Goal: Task Accomplishment & Management: Manage account settings

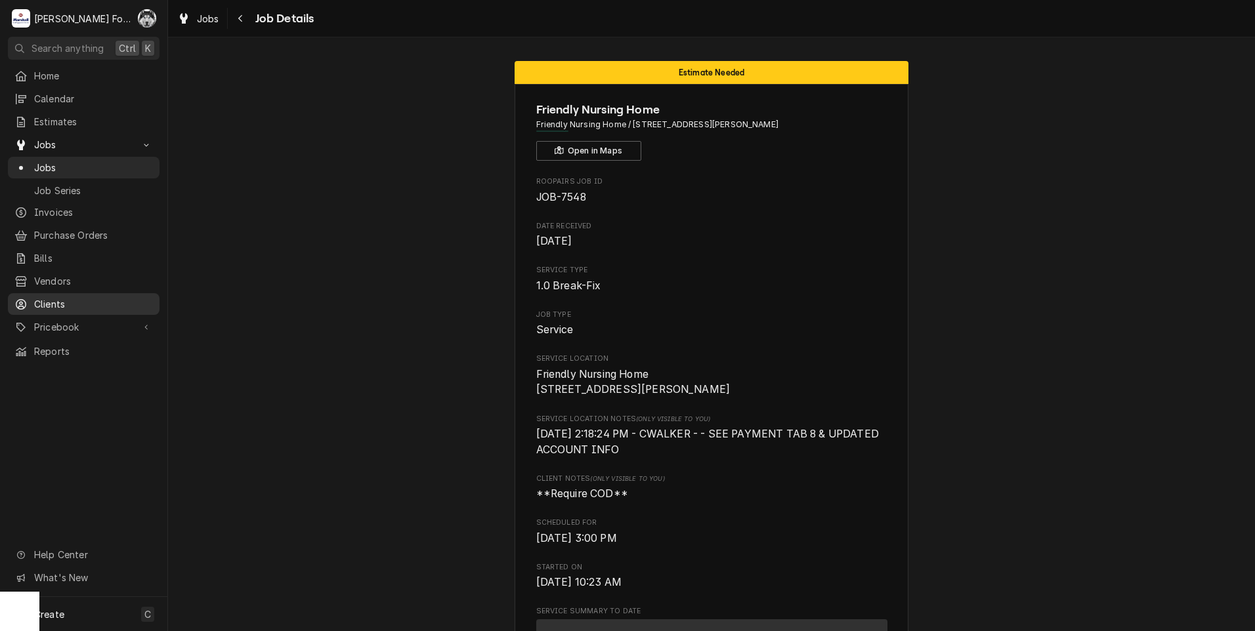
scroll to position [875, 0]
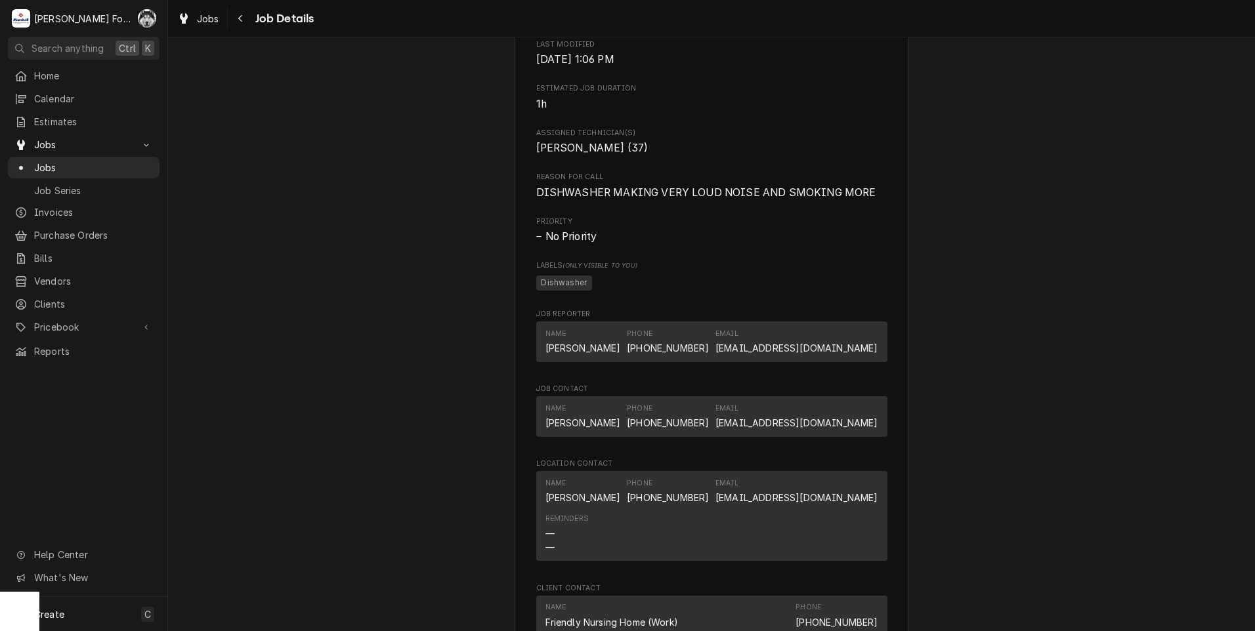
click at [420, 52] on div "Estimate Needed Friendly Nursing Home Friendly Nursing Home / 303 Rhodes Avenue…" at bounding box center [711, 151] width 1087 height 1951
click at [29, 161] on div "Jobs" at bounding box center [83, 168] width 138 height 14
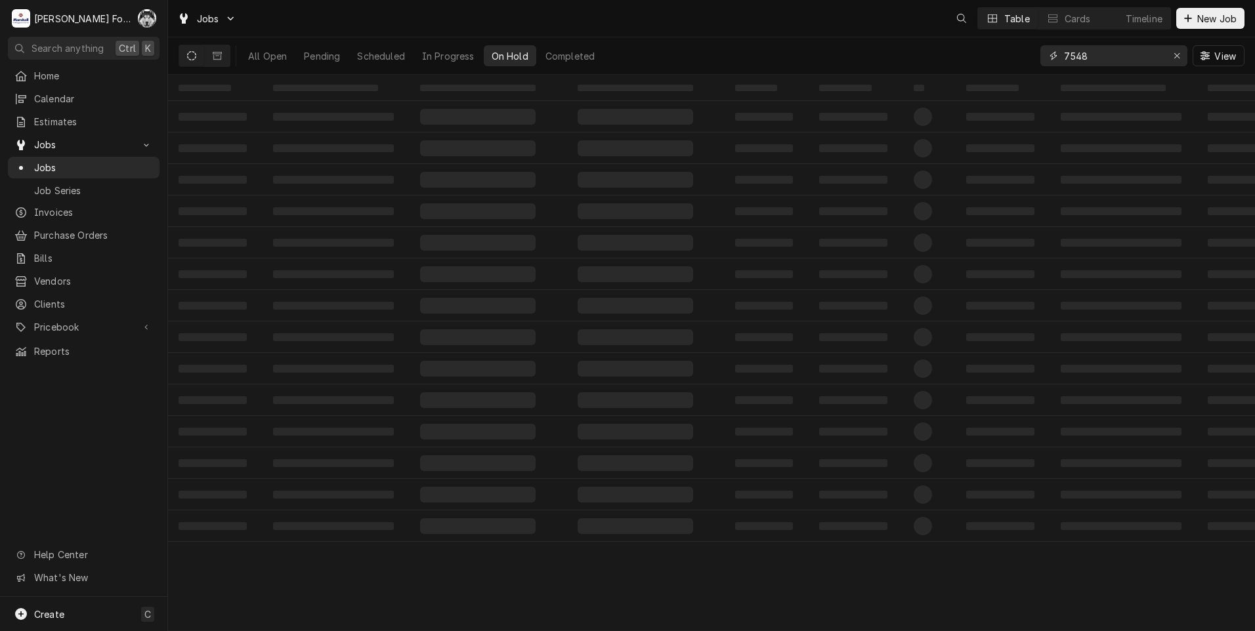
click at [1015, 63] on div "All Open Pending Scheduled In Progress On Hold Completed 7548 View" at bounding box center [711, 55] width 1066 height 37
type input "6893"
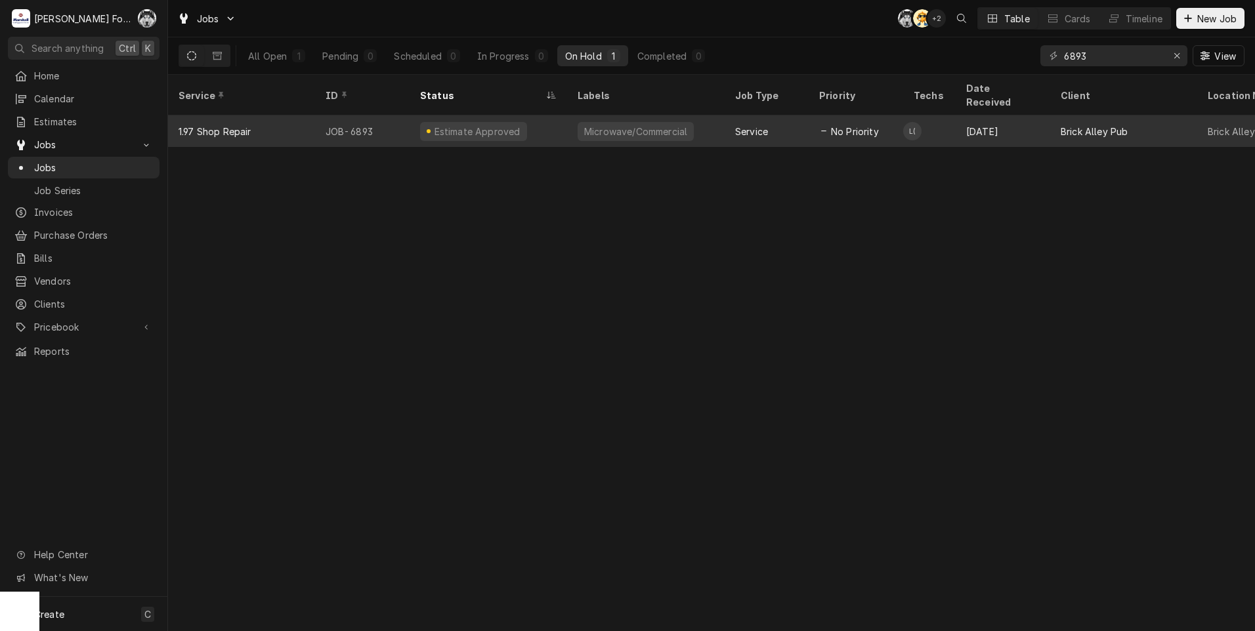
click at [556, 123] on div "Estimate Approved" at bounding box center [487, 130] width 157 height 31
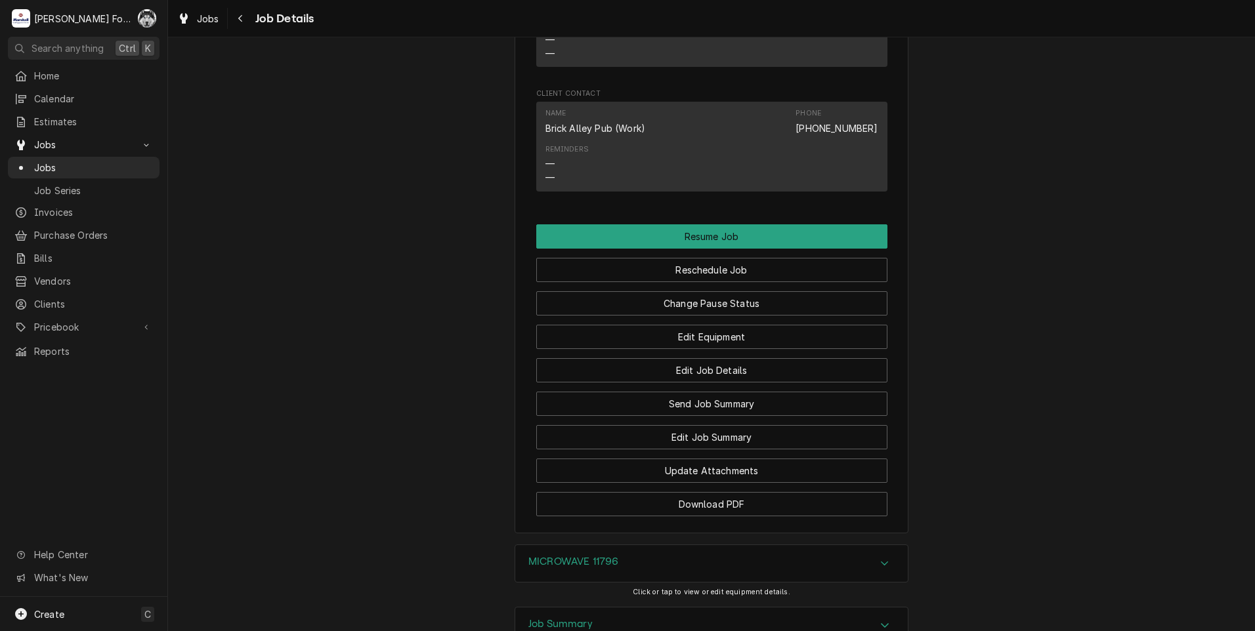
scroll to position [1408, 0]
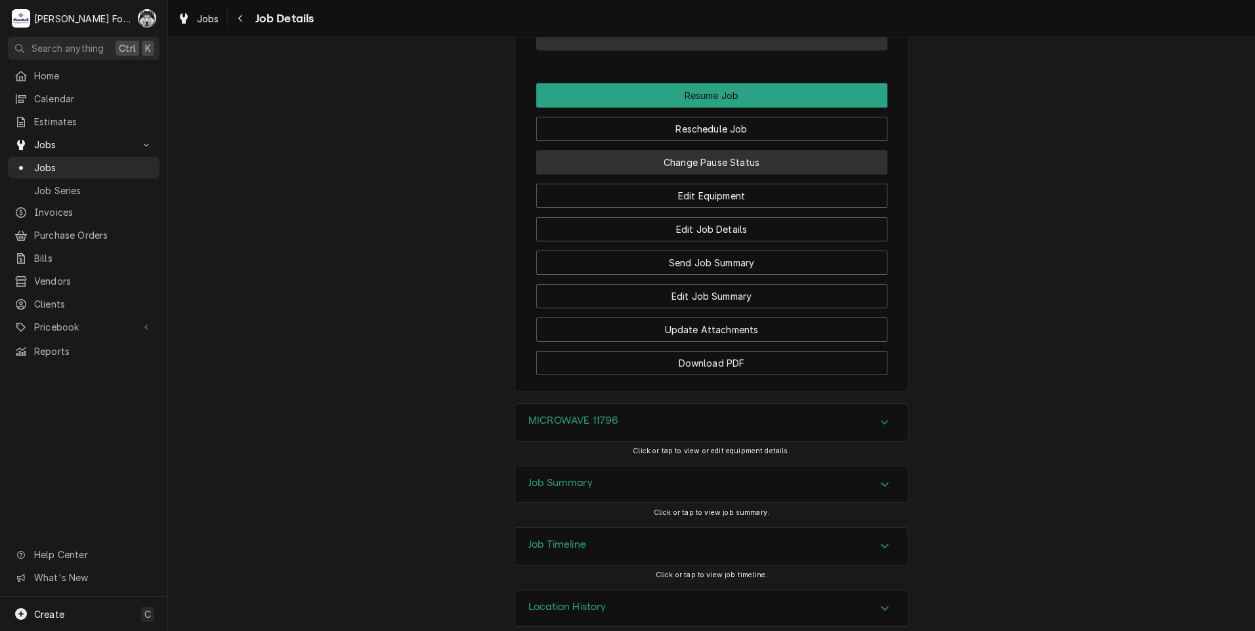
click at [644, 150] on button "Change Pause Status" at bounding box center [711, 162] width 351 height 24
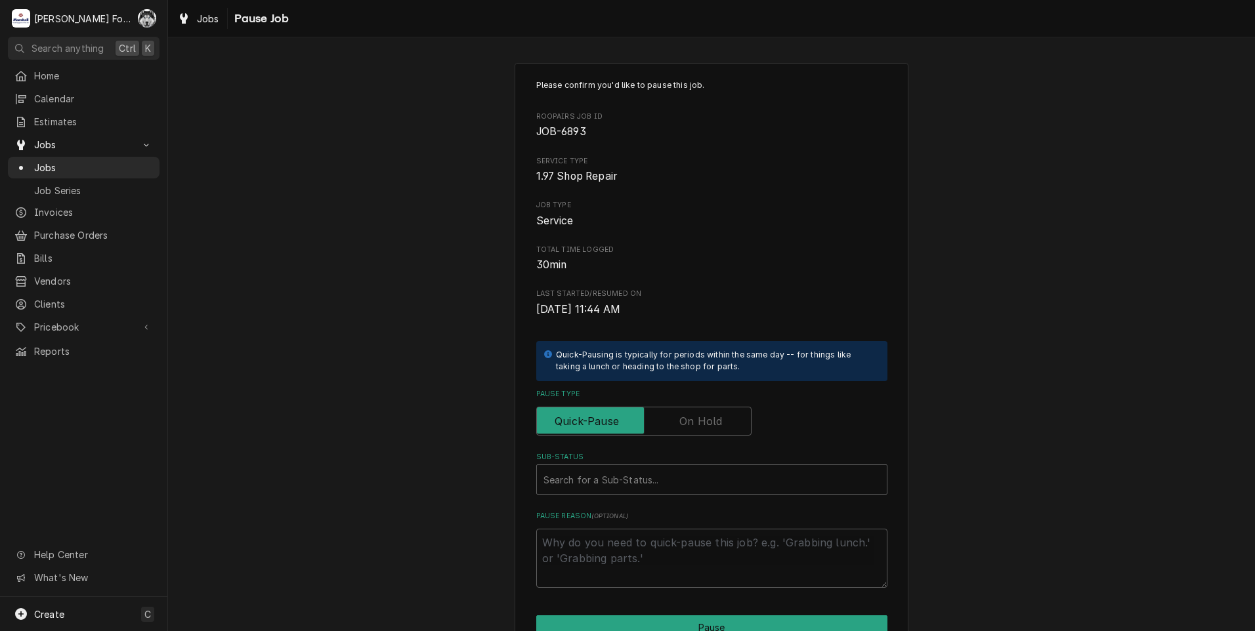
click at [686, 415] on label "Pause Type" at bounding box center [643, 421] width 215 height 29
click at [686, 415] on input "Pause Type" at bounding box center [643, 421] width 203 height 29
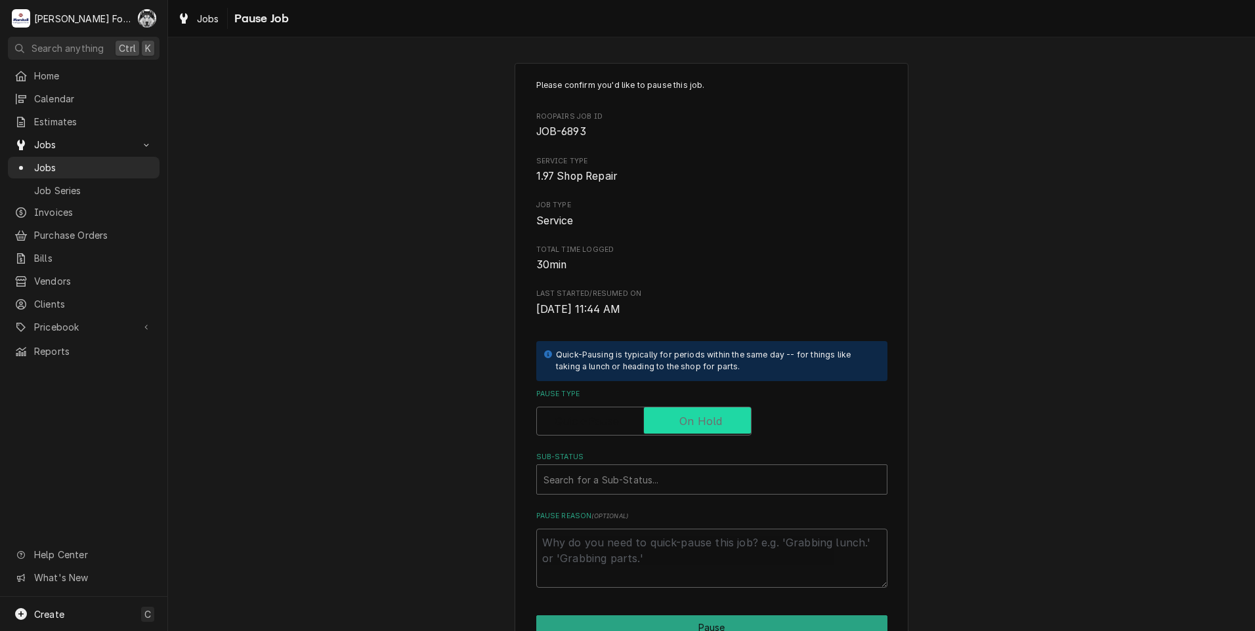
checkbox input "true"
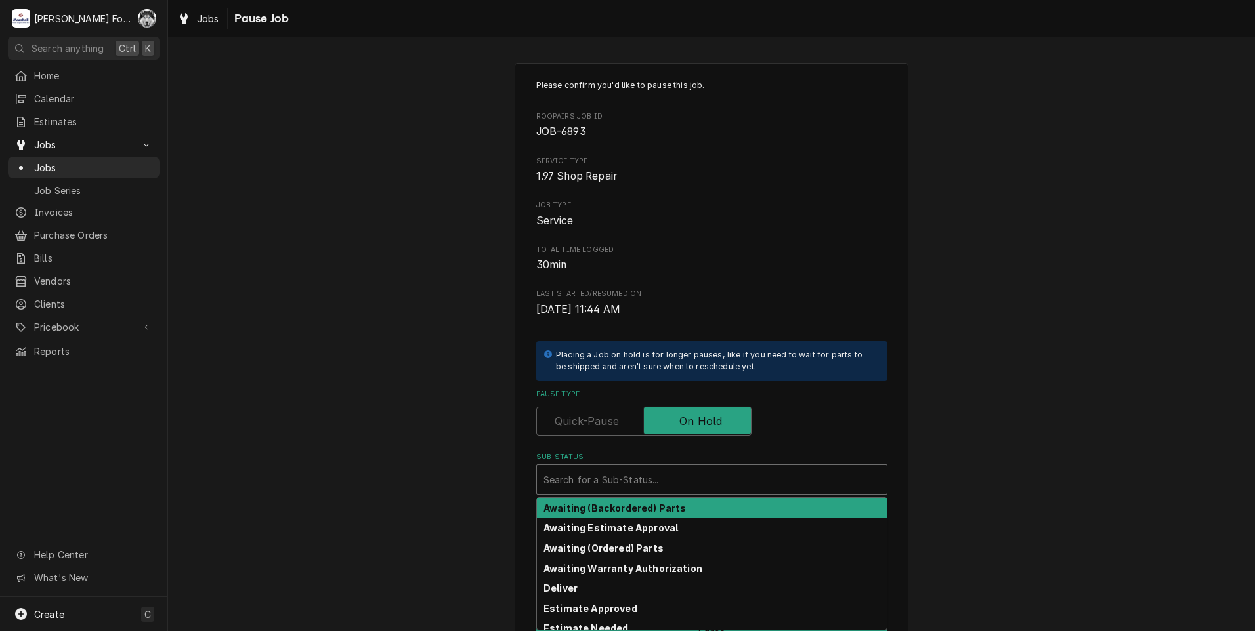
click at [650, 488] on div "Sub-Status" at bounding box center [711, 480] width 337 height 24
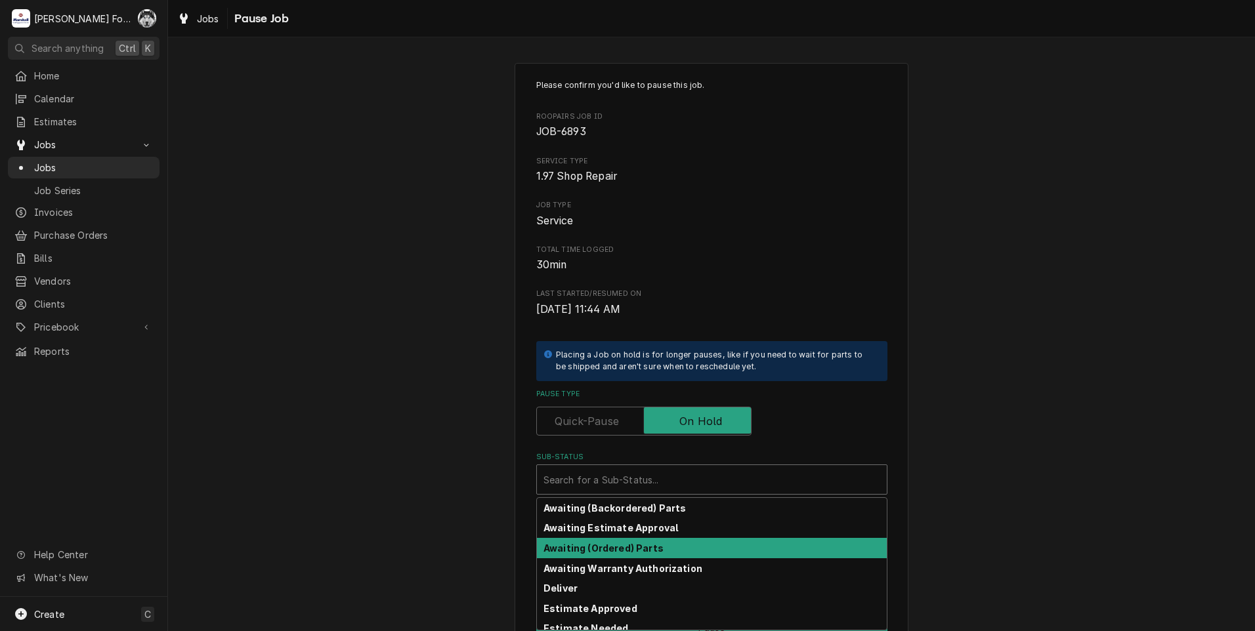
click at [589, 551] on strong "Awaiting (Ordered) Parts" at bounding box center [603, 548] width 120 height 11
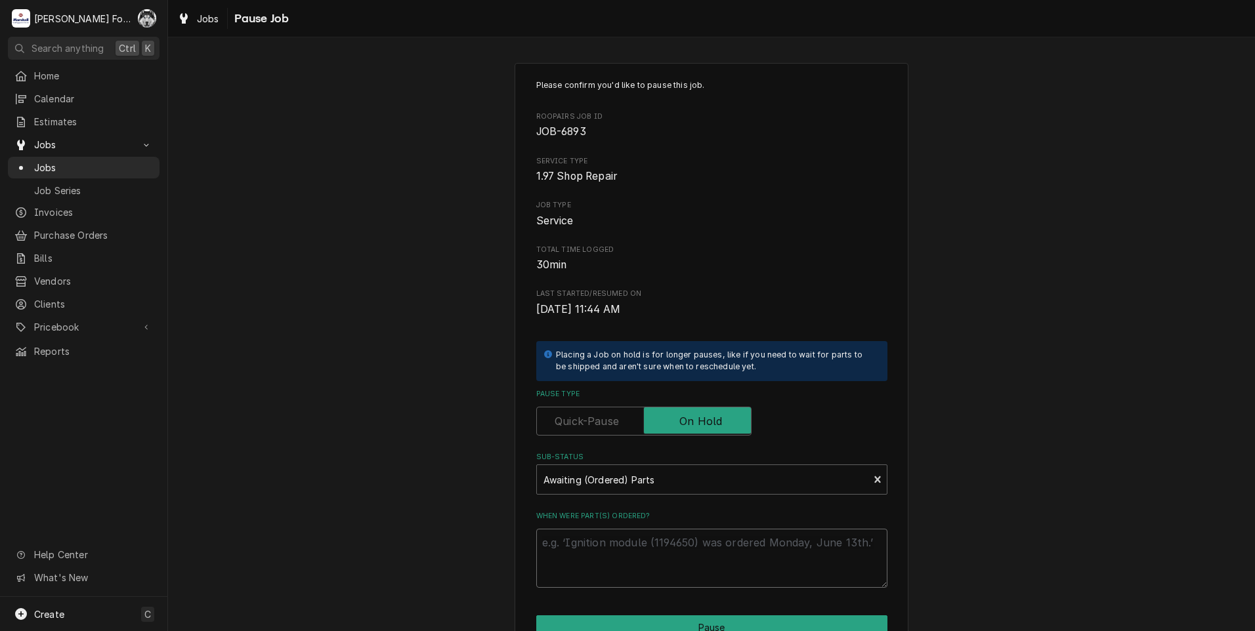
click at [598, 549] on textarea "When were part(s) ordered?" at bounding box center [711, 558] width 351 height 59
type textarea "x"
type textarea "9"
type textarea "x"
type textarea "9/"
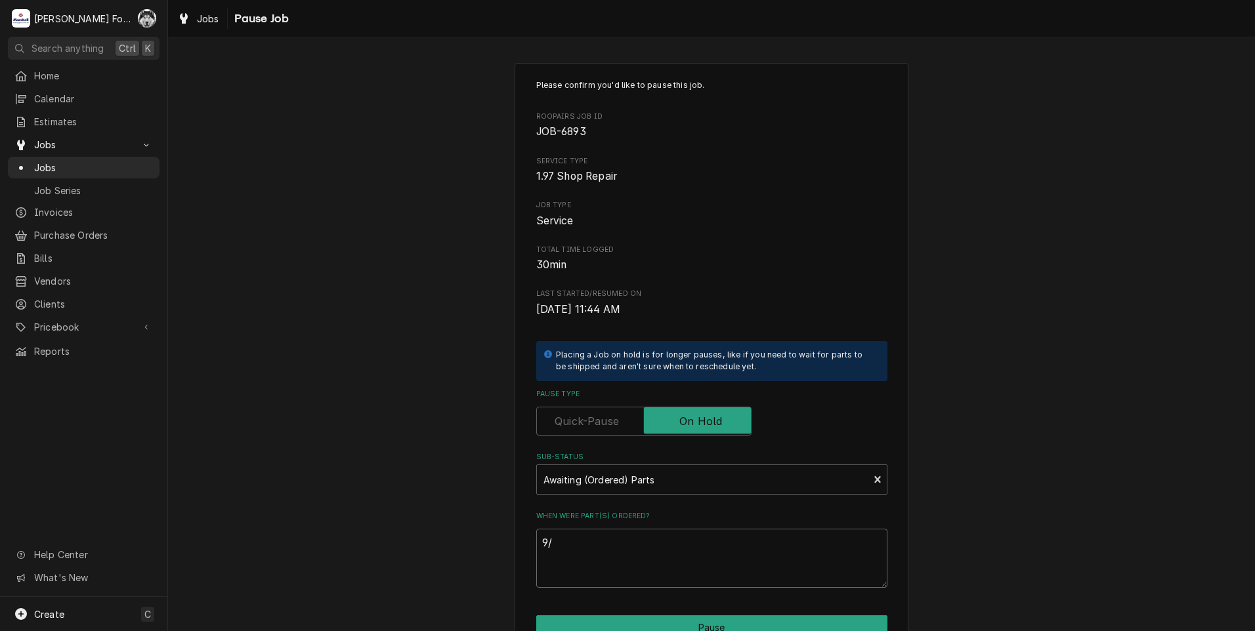
type textarea "x"
type textarea "9/2"
type textarea "x"
type textarea "9/29"
type textarea "x"
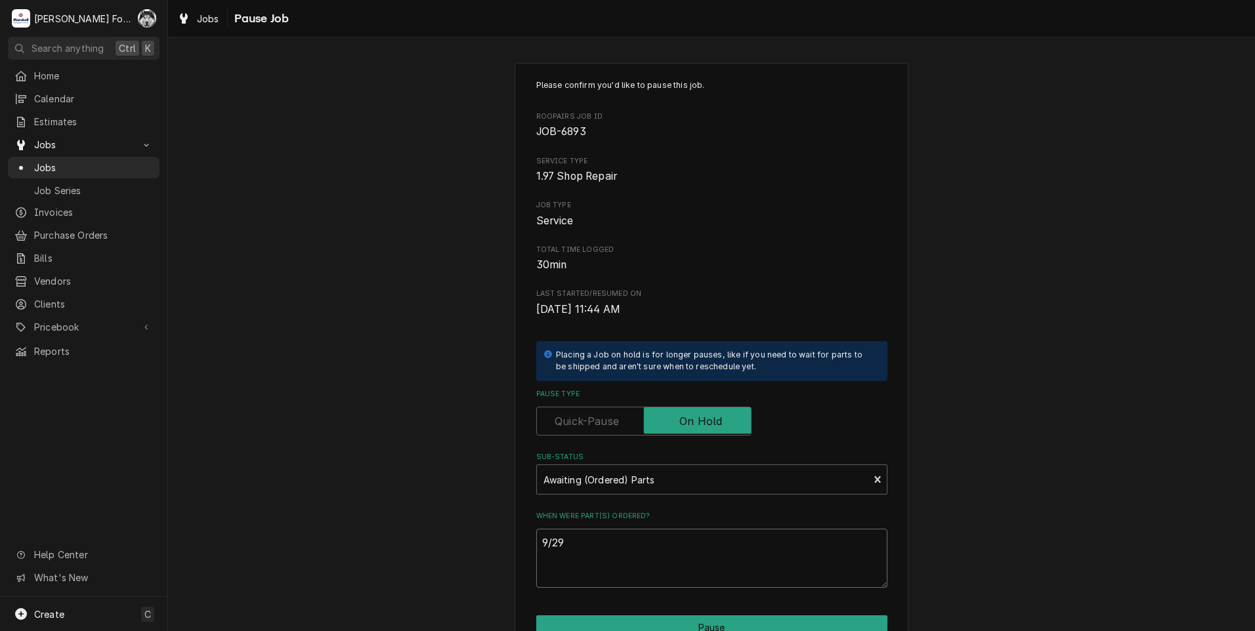
type textarea "9/29/"
type textarea "x"
type textarea "9/29/2"
type textarea "x"
type textarea "9/29/20"
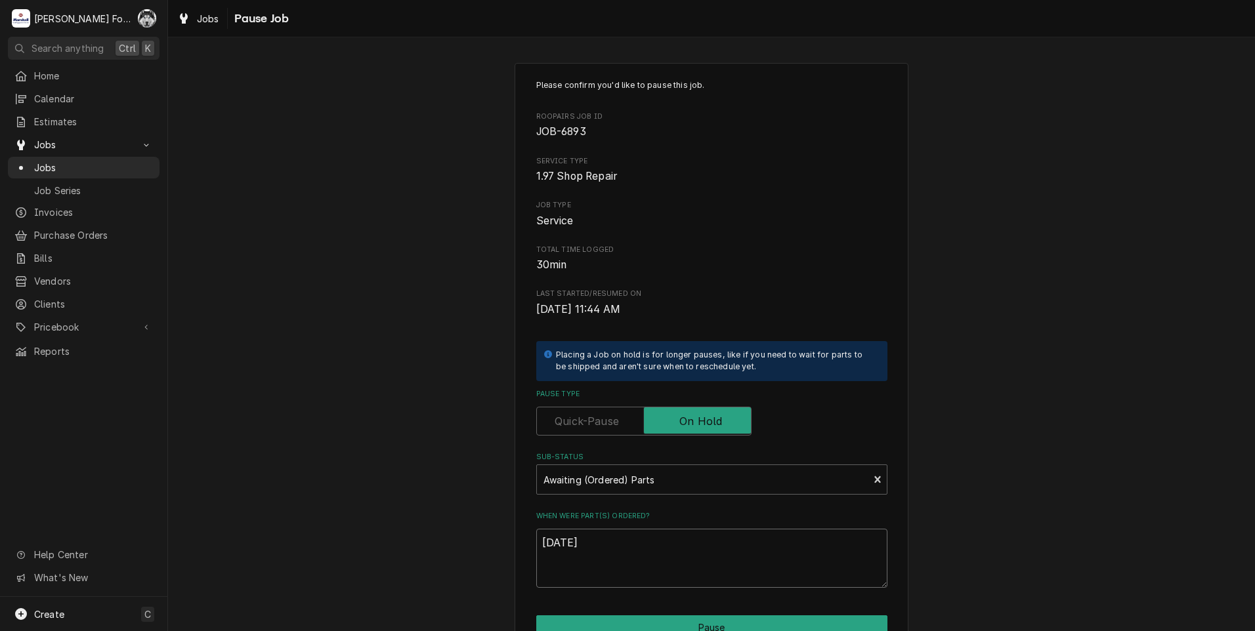
type textarea "x"
type textarea "9/29/202"
type textarea "x"
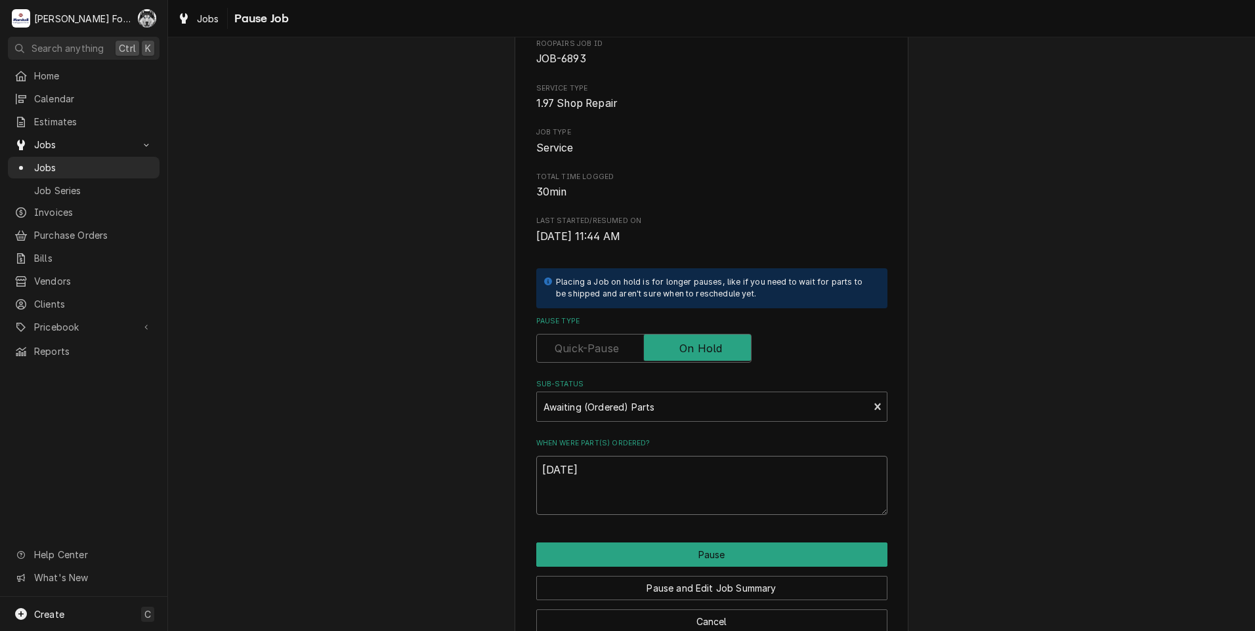
scroll to position [104, 0]
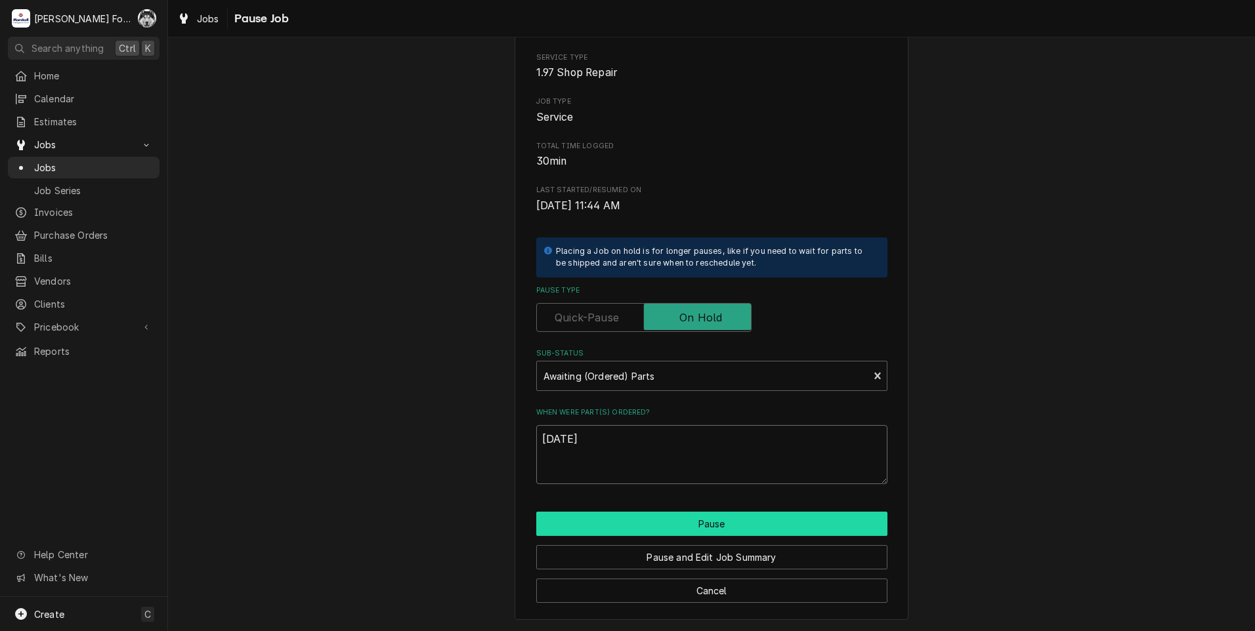
type textarea "9/29/2025"
click at [641, 522] on button "Pause" at bounding box center [711, 524] width 351 height 24
type textarea "x"
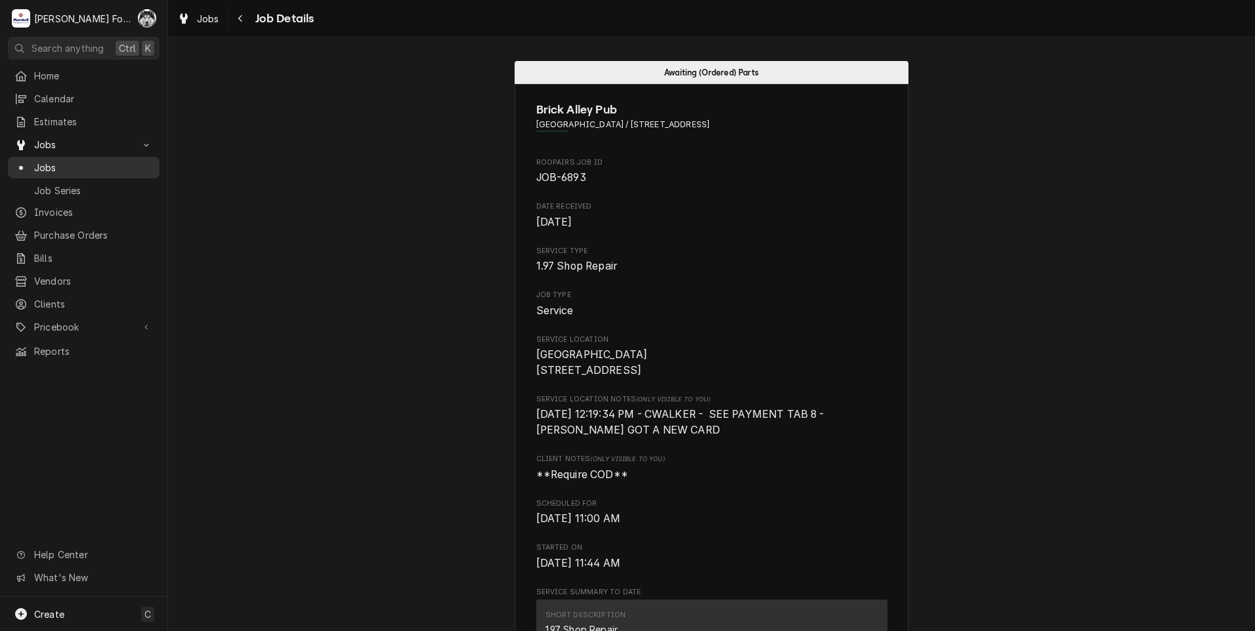
click at [42, 164] on span "Jobs" at bounding box center [93, 168] width 119 height 14
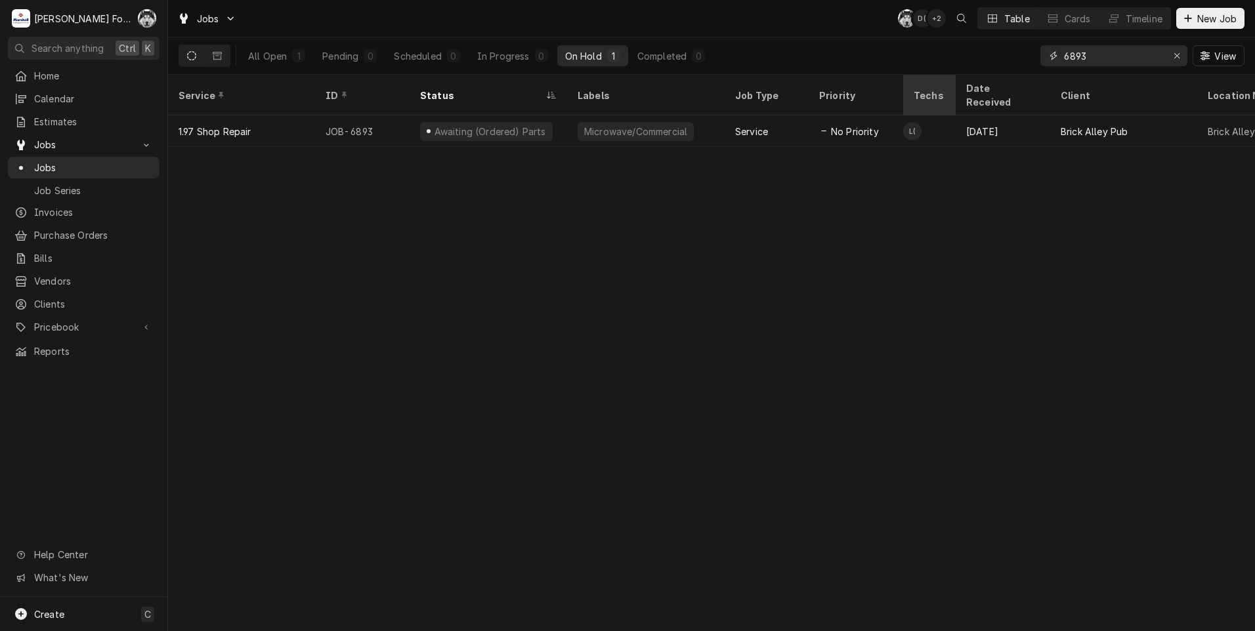
drag, startPoint x: 1070, startPoint y: 66, endPoint x: 948, endPoint y: 75, distance: 122.5
click at [948, 75] on div "Jobs C( D( + 2 Table Cards Timeline New Job All Open 1 Pending 0 Scheduled 0 In…" at bounding box center [711, 315] width 1087 height 631
type input "6"
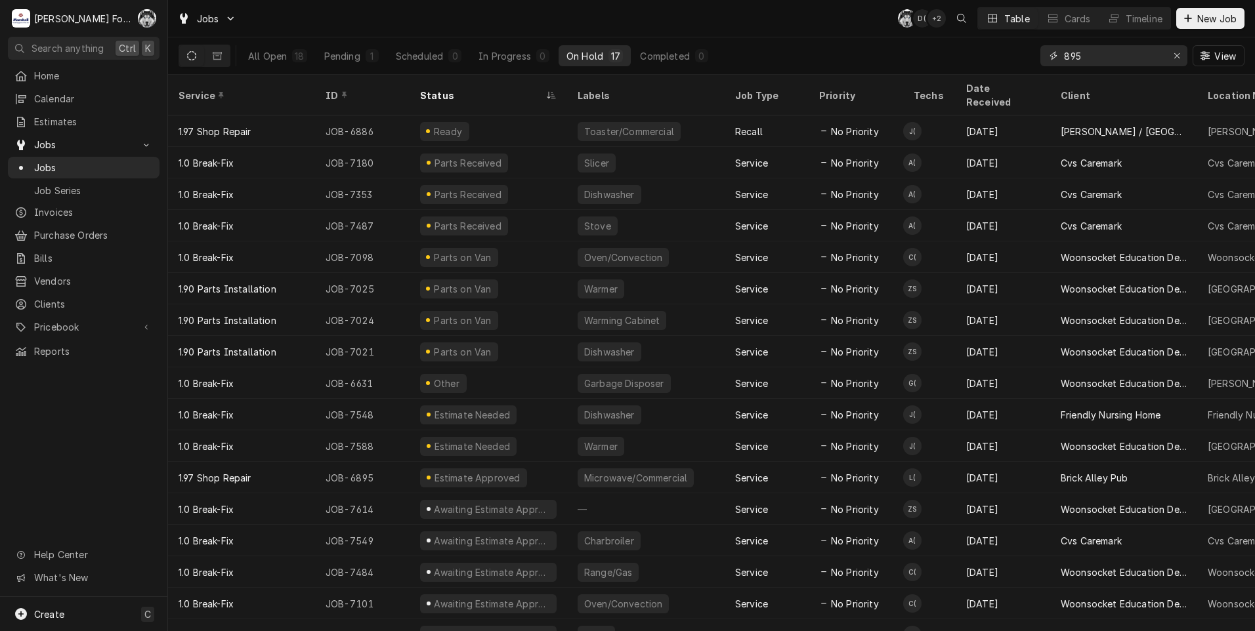
click at [1064, 56] on input "895" at bounding box center [1113, 55] width 98 height 21
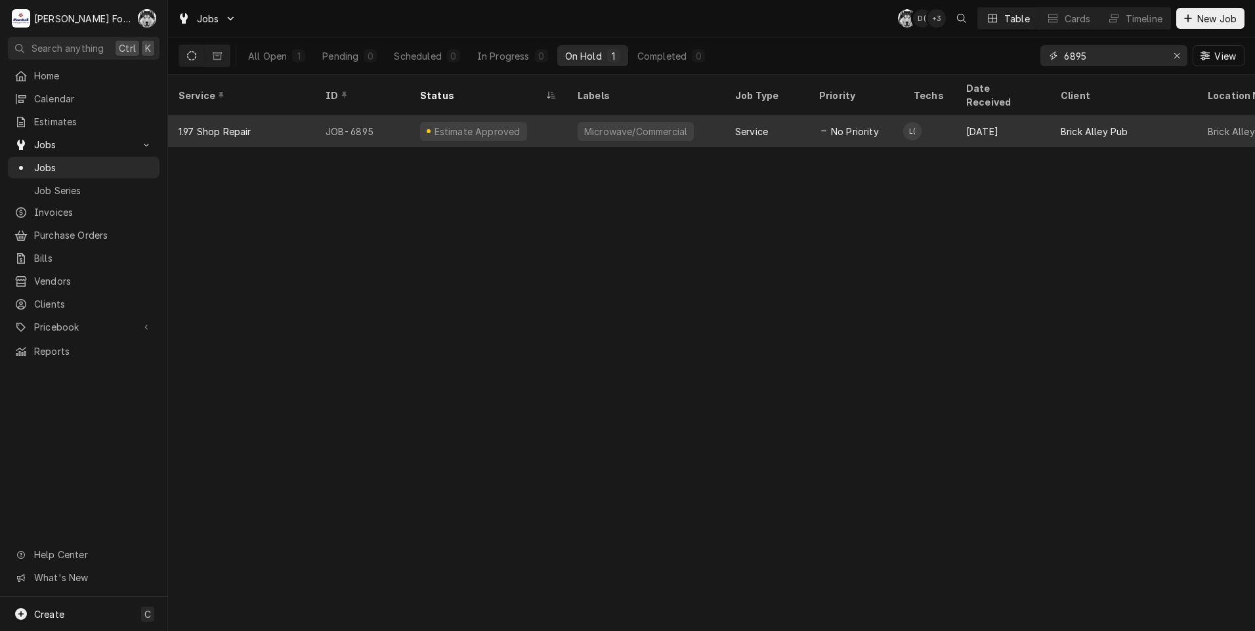
type input "6895"
click at [625, 125] on div "Microwave/Commercial" at bounding box center [636, 132] width 106 height 14
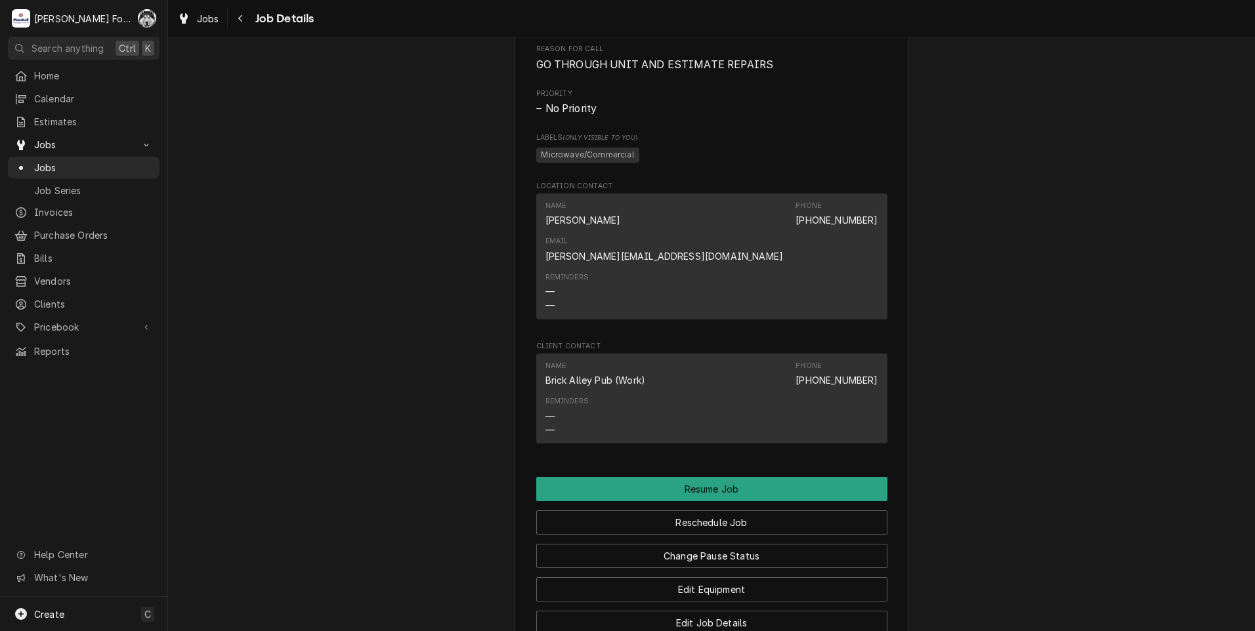
scroll to position [1422, 0]
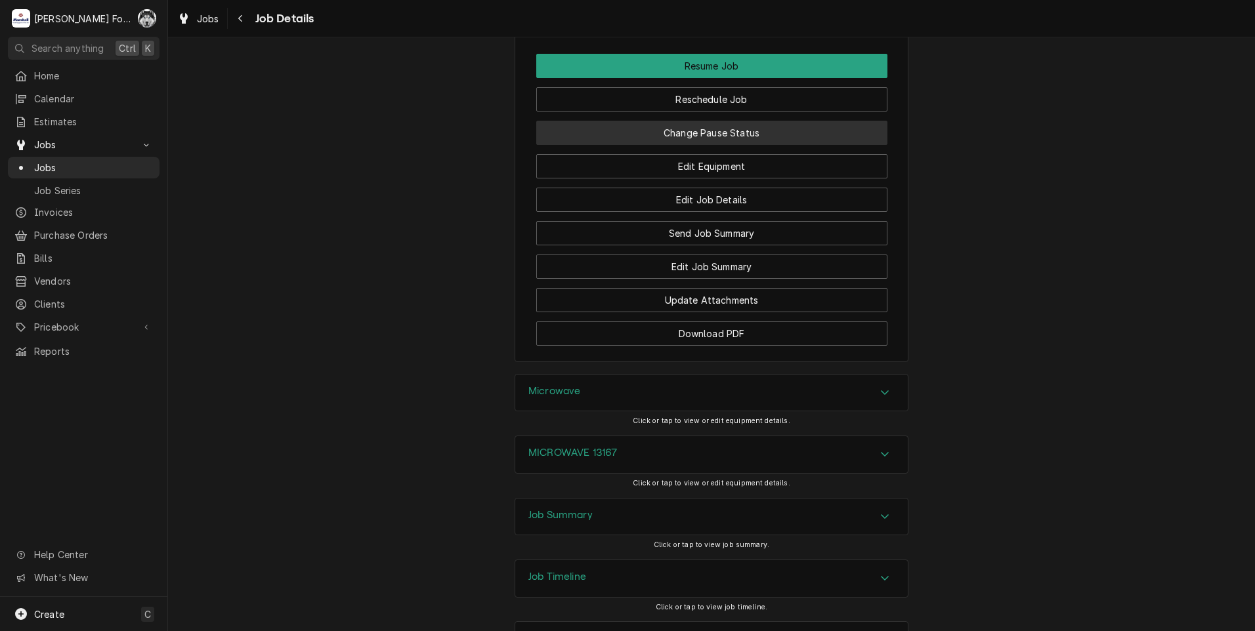
click at [685, 121] on button "Change Pause Status" at bounding box center [711, 133] width 351 height 24
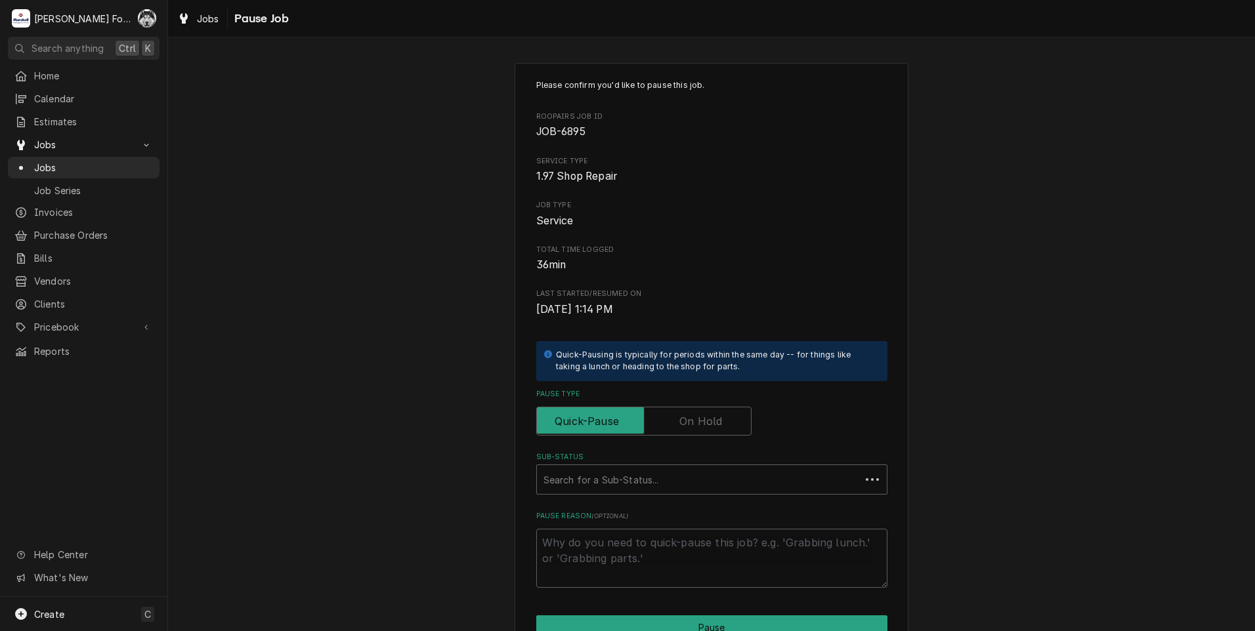
click at [684, 428] on label "Pause Type" at bounding box center [643, 421] width 215 height 29
click at [684, 428] on input "Pause Type" at bounding box center [643, 421] width 203 height 29
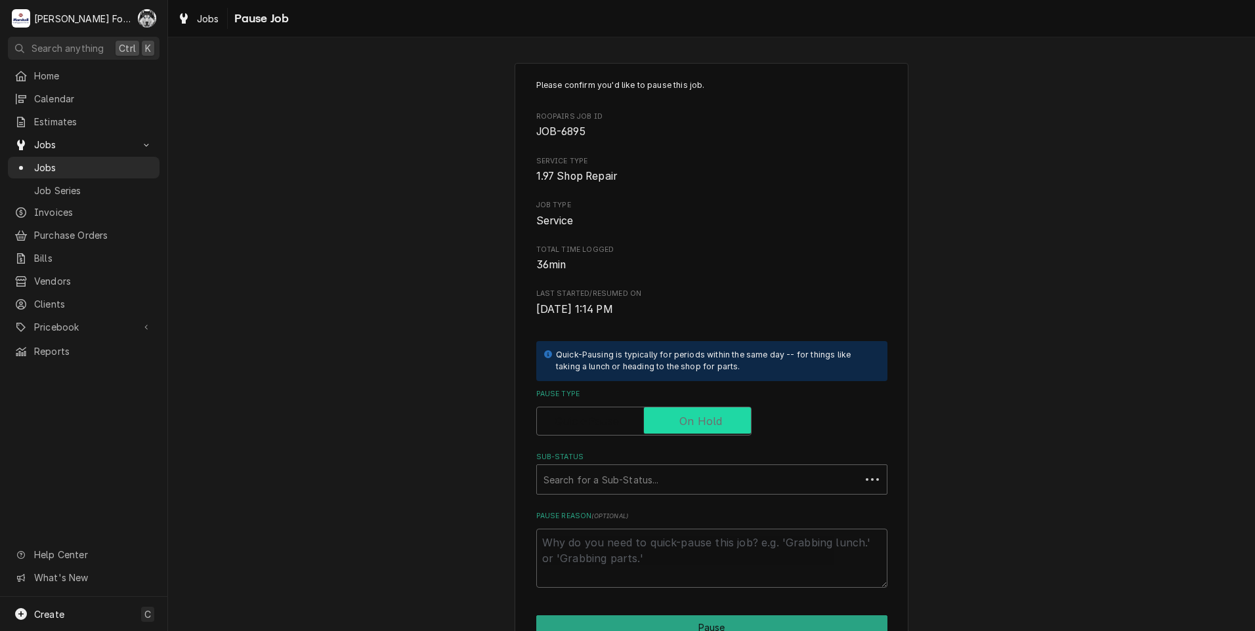
checkbox input "true"
click at [603, 482] on div "Sub-Status" at bounding box center [711, 480] width 337 height 24
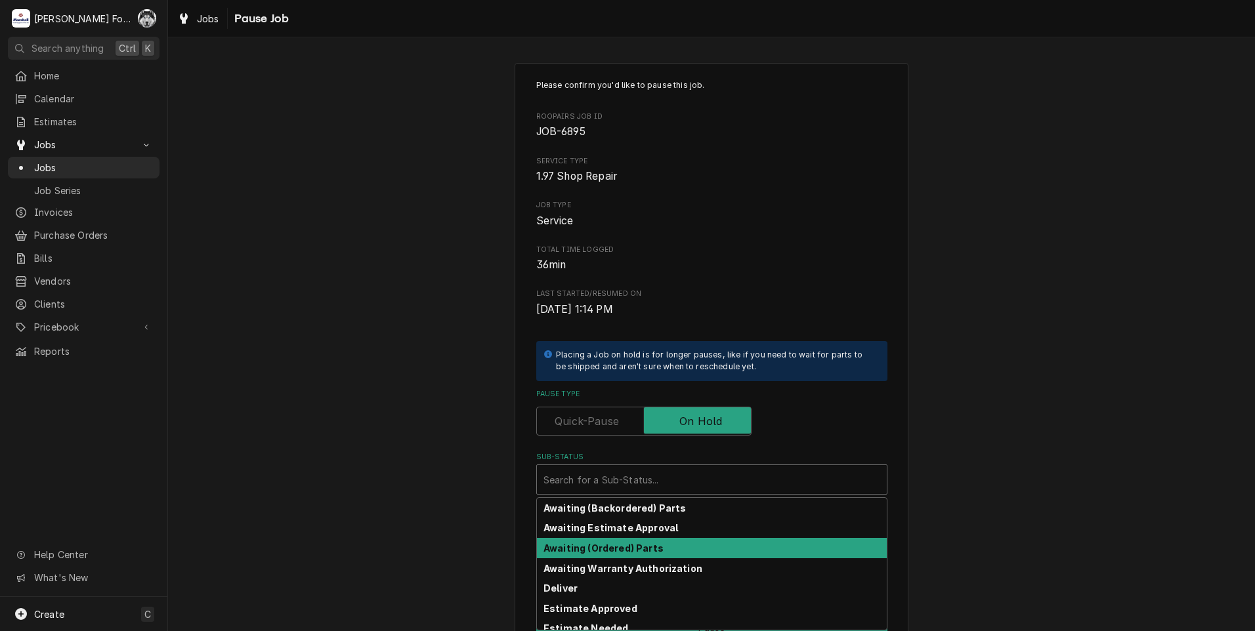
click at [614, 547] on strong "Awaiting (Ordered) Parts" at bounding box center [603, 548] width 120 height 11
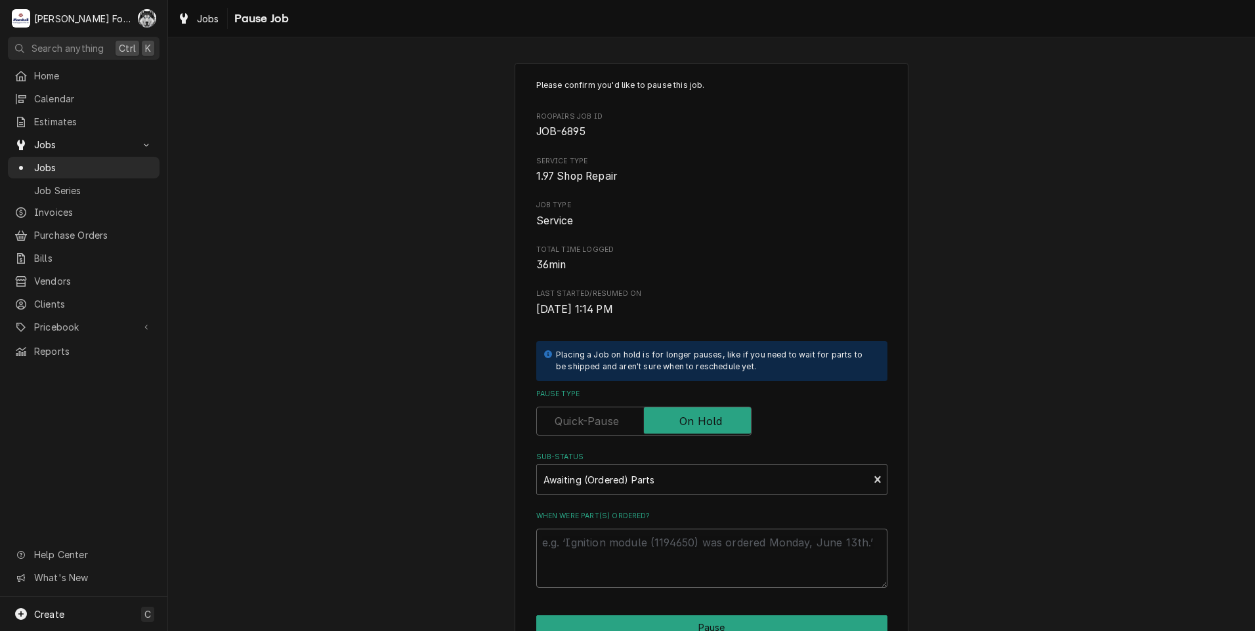
click at [610, 549] on textarea "When were part(s) ordered?" at bounding box center [711, 558] width 351 height 59
paste textarea "[DATE]"
type textarea "x"
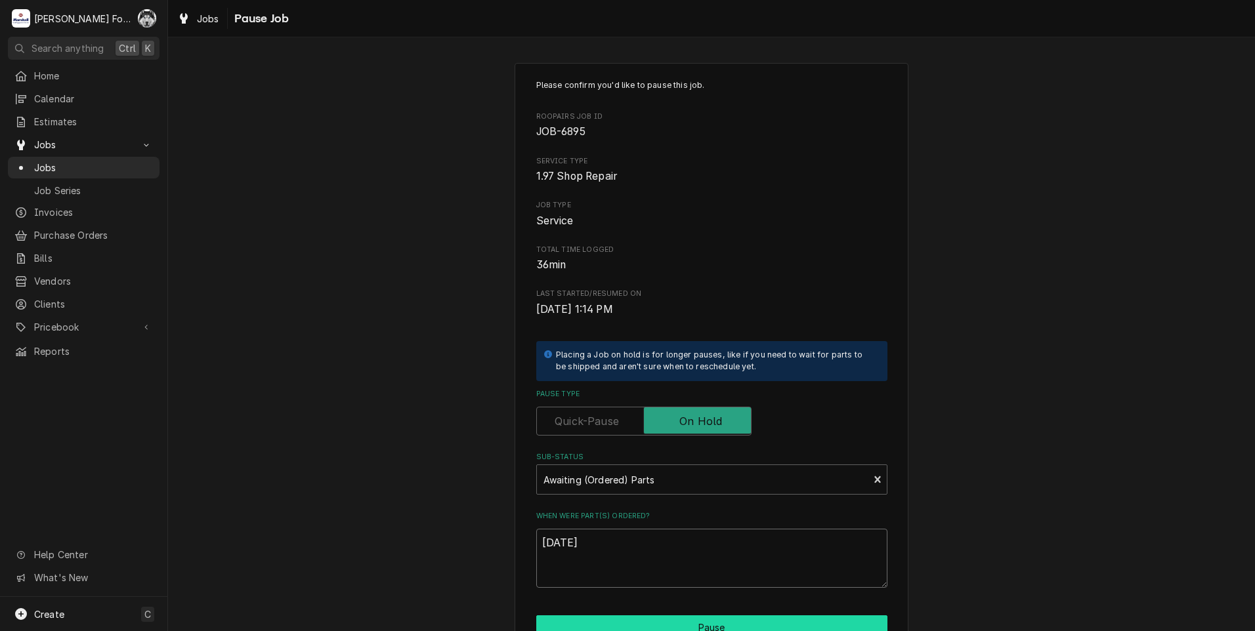
type textarea "[DATE]"
click at [629, 624] on button "Pause" at bounding box center [711, 628] width 351 height 24
type textarea "x"
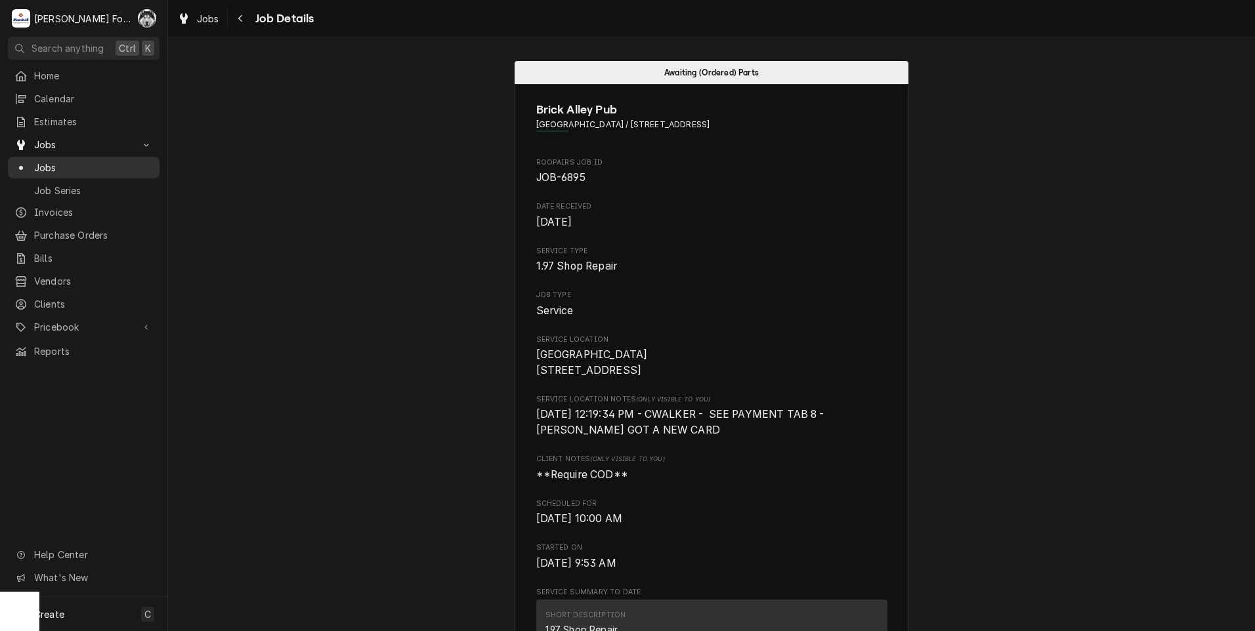
click at [43, 161] on span "Jobs" at bounding box center [93, 168] width 119 height 14
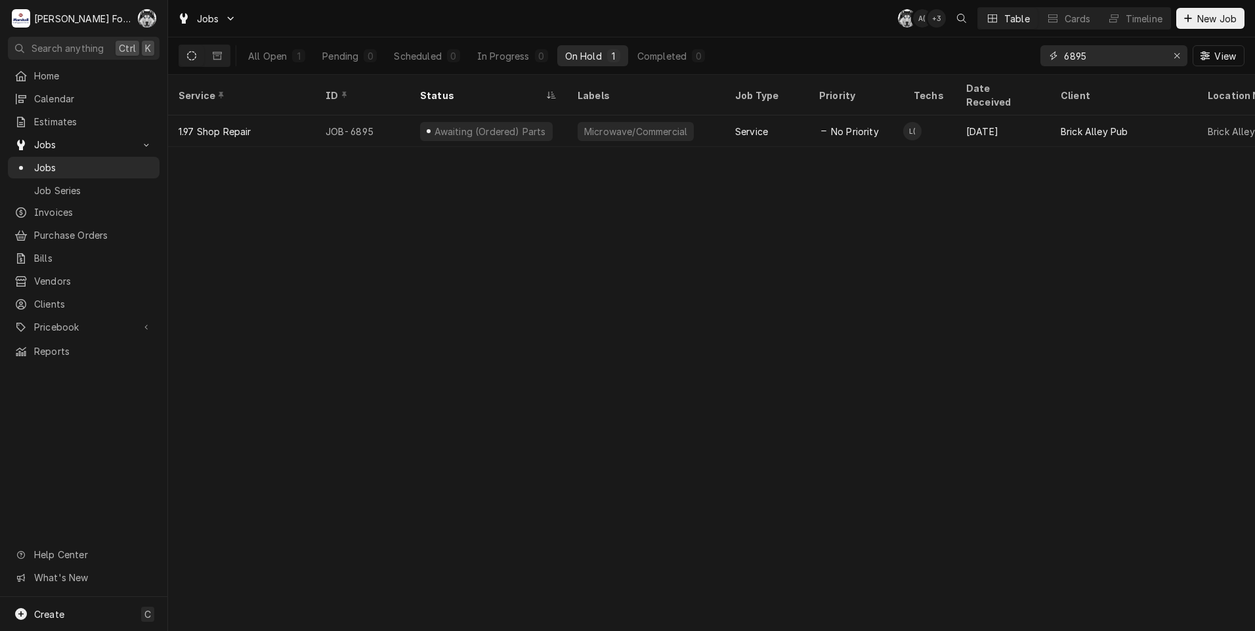
click at [1105, 62] on input "6895" at bounding box center [1113, 55] width 98 height 21
drag, startPoint x: 1103, startPoint y: 59, endPoint x: 984, endPoint y: 76, distance: 120.0
click at [984, 76] on div "Jobs C( A( + 2 Table Cards Timeline New Job All Open 1 Pending 0 Scheduled 0 In…" at bounding box center [711, 315] width 1087 height 631
type input "7"
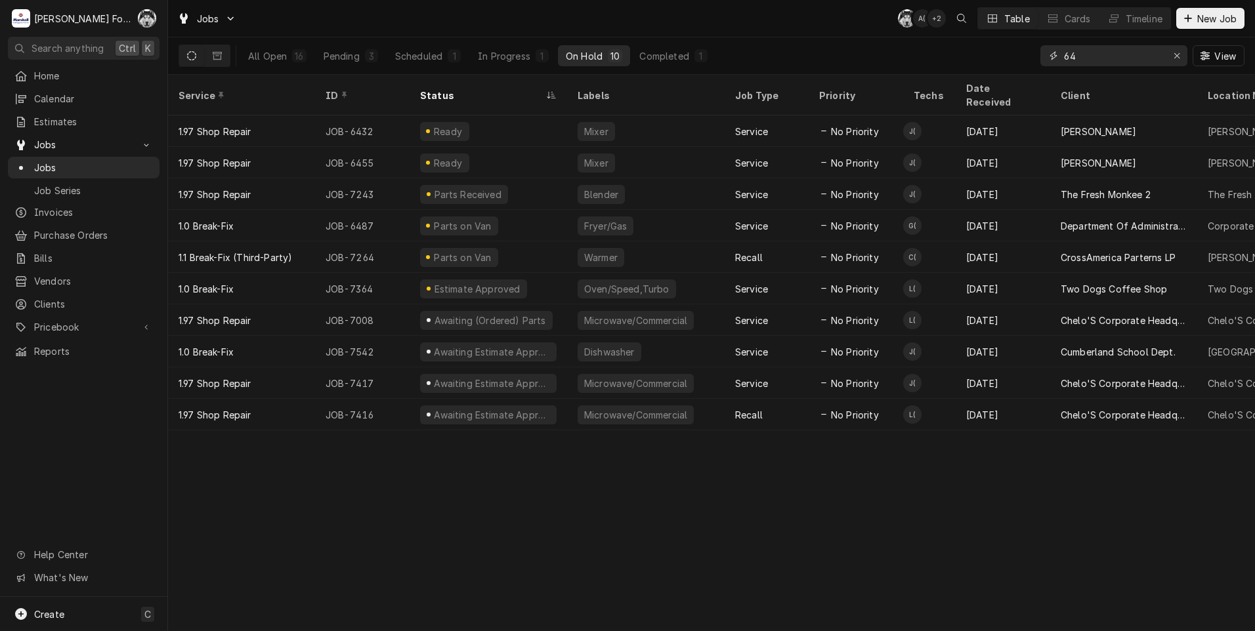
type input "64"
click at [1062, 59] on div "64" at bounding box center [1113, 55] width 147 height 21
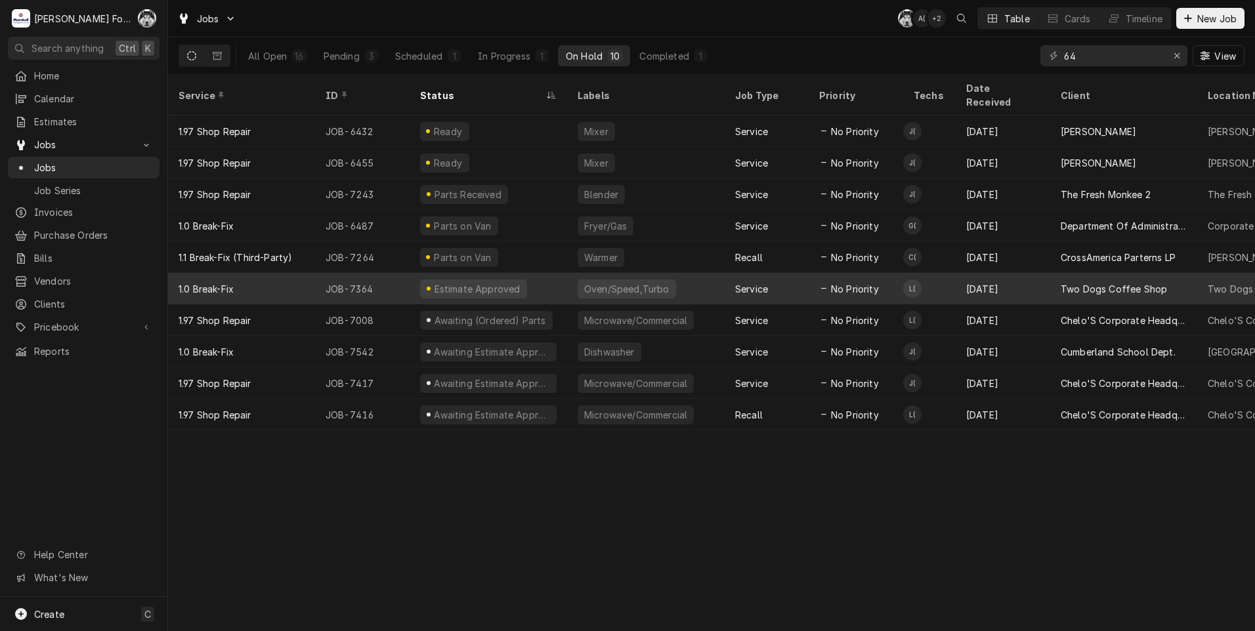
click at [766, 273] on div "Service" at bounding box center [766, 288] width 84 height 31
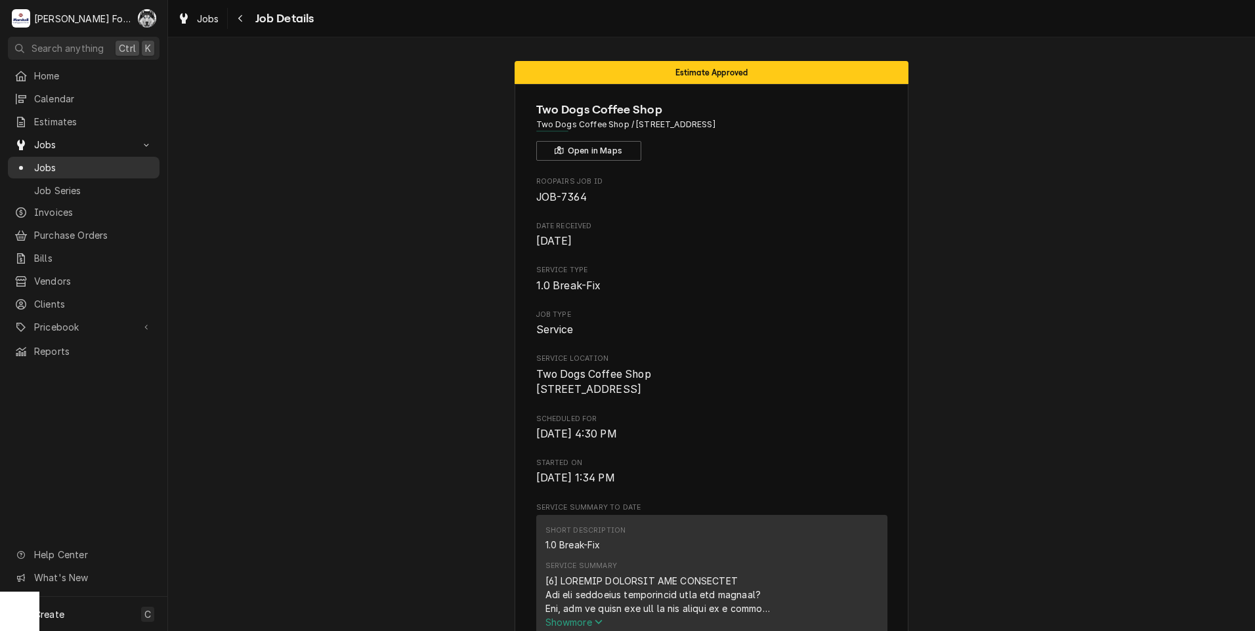
click at [36, 162] on span "Jobs" at bounding box center [93, 168] width 119 height 14
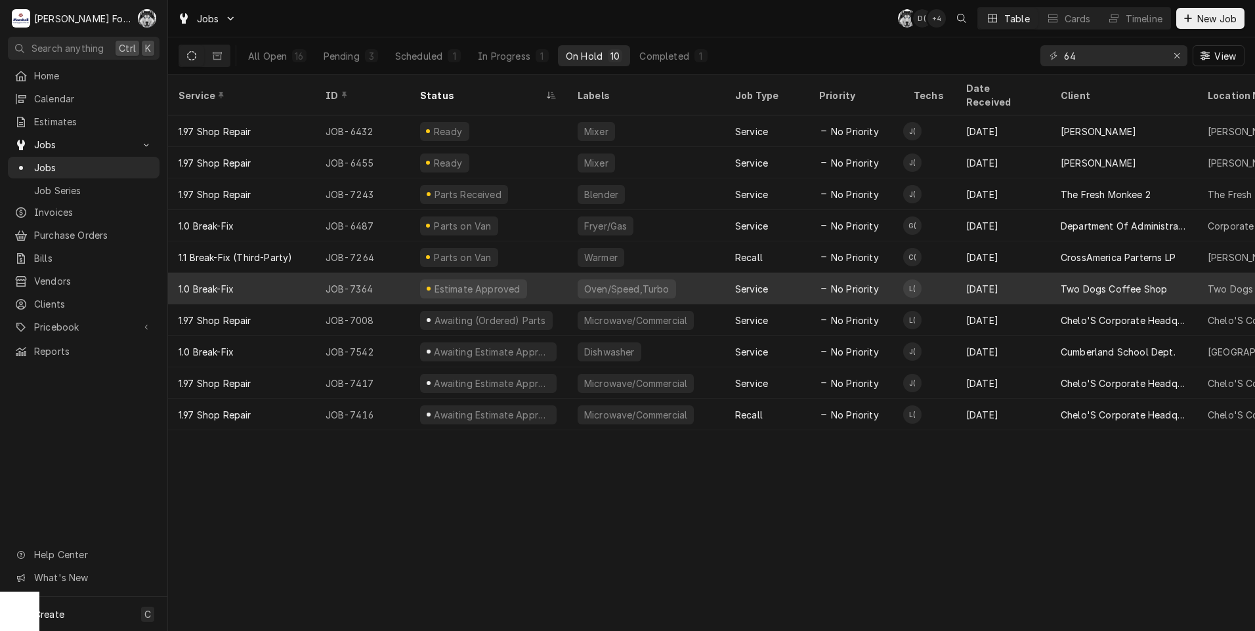
click at [486, 282] on div "Estimate Approved" at bounding box center [476, 289] width 89 height 14
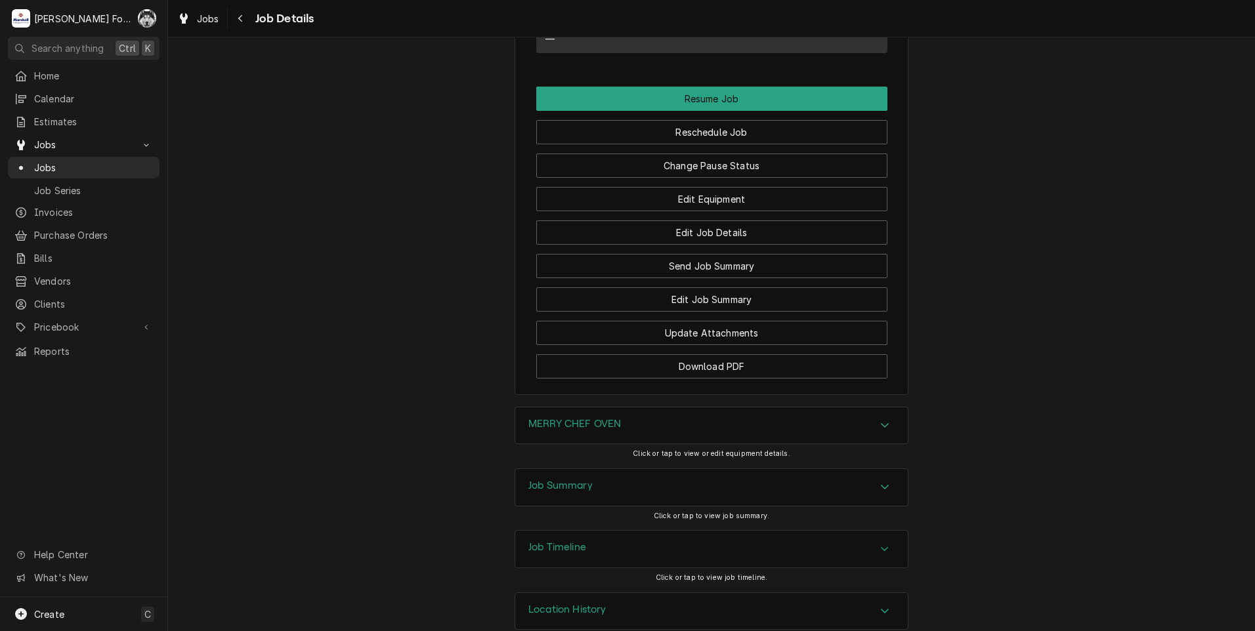
scroll to position [1312, 0]
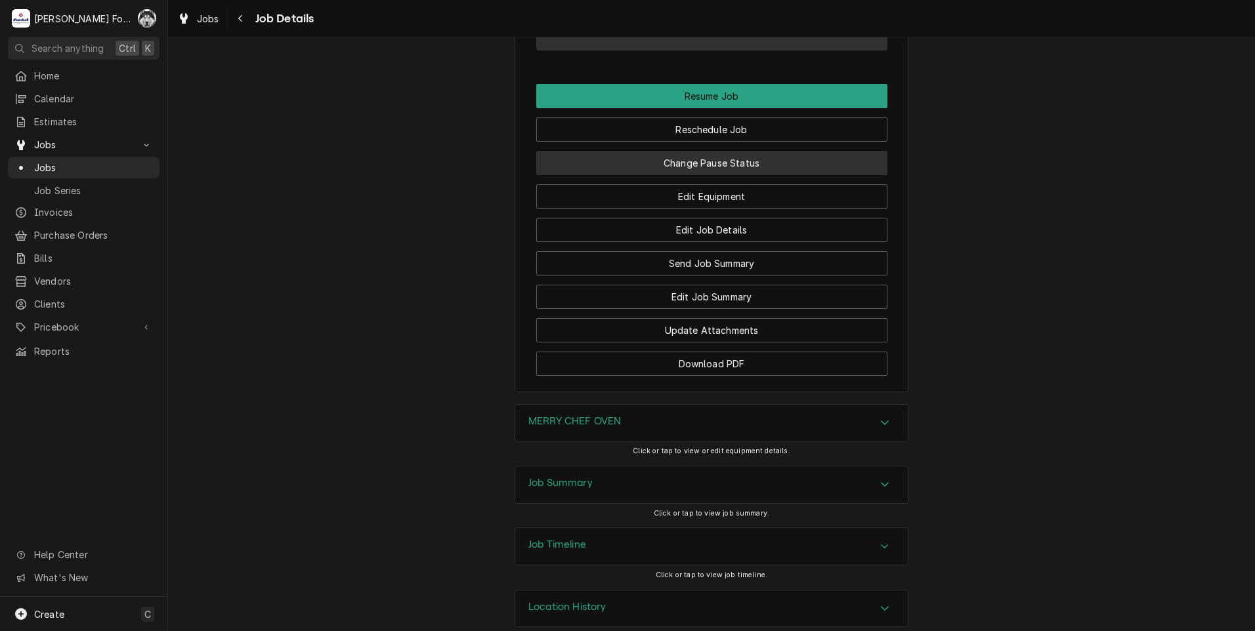
click at [656, 175] on button "Change Pause Status" at bounding box center [711, 163] width 351 height 24
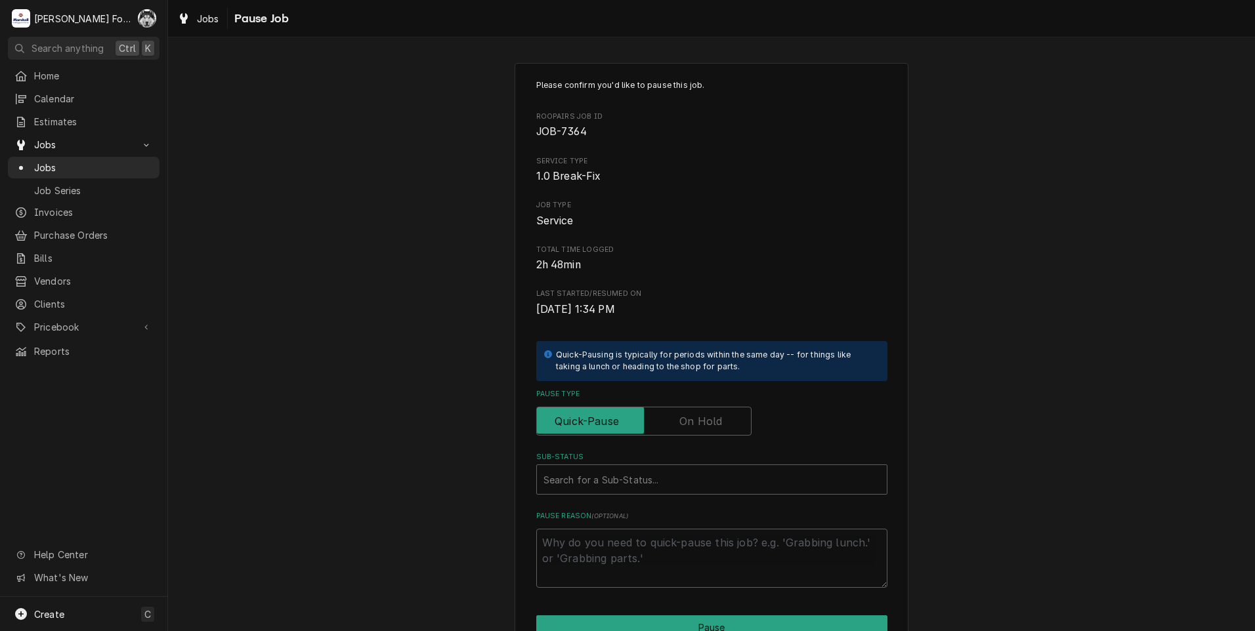
click at [680, 424] on label "Pause Type" at bounding box center [643, 421] width 215 height 29
click at [680, 424] on input "Pause Type" at bounding box center [643, 421] width 203 height 29
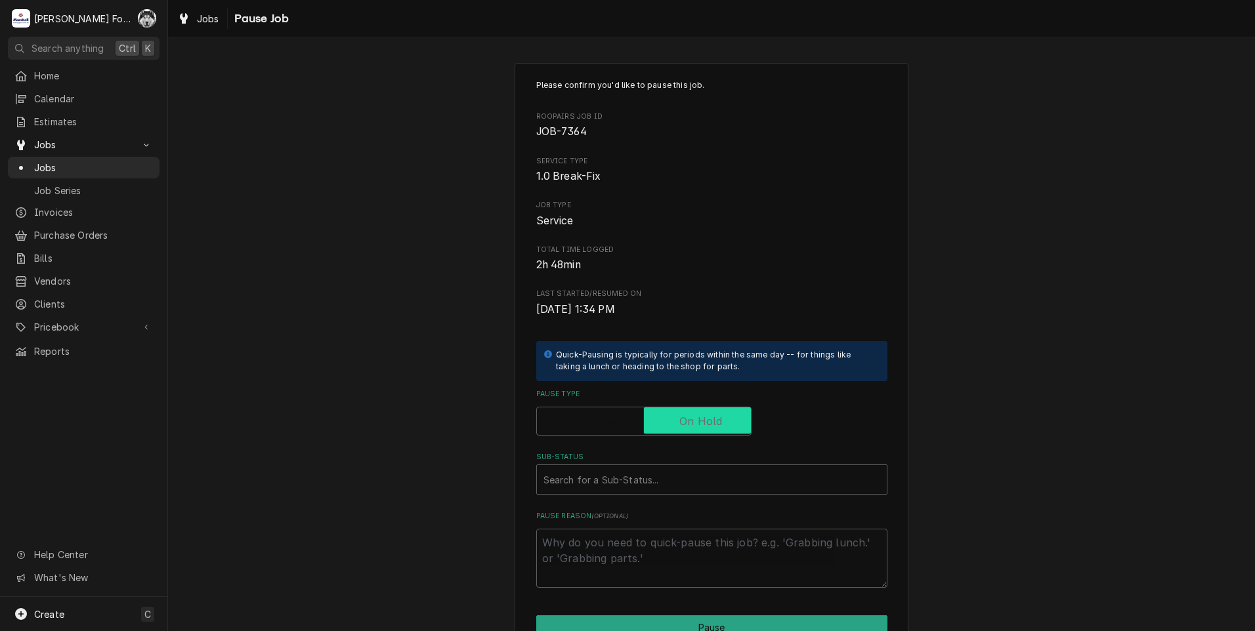
checkbox input "true"
type textarea "x"
click at [574, 423] on label "Pause Type" at bounding box center [643, 421] width 215 height 29
click at [574, 423] on input "Pause Type" at bounding box center [643, 421] width 203 height 29
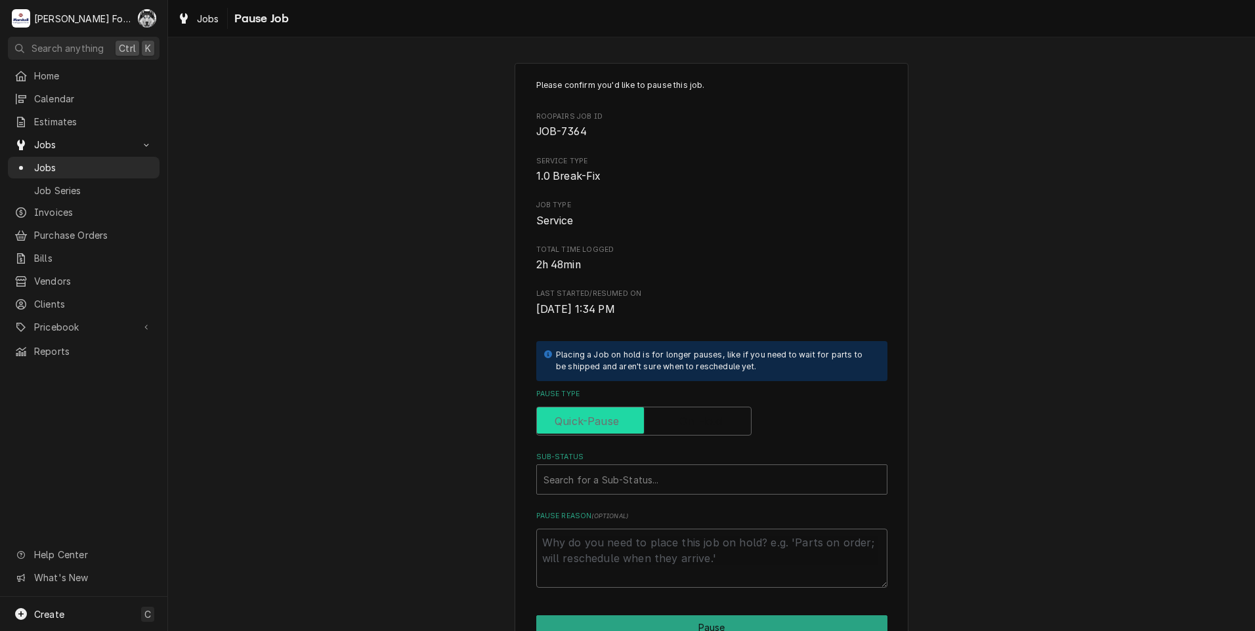
checkbox input "false"
type textarea "x"
click at [711, 421] on label "Pause Type" at bounding box center [643, 421] width 215 height 29
click at [711, 421] on input "Pause Type" at bounding box center [643, 421] width 203 height 29
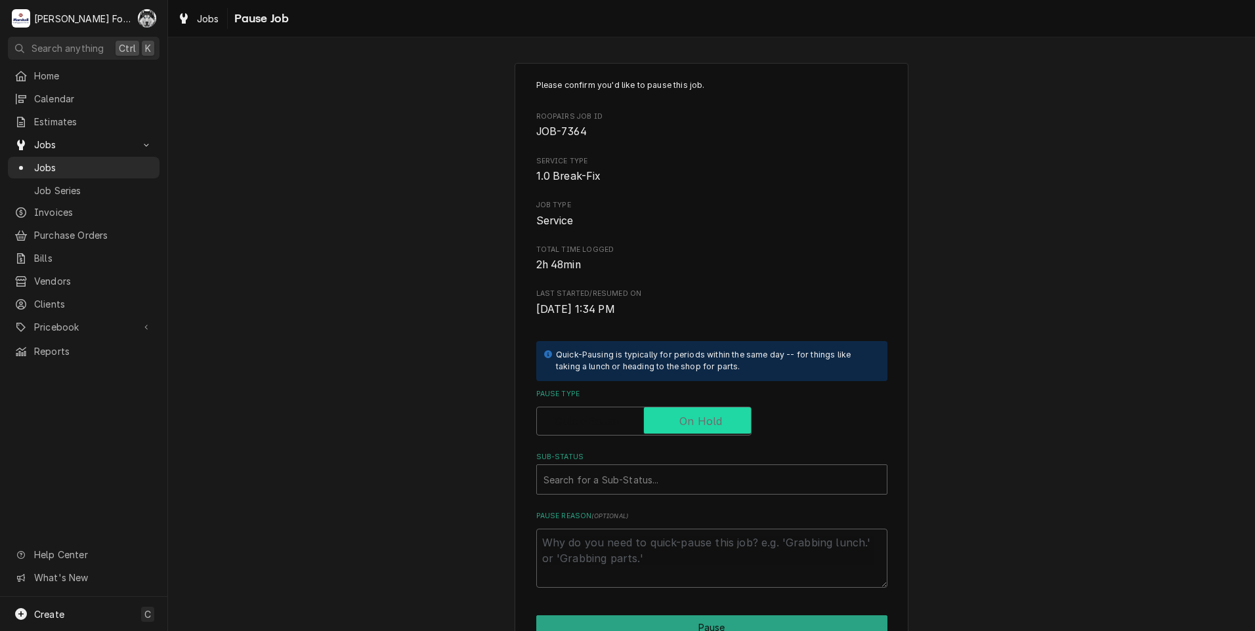
checkbox input "true"
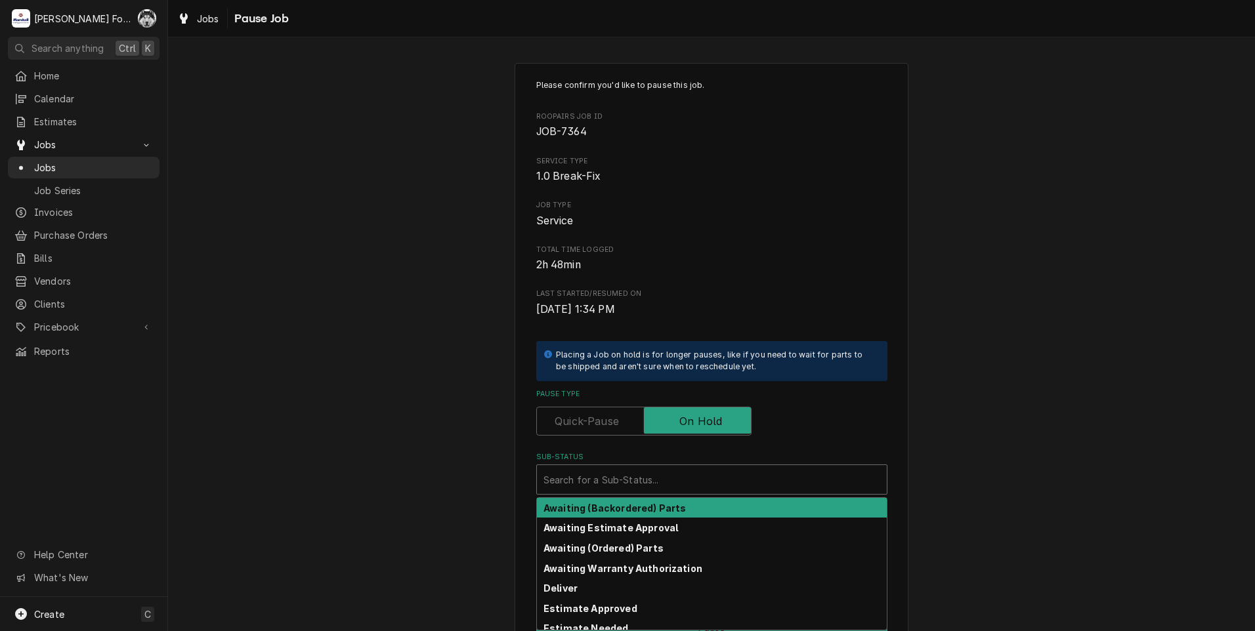
click at [643, 474] on div "Sub-Status" at bounding box center [711, 480] width 337 height 24
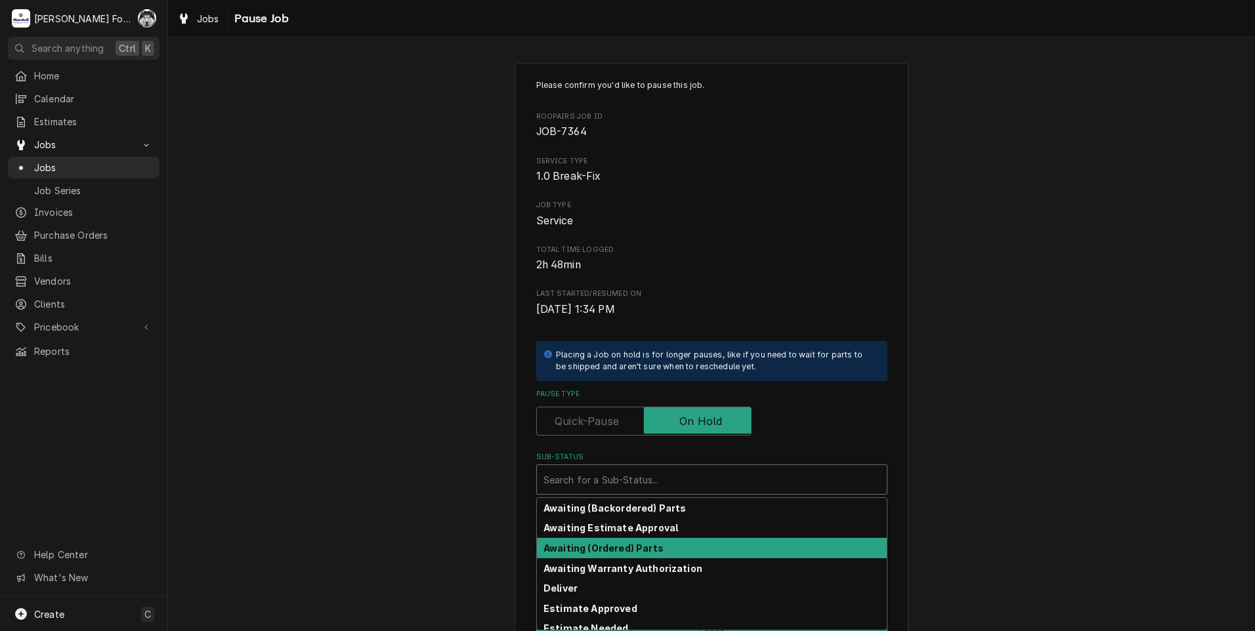
click at [621, 547] on strong "Awaiting (Ordered) Parts" at bounding box center [603, 548] width 120 height 11
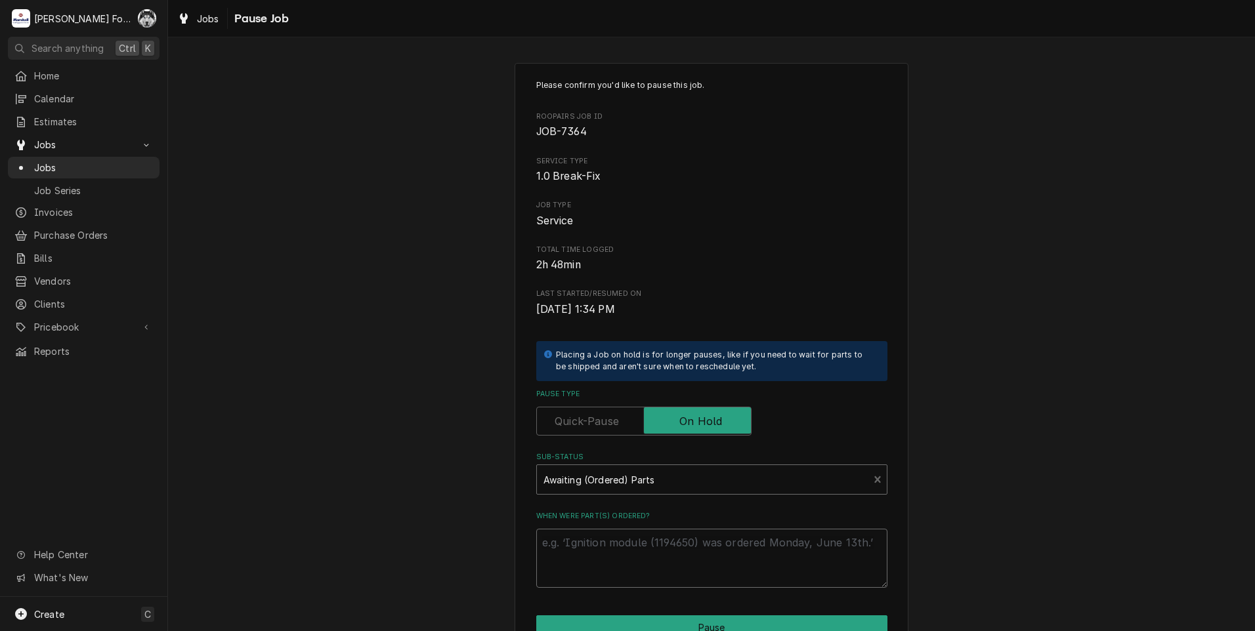
click at [593, 541] on textarea "When were part(s) ordered?" at bounding box center [711, 558] width 351 height 59
paste textarea "9/26/2025"
type textarea "x"
type textarea "9/26/2025"
click at [557, 544] on textarea "9/26/2025" at bounding box center [711, 558] width 351 height 59
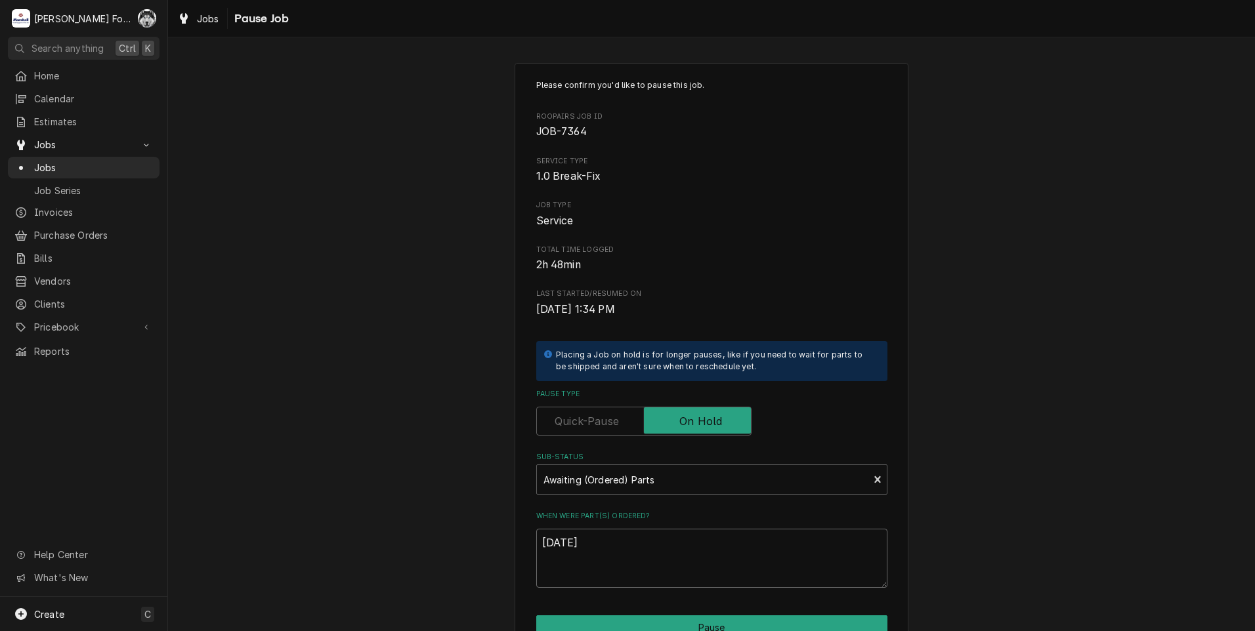
type textarea "x"
type textarea "9/2/2025"
type textarea "x"
type textarea "9/29/2025"
drag, startPoint x: 570, startPoint y: 545, endPoint x: 555, endPoint y: 545, distance: 14.5
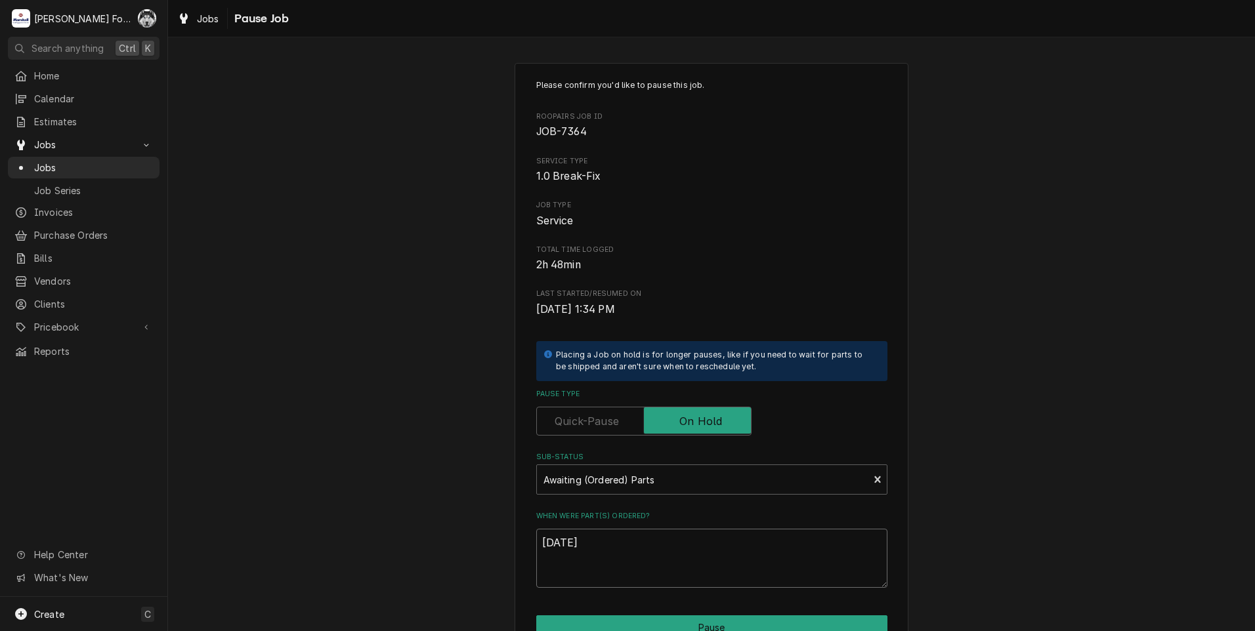
click at [556, 545] on textarea "[DATE]" at bounding box center [711, 558] width 351 height 59
click at [614, 544] on textarea "[DATE]" at bounding box center [711, 558] width 351 height 59
drag, startPoint x: 605, startPoint y: 539, endPoint x: 515, endPoint y: 543, distance: 90.0
click at [516, 543] on div "Please confirm you'd like to pause this job. Roopairs Job ID JOB-7364 Service T…" at bounding box center [711, 393] width 394 height 661
type textarea "x"
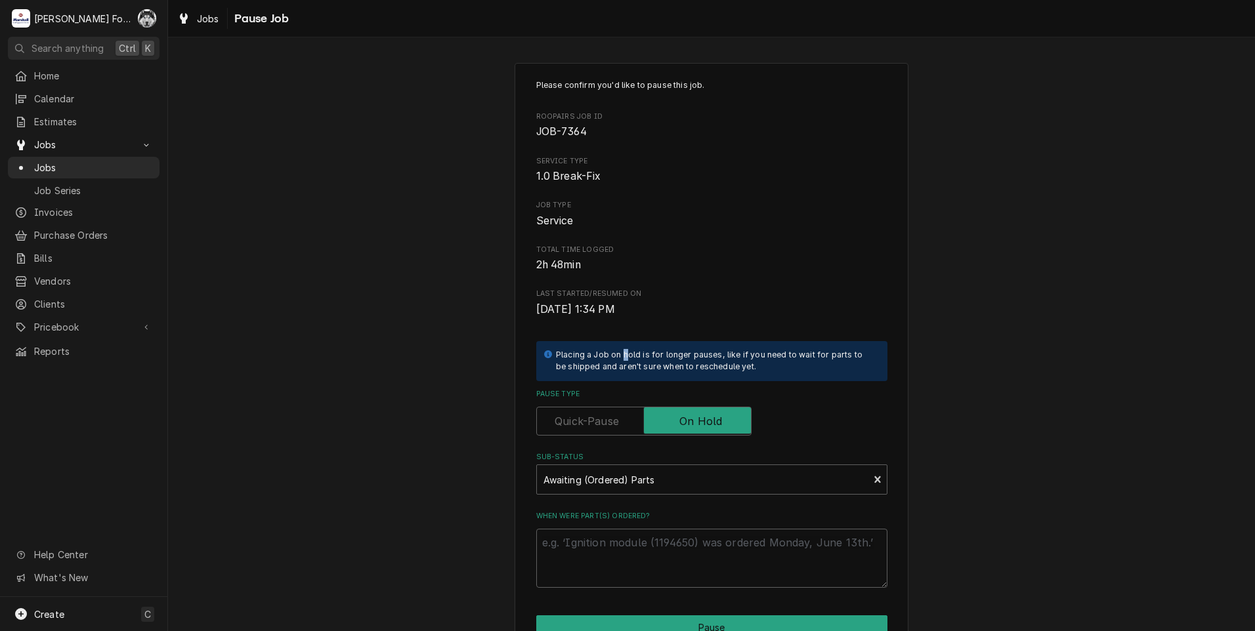
click at [620, 342] on div "Placing a Job on hold is for longer pauses, like if you need to wait for parts …" at bounding box center [711, 361] width 351 height 40
click at [579, 539] on textarea "When were part(s) ordered?" at bounding box center [711, 558] width 351 height 59
paste textarea "[DATE]"
type textarea "x"
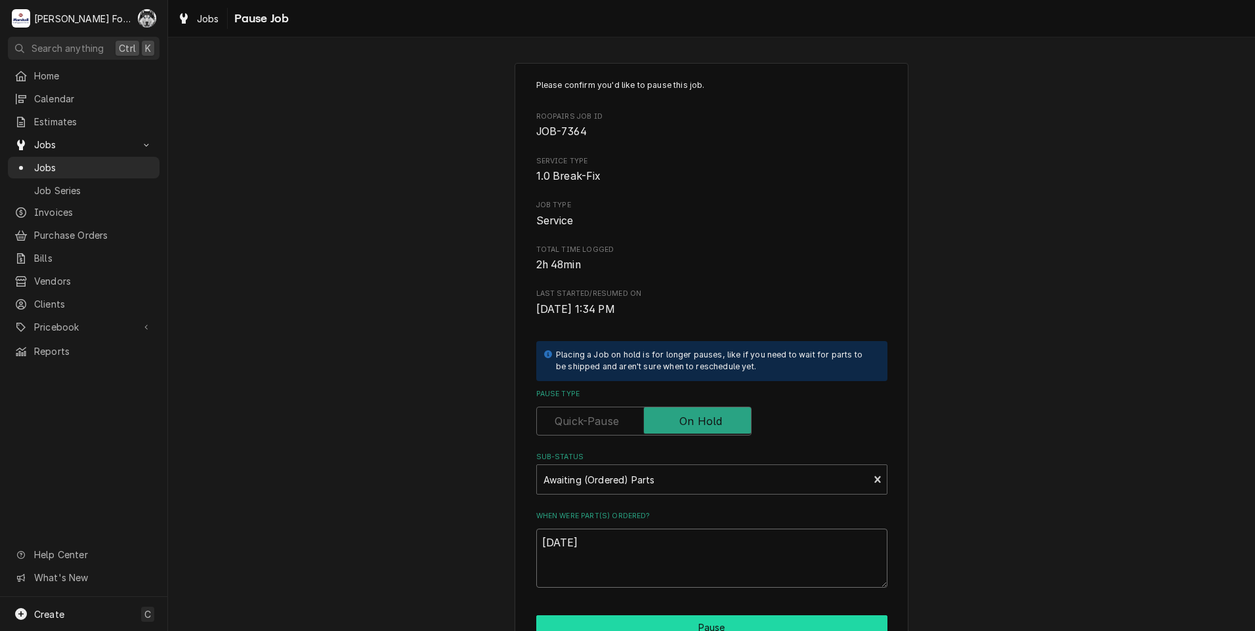
type textarea "[DATE]"
click at [609, 622] on button "Pause" at bounding box center [711, 628] width 351 height 24
type textarea "x"
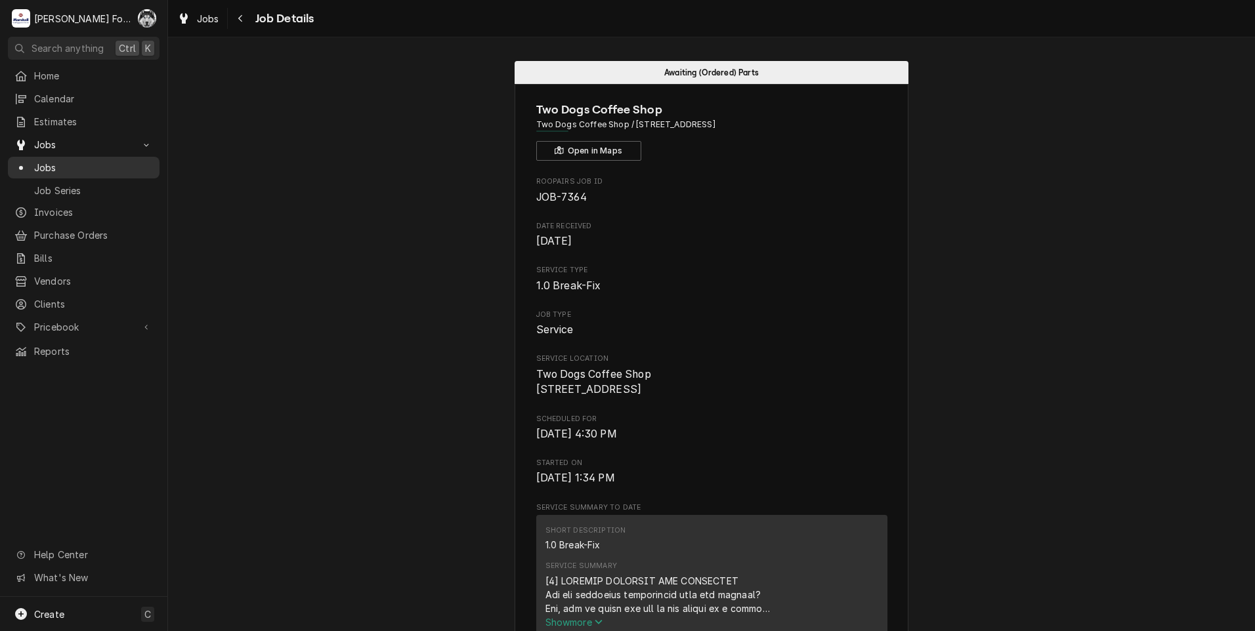
click at [41, 161] on span "Jobs" at bounding box center [93, 168] width 119 height 14
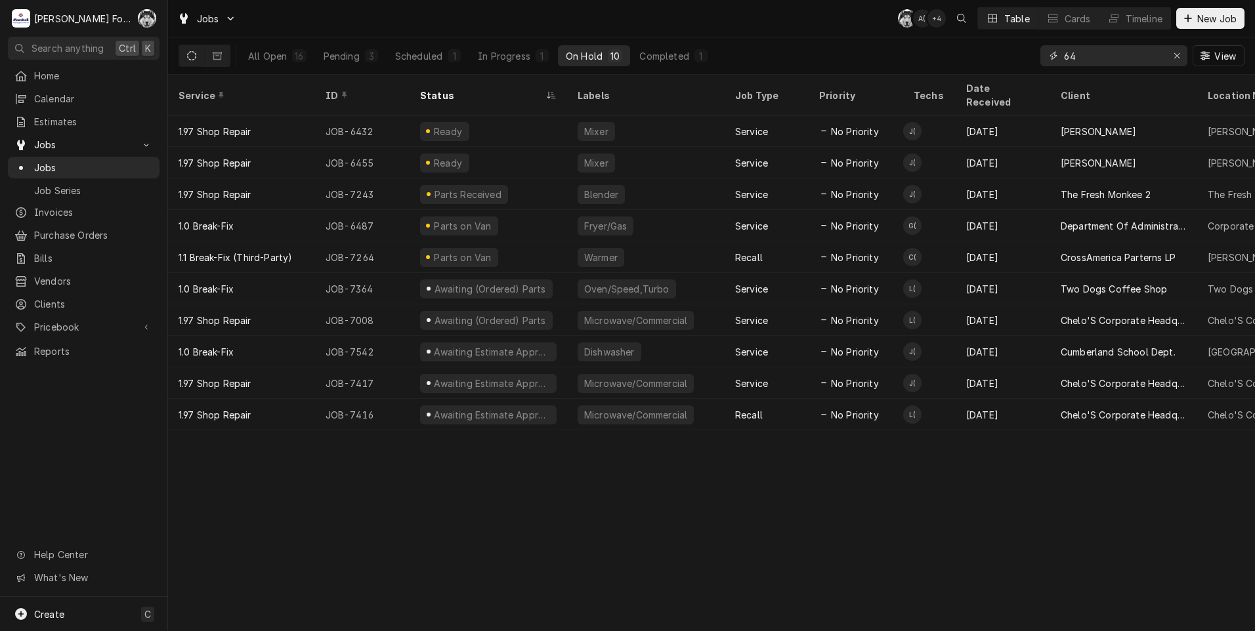
drag, startPoint x: 1091, startPoint y: 58, endPoint x: 901, endPoint y: 70, distance: 190.6
click at [901, 70] on div "All Open 16 Pending 3 Scheduled 1 In Progress 1 On Hold 10 Completed 1 64 View" at bounding box center [711, 55] width 1066 height 37
type input "7"
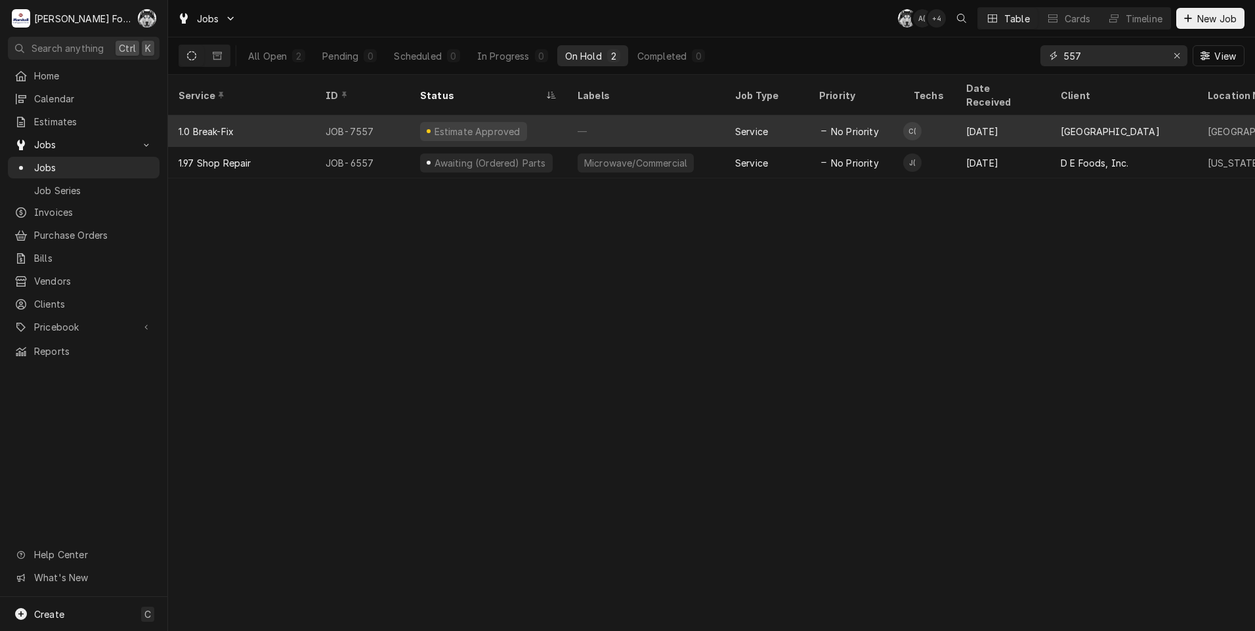
type input "557"
click at [520, 116] on div "Estimate Approved" at bounding box center [487, 130] width 157 height 31
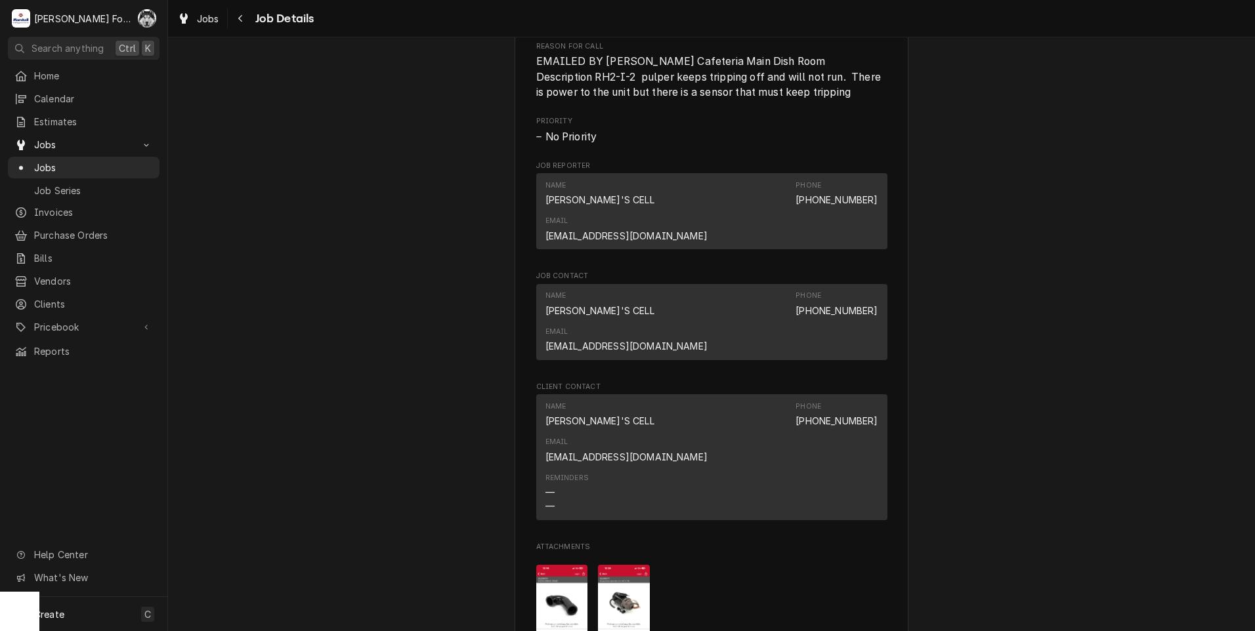
scroll to position [1641, 0]
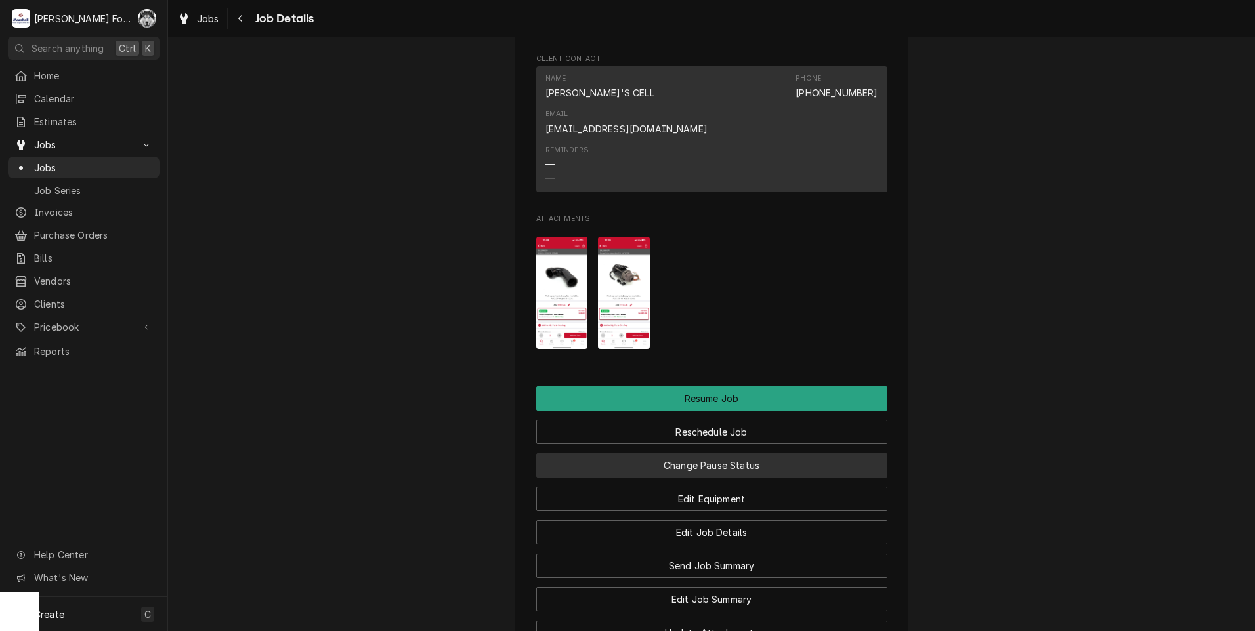
click at [714, 453] on button "Change Pause Status" at bounding box center [711, 465] width 351 height 24
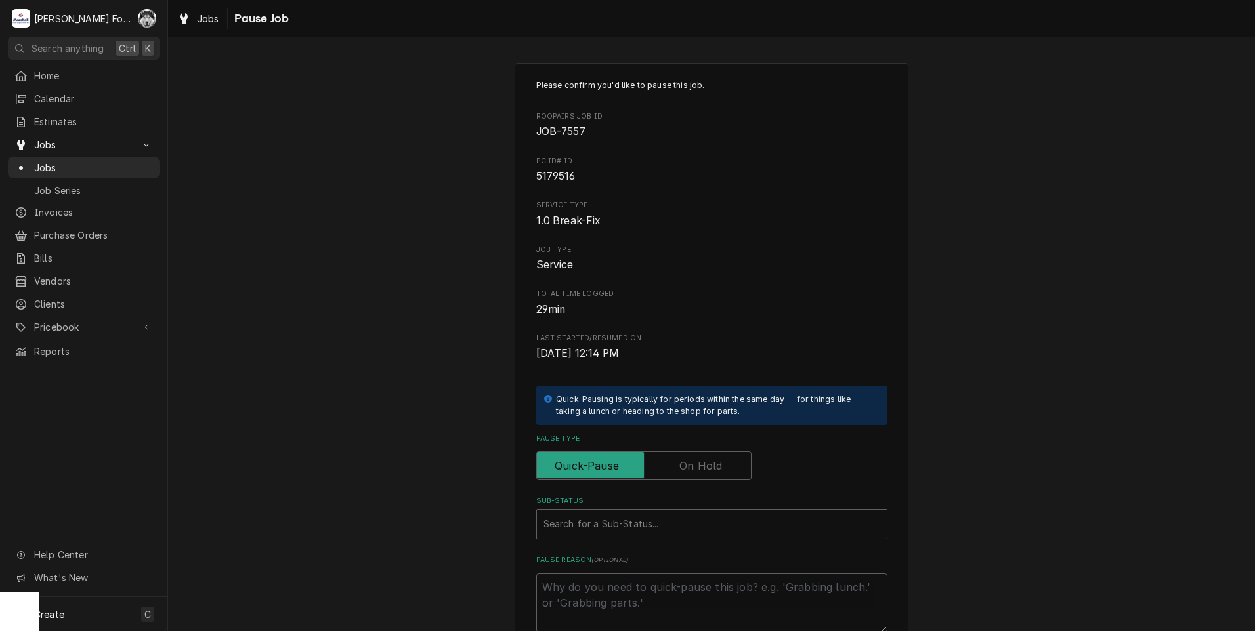
click at [704, 467] on label "Pause Type" at bounding box center [643, 465] width 215 height 29
click at [704, 467] on input "Pause Type" at bounding box center [643, 465] width 203 height 29
checkbox input "true"
click at [619, 524] on div "Sub-Status" at bounding box center [711, 525] width 337 height 24
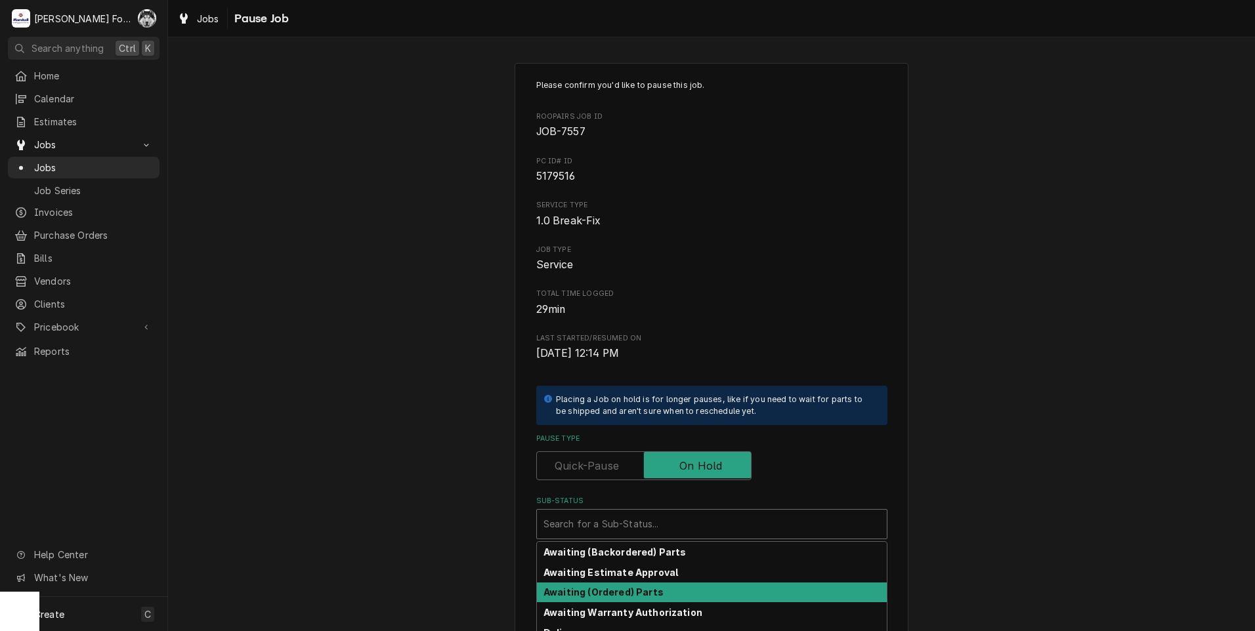
drag, startPoint x: 629, startPoint y: 581, endPoint x: 631, endPoint y: 595, distance: 13.8
click at [631, 595] on div "Awaiting (Backordered) Parts Awaiting Estimate Approval Awaiting (Ordered) Part…" at bounding box center [712, 640] width 350 height 197
click at [629, 591] on strong "Awaiting (Ordered) Parts" at bounding box center [603, 592] width 120 height 11
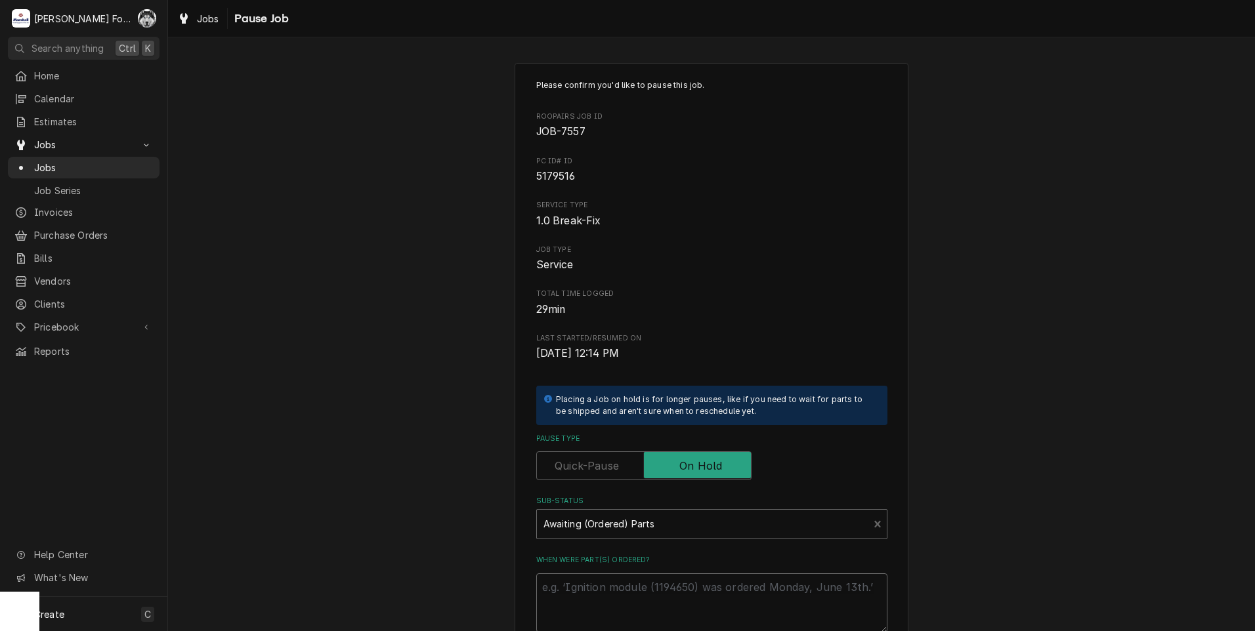
click at [581, 605] on textarea "When were part(s) ordered?" at bounding box center [711, 603] width 351 height 59
paste textarea "[DATE]"
type textarea "x"
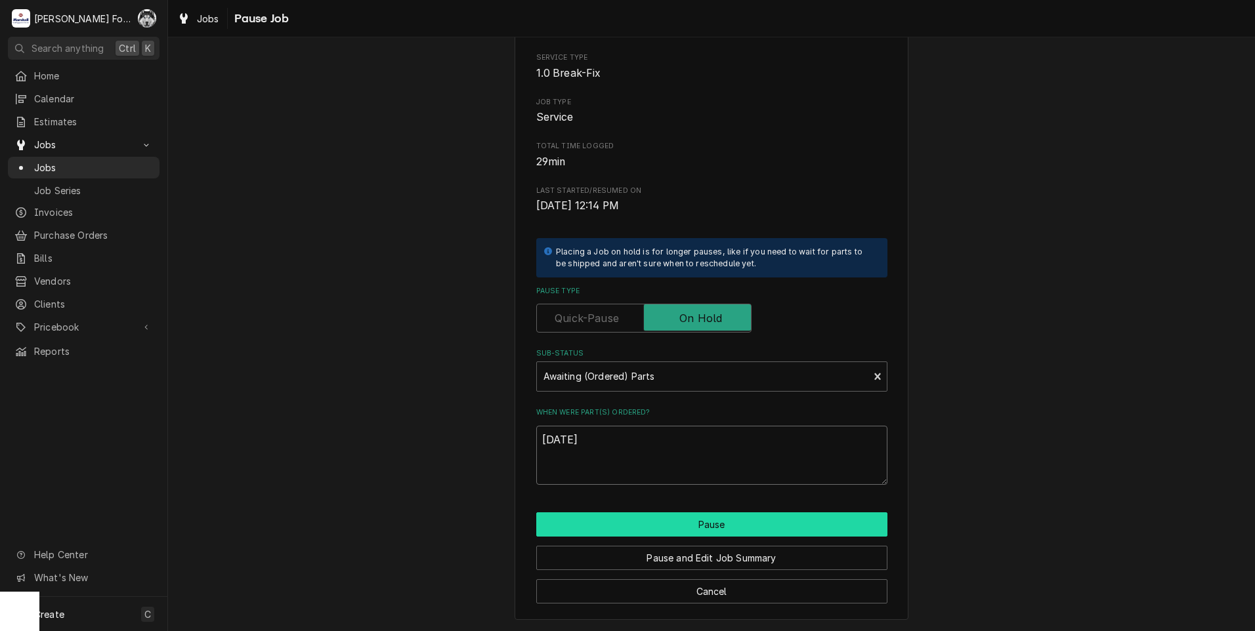
scroll to position [148, 0]
type textarea "[DATE]"
click at [618, 519] on button "Pause" at bounding box center [711, 524] width 351 height 24
type textarea "x"
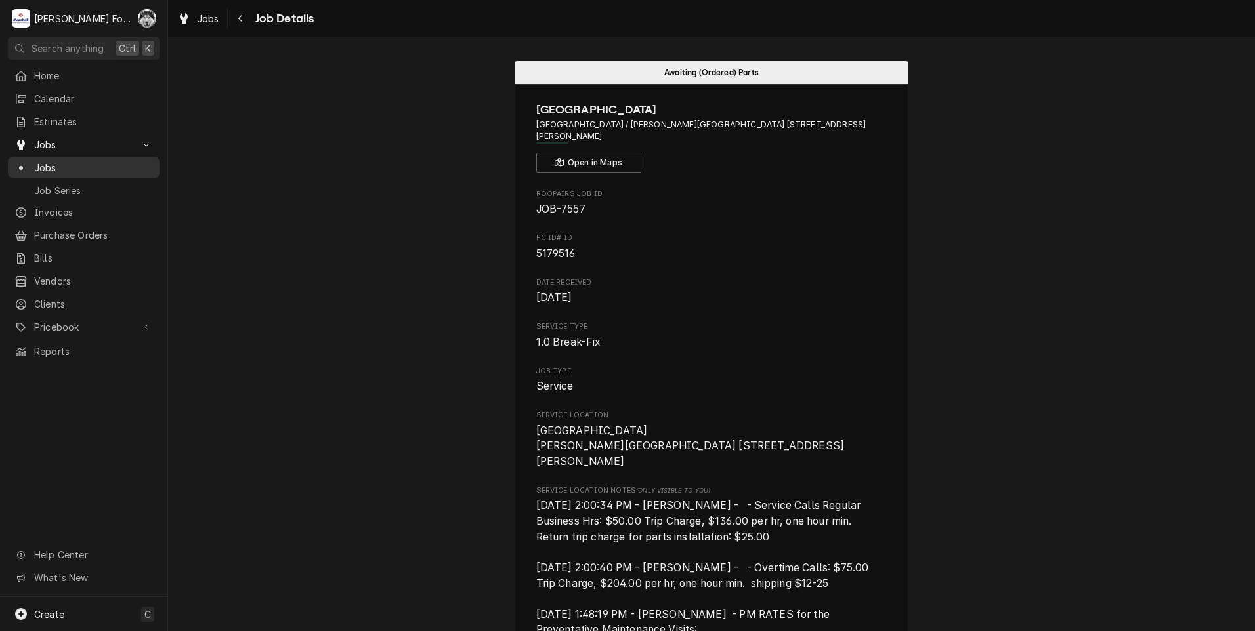
click at [52, 166] on span "Jobs" at bounding box center [93, 168] width 119 height 14
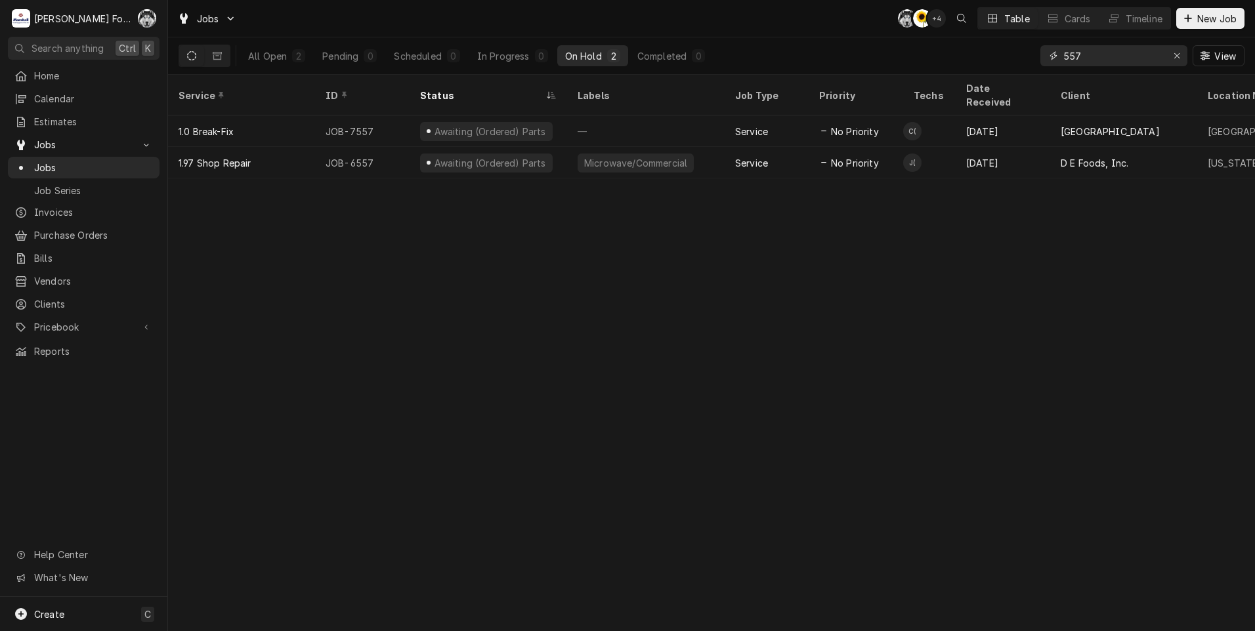
drag, startPoint x: 1089, startPoint y: 58, endPoint x: 962, endPoint y: 67, distance: 127.0
click at [962, 67] on div "All Open 2 Pending 0 Scheduled 0 In Progress 0 On Hold 2 Completed 0 557 View" at bounding box center [711, 55] width 1066 height 37
type input "7608"
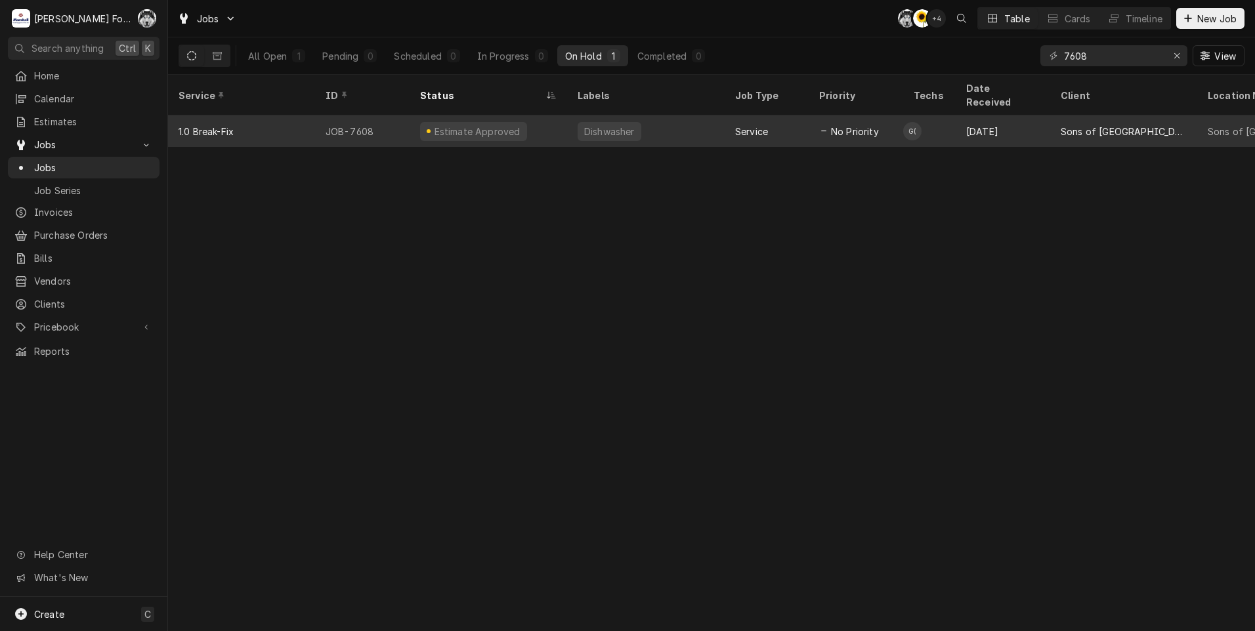
click at [614, 122] on div "Dishwasher" at bounding box center [609, 131] width 64 height 19
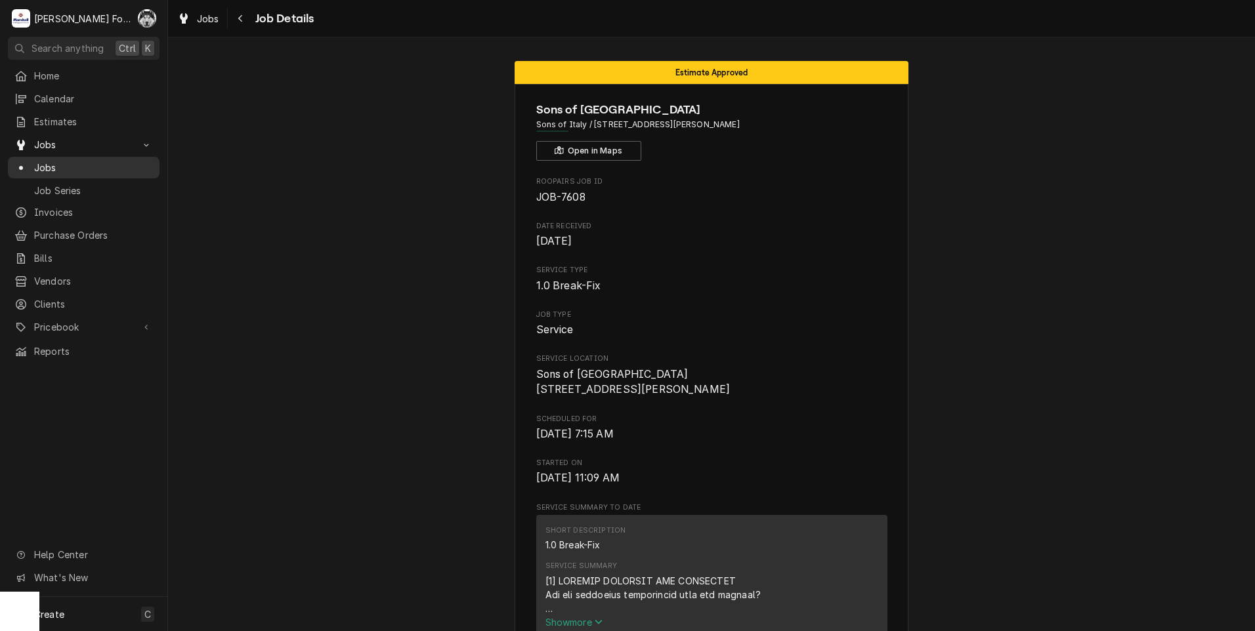
click at [53, 162] on span "Jobs" at bounding box center [93, 168] width 119 height 14
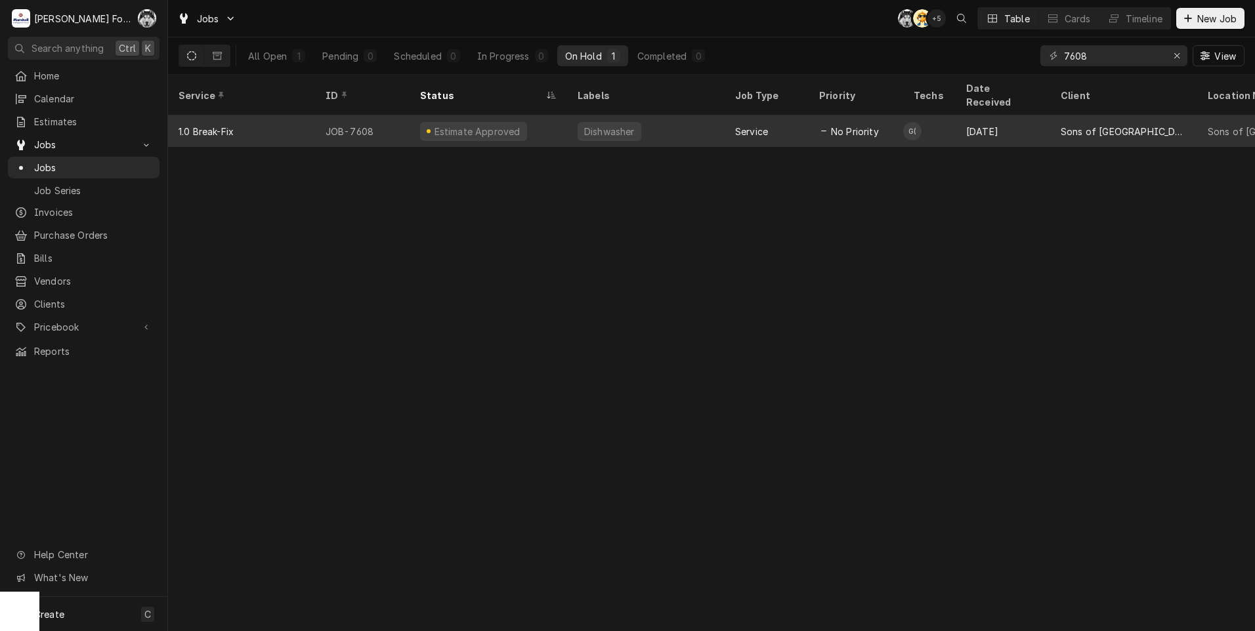
click at [341, 119] on div "JOB-7608" at bounding box center [362, 130] width 94 height 31
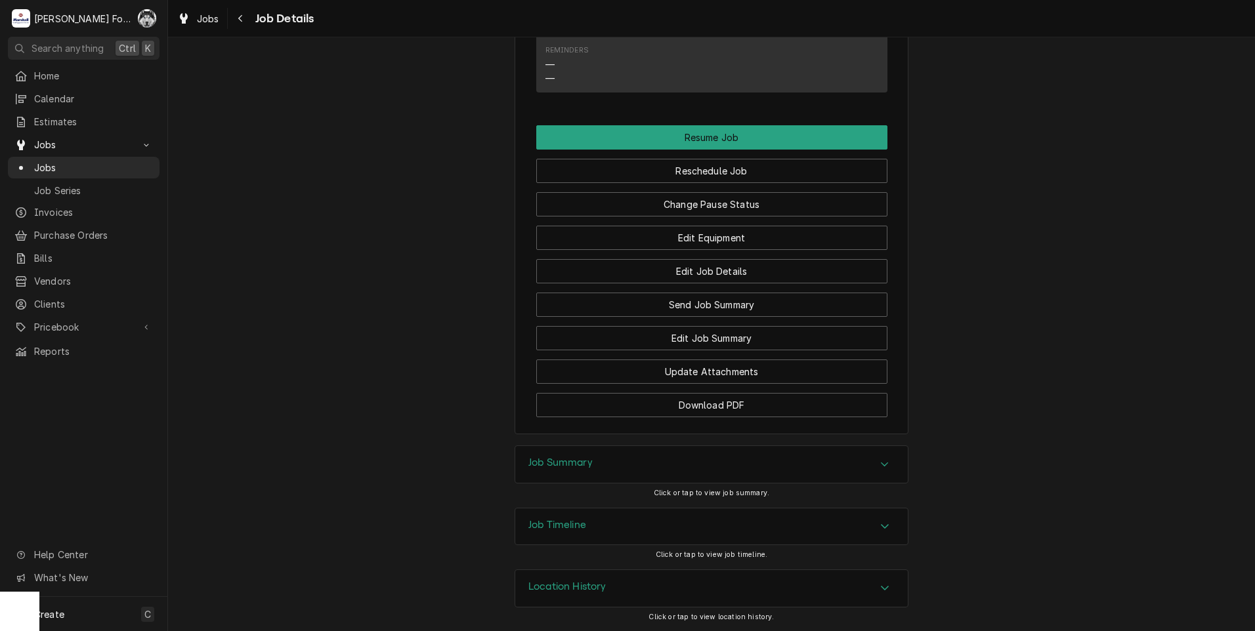
scroll to position [1137, 0]
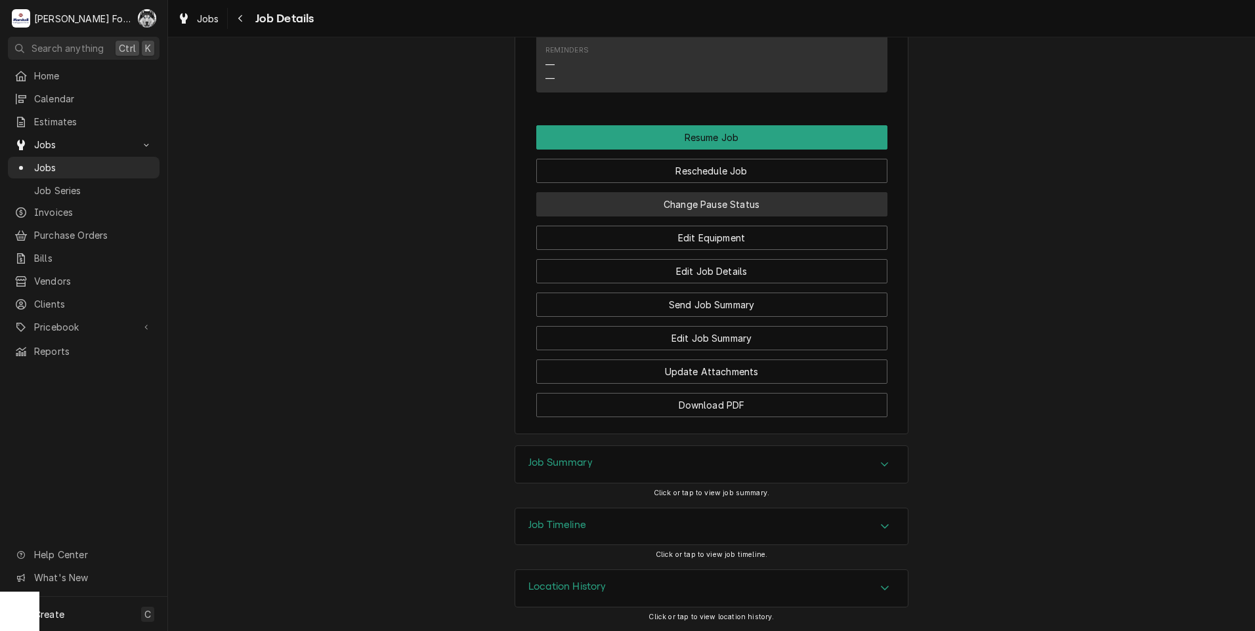
click at [707, 207] on button "Change Pause Status" at bounding box center [711, 204] width 351 height 24
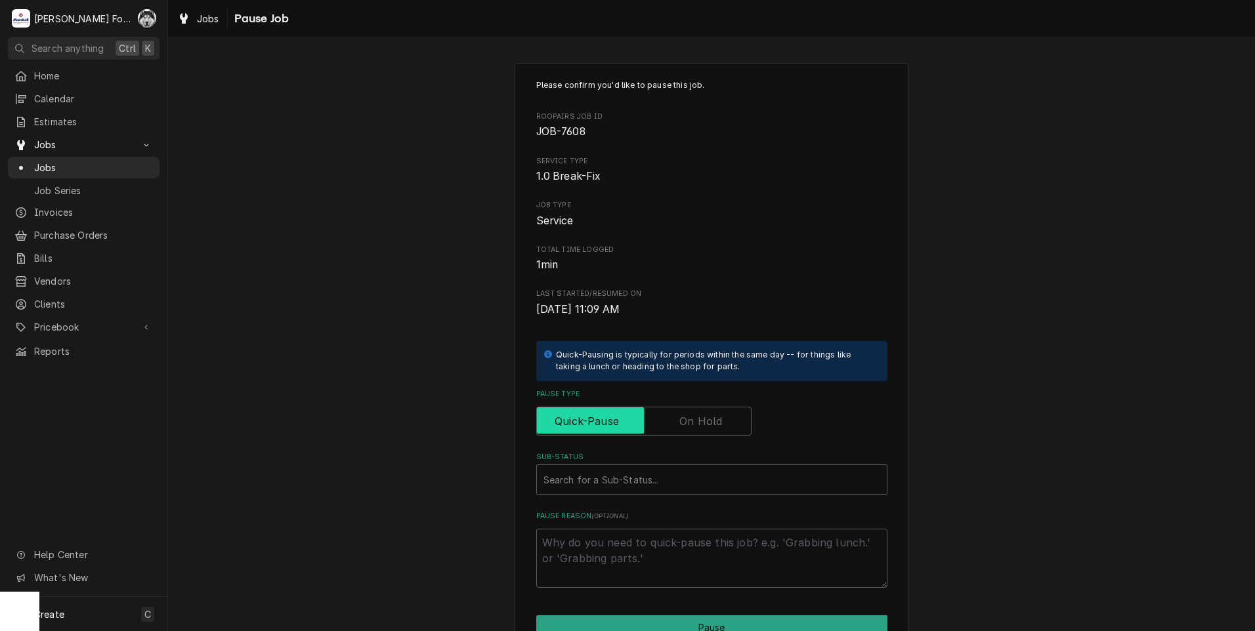
click at [659, 418] on input "Pause Type" at bounding box center [643, 421] width 203 height 29
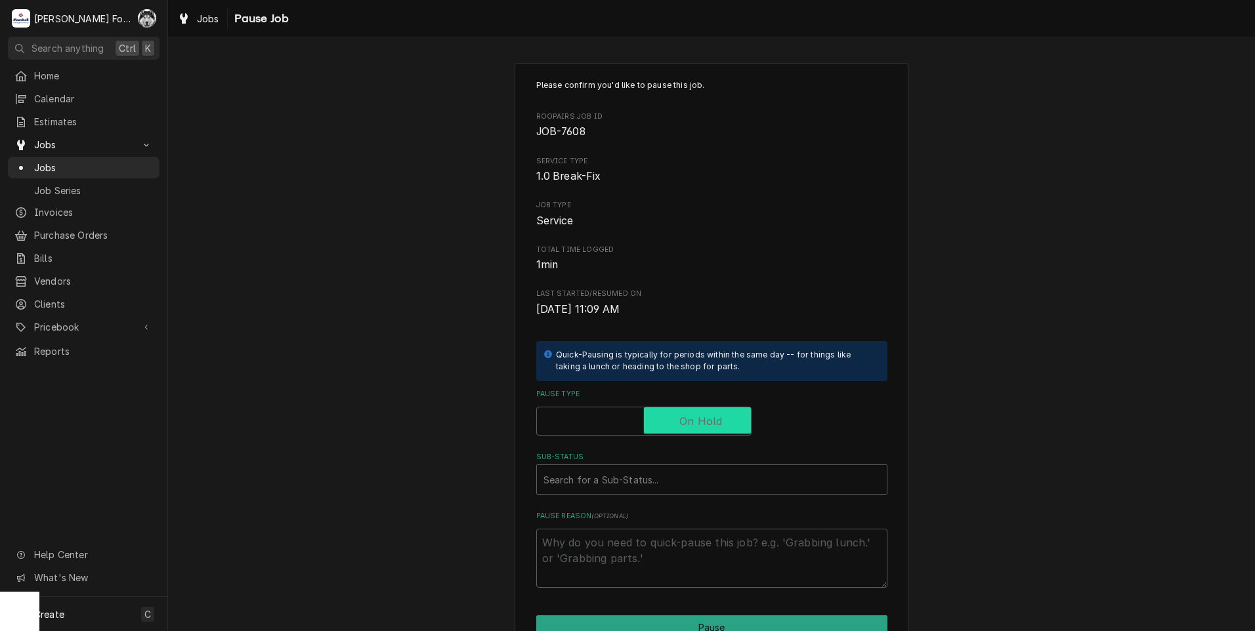
checkbox input "true"
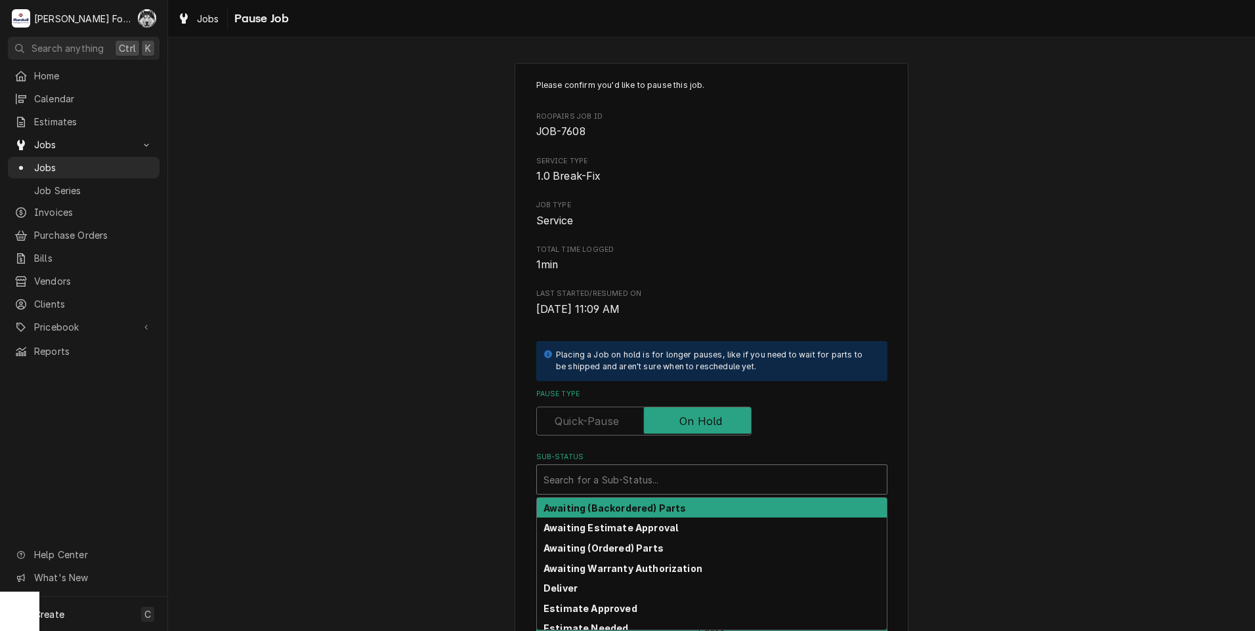
click at [631, 482] on div "Sub-Status" at bounding box center [711, 480] width 337 height 24
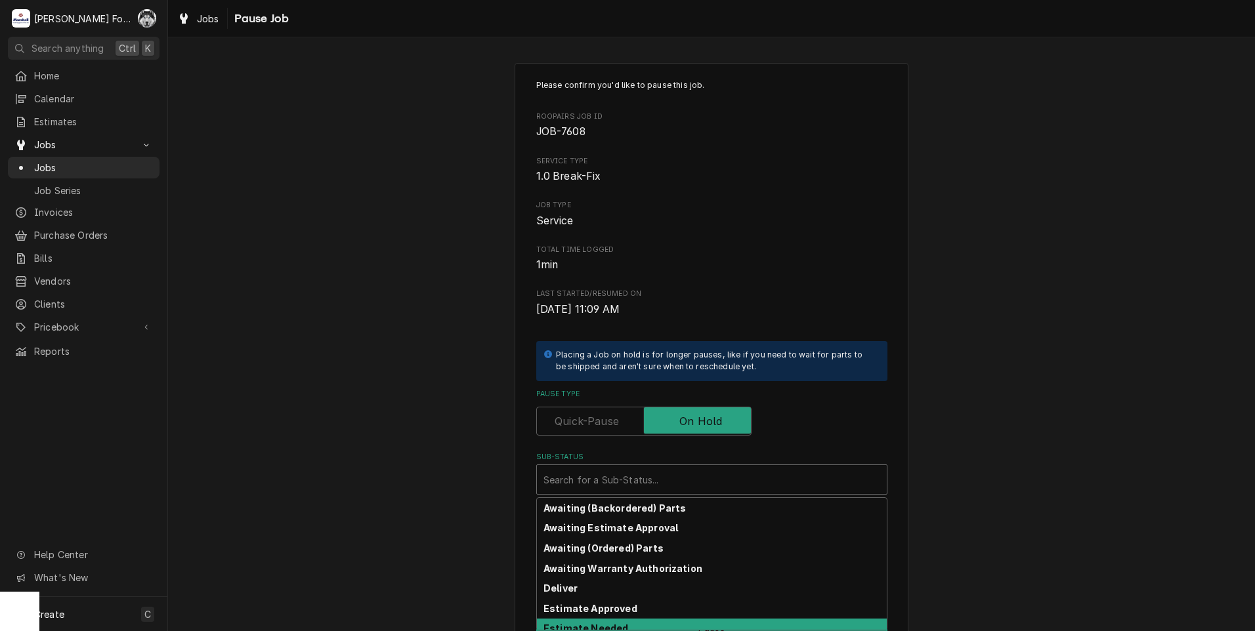
click at [589, 625] on strong "Estimate Needed" at bounding box center [585, 628] width 85 height 11
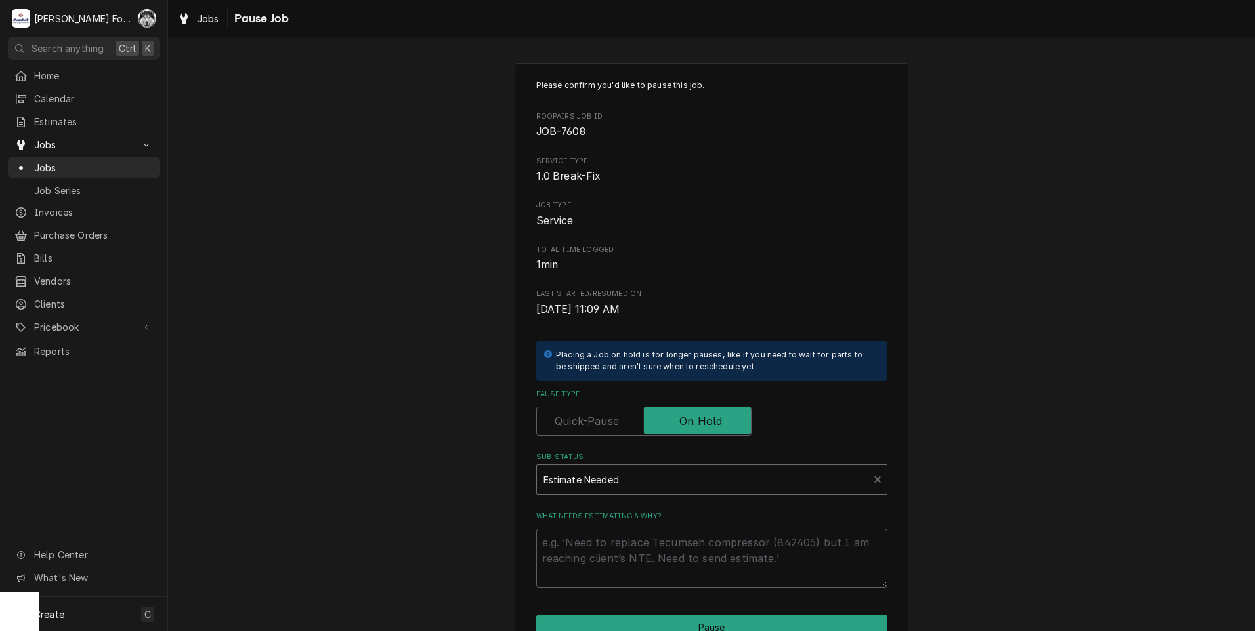
click at [563, 472] on div "Sub-Status" at bounding box center [702, 480] width 319 height 24
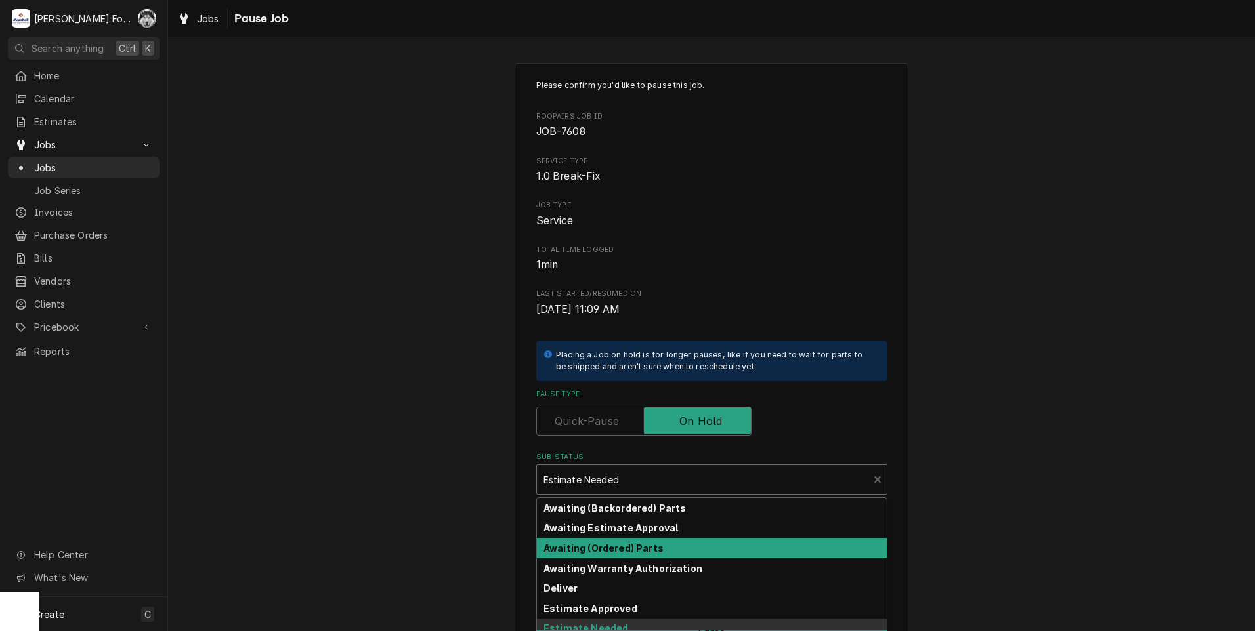
drag, startPoint x: 583, startPoint y: 560, endPoint x: 584, endPoint y: 550, distance: 9.9
click at [584, 550] on div "Awaiting (Backordered) Parts Awaiting Estimate Approval Awaiting (Ordered) Part…" at bounding box center [712, 564] width 350 height 132
click at [584, 548] on strong "Awaiting (Ordered) Parts" at bounding box center [603, 548] width 120 height 11
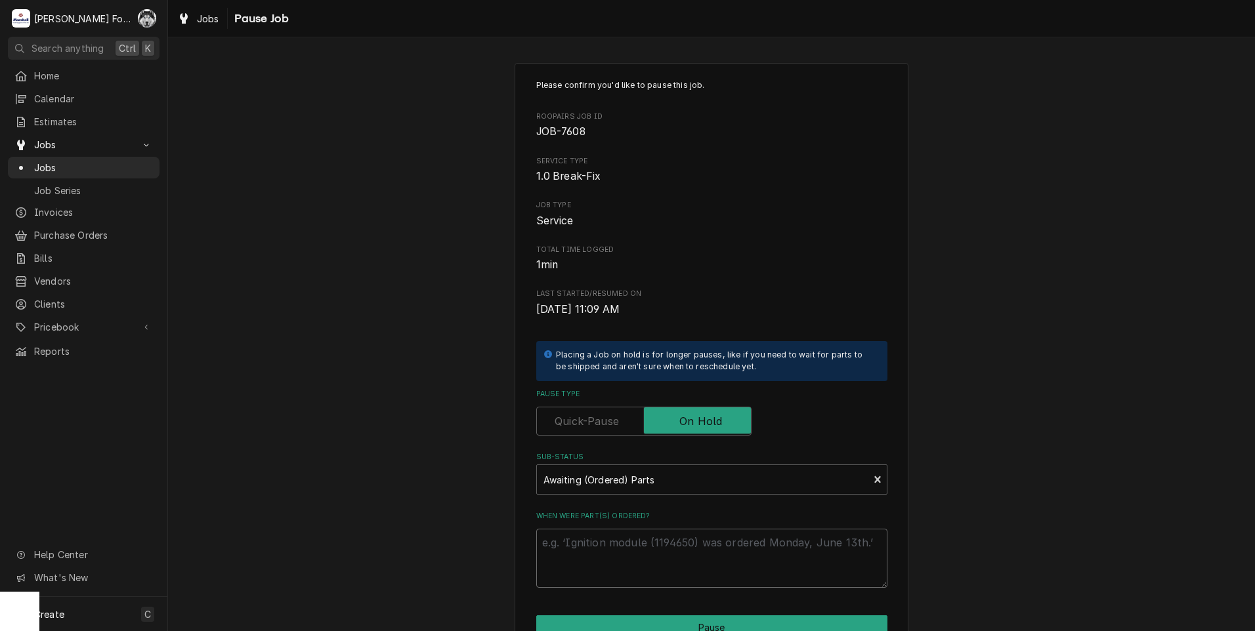
click at [583, 547] on textarea "When were part(s) ordered?" at bounding box center [711, 558] width 351 height 59
paste textarea "[DATE]"
type textarea "x"
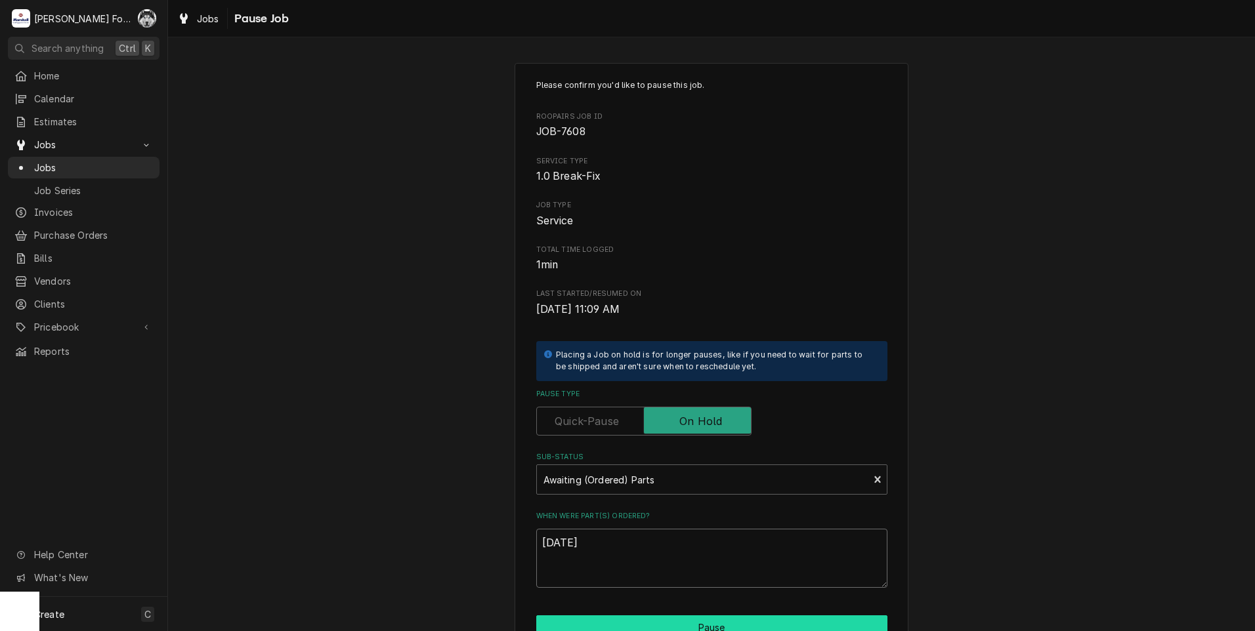
type textarea "[DATE]"
click at [623, 629] on button "Pause" at bounding box center [711, 628] width 351 height 24
type textarea "x"
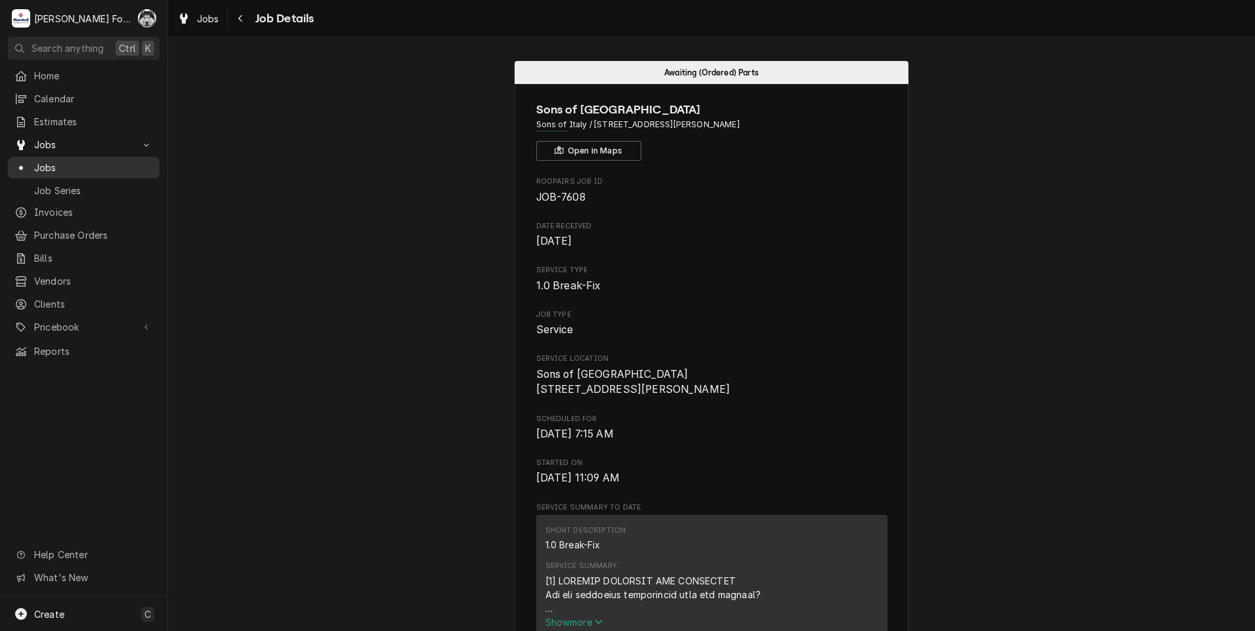
click at [43, 161] on span "Jobs" at bounding box center [93, 168] width 119 height 14
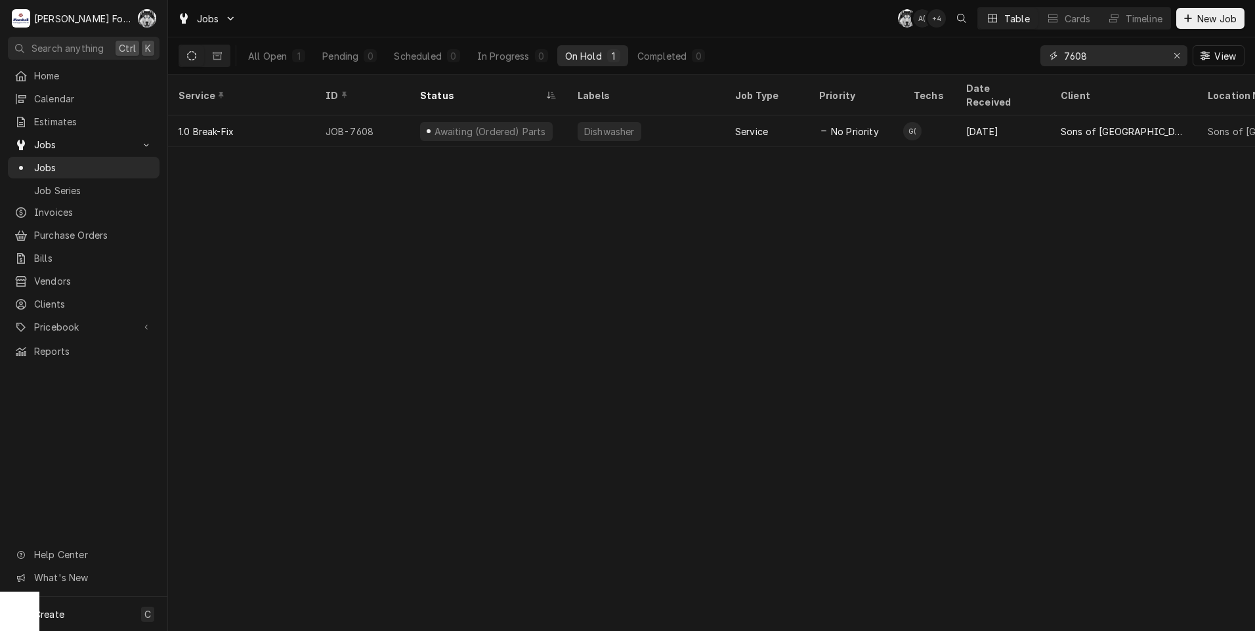
drag, startPoint x: 1056, startPoint y: 68, endPoint x: 976, endPoint y: 70, distance: 79.4
click at [976, 70] on div "All Open 1 Pending 0 Scheduled 0 In Progress 0 On Hold 1 Completed 0 7608 View" at bounding box center [711, 55] width 1066 height 37
type input "7606"
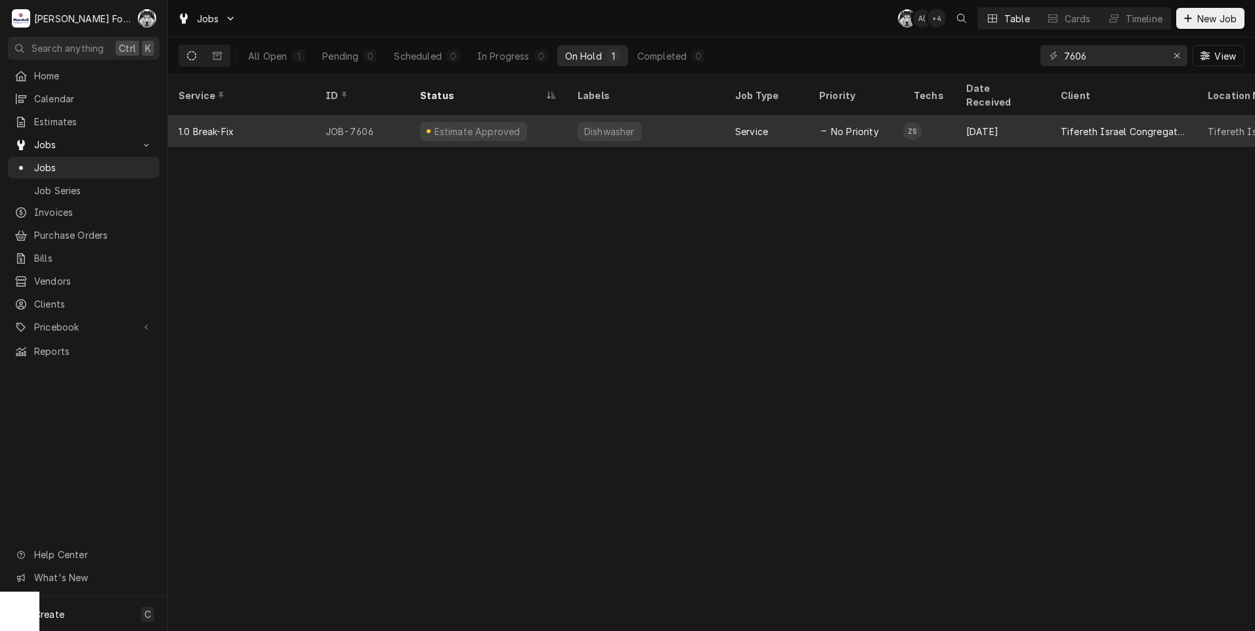
click at [495, 115] on div "Estimate Approved" at bounding box center [487, 130] width 157 height 31
click at [494, 115] on div "Estimate Approved" at bounding box center [487, 130] width 157 height 31
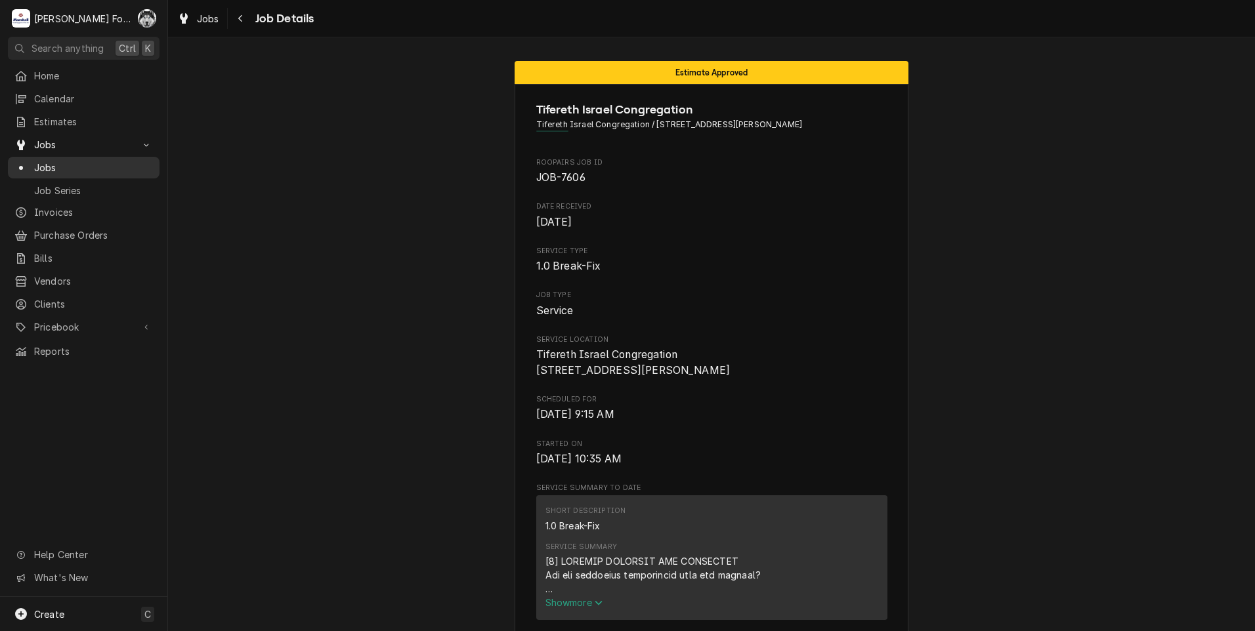
click at [35, 161] on span "Jobs" at bounding box center [93, 168] width 119 height 14
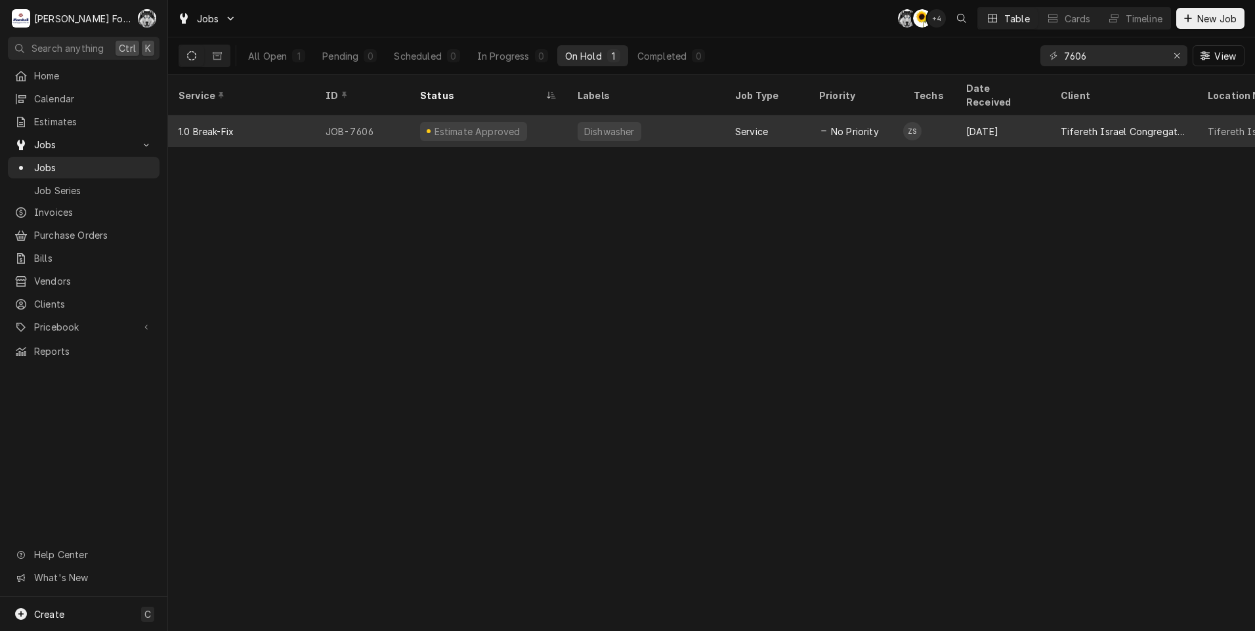
click at [358, 120] on div "JOB-7606" at bounding box center [362, 130] width 94 height 31
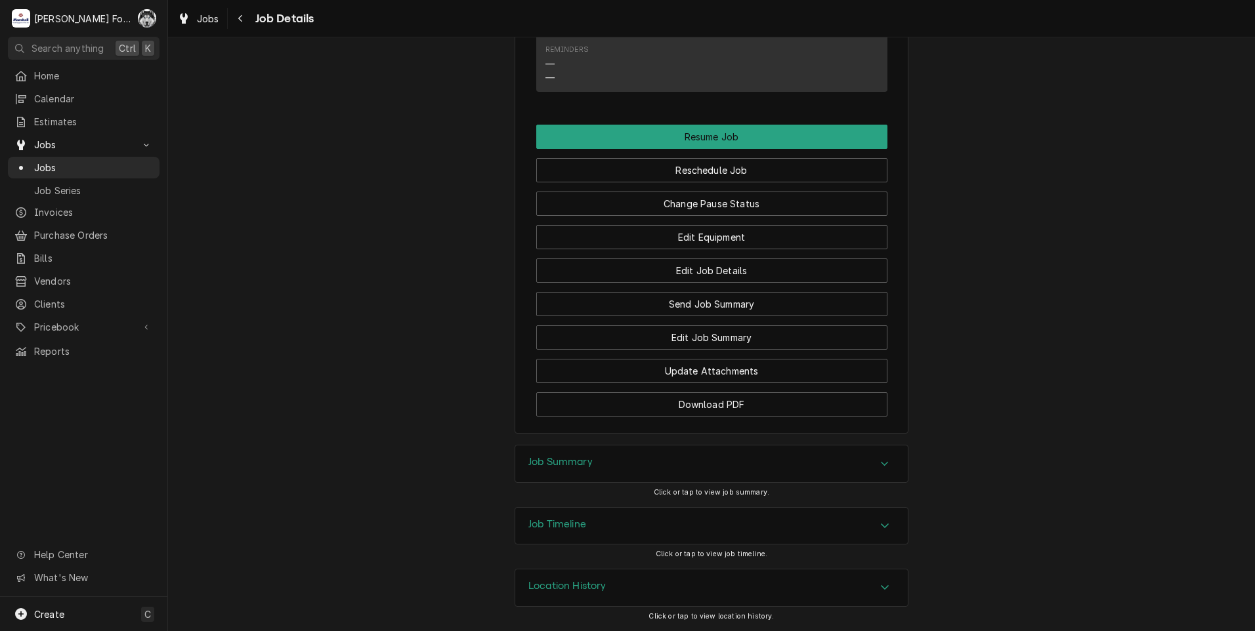
scroll to position [1391, 0]
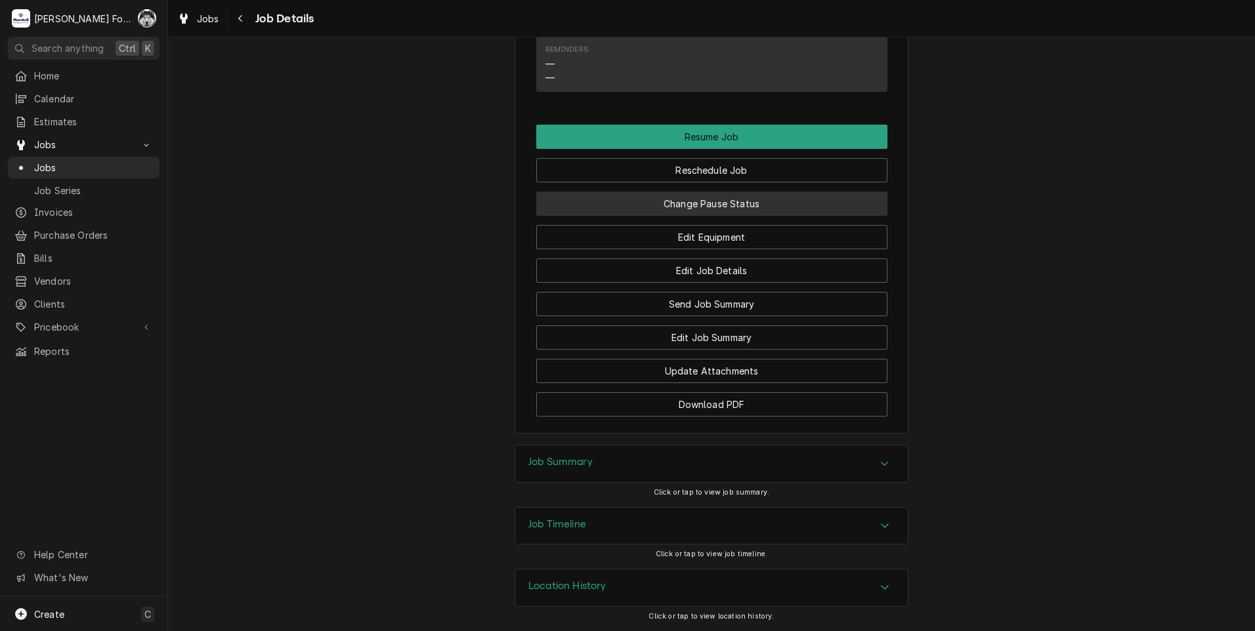
click at [655, 213] on button "Change Pause Status" at bounding box center [711, 204] width 351 height 24
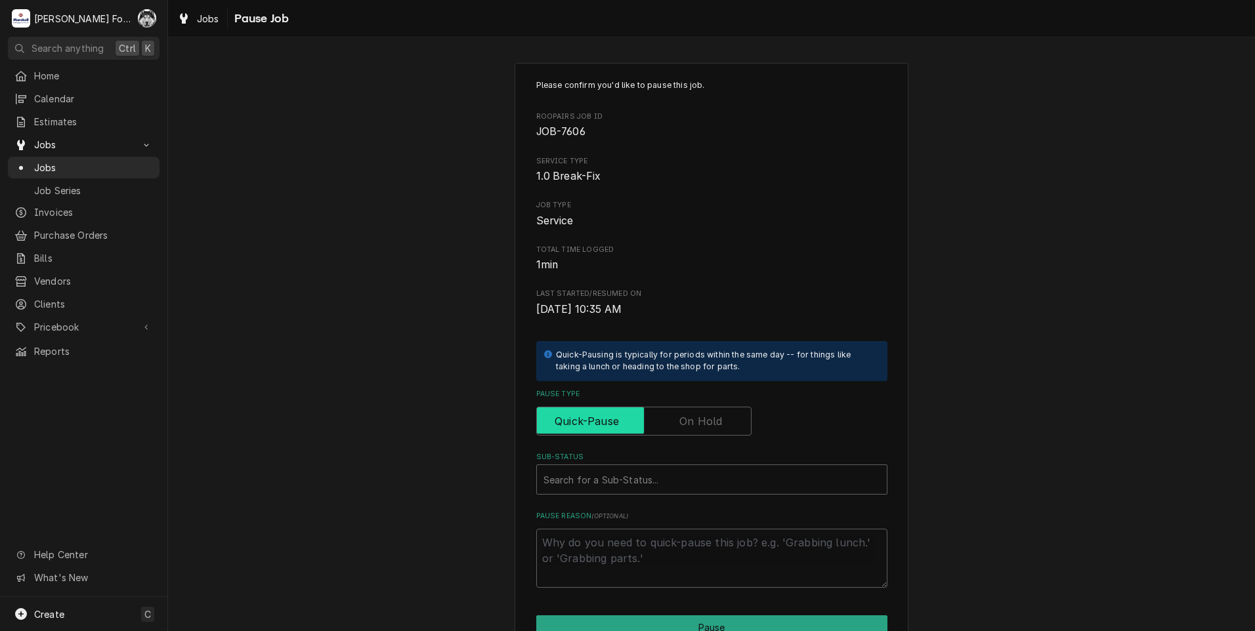
click at [650, 410] on input "Pause Type" at bounding box center [643, 421] width 203 height 29
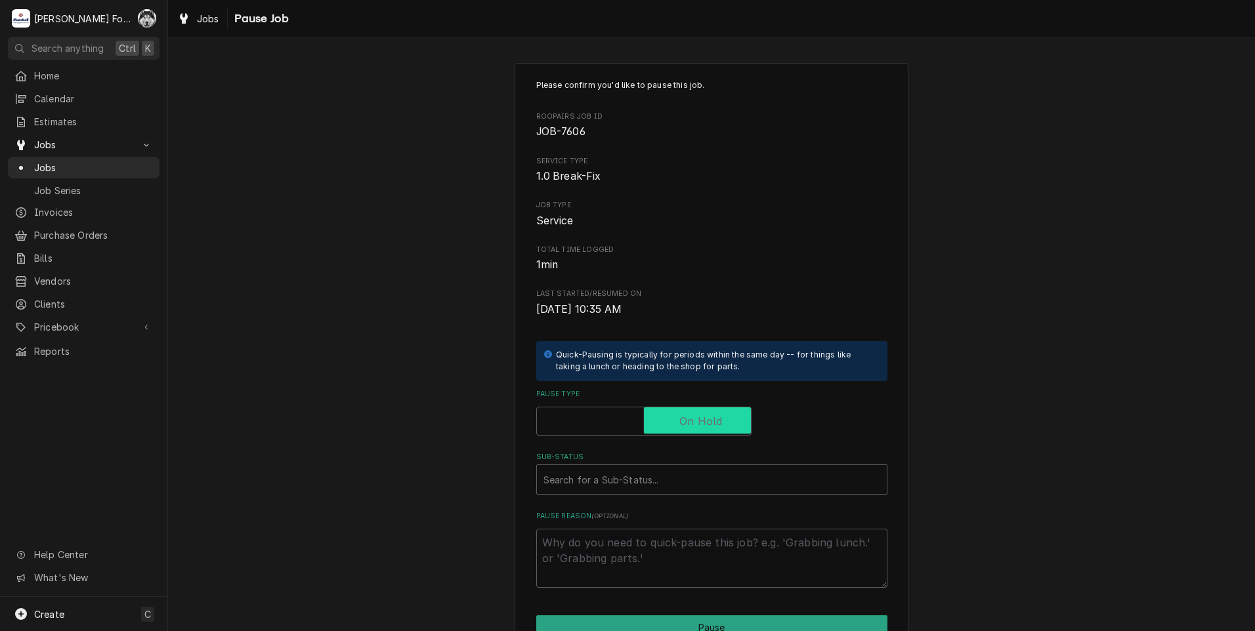
checkbox input "true"
click at [640, 490] on div "Sub-Status" at bounding box center [711, 480] width 337 height 24
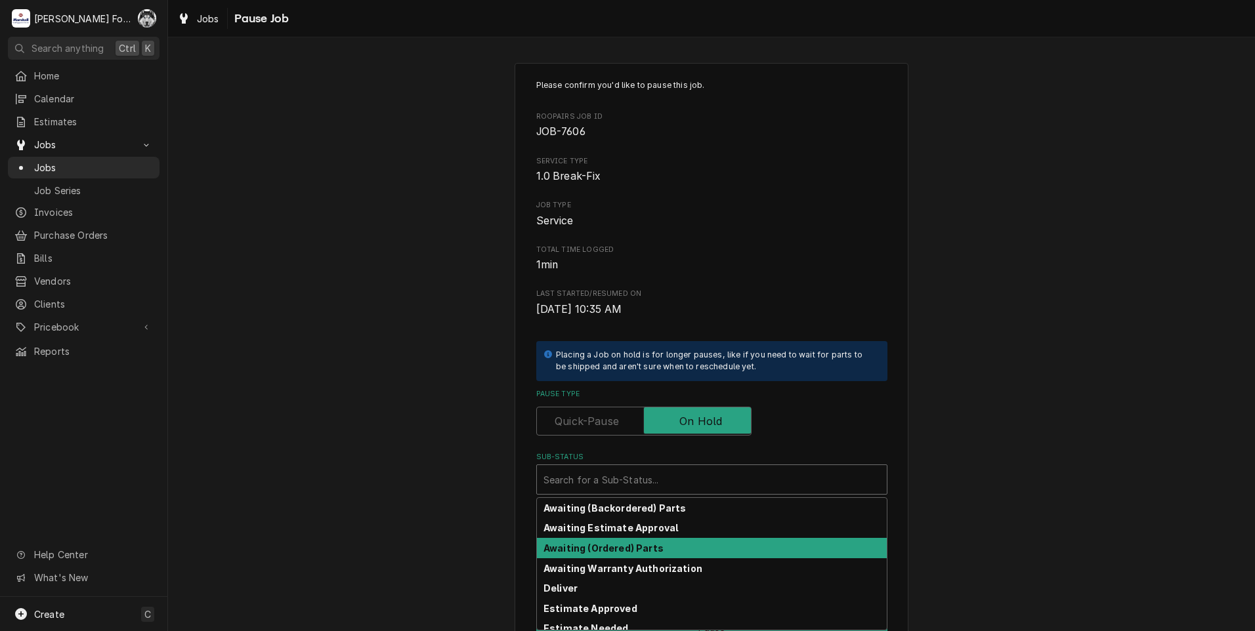
click at [590, 555] on div "Awaiting (Ordered) Parts" at bounding box center [712, 548] width 350 height 20
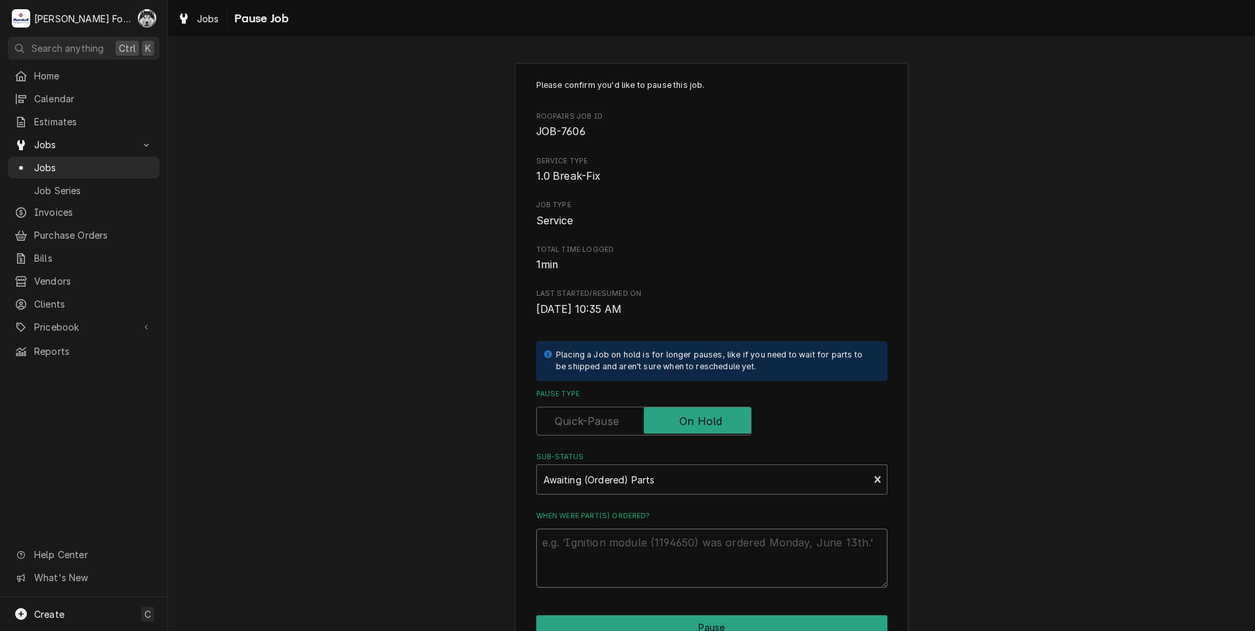
click at [590, 555] on textarea "When were part(s) ordered?" at bounding box center [711, 558] width 351 height 59
paste textarea "[DATE]"
type textarea "x"
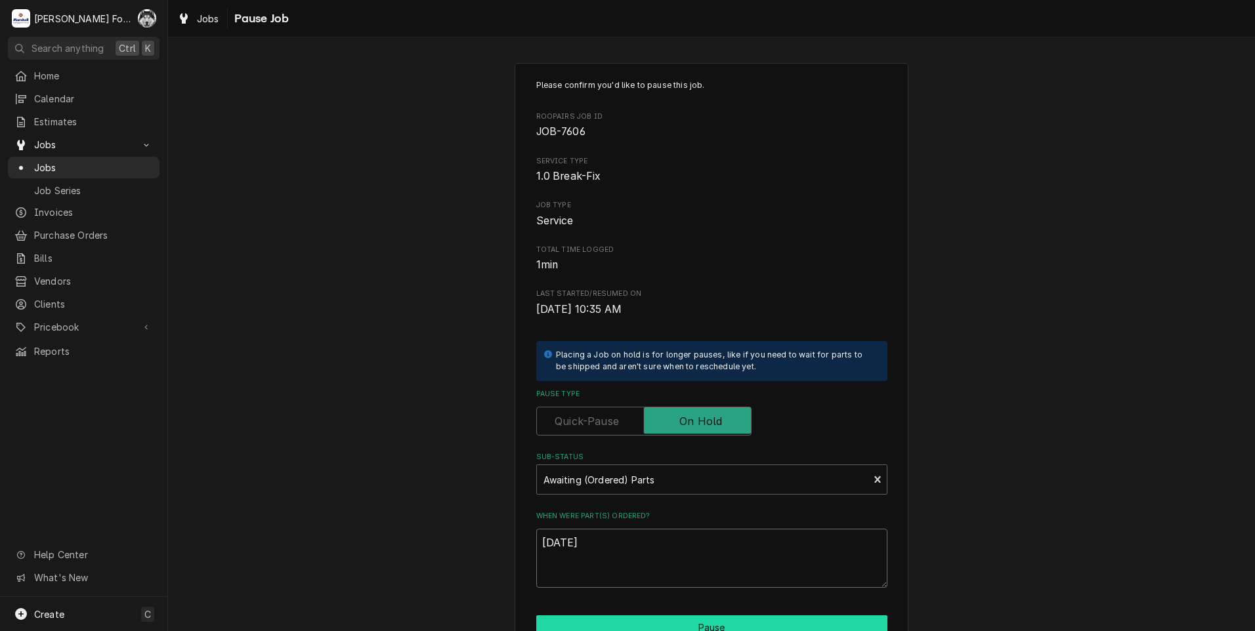
type textarea "9/29/2025"
click at [608, 621] on button "Pause" at bounding box center [711, 628] width 351 height 24
type textarea "x"
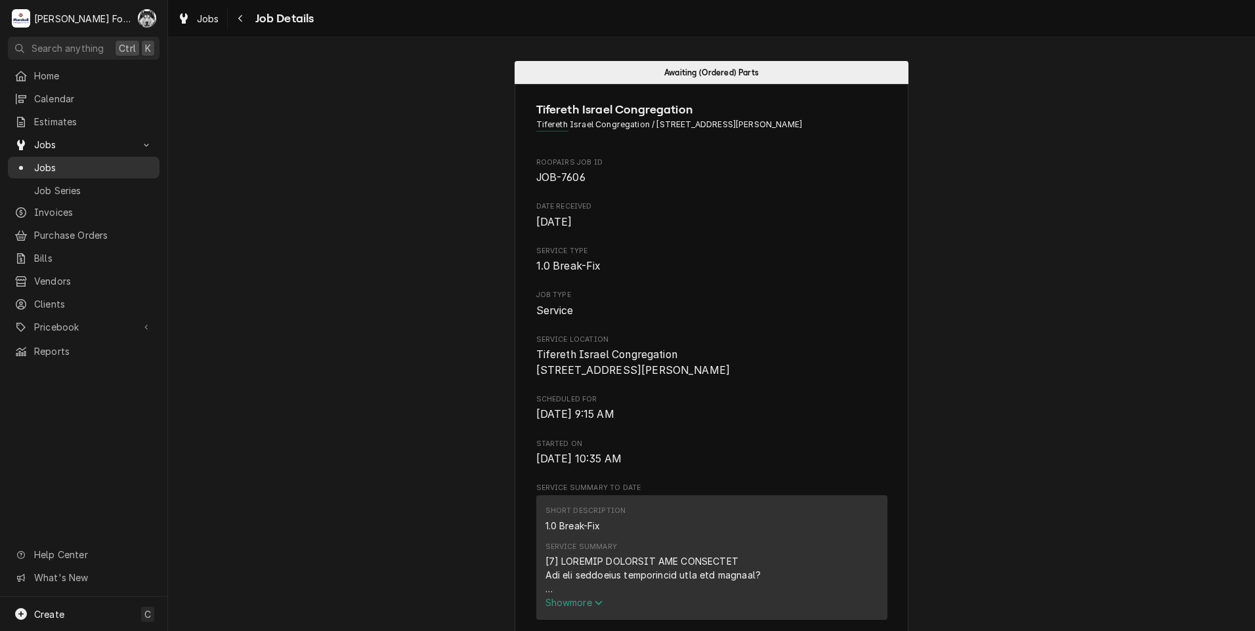
click at [39, 163] on span "Jobs" at bounding box center [93, 168] width 119 height 14
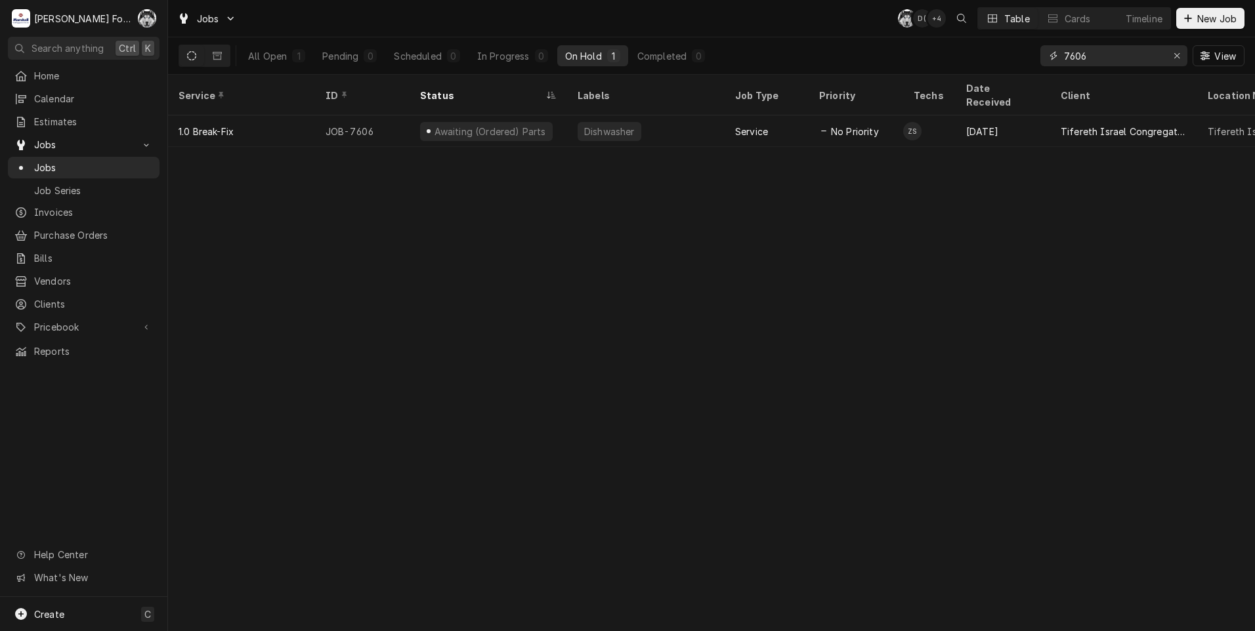
drag, startPoint x: 1088, startPoint y: 61, endPoint x: 1062, endPoint y: 62, distance: 26.3
click at [1062, 62] on div "7606" at bounding box center [1113, 55] width 147 height 21
type input "7"
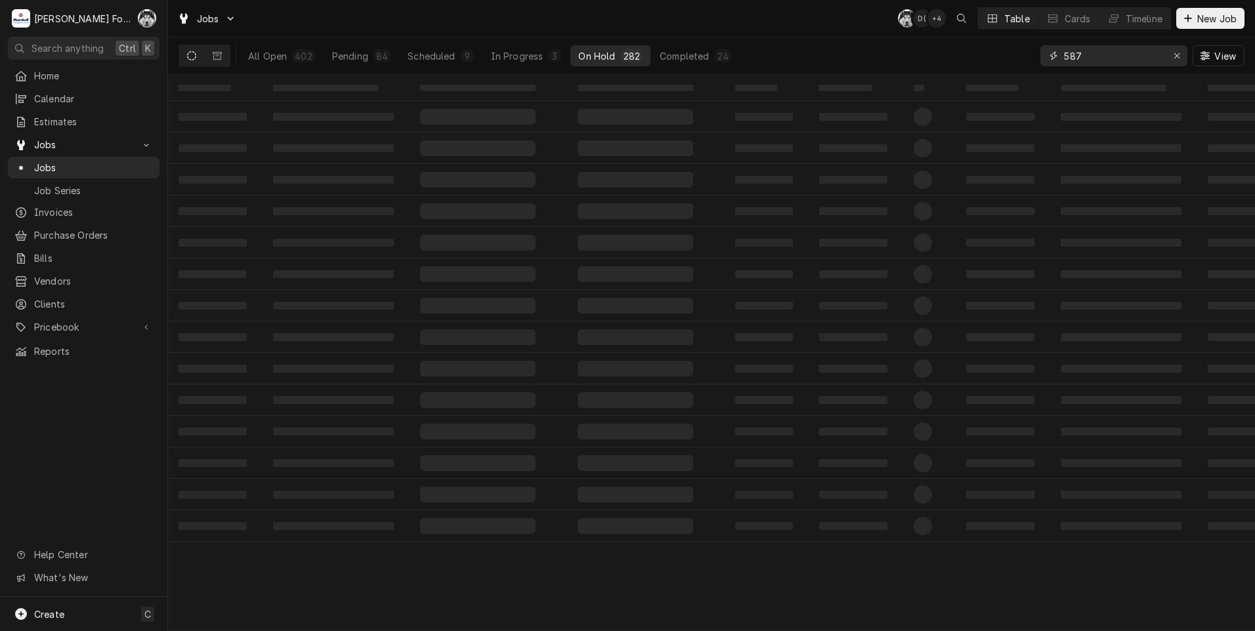
type input "587"
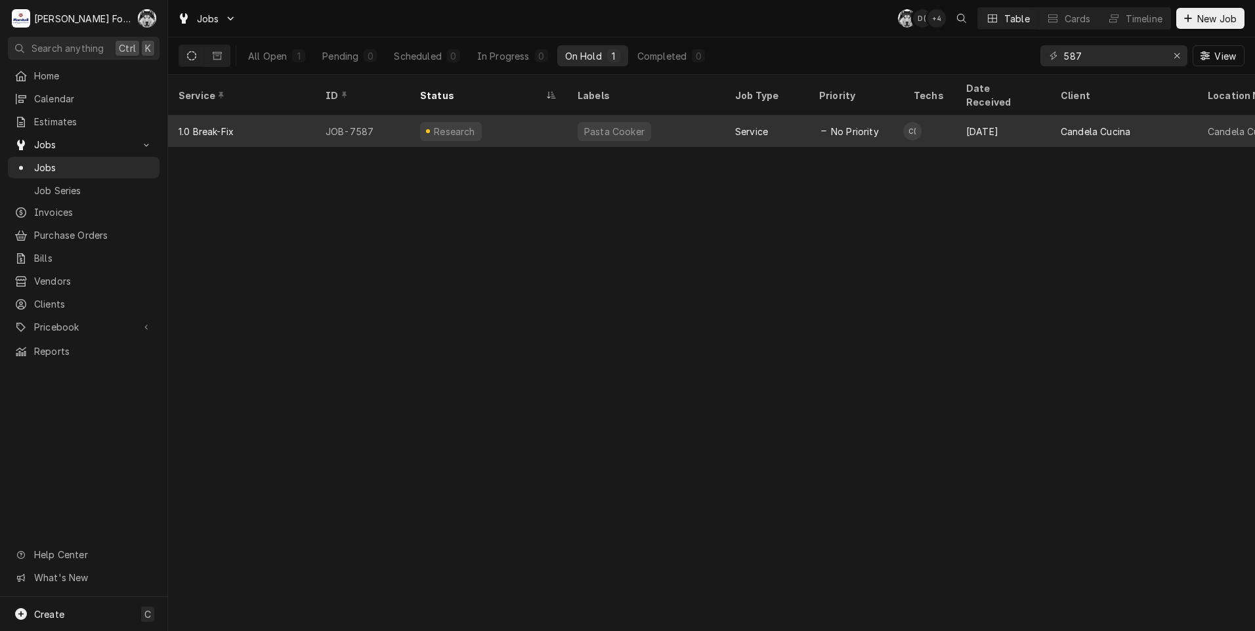
click at [640, 122] on div "Pasta Cooker" at bounding box center [613, 131] width 73 height 19
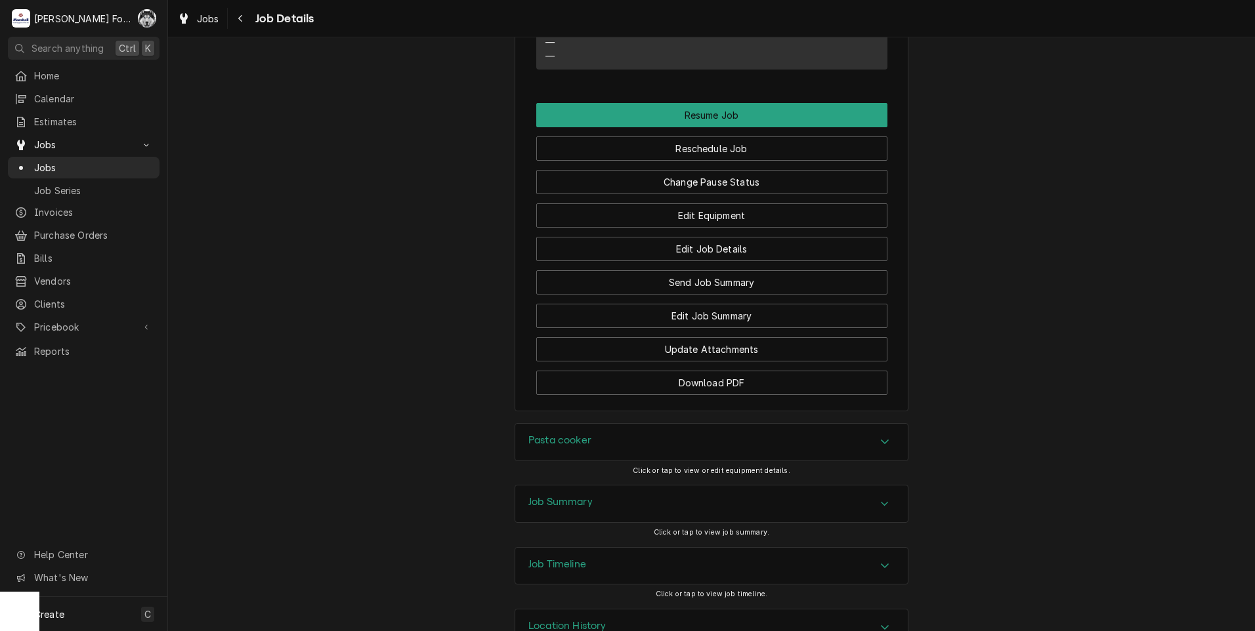
scroll to position [1333, 0]
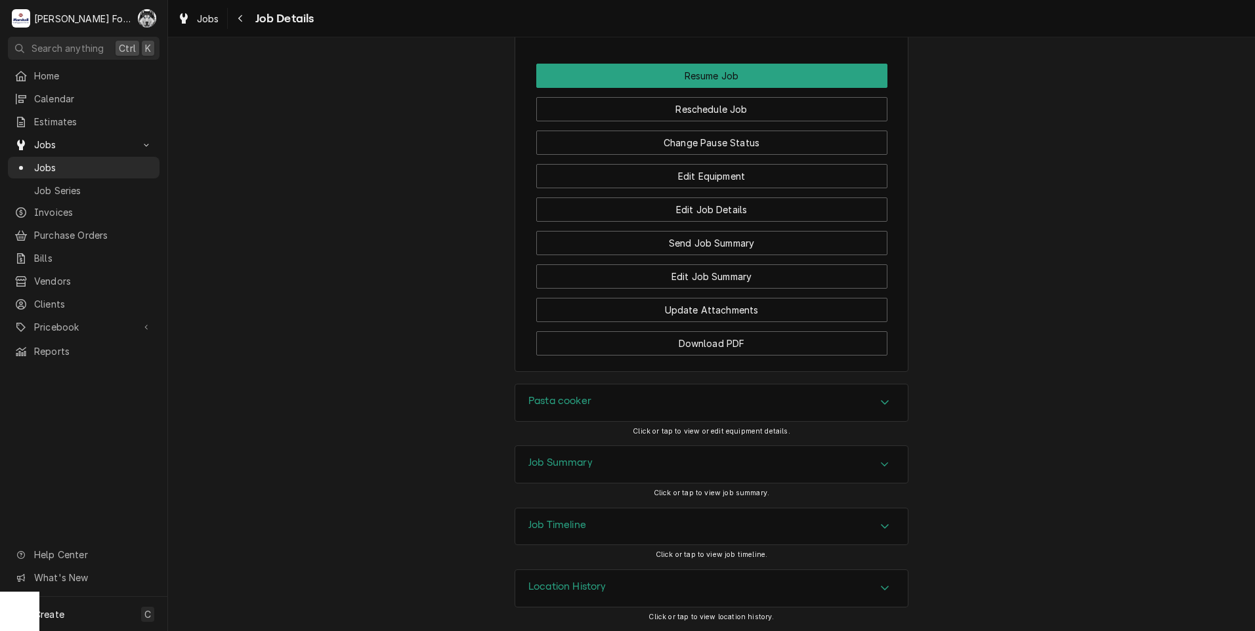
click at [562, 398] on h3 "Pasta cooker" at bounding box center [559, 401] width 63 height 12
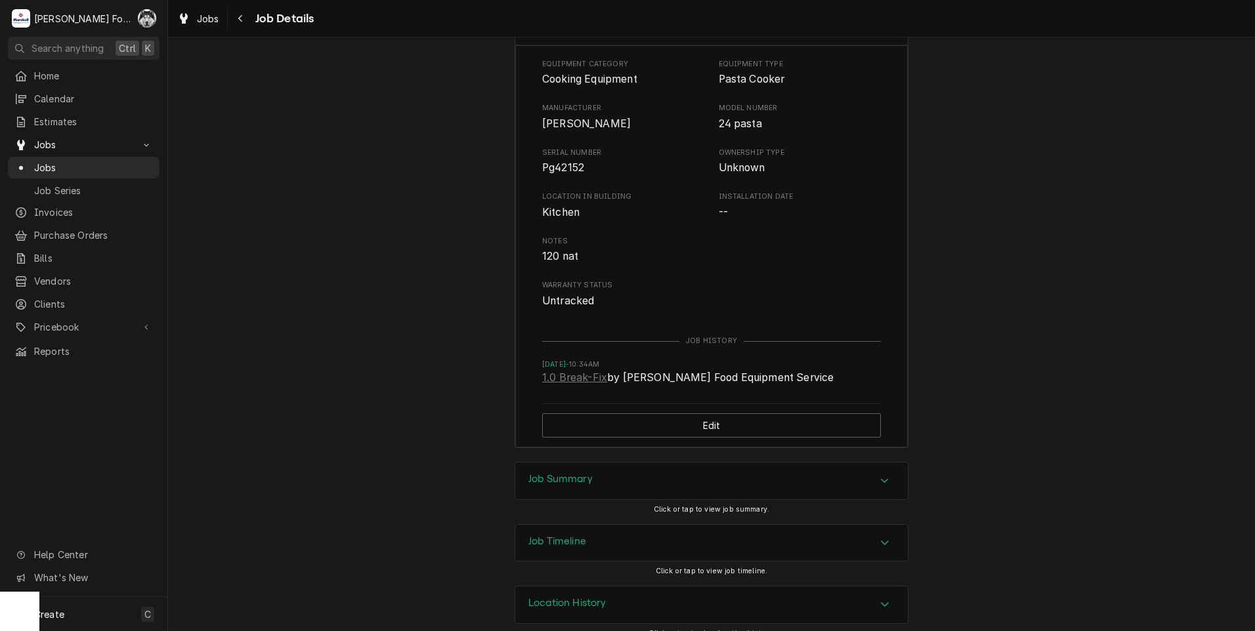
scroll to position [1726, 0]
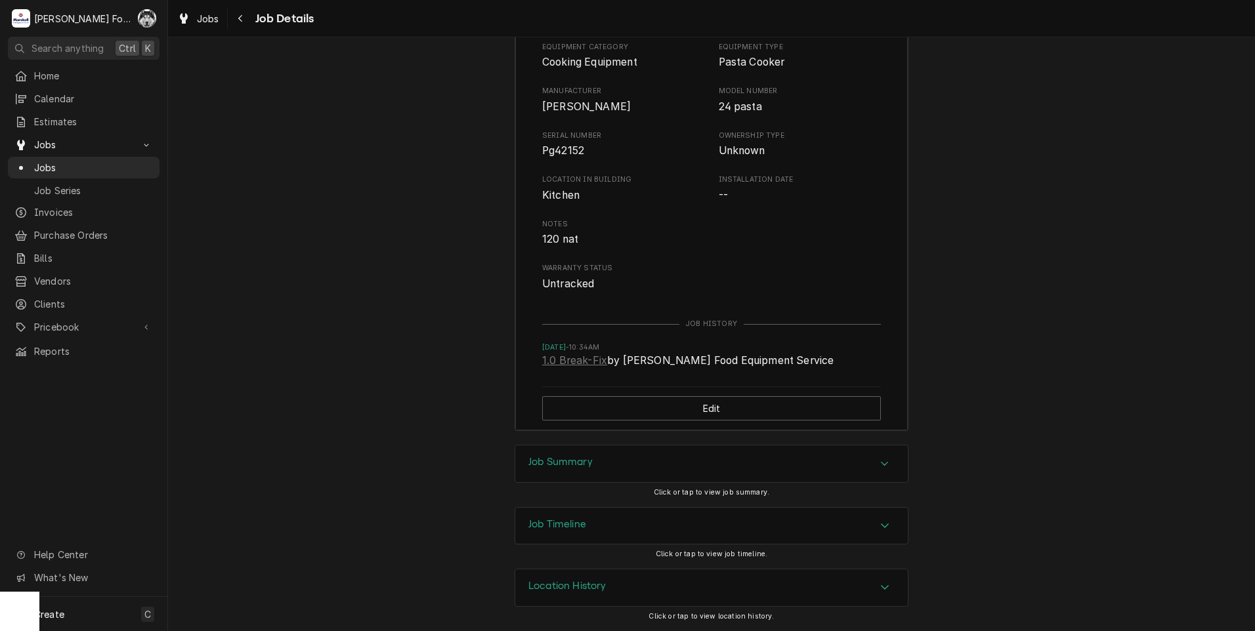
click at [609, 494] on div "Job Summary Click or tap to view job summary." at bounding box center [711, 476] width 394 height 62
drag, startPoint x: 574, startPoint y: 468, endPoint x: 567, endPoint y: 465, distance: 7.3
click at [571, 467] on h3 "Job Summary" at bounding box center [560, 462] width 64 height 12
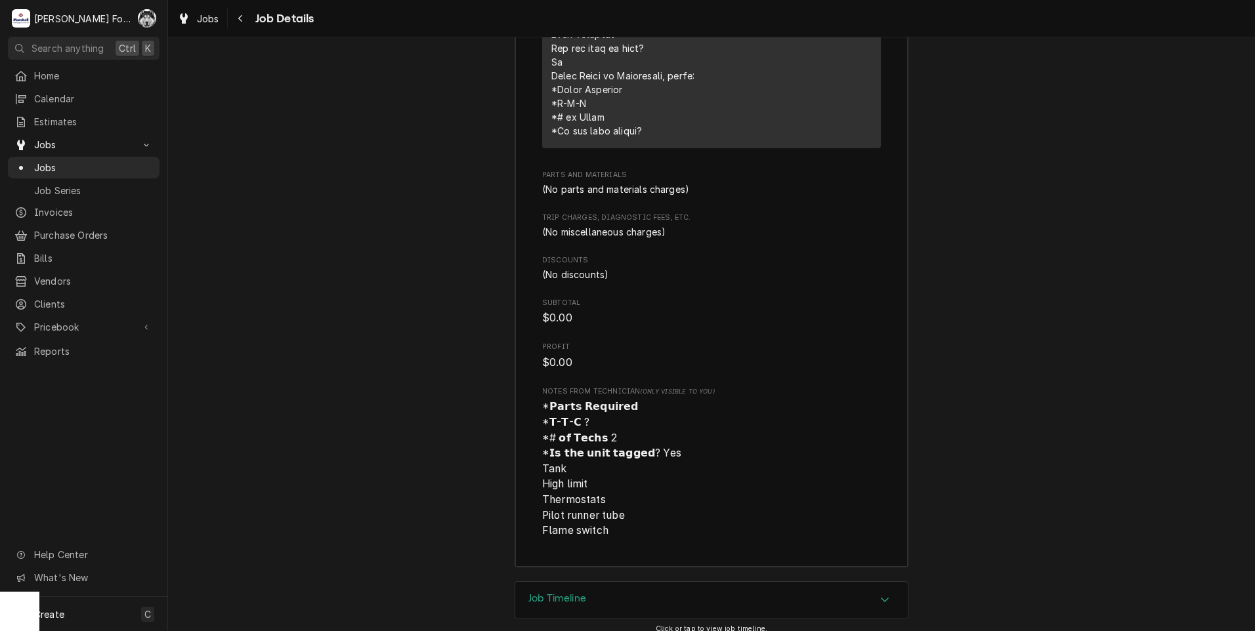
scroll to position [2838, 0]
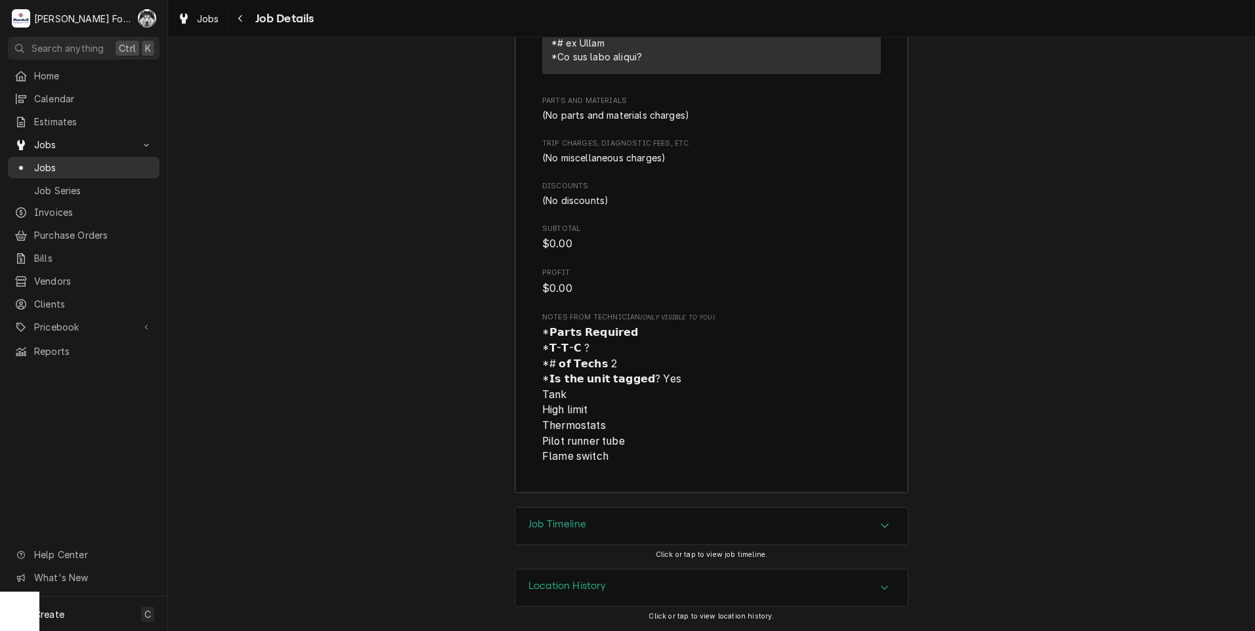
click at [46, 165] on span "Jobs" at bounding box center [93, 168] width 119 height 14
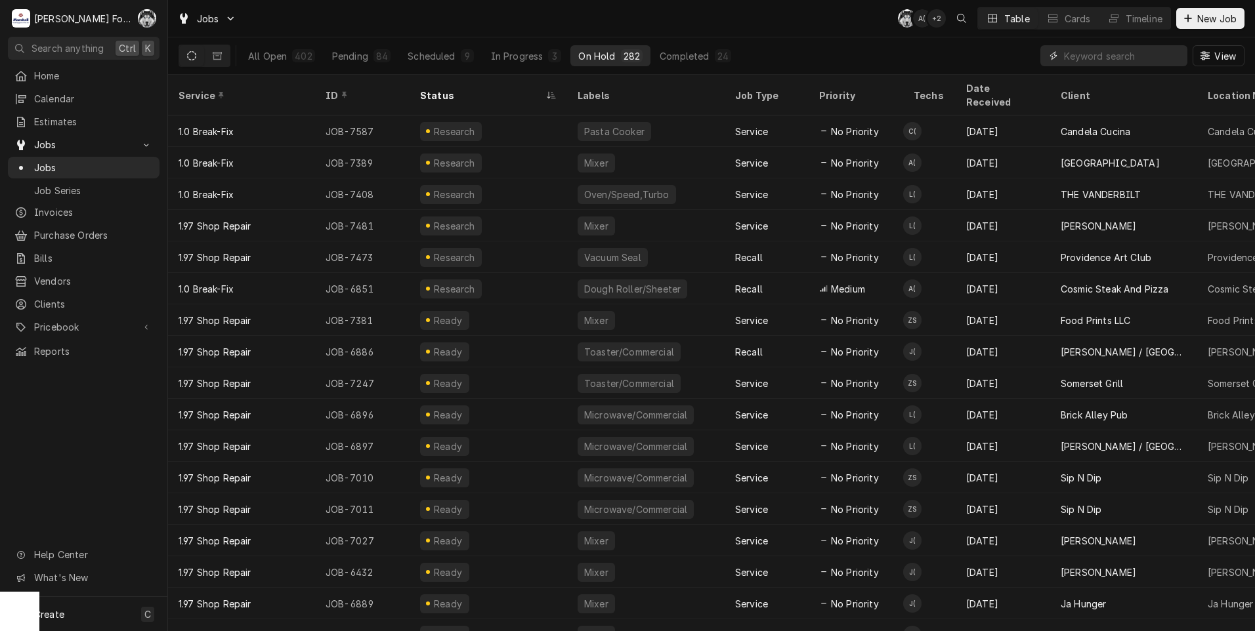
click at [1089, 59] on input "Dynamic Content Wrapper" at bounding box center [1122, 55] width 117 height 21
type input "6935"
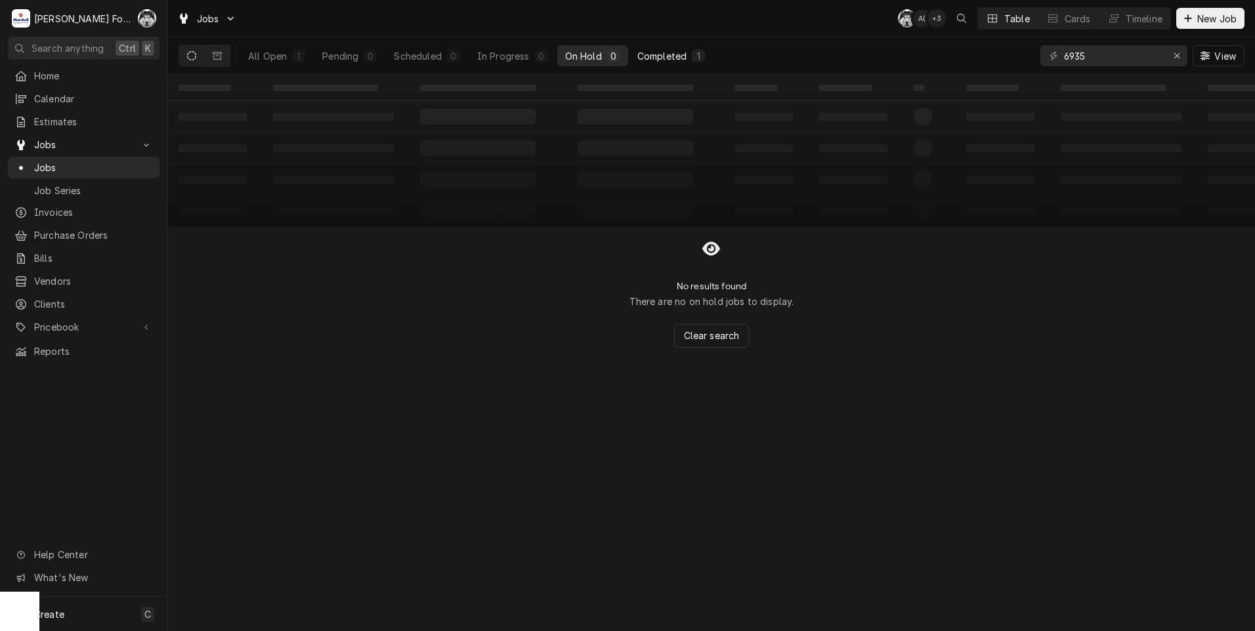
click at [660, 52] on div "Completed" at bounding box center [661, 56] width 49 height 14
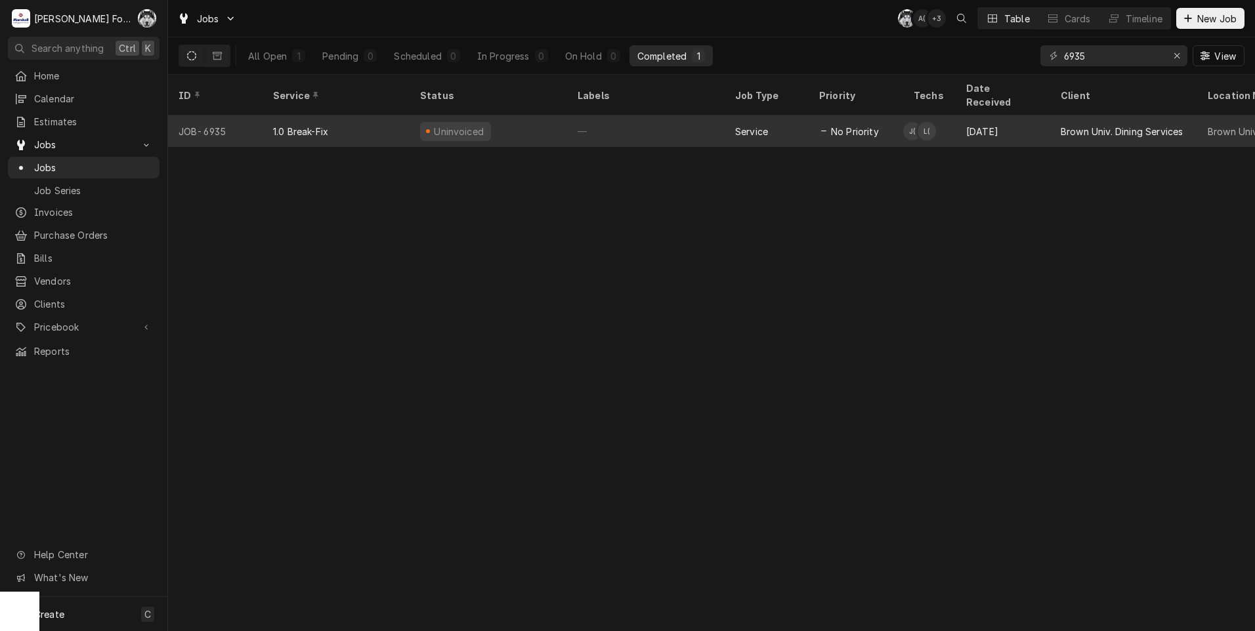
click at [585, 121] on div "—" at bounding box center [645, 130] width 157 height 31
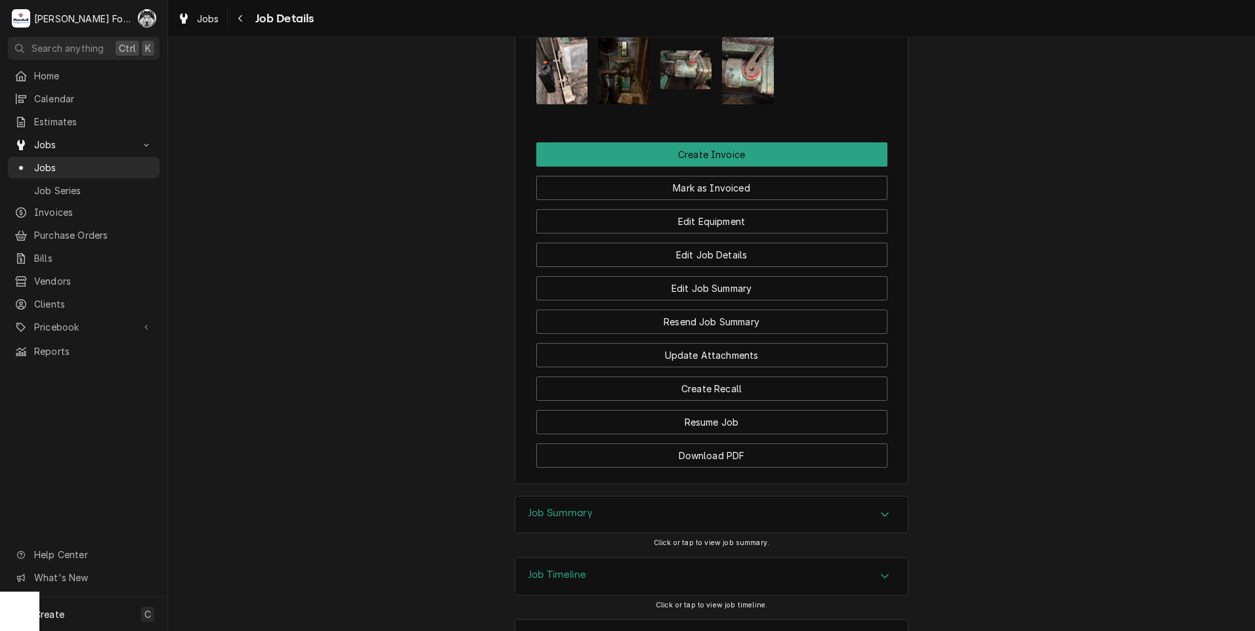
scroll to position [1619, 0]
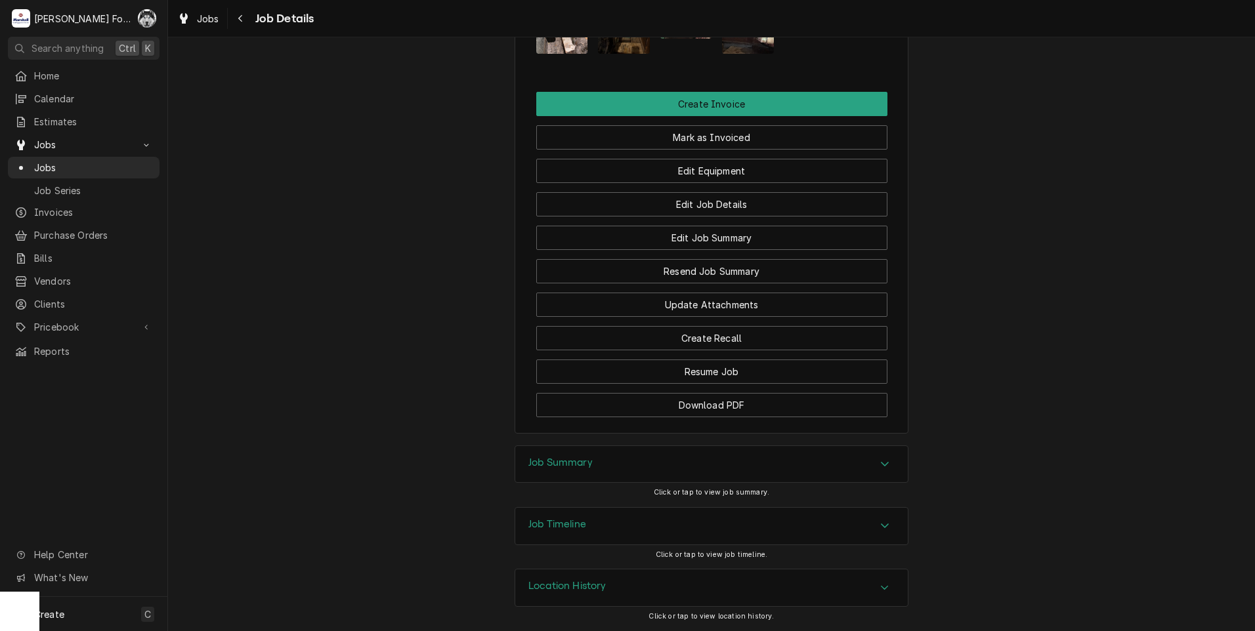
click at [577, 469] on h3 "Job Summary" at bounding box center [560, 463] width 64 height 12
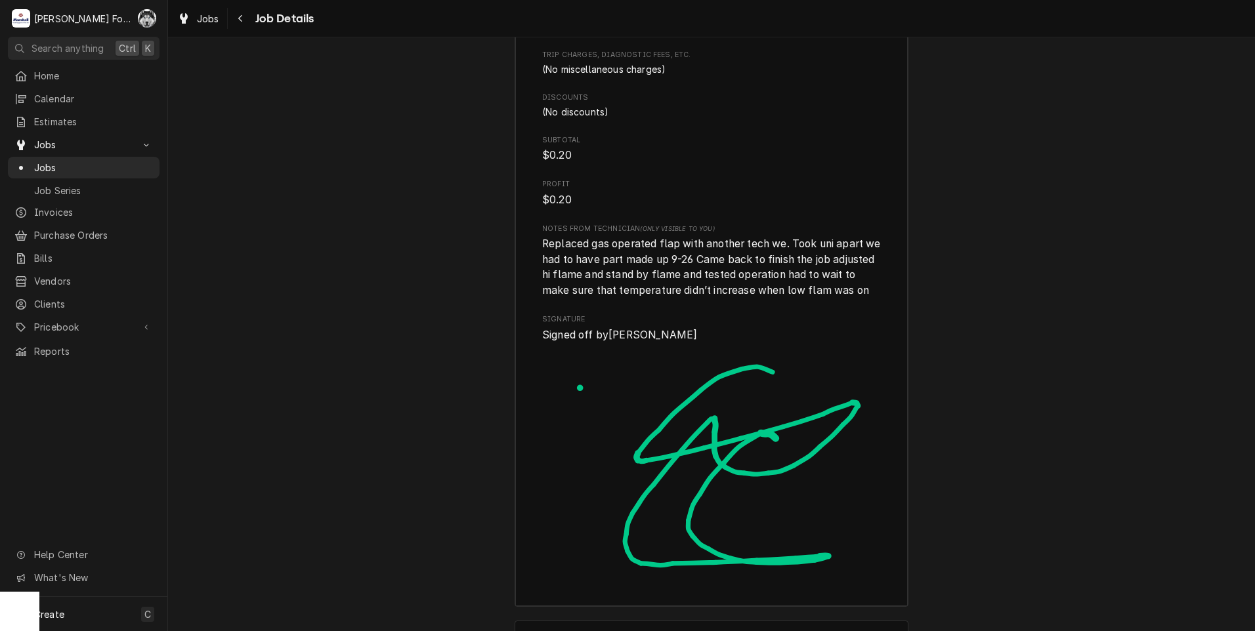
scroll to position [2713, 0]
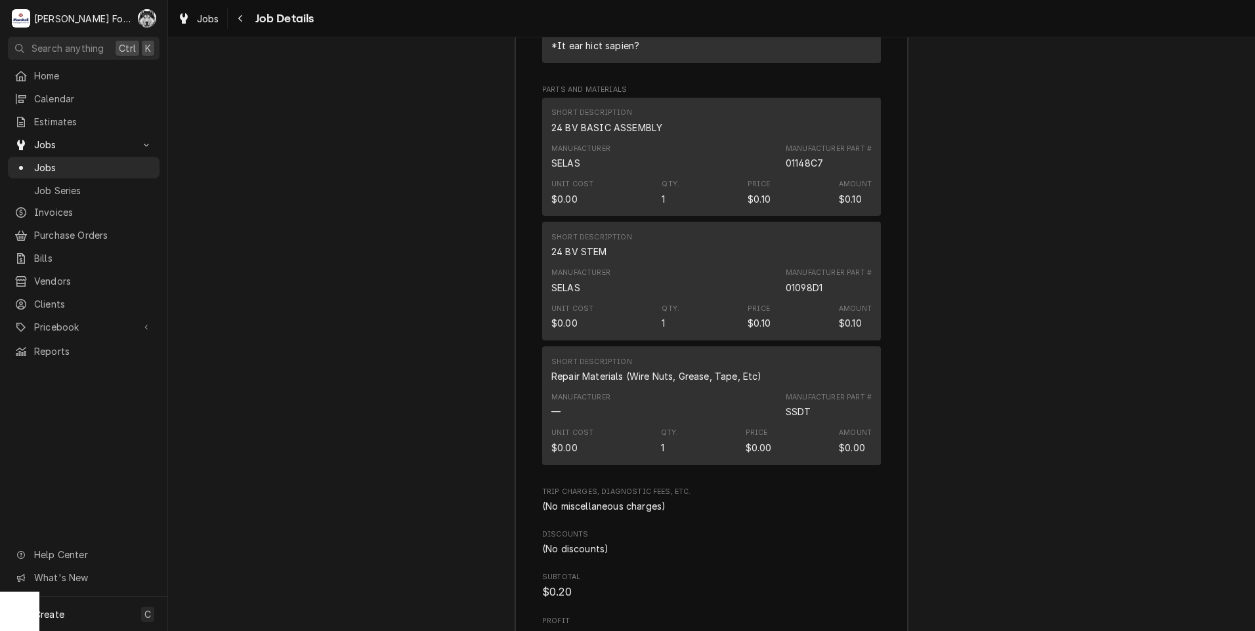
click at [721, 205] on div "Unit Cost $0.00 Qty. 1 Price $0.10 Amount $0.10" at bounding box center [711, 192] width 320 height 35
click at [759, 175] on div "Manufacturer SELAS Manufacturer Part # 01148C7" at bounding box center [711, 156] width 320 height 35
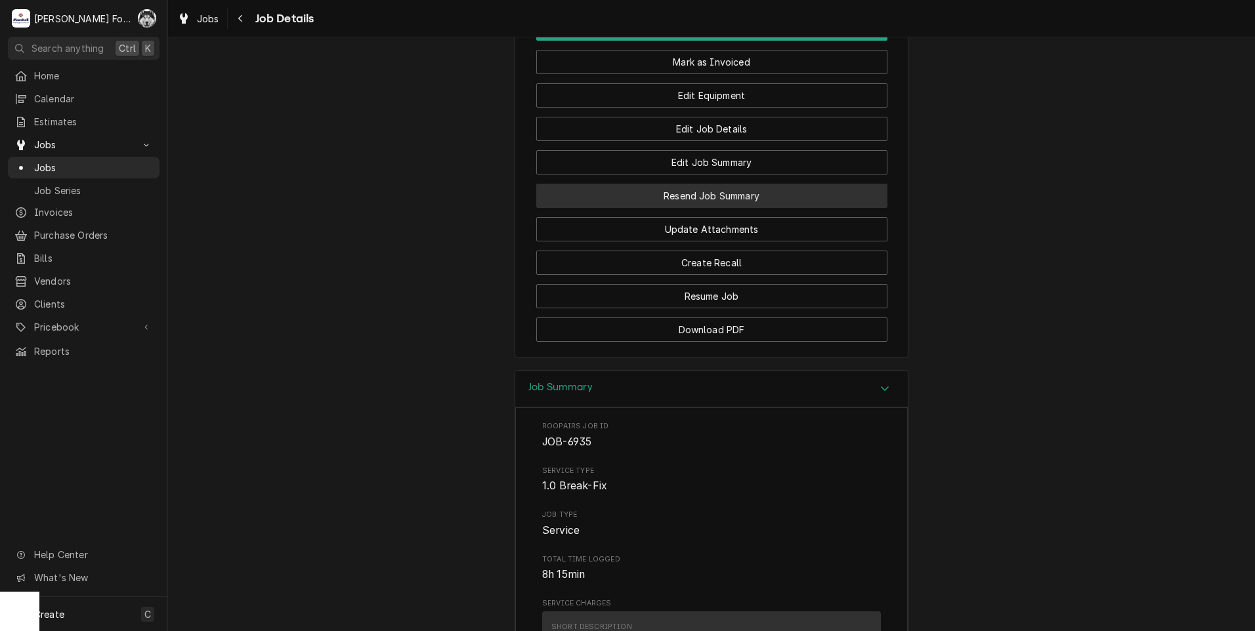
scroll to position [1562, 0]
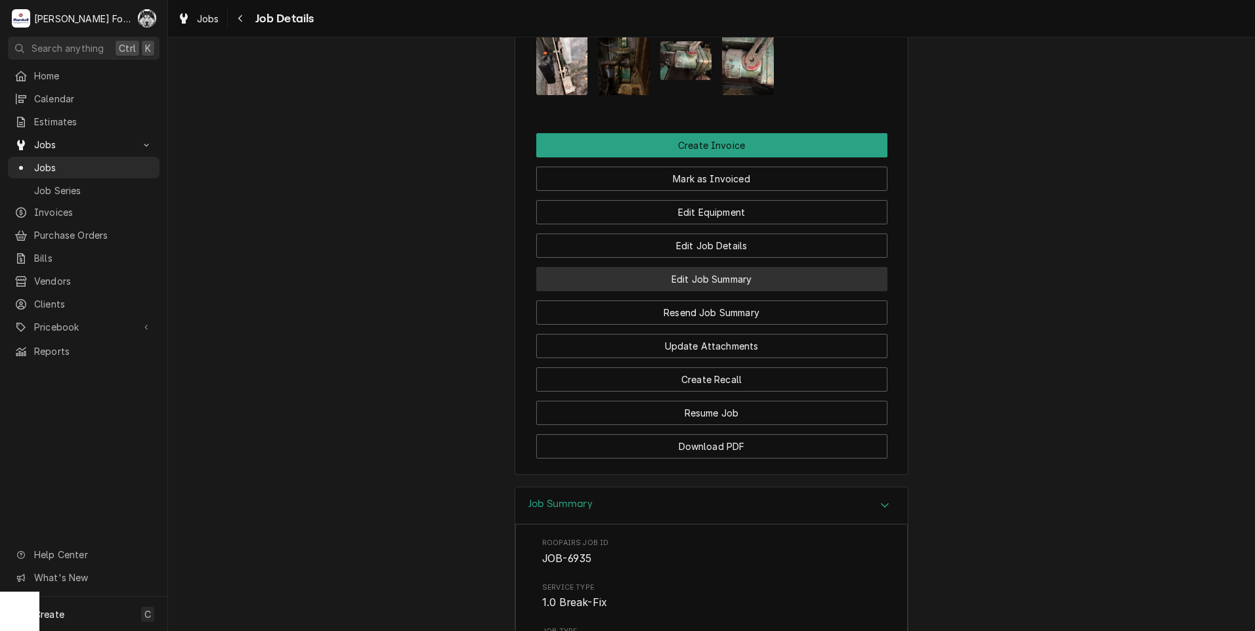
click at [724, 291] on button "Edit Job Summary" at bounding box center [711, 279] width 351 height 24
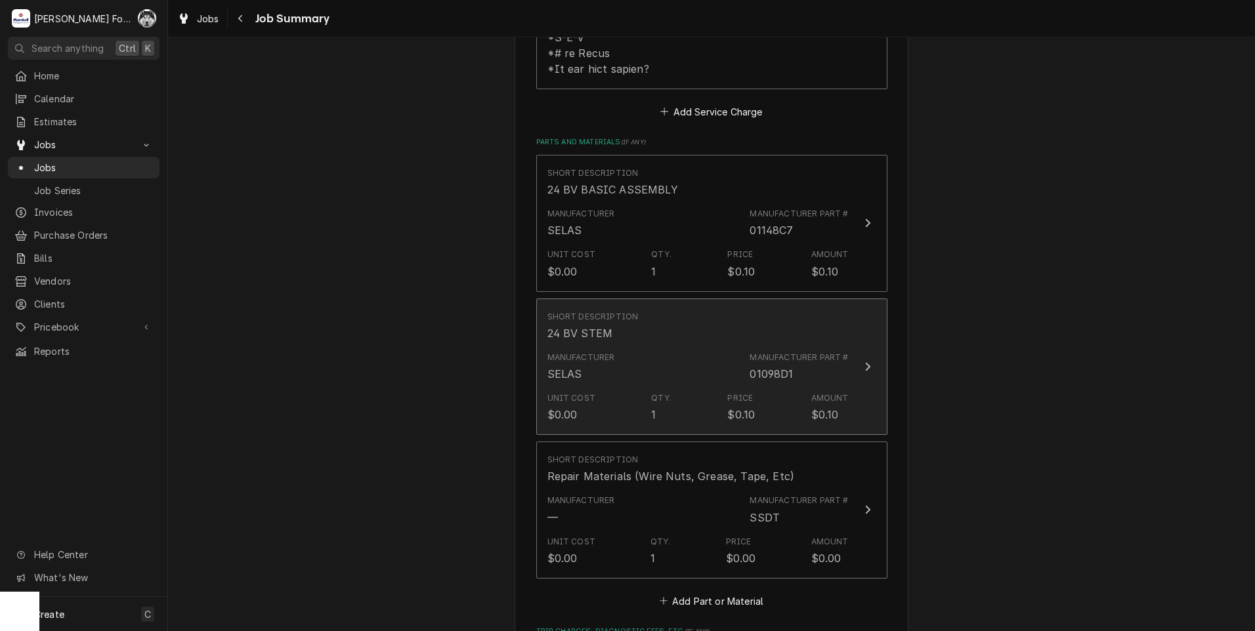
scroll to position [875, 0]
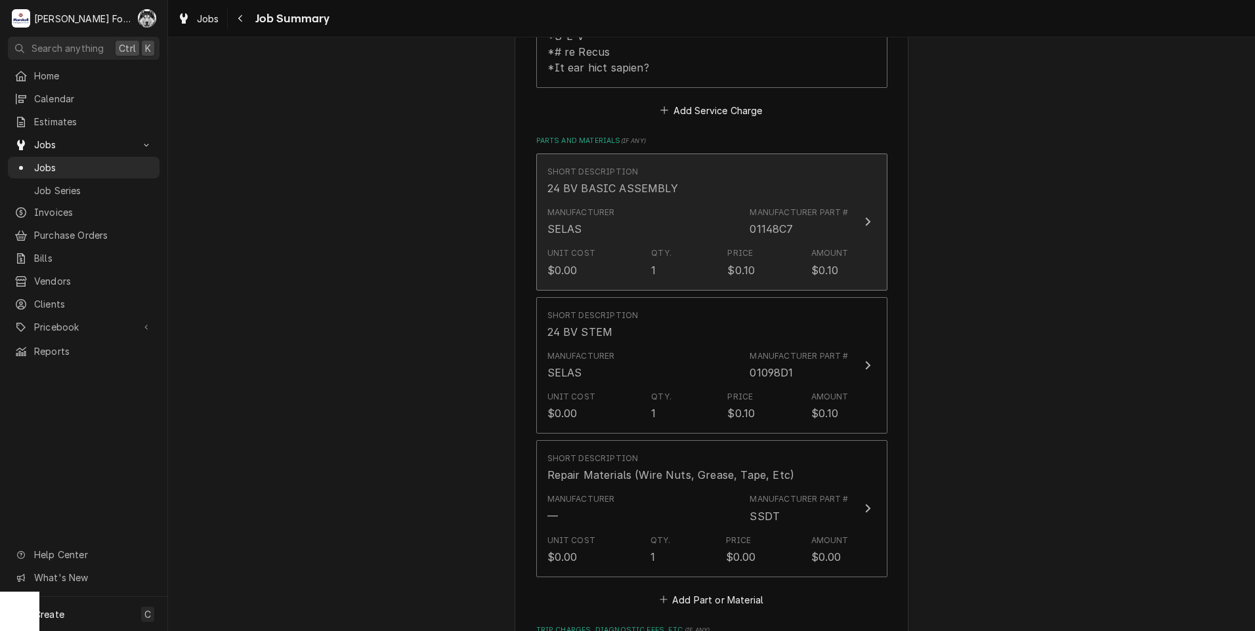
click at [717, 242] on div "Unit Cost $0.00 Qty. 1 Price $0.10 Amount $0.10" at bounding box center [697, 262] width 301 height 41
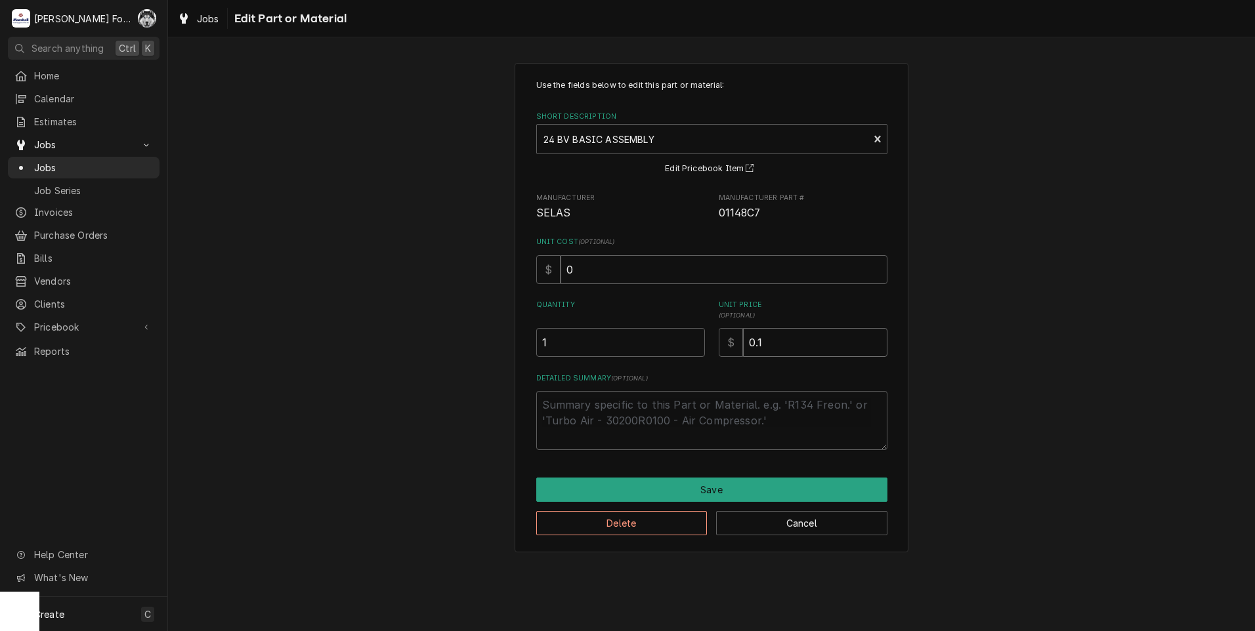
drag, startPoint x: 797, startPoint y: 339, endPoint x: 652, endPoint y: 369, distance: 148.1
click at [656, 369] on div "Use the fields below to edit this part or material: Short Description 24 BV BAS…" at bounding box center [711, 264] width 351 height 371
type textarea "x"
type input "1"
type textarea "x"
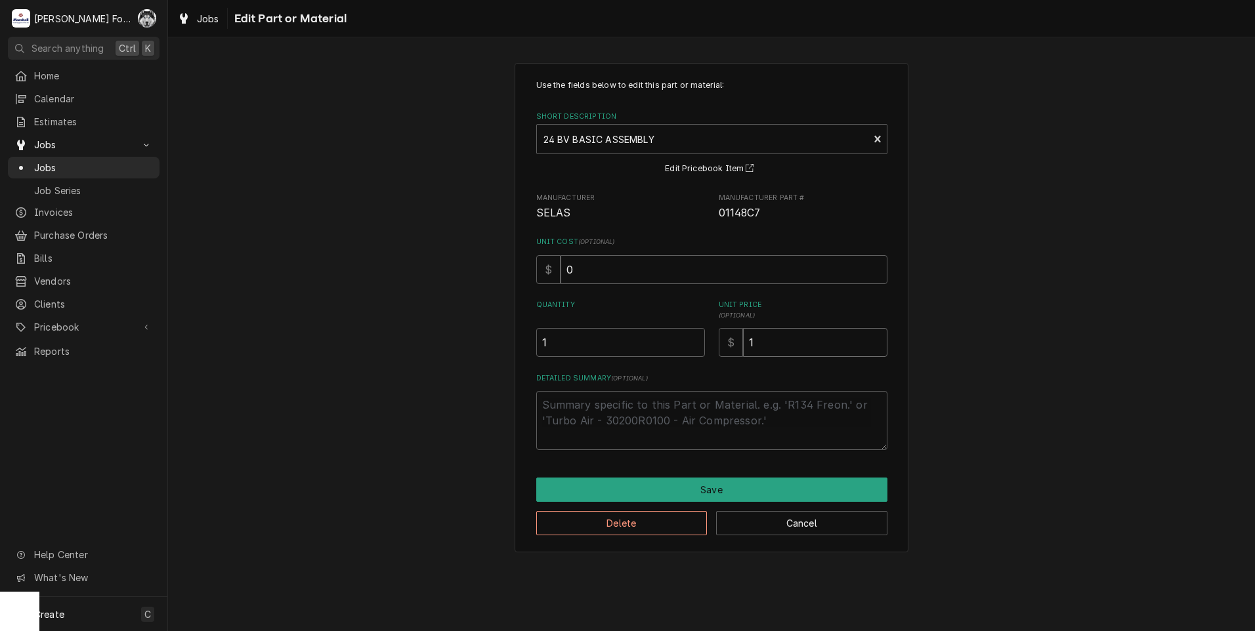
type input "11"
type textarea "x"
type input "110"
type textarea "x"
type input "1100"
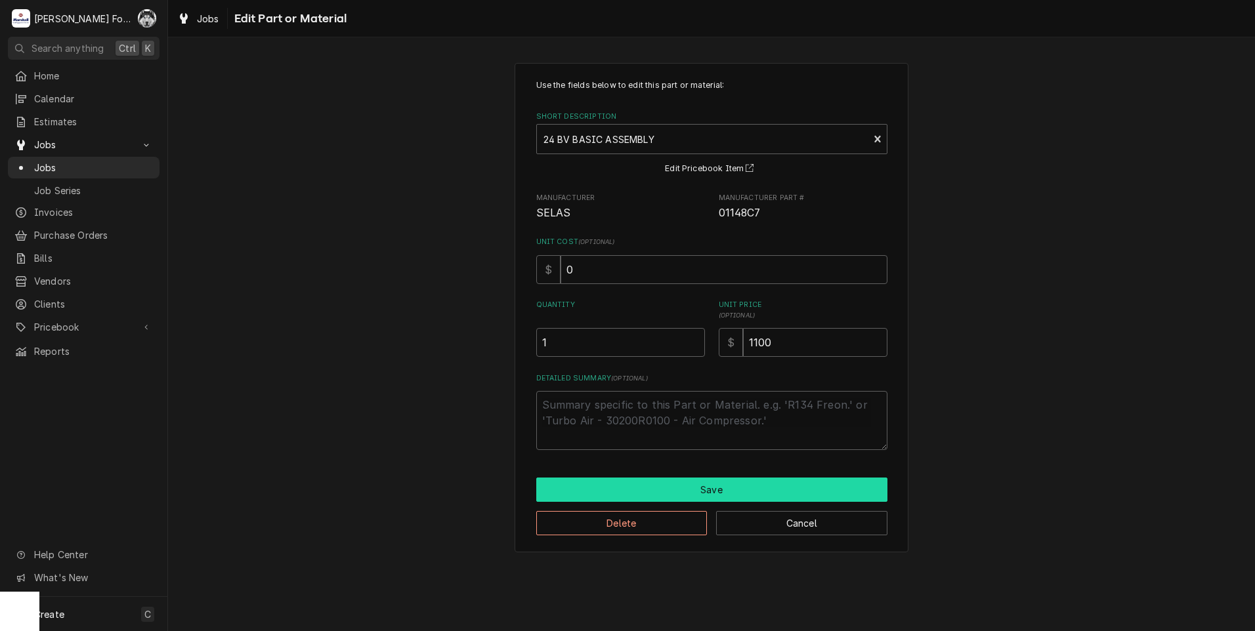
click at [751, 480] on button "Save" at bounding box center [711, 490] width 351 height 24
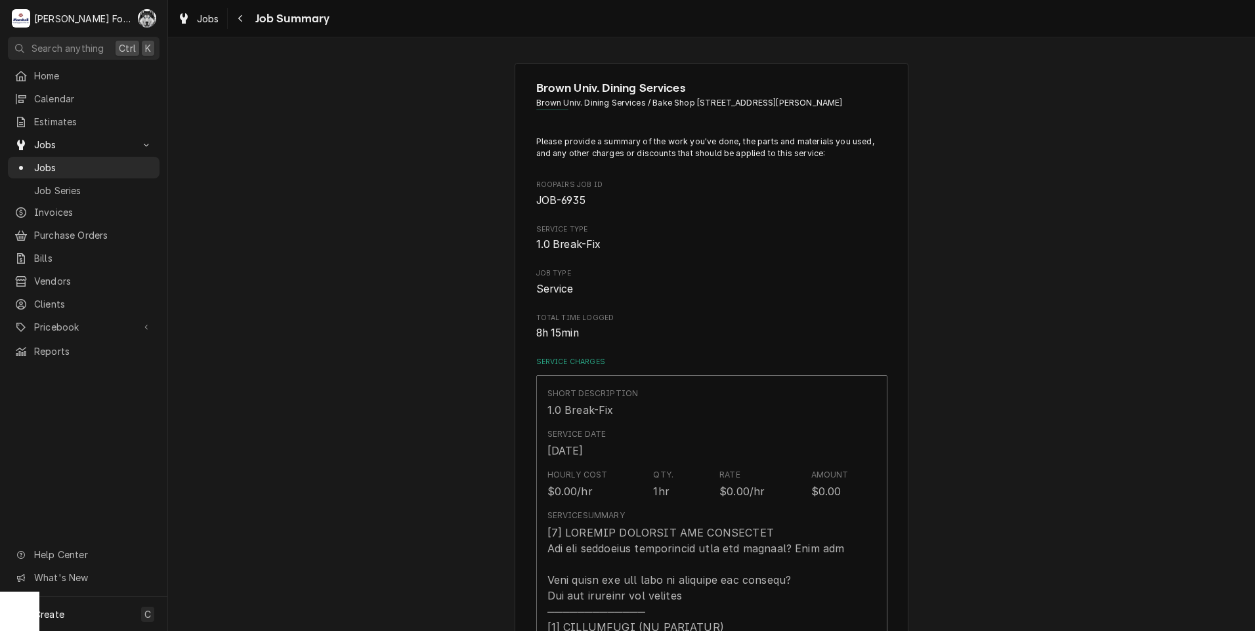
scroll to position [875, 0]
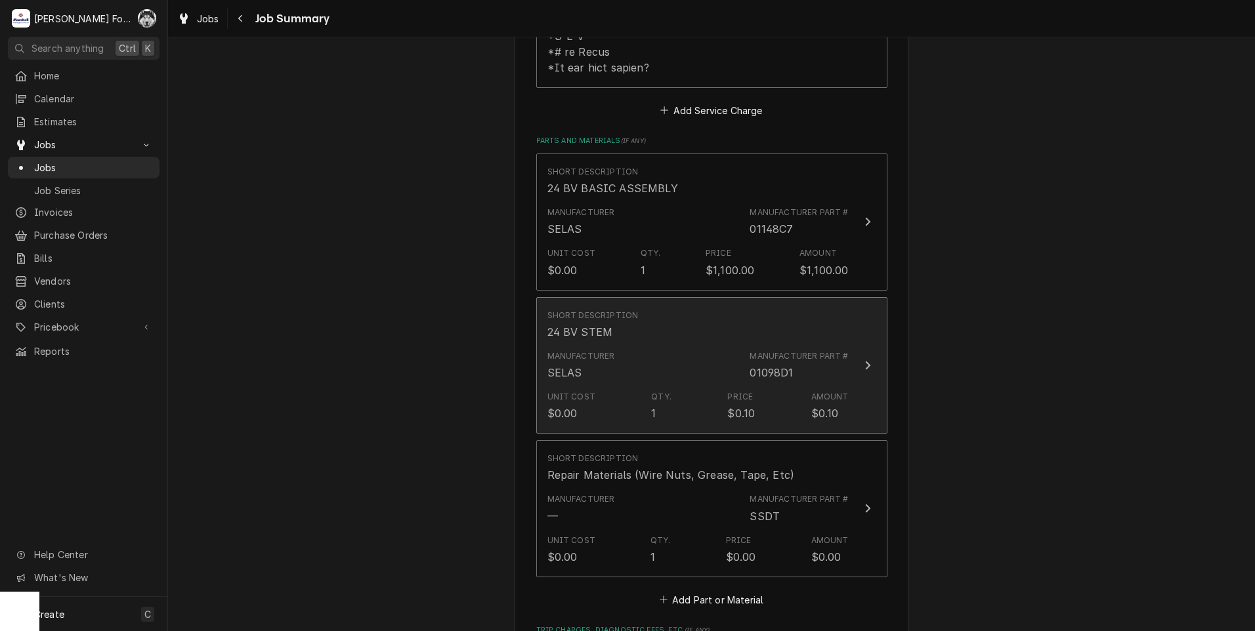
click at [740, 391] on div "Price" at bounding box center [740, 397] width 26 height 12
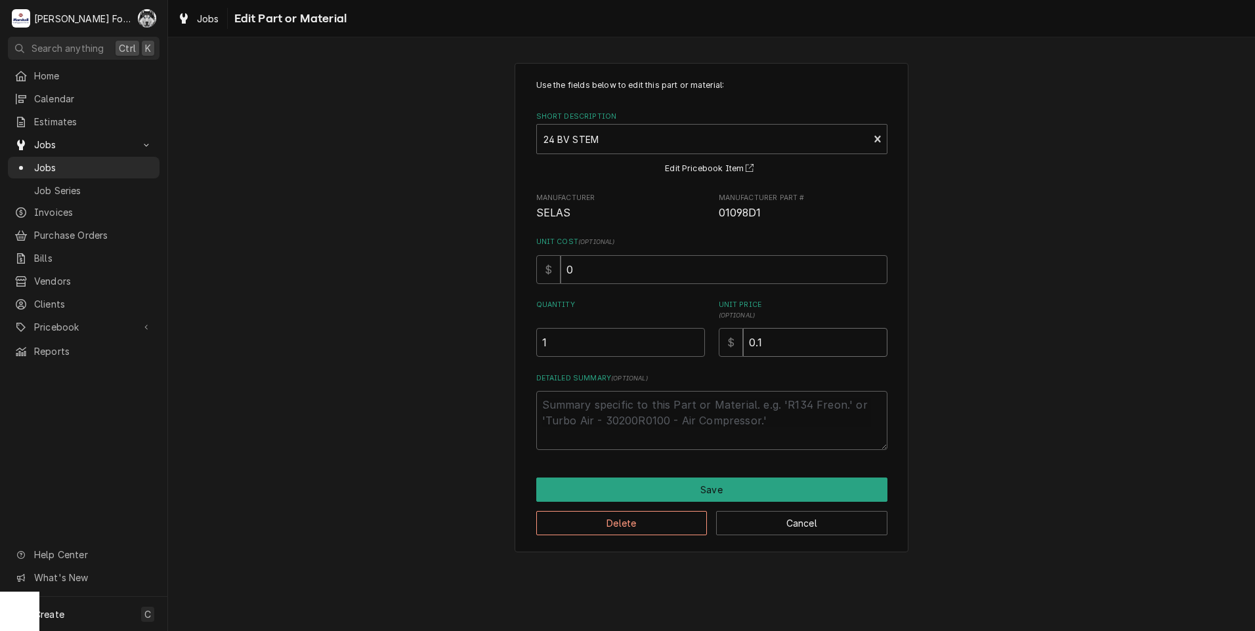
drag, startPoint x: 786, startPoint y: 345, endPoint x: 644, endPoint y: 371, distance: 144.3
click at [648, 371] on div "Use the fields below to edit this part or material: Short Description 24 BV STE…" at bounding box center [711, 264] width 351 height 371
type textarea "x"
type input "1"
type textarea "x"
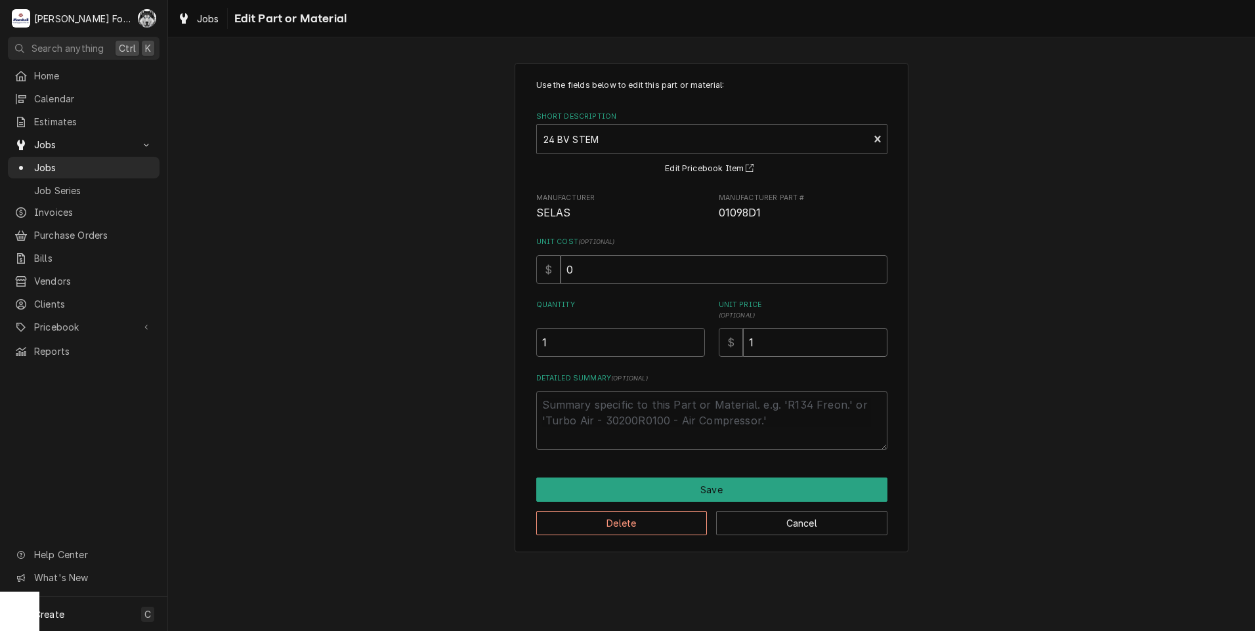
type input "12"
type textarea "x"
type input "125"
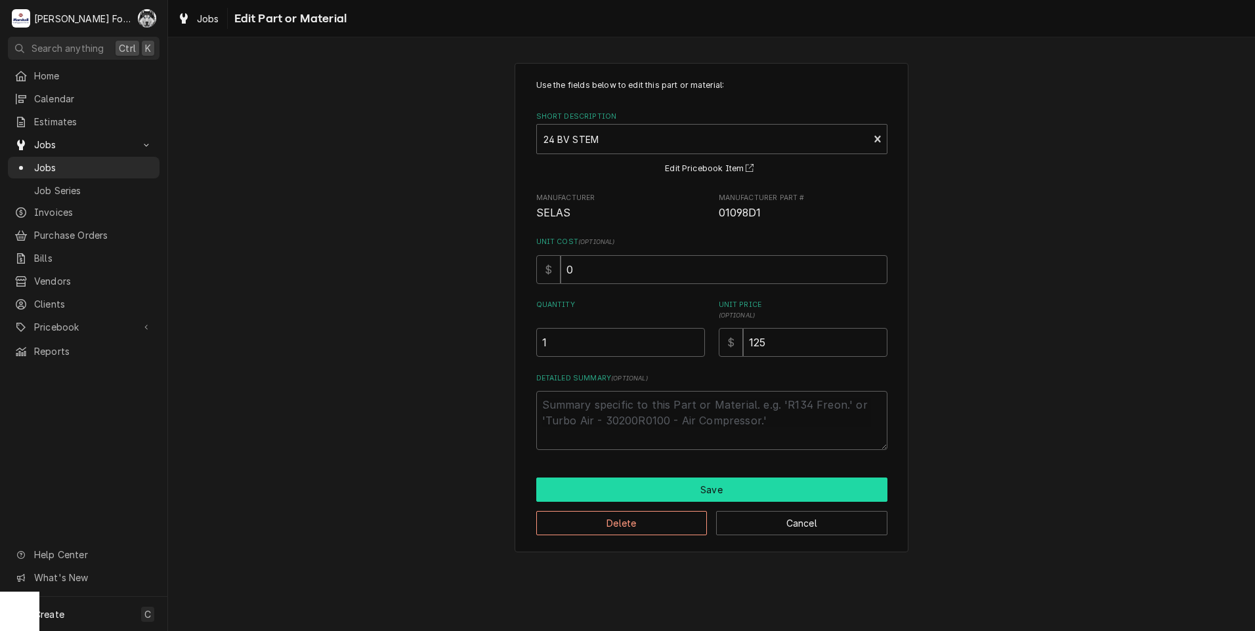
click at [678, 482] on button "Save" at bounding box center [711, 490] width 351 height 24
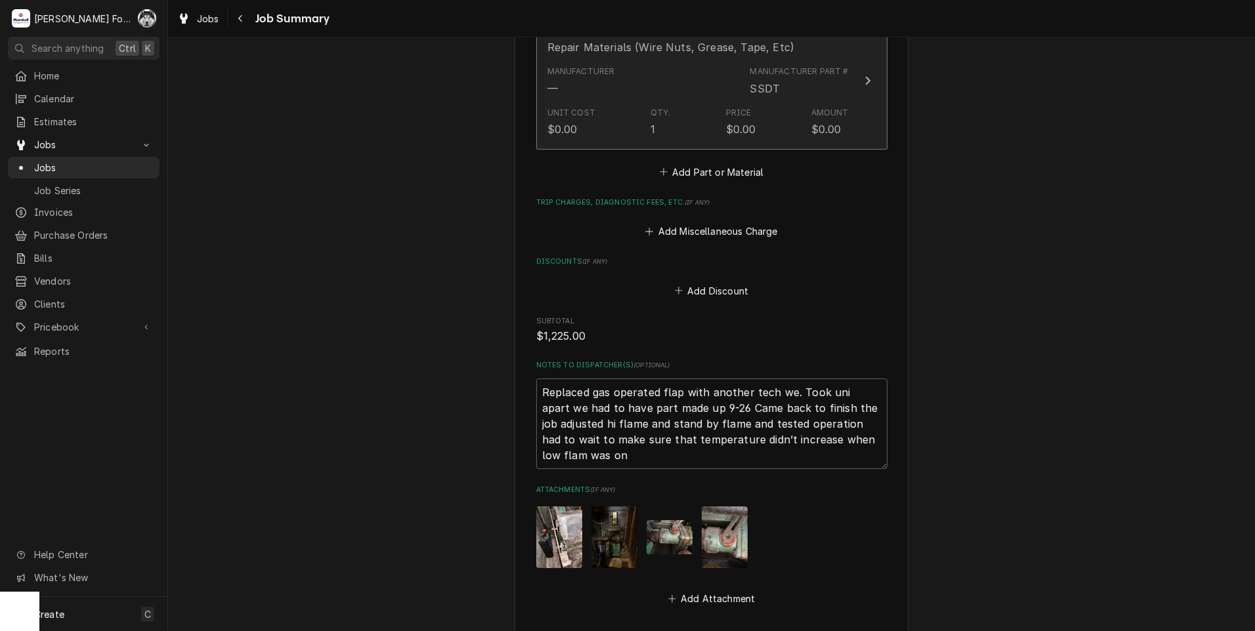
scroll to position [1187, 0]
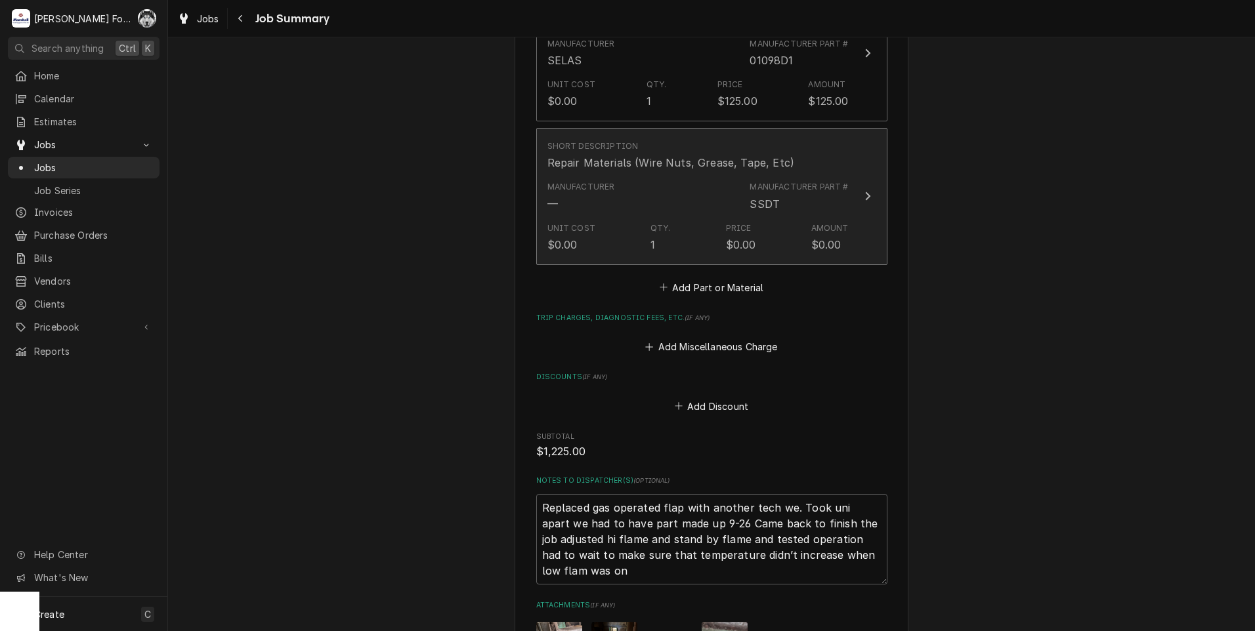
click at [707, 190] on div "Manufacturer — Manufacturer Part # SSDT" at bounding box center [697, 196] width 301 height 41
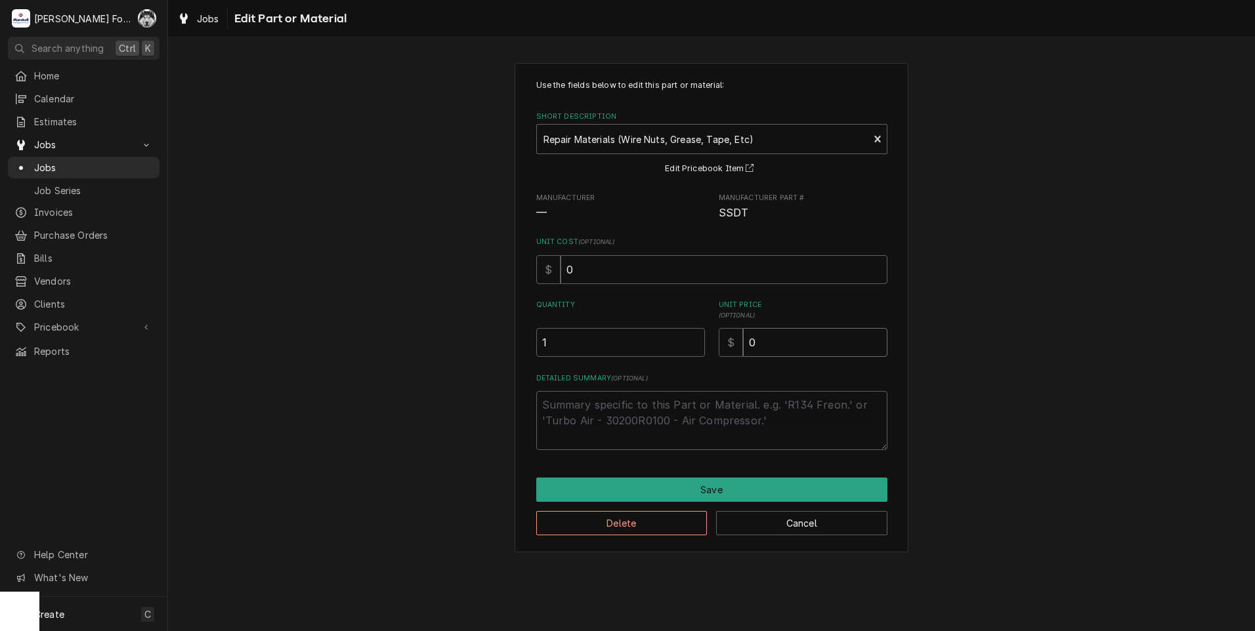
drag, startPoint x: 793, startPoint y: 335, endPoint x: 589, endPoint y: 358, distance: 204.8
click at [600, 370] on div "Use the fields below to edit this part or material: Short Description Repair Ma…" at bounding box center [711, 264] width 351 height 371
type textarea "x"
type input "2"
type textarea "x"
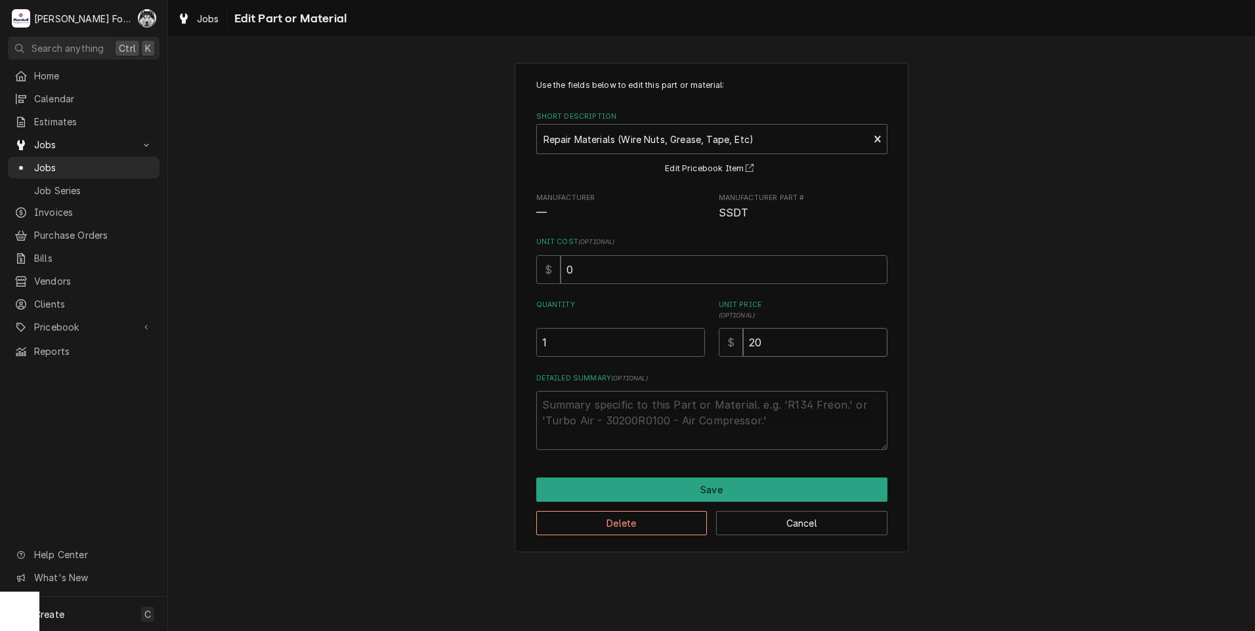
type input "20"
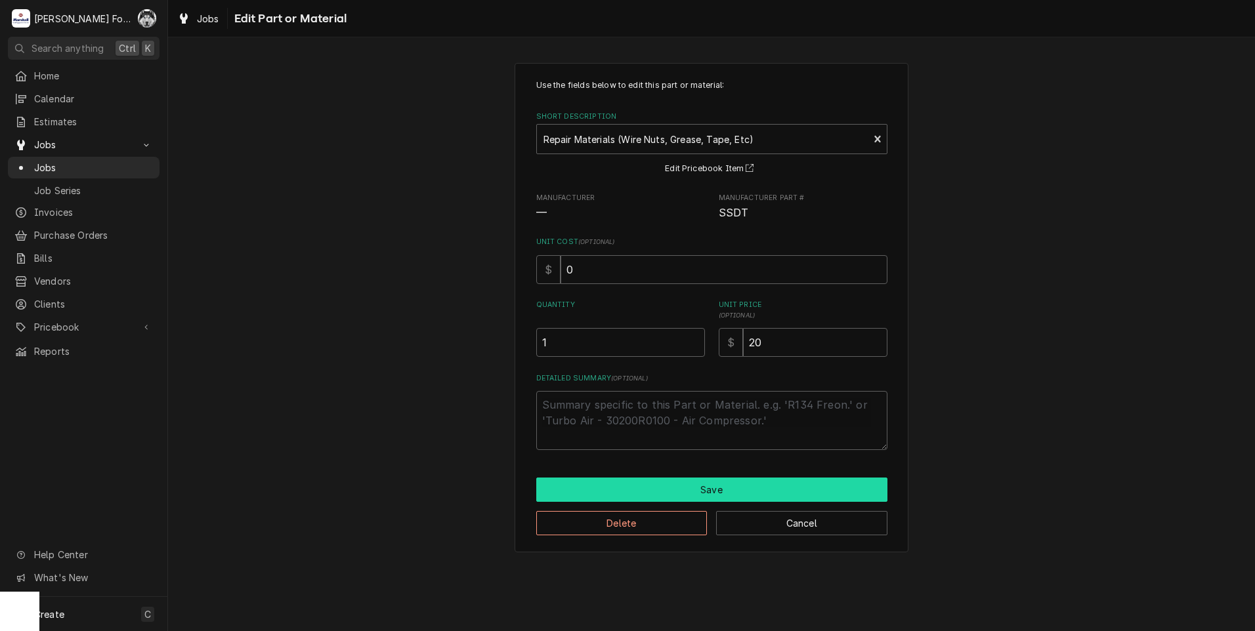
click at [692, 483] on button "Save" at bounding box center [711, 490] width 351 height 24
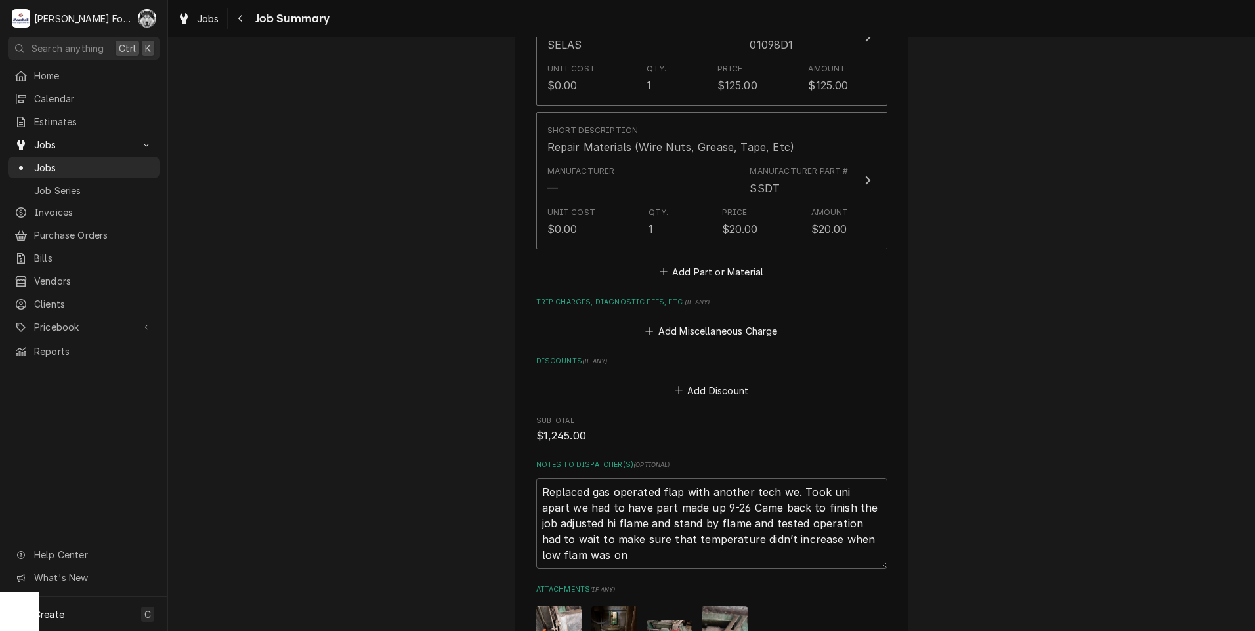
scroll to position [1406, 0]
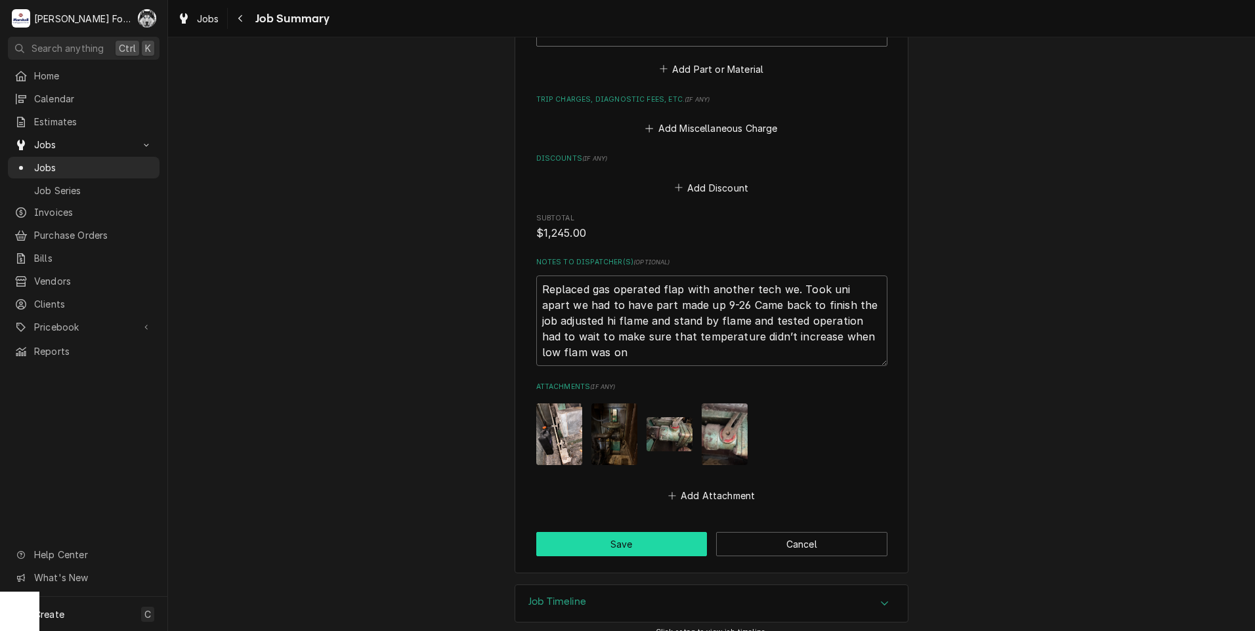
click at [636, 532] on button "Save" at bounding box center [621, 544] width 171 height 24
type textarea "x"
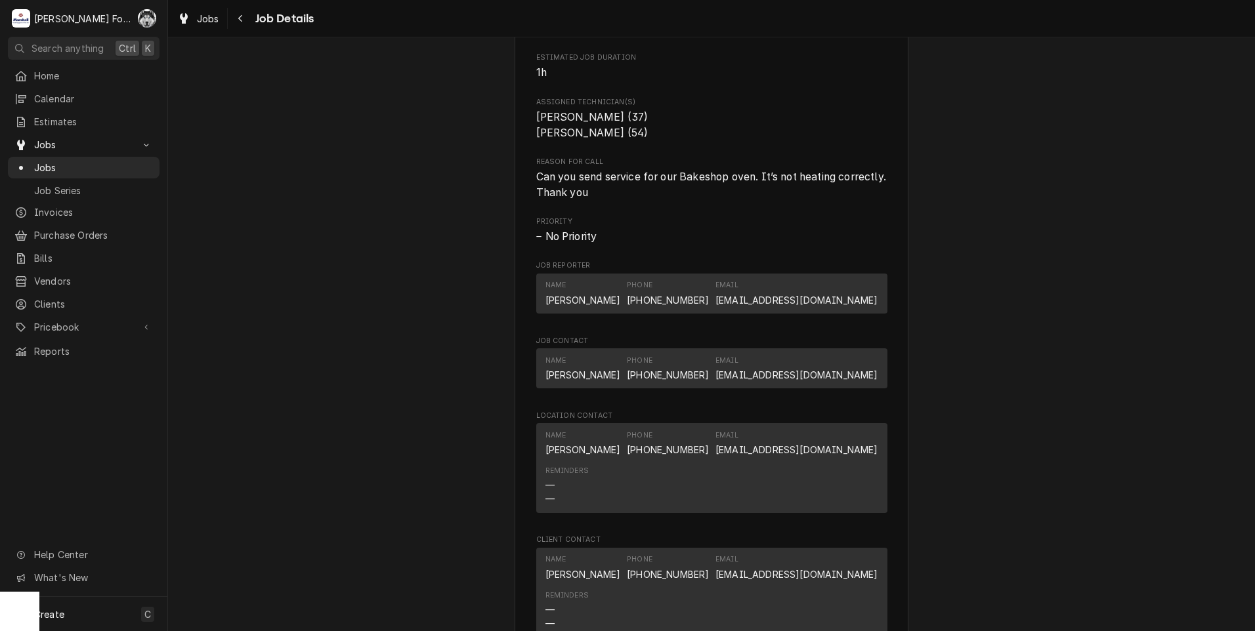
scroll to position [875, 0]
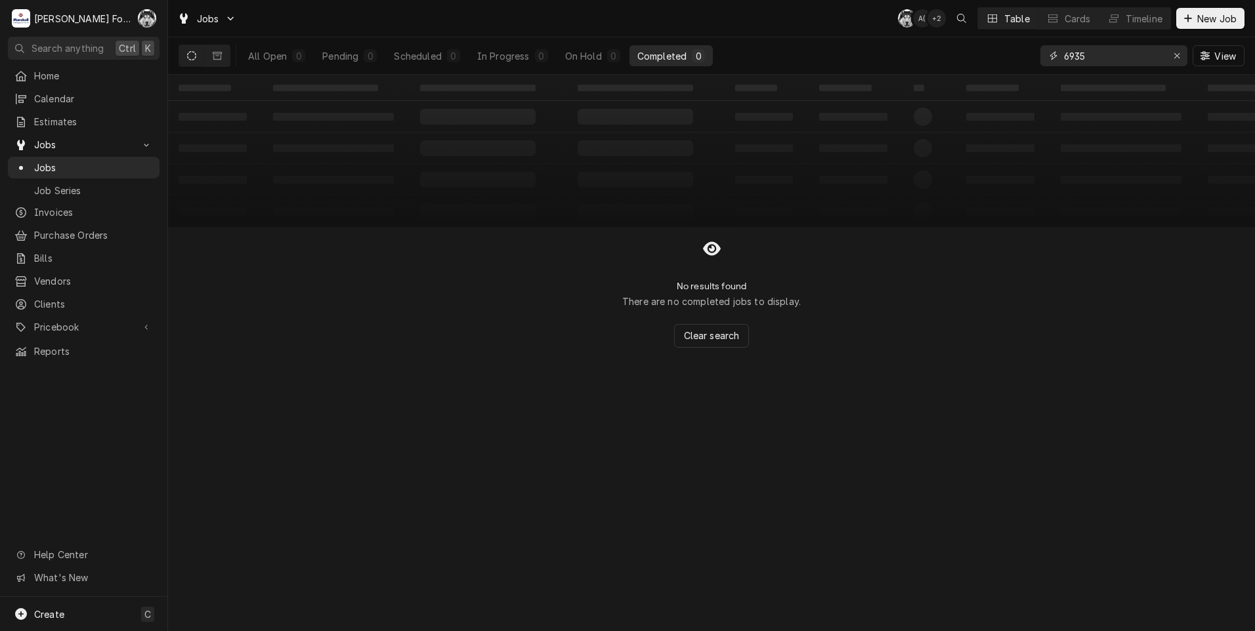
drag, startPoint x: 1093, startPoint y: 55, endPoint x: 950, endPoint y: 71, distance: 143.9
click at [948, 73] on div "All Open 0 Pending 0 Scheduled 0 In Progress 0 On Hold 0 Completed 0 6935 View" at bounding box center [711, 55] width 1066 height 37
type input "6298"
click at [587, 53] on div "On Hold" at bounding box center [583, 56] width 37 height 14
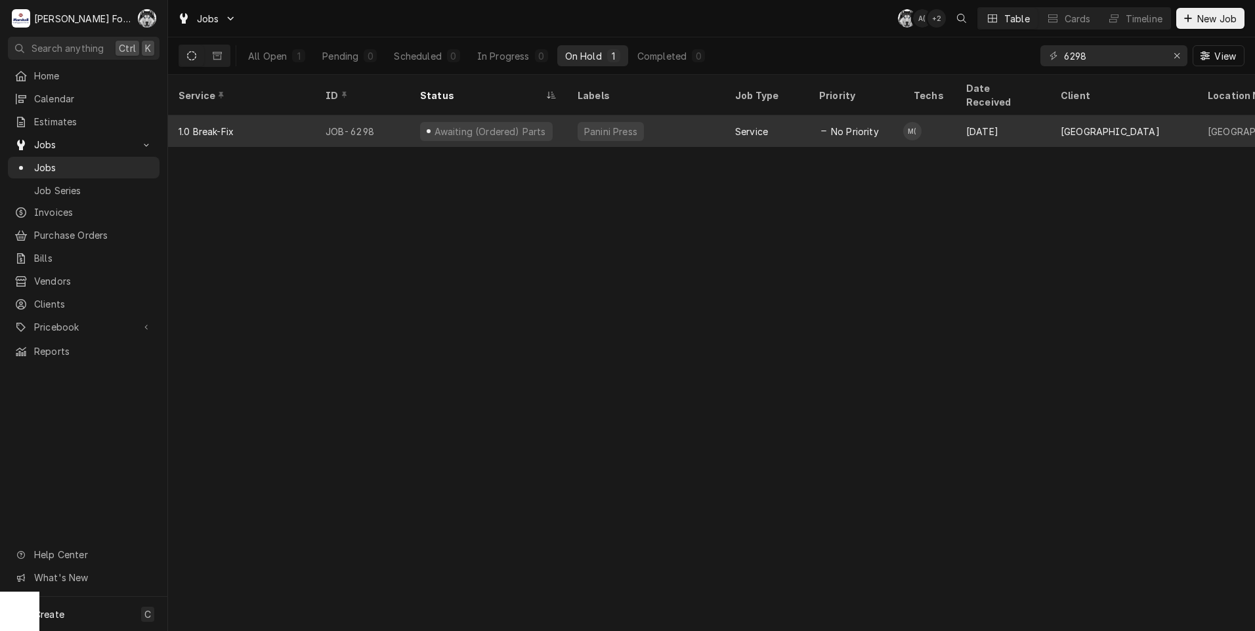
click at [564, 115] on div "Awaiting (Ordered) Parts" at bounding box center [487, 130] width 157 height 31
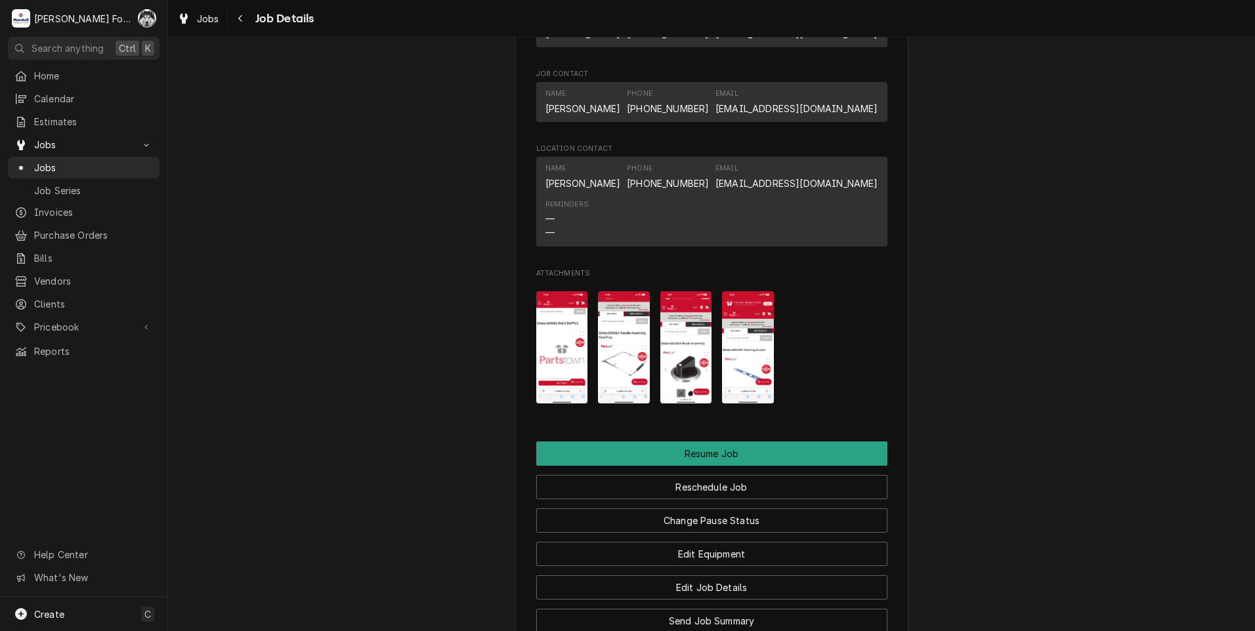
scroll to position [1203, 0]
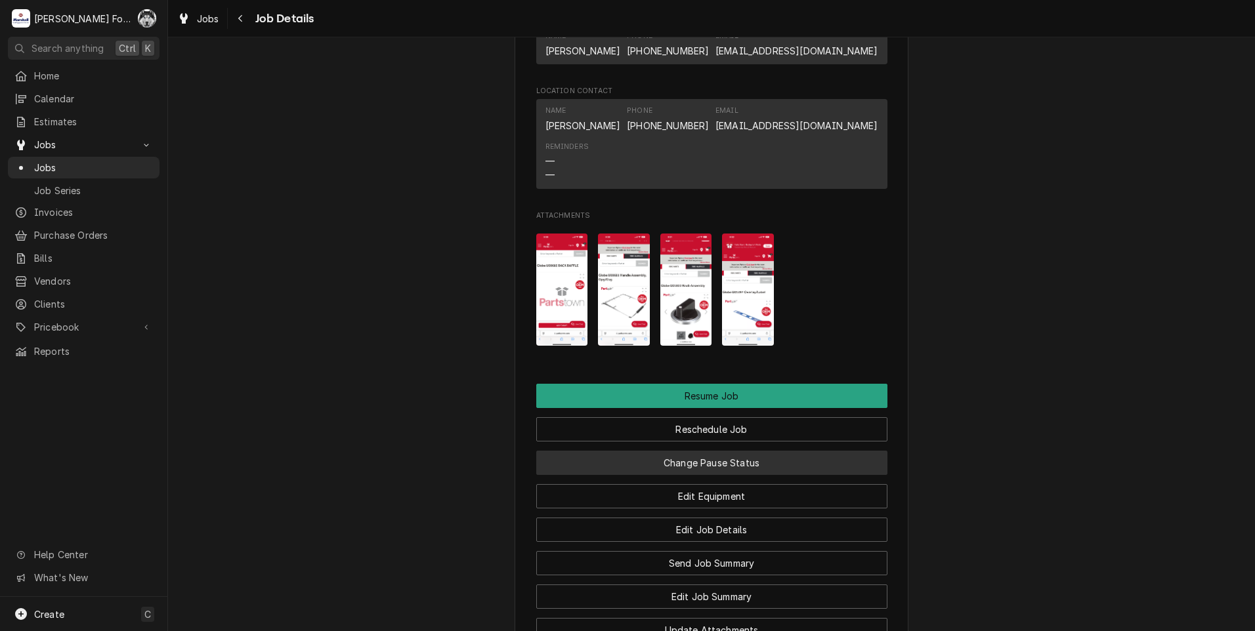
click at [684, 475] on button "Change Pause Status" at bounding box center [711, 463] width 351 height 24
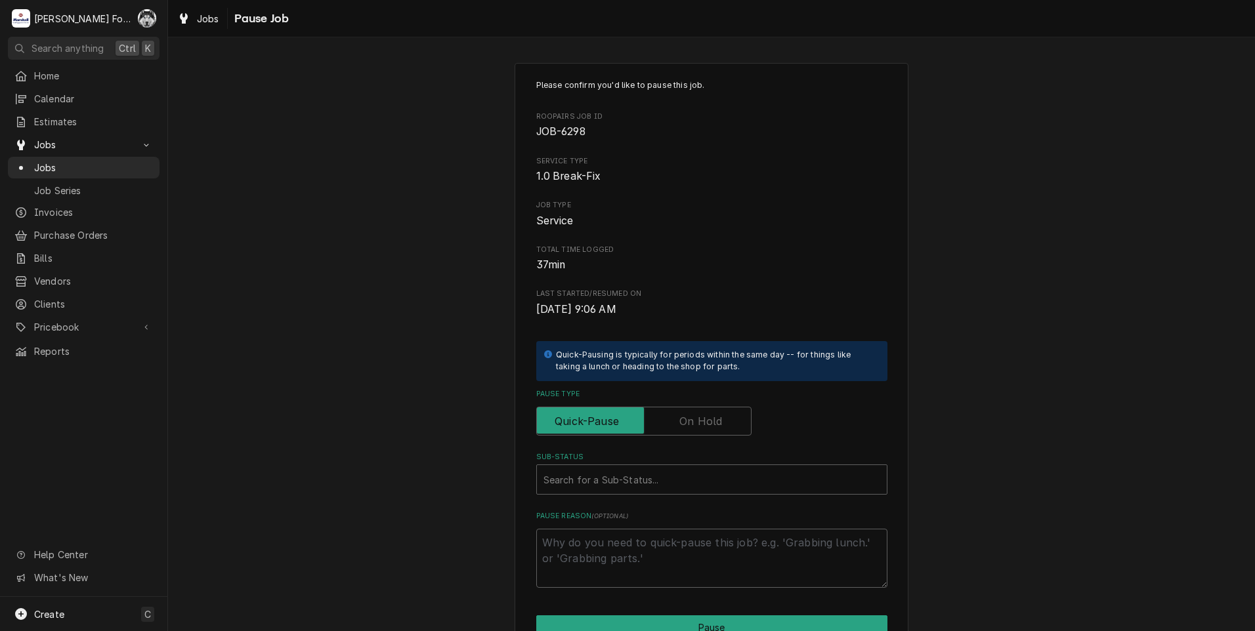
click at [689, 415] on label "Pause Type" at bounding box center [643, 421] width 215 height 29
click at [689, 415] on input "Pause Type" at bounding box center [643, 421] width 203 height 29
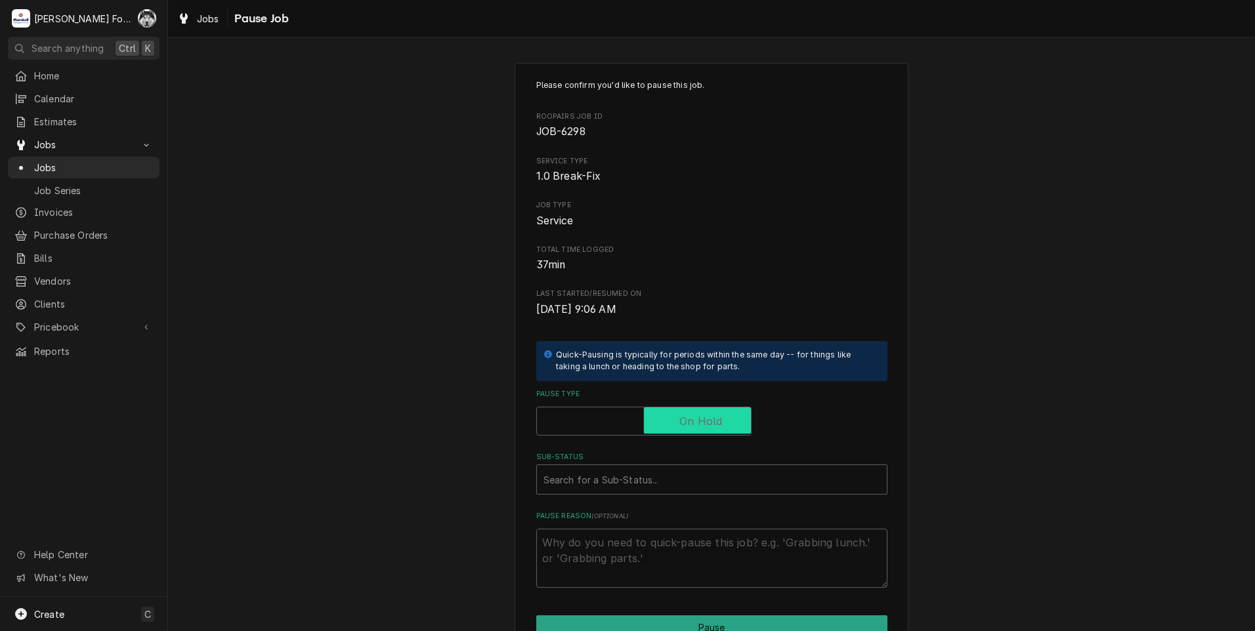
checkbox input "true"
click at [658, 484] on div "Sub-Status" at bounding box center [711, 480] width 337 height 24
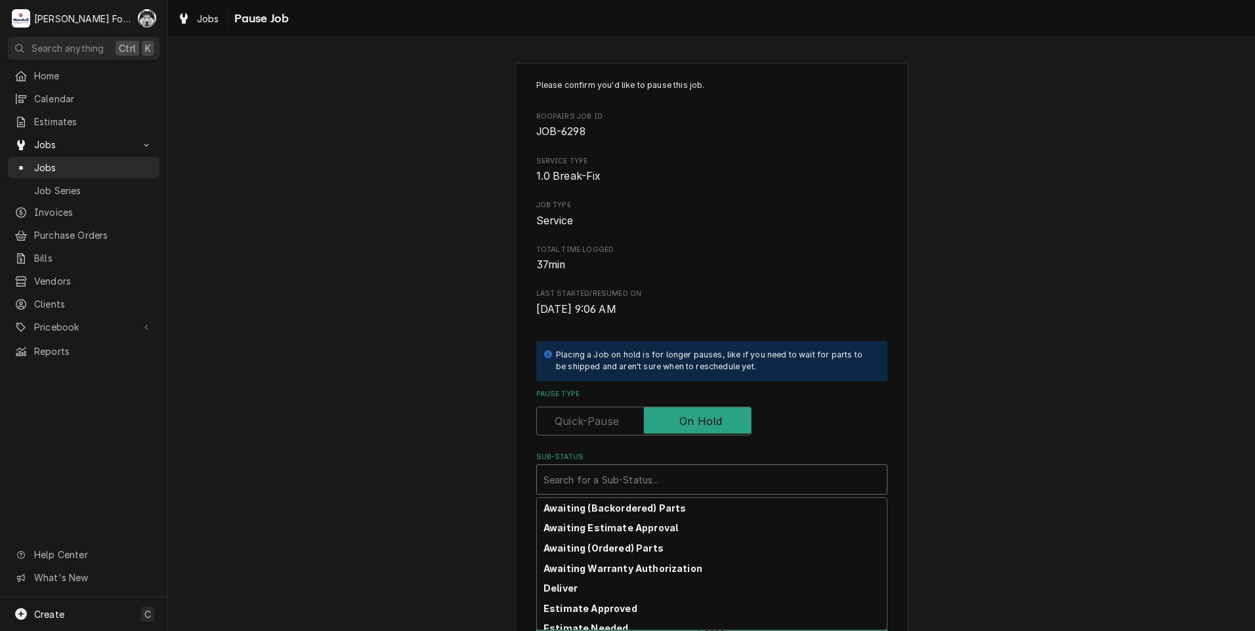
scroll to position [209, 0]
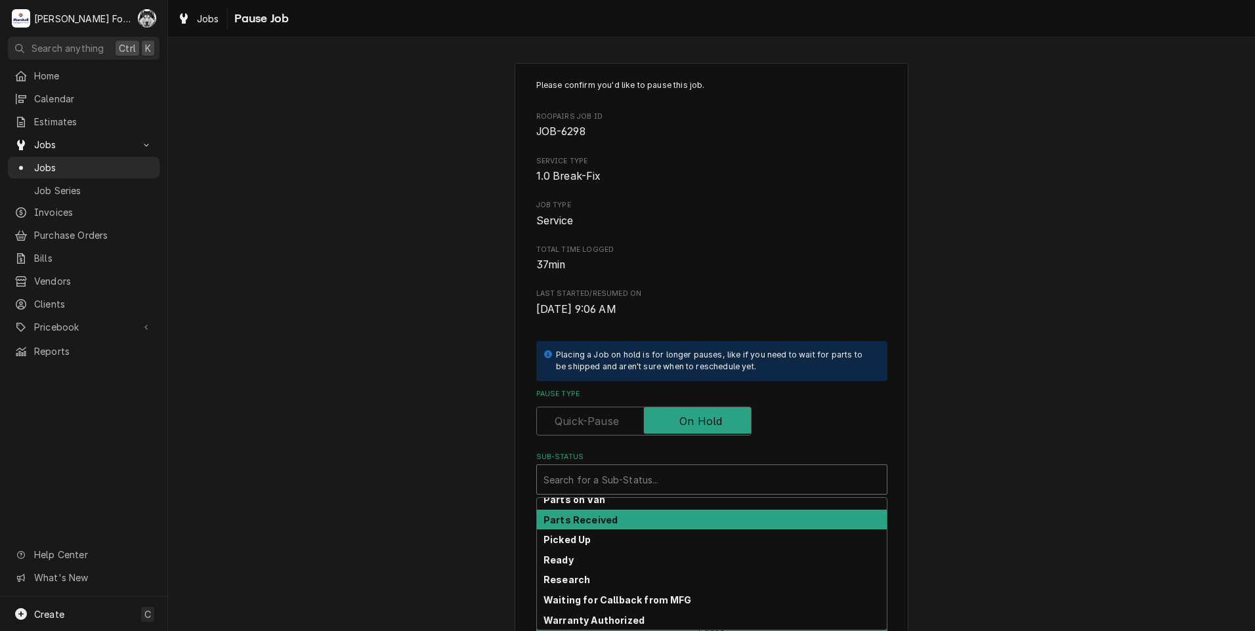
click at [610, 522] on div "Parts Received" at bounding box center [712, 520] width 350 height 20
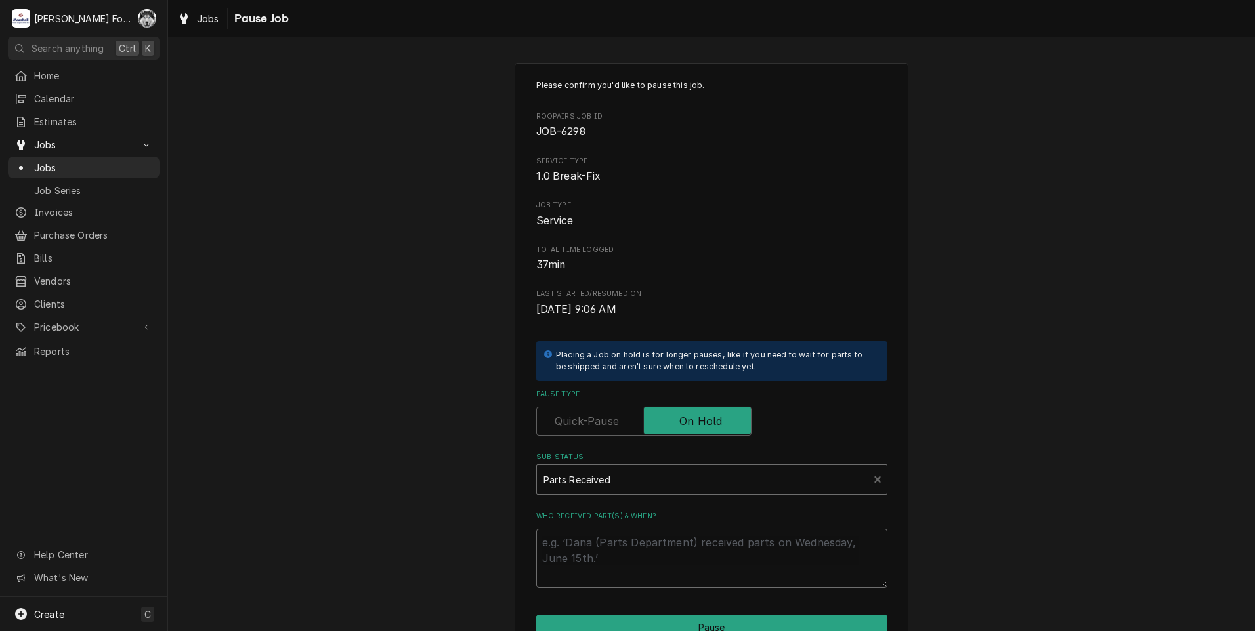
click at [582, 551] on textarea "Who received part(s) & when?" at bounding box center [711, 558] width 351 height 59
paste textarea "[DATE]"
type textarea "x"
type textarea "[DATE]"
click at [618, 620] on button "Pause" at bounding box center [711, 628] width 351 height 24
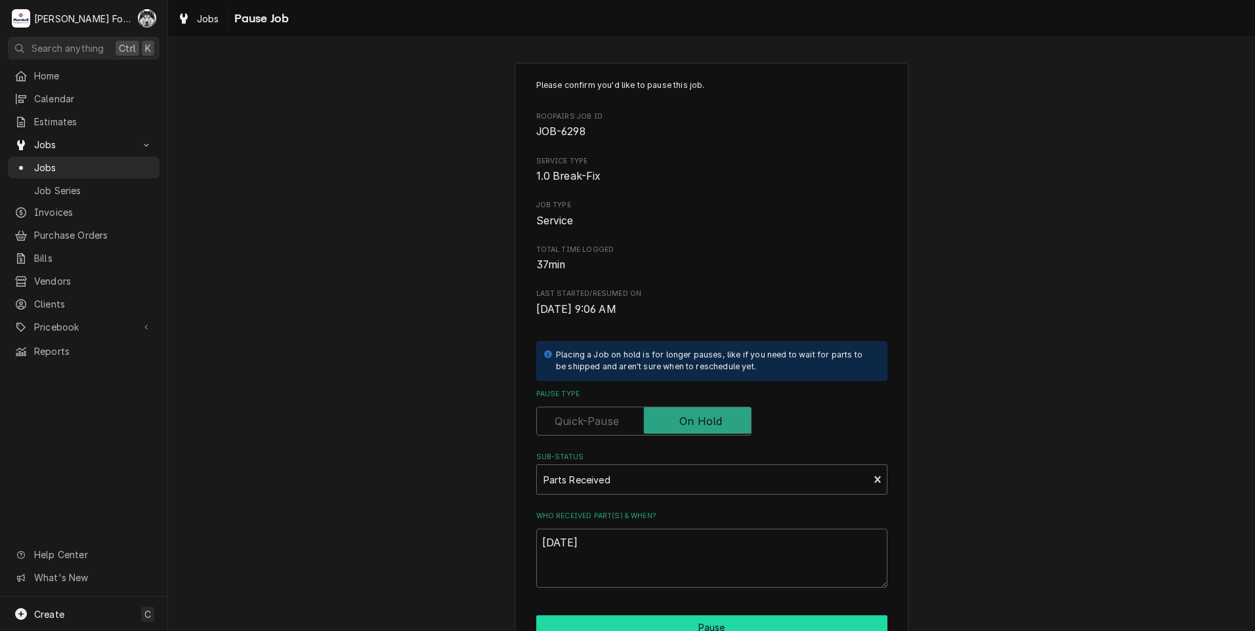
type textarea "x"
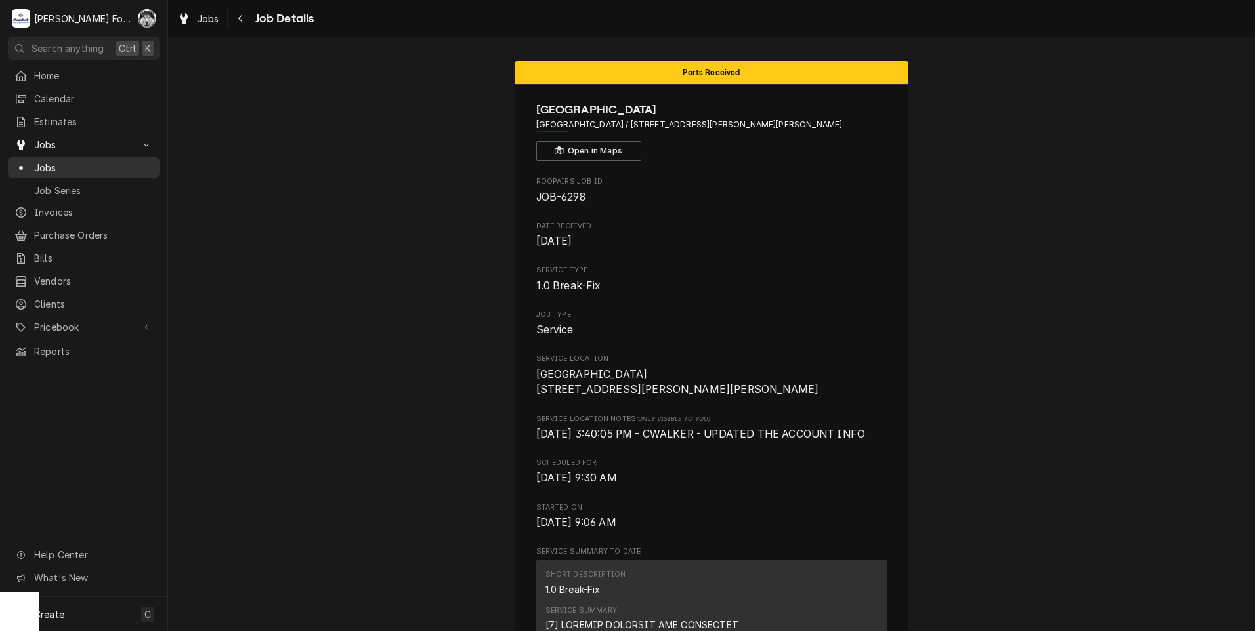
click at [50, 163] on span "Jobs" at bounding box center [93, 168] width 119 height 14
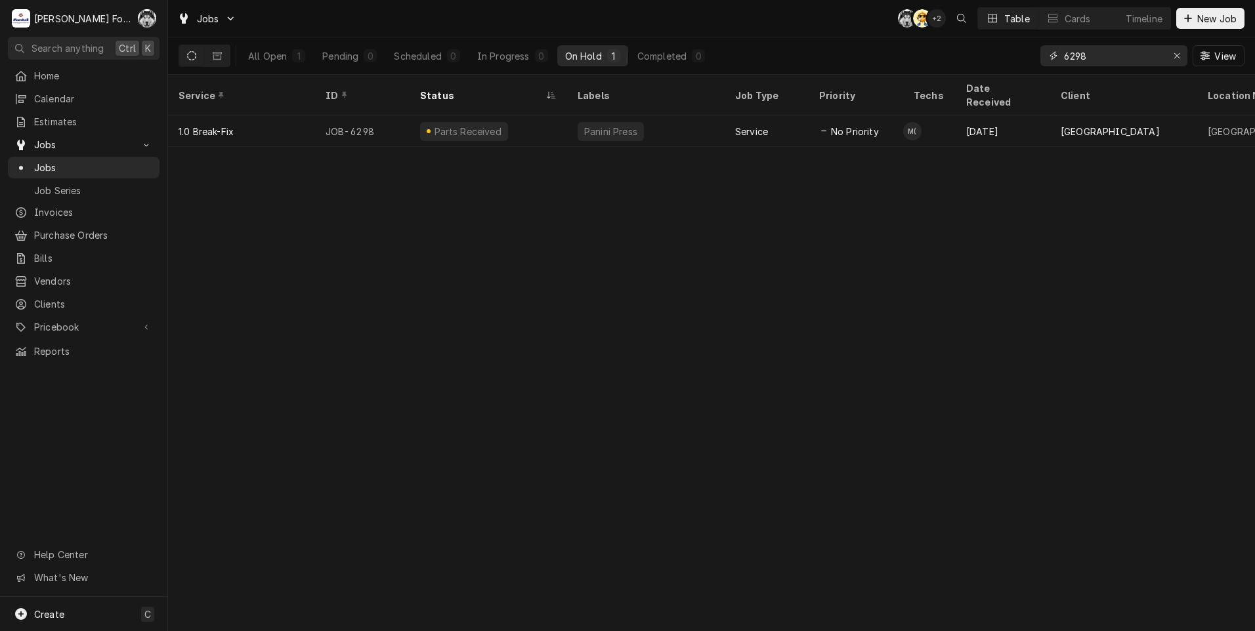
drag, startPoint x: 1091, startPoint y: 60, endPoint x: 968, endPoint y: 63, distance: 123.4
click at [968, 63] on div "All Open 1 Pending 0 Scheduled 0 In Progress 0 On Hold 1 Completed 0 6298 View" at bounding box center [711, 55] width 1066 height 37
type input "Q"
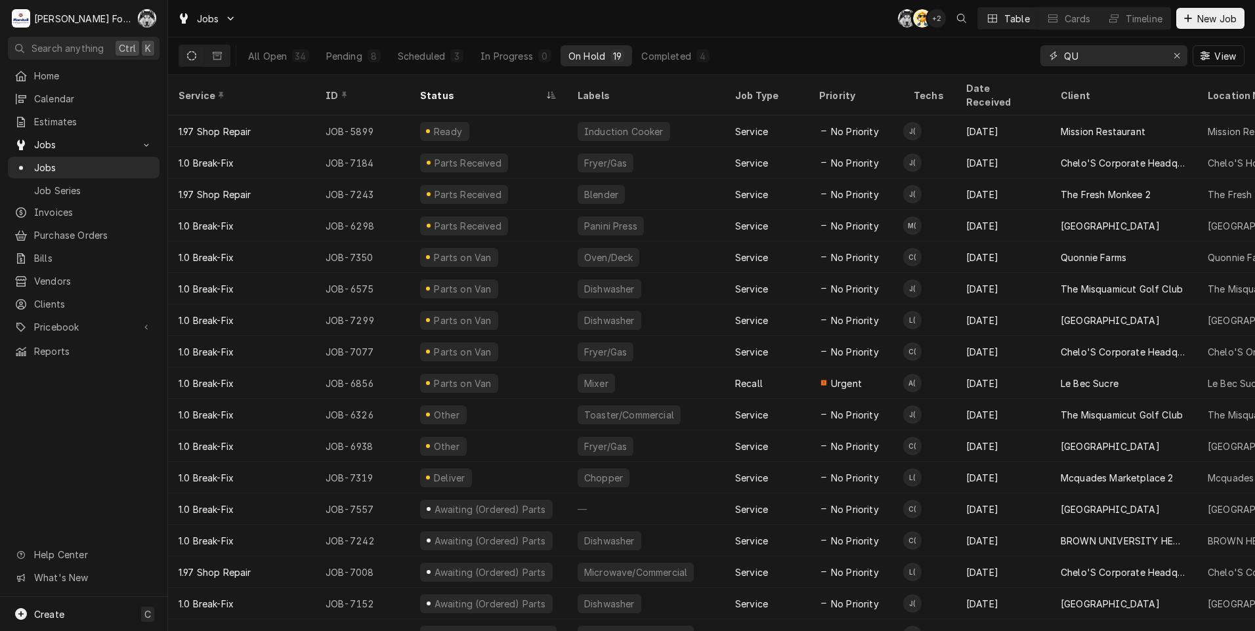
click at [1113, 58] on input "QU" at bounding box center [1113, 55] width 98 height 21
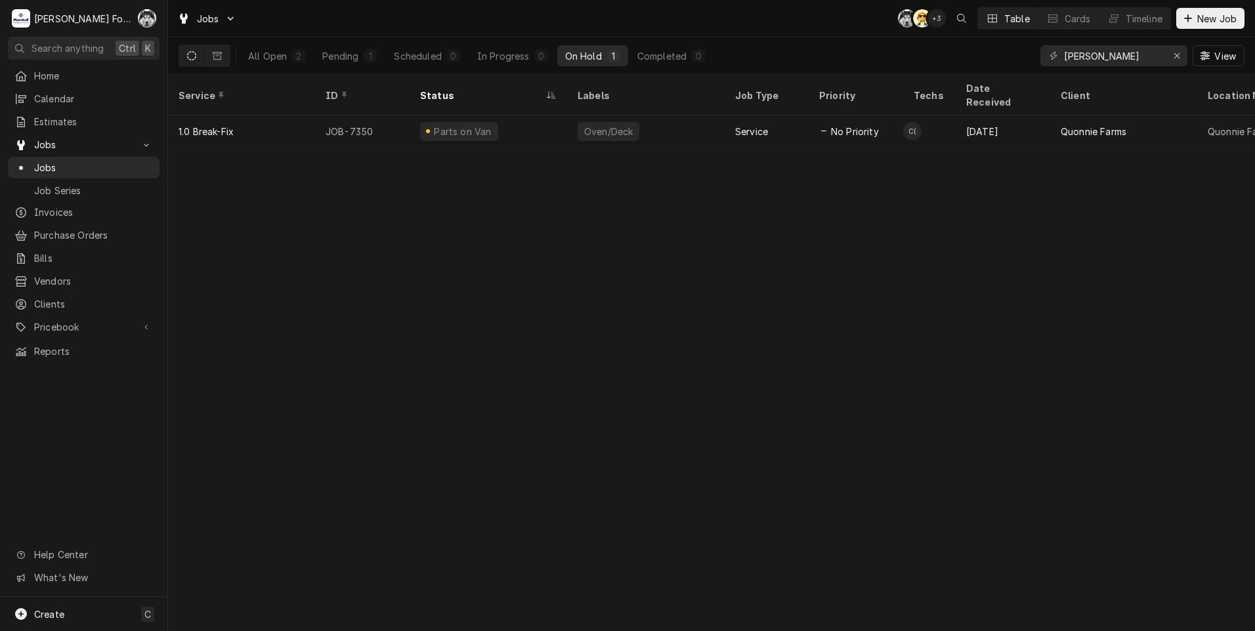
click at [1196, 369] on div "Service ID Status Labels Job Type Priority Techs Date Received Client Location …" at bounding box center [711, 353] width 1087 height 556
click at [1082, 389] on div "Service ID Status Labels Job Type Priority Techs Date Received Client Location …" at bounding box center [711, 353] width 1087 height 556
drag, startPoint x: 1137, startPoint y: 56, endPoint x: 913, endPoint y: 65, distance: 223.3
click at [915, 65] on div "All Open 2 Pending 0 Scheduled 1 In Progress 0 On Hold 1 Completed 0 QUON View" at bounding box center [711, 55] width 1066 height 37
type input "7399"
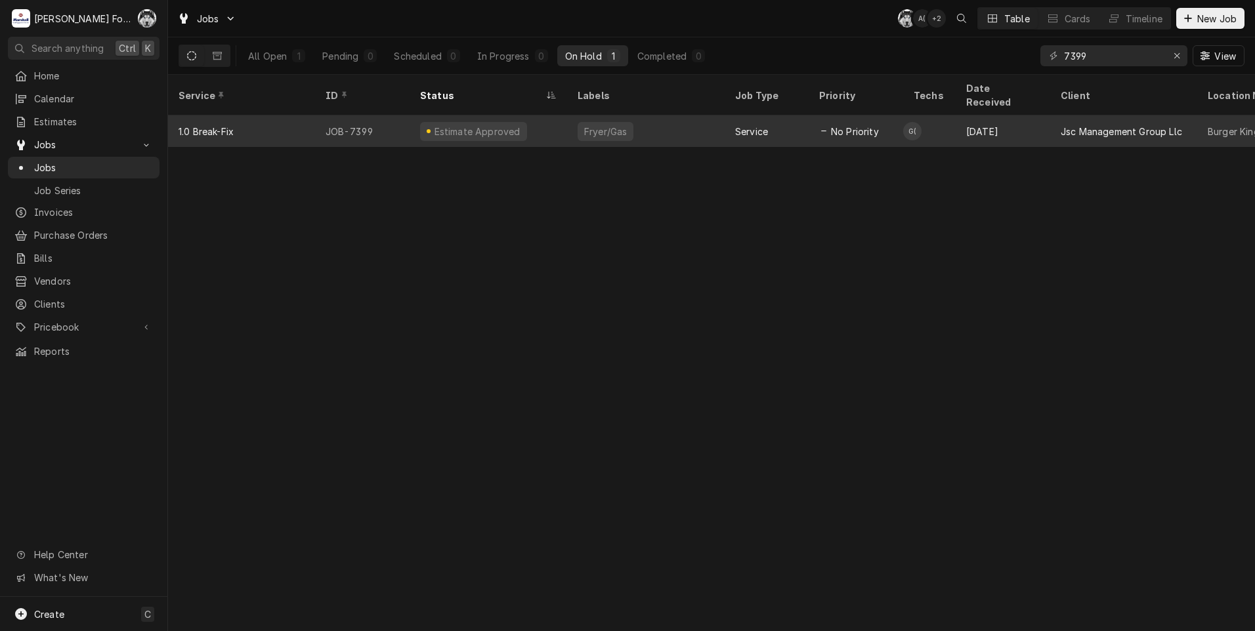
click at [562, 119] on div "Estimate Approved" at bounding box center [487, 130] width 157 height 31
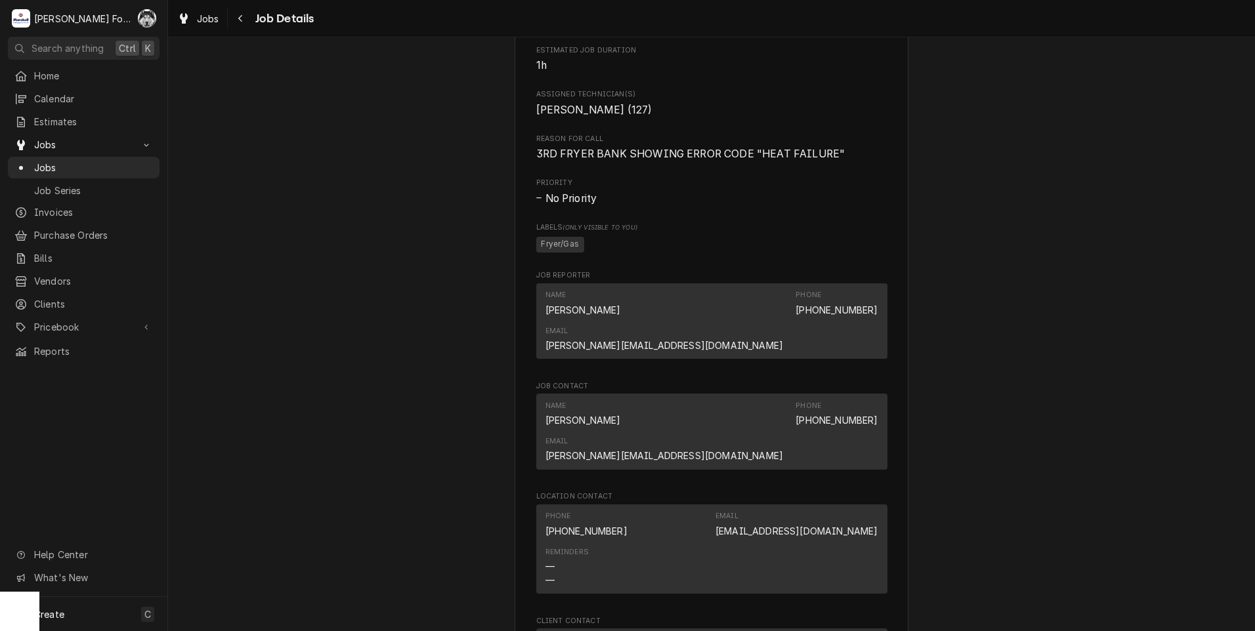
scroll to position [1312, 0]
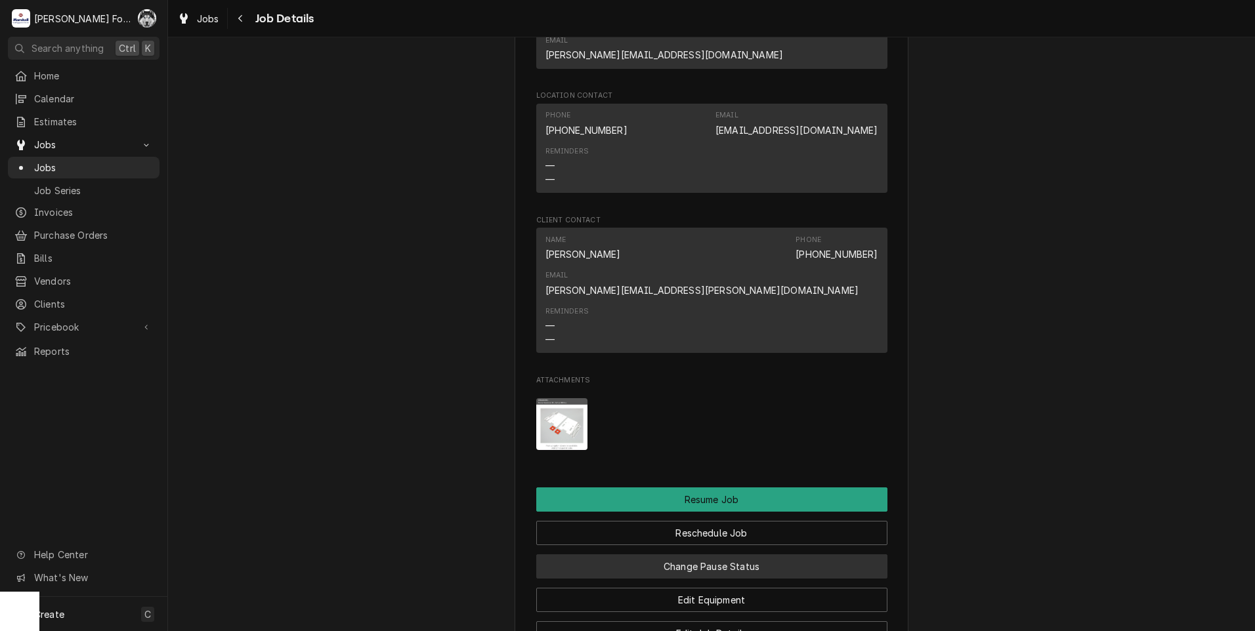
click at [690, 555] on button "Change Pause Status" at bounding box center [711, 567] width 351 height 24
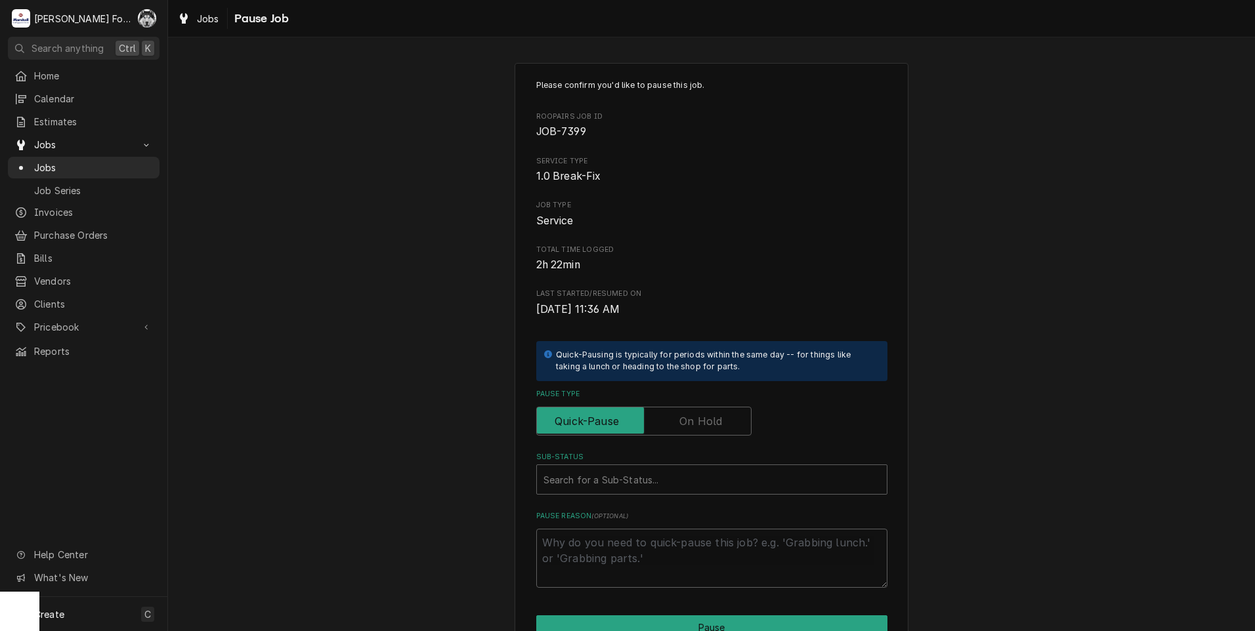
click at [687, 417] on label "Pause Type" at bounding box center [643, 421] width 215 height 29
click at [687, 417] on input "Pause Type" at bounding box center [643, 421] width 203 height 29
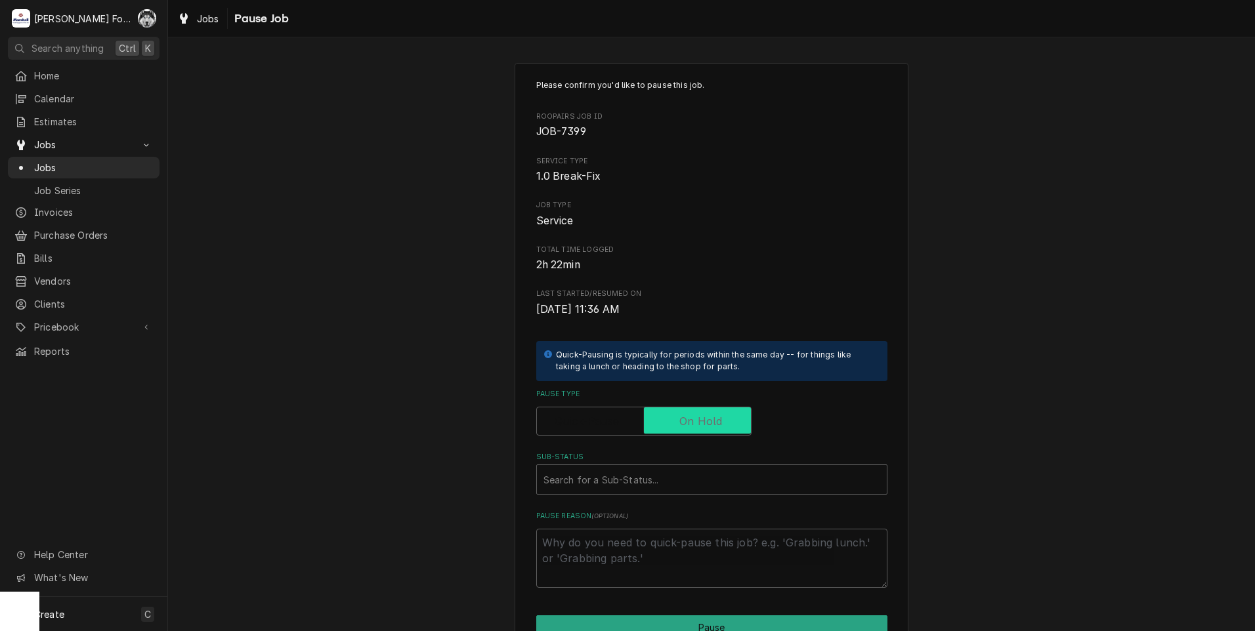
checkbox input "true"
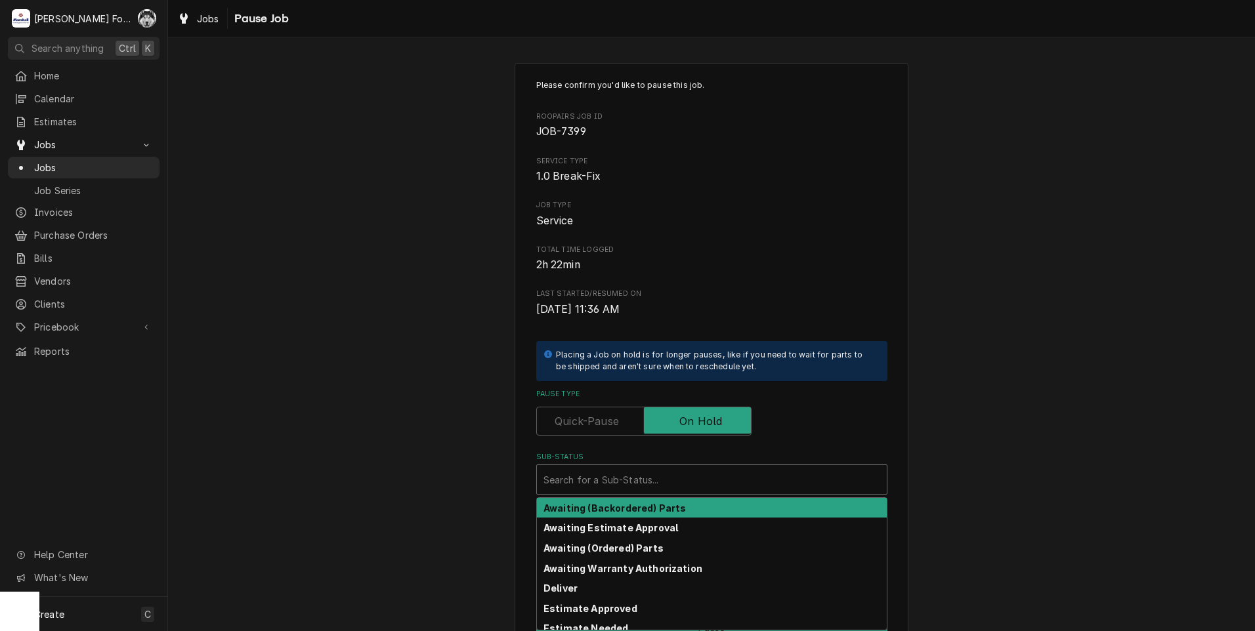
click at [639, 490] on div "Sub-Status" at bounding box center [711, 480] width 337 height 24
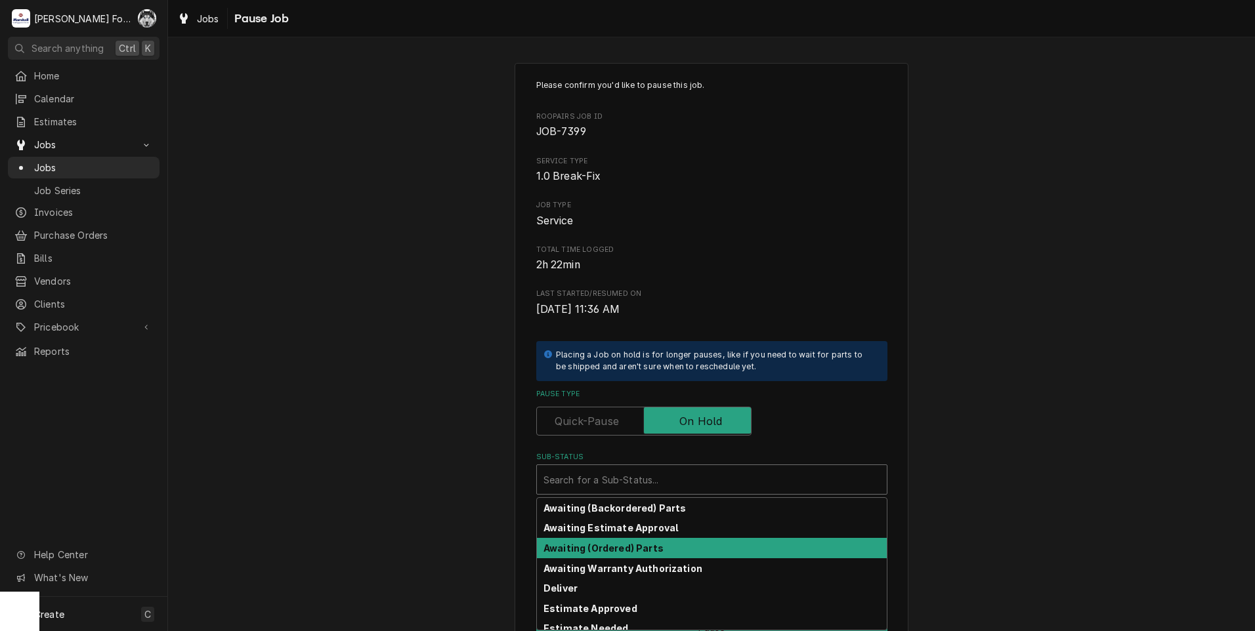
click at [611, 554] on div "Awaiting (Ordered) Parts" at bounding box center [712, 548] width 350 height 20
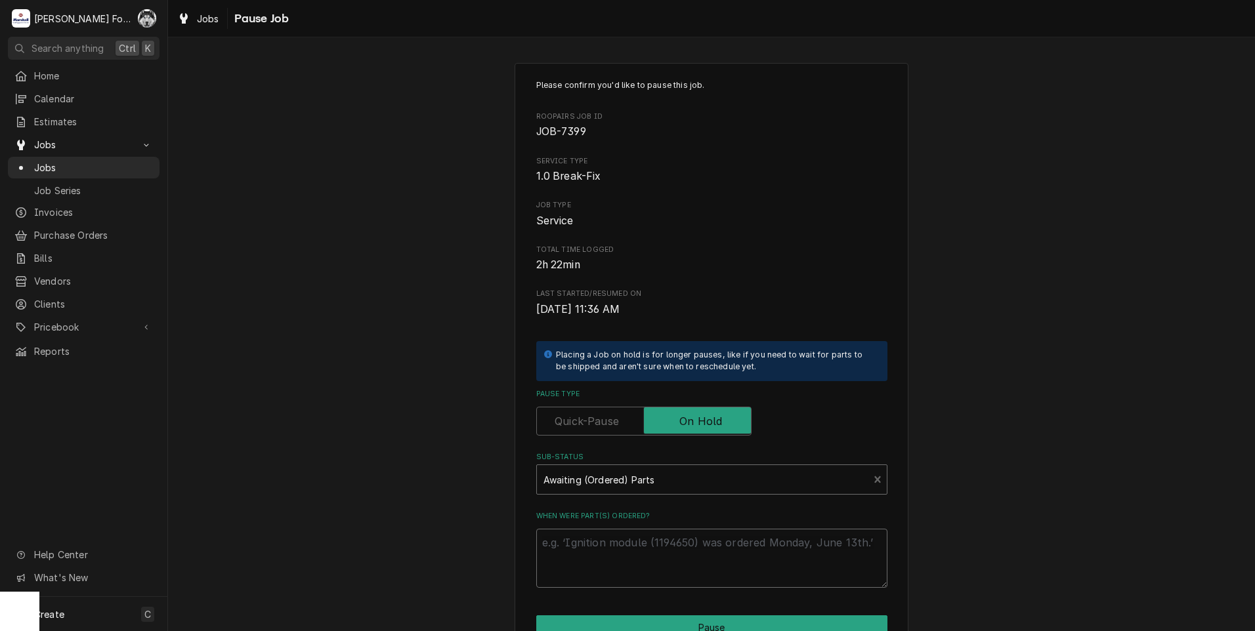
click at [604, 548] on textarea "When were part(s) ordered?" at bounding box center [711, 558] width 351 height 59
paste textarea "[DATE]"
type textarea "x"
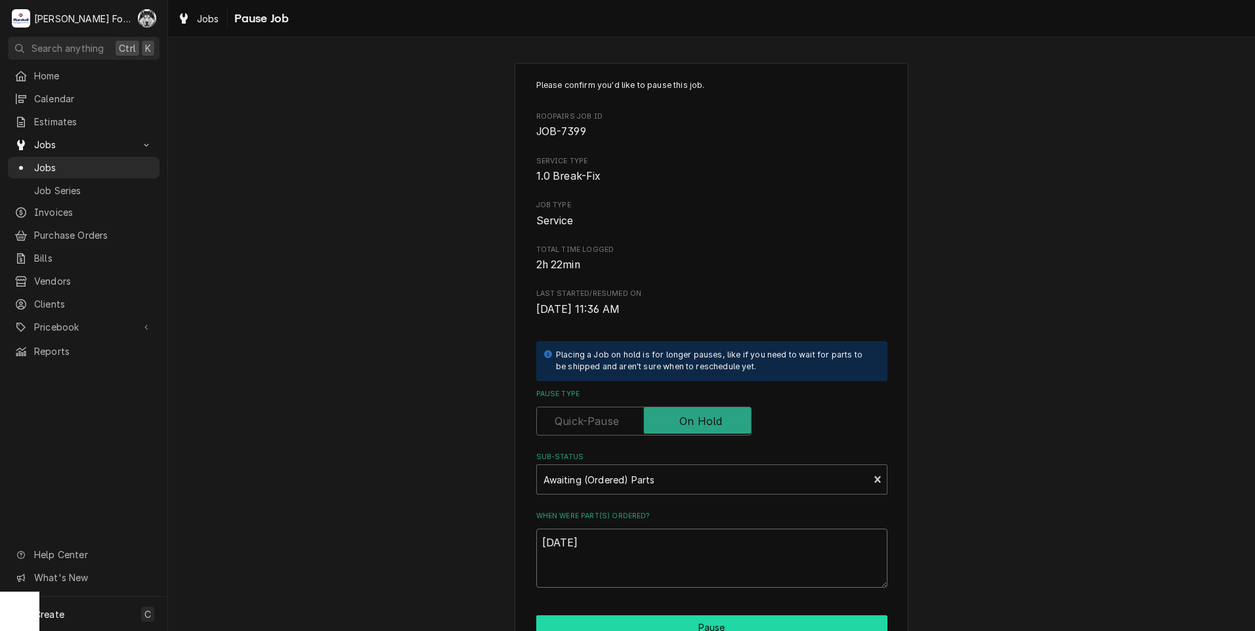
type textarea "[DATE]"
click at [611, 616] on button "Pause" at bounding box center [711, 628] width 351 height 24
type textarea "x"
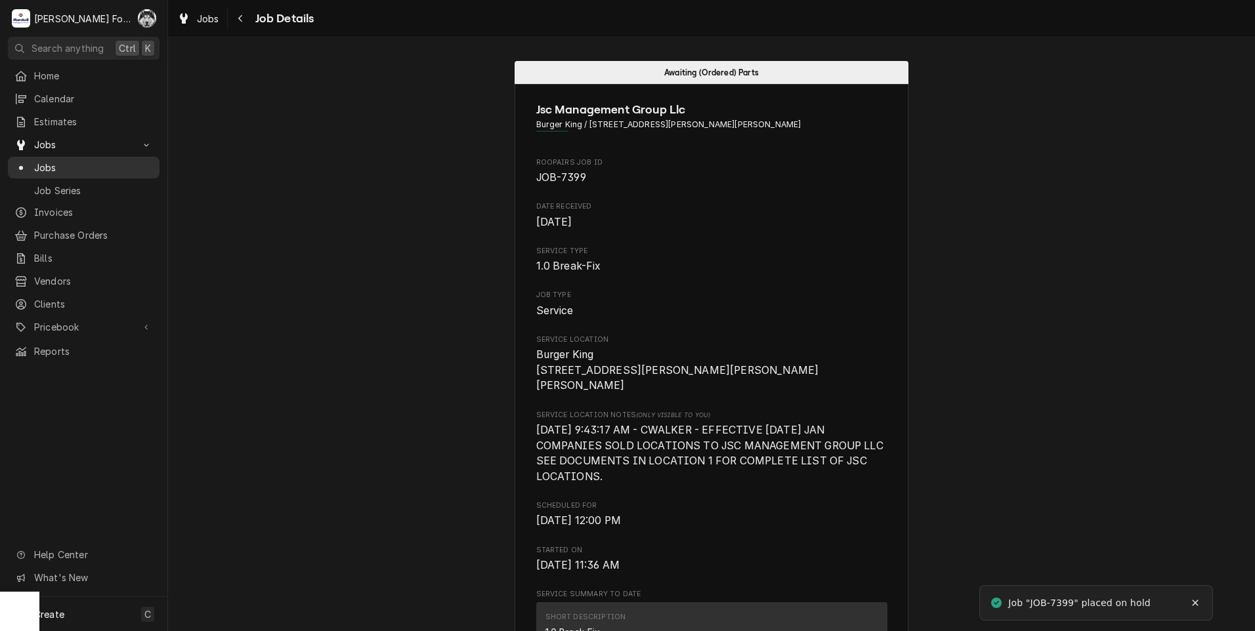
click at [41, 163] on span "Jobs" at bounding box center [93, 168] width 119 height 14
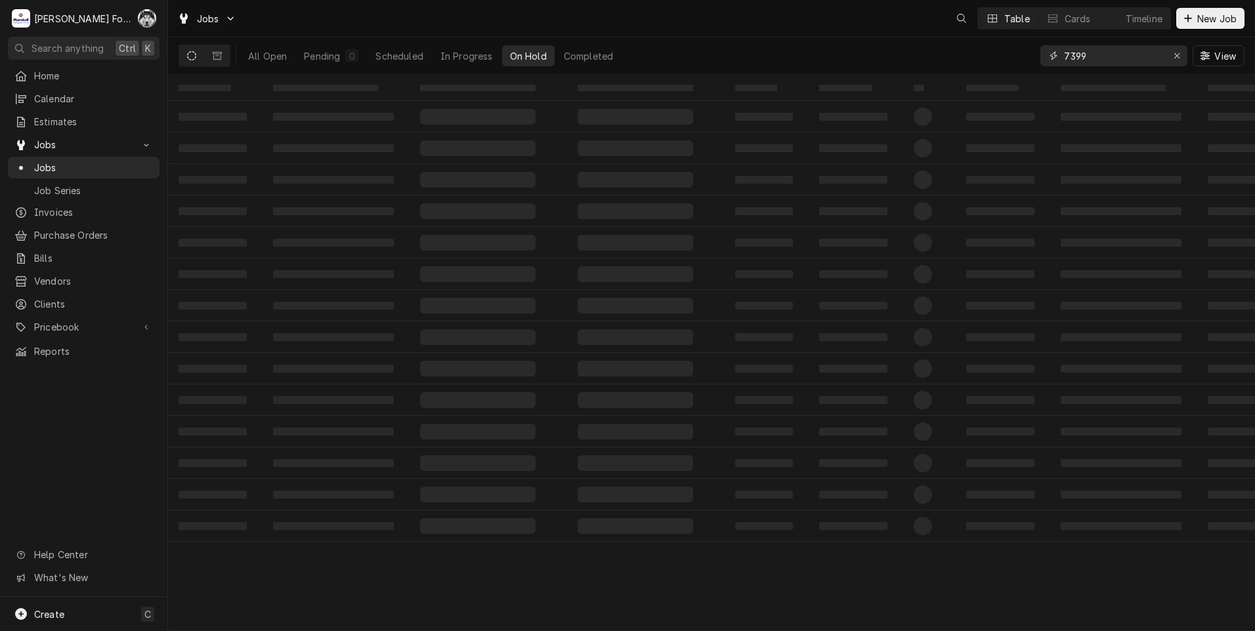
drag, startPoint x: 981, startPoint y: 75, endPoint x: 952, endPoint y: 79, distance: 29.2
click at [952, 79] on div "Jobs Table Cards Timeline New Job All Open Pending 0 Scheduled In Progress On H…" at bounding box center [711, 315] width 1087 height 631
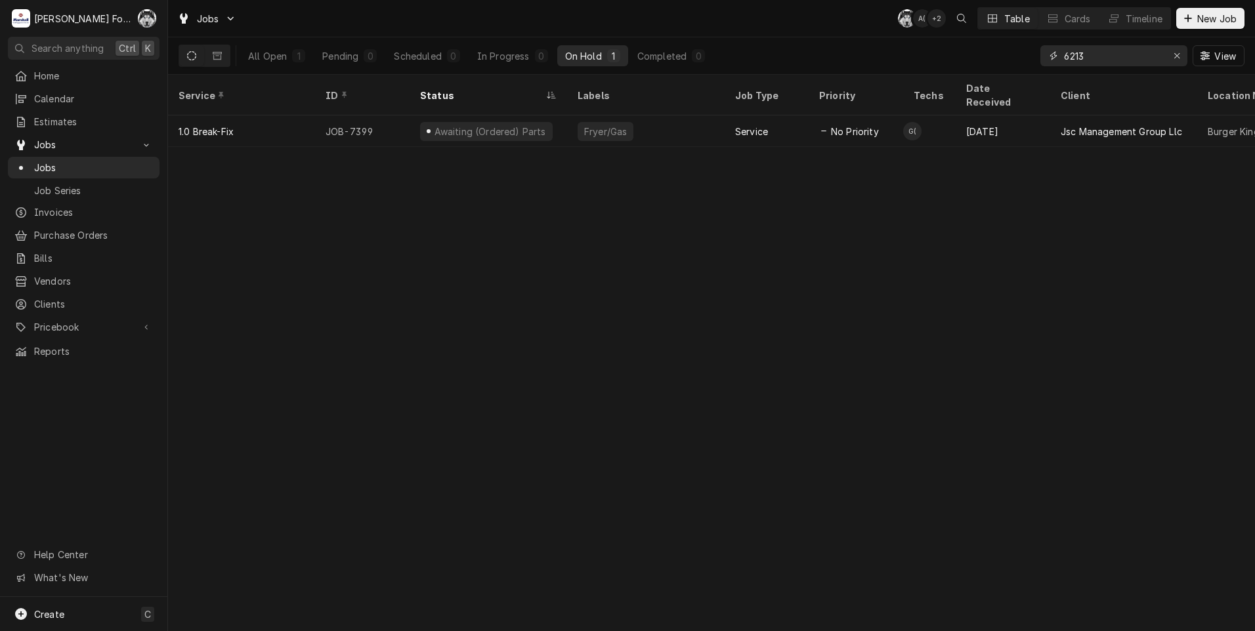
type input "6213"
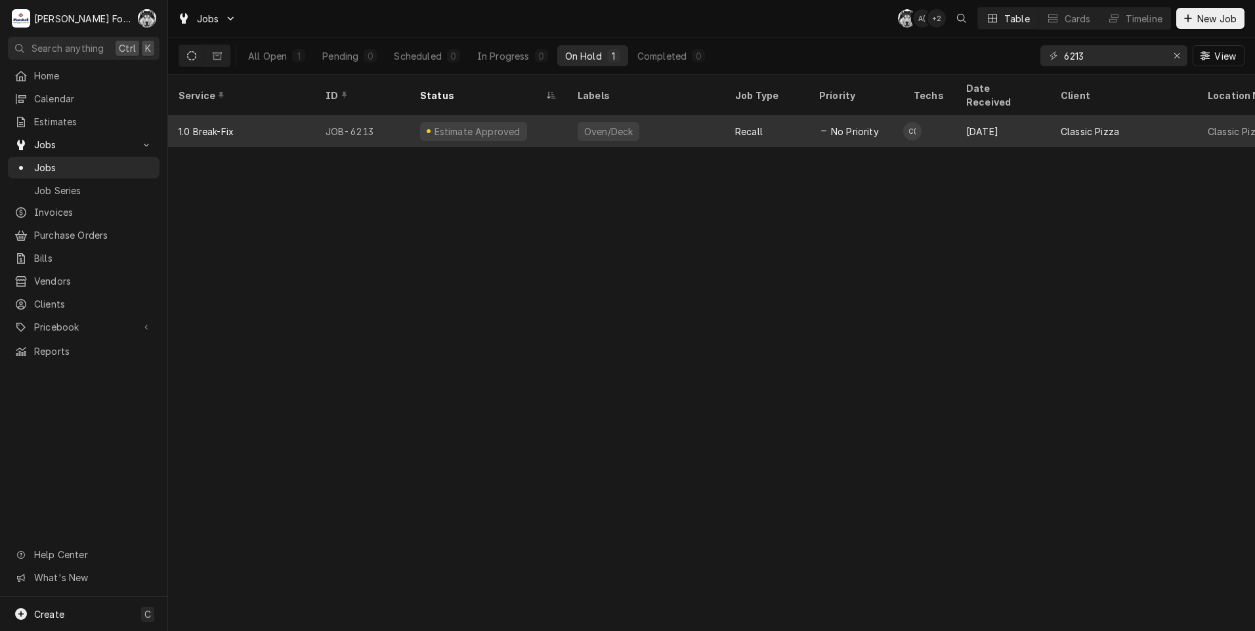
click at [545, 115] on div "Estimate Approved" at bounding box center [487, 130] width 157 height 31
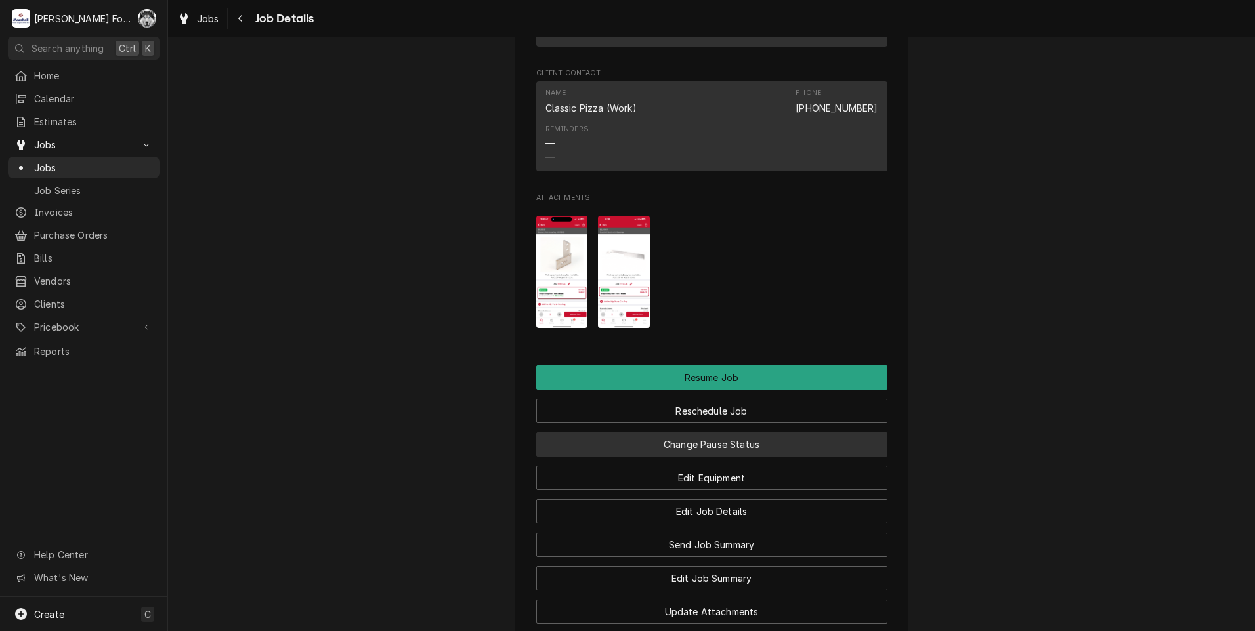
scroll to position [1641, 0]
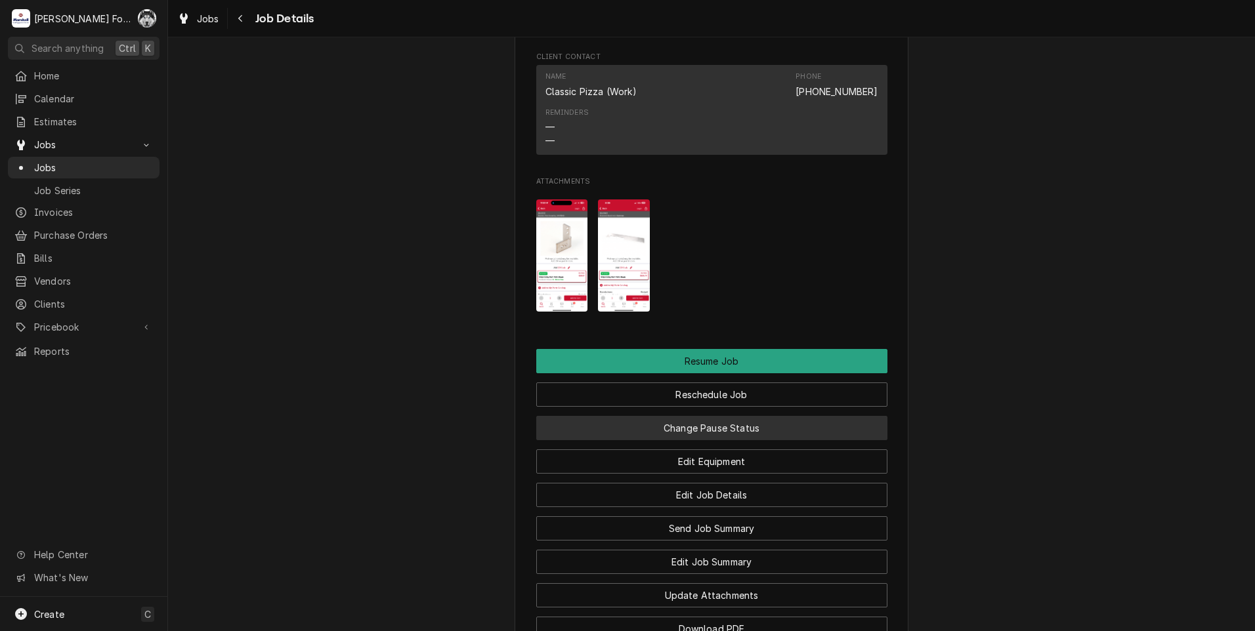
click at [661, 436] on button "Change Pause Status" at bounding box center [711, 428] width 351 height 24
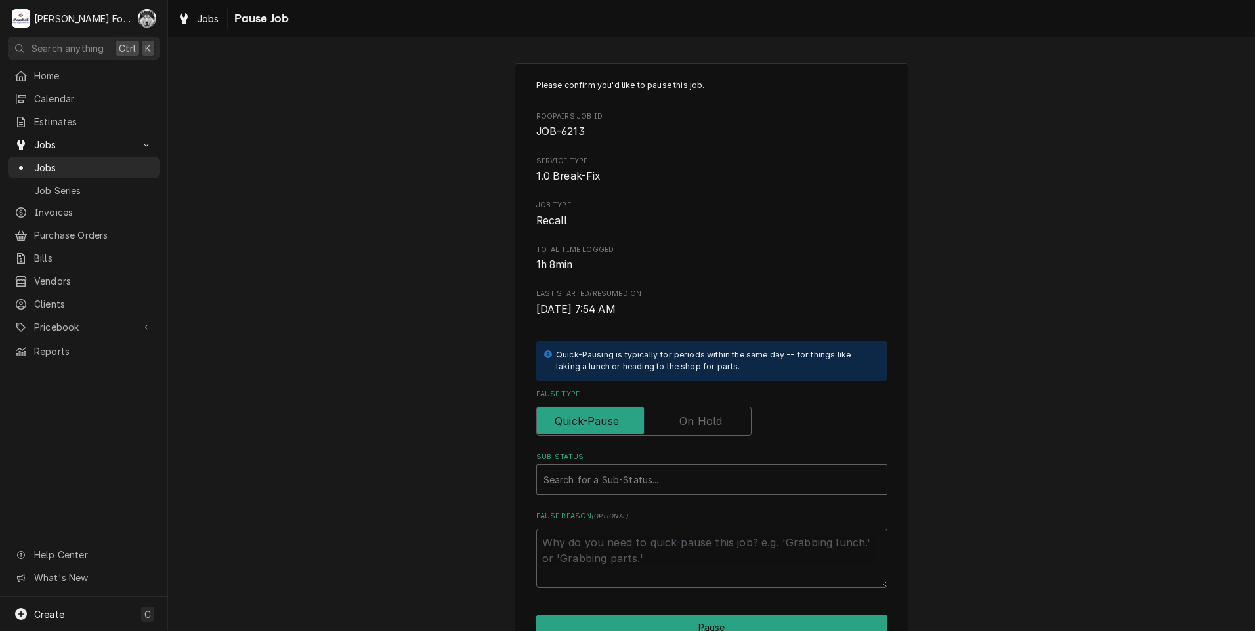
click at [677, 418] on label "Pause Type" at bounding box center [643, 421] width 215 height 29
click at [677, 418] on input "Pause Type" at bounding box center [643, 421] width 203 height 29
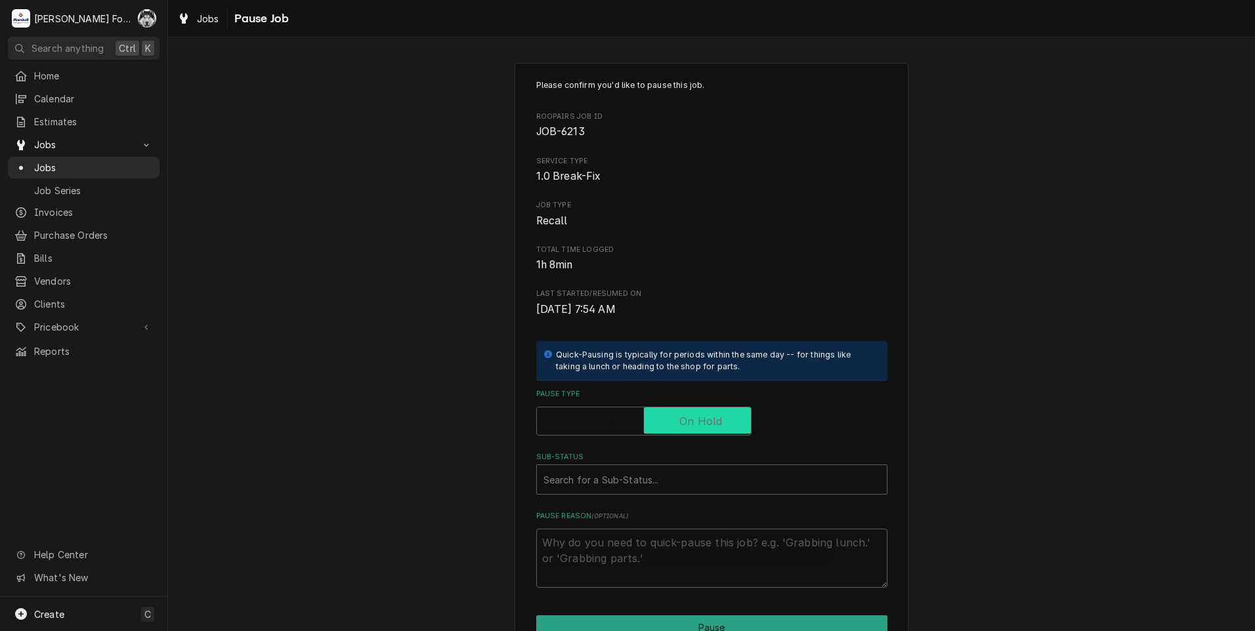
checkbox input "true"
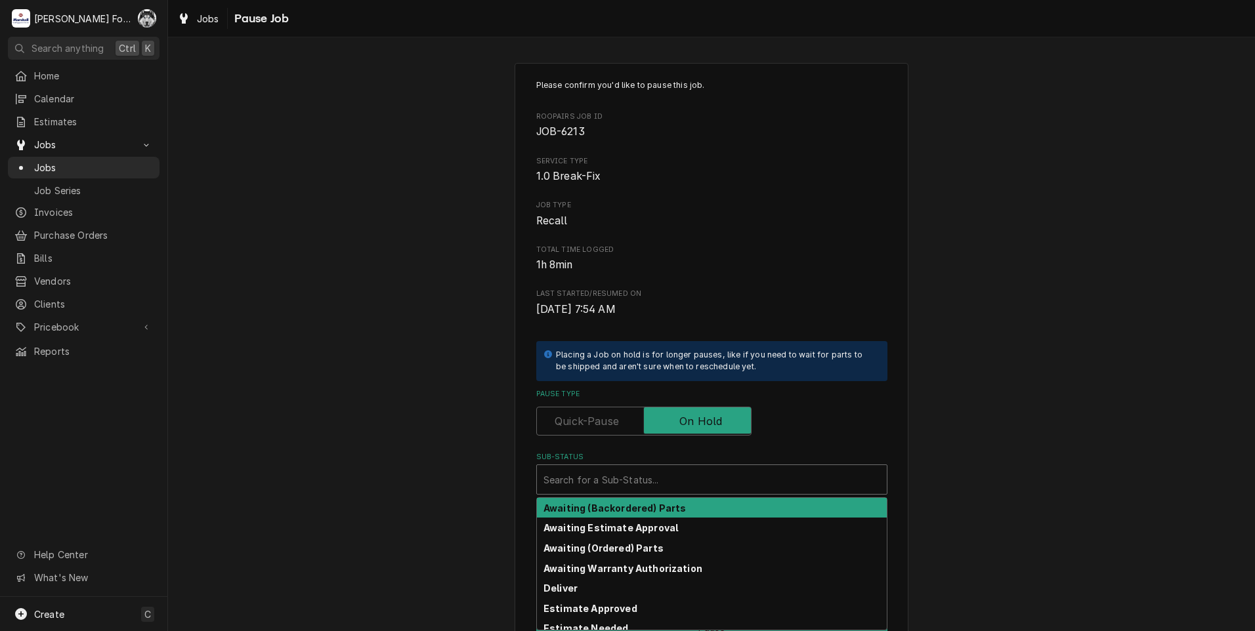
click at [638, 483] on div "Sub-Status" at bounding box center [711, 480] width 337 height 24
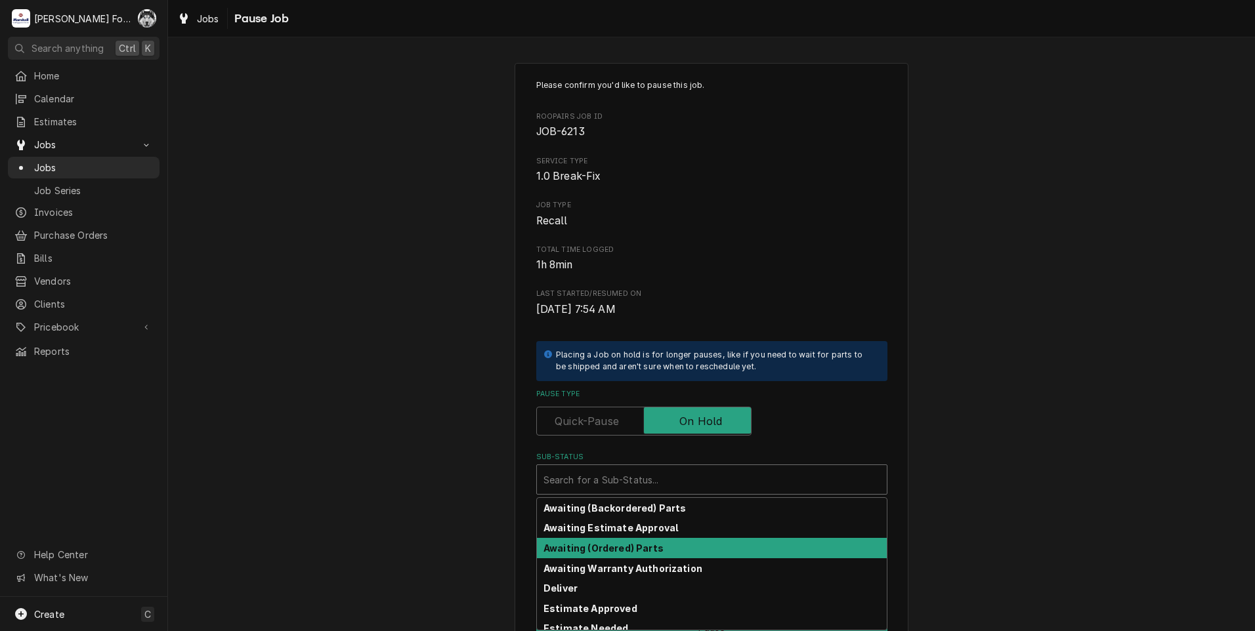
drag, startPoint x: 616, startPoint y: 560, endPoint x: 618, endPoint y: 545, distance: 15.3
click at [618, 545] on div "Awaiting (Backordered) Parts Awaiting Estimate Approval Awaiting (Ordered) Part…" at bounding box center [712, 564] width 350 height 132
click at [618, 547] on strong "Awaiting (Ordered) Parts" at bounding box center [603, 548] width 120 height 11
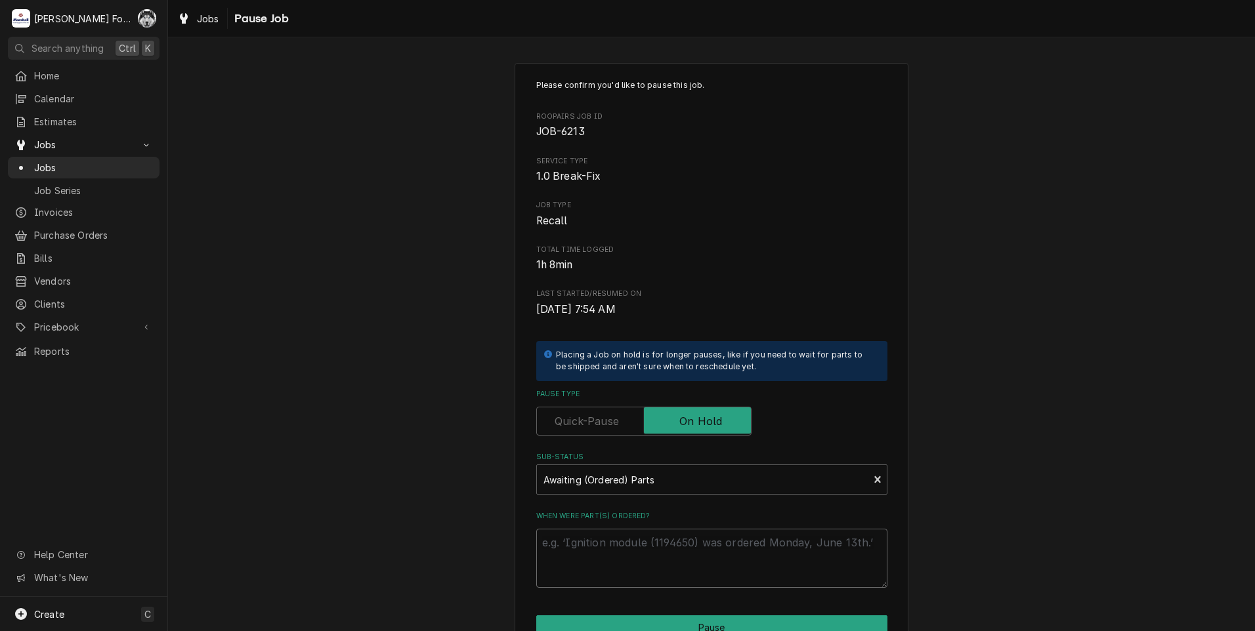
click at [586, 556] on textarea "When were part(s) ordered?" at bounding box center [711, 558] width 351 height 59
paste textarea "9/29/2025"
type textarea "x"
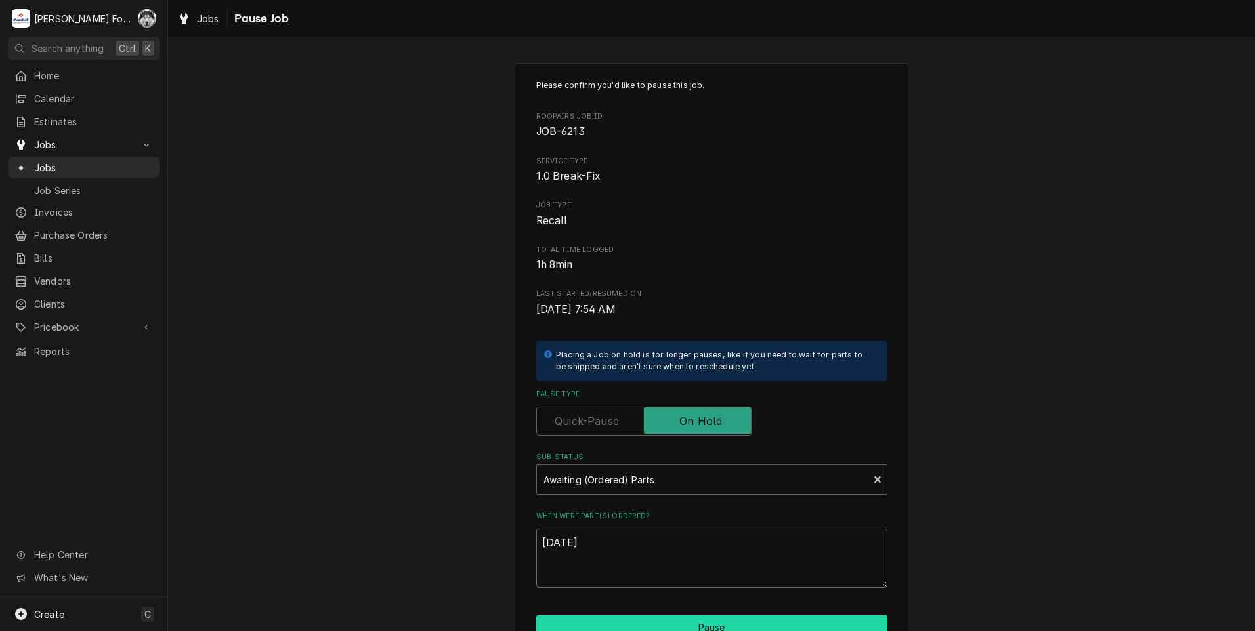
type textarea "9/29/2025"
click at [592, 620] on button "Pause" at bounding box center [711, 628] width 351 height 24
type textarea "x"
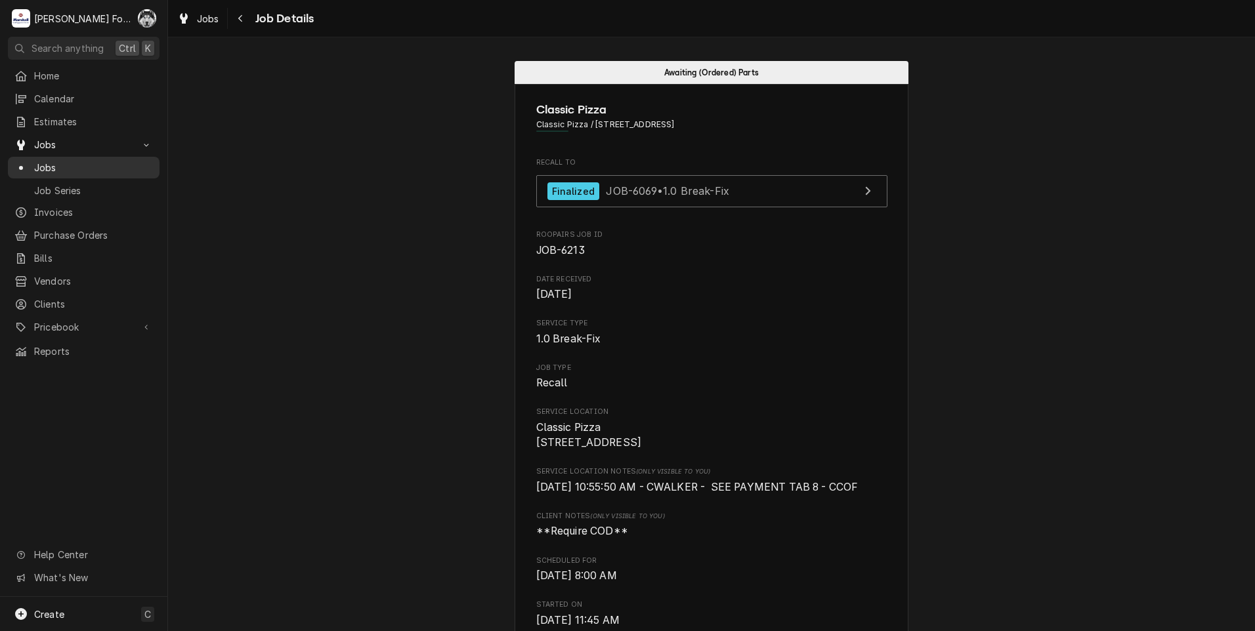
click at [51, 161] on span "Jobs" at bounding box center [93, 168] width 119 height 14
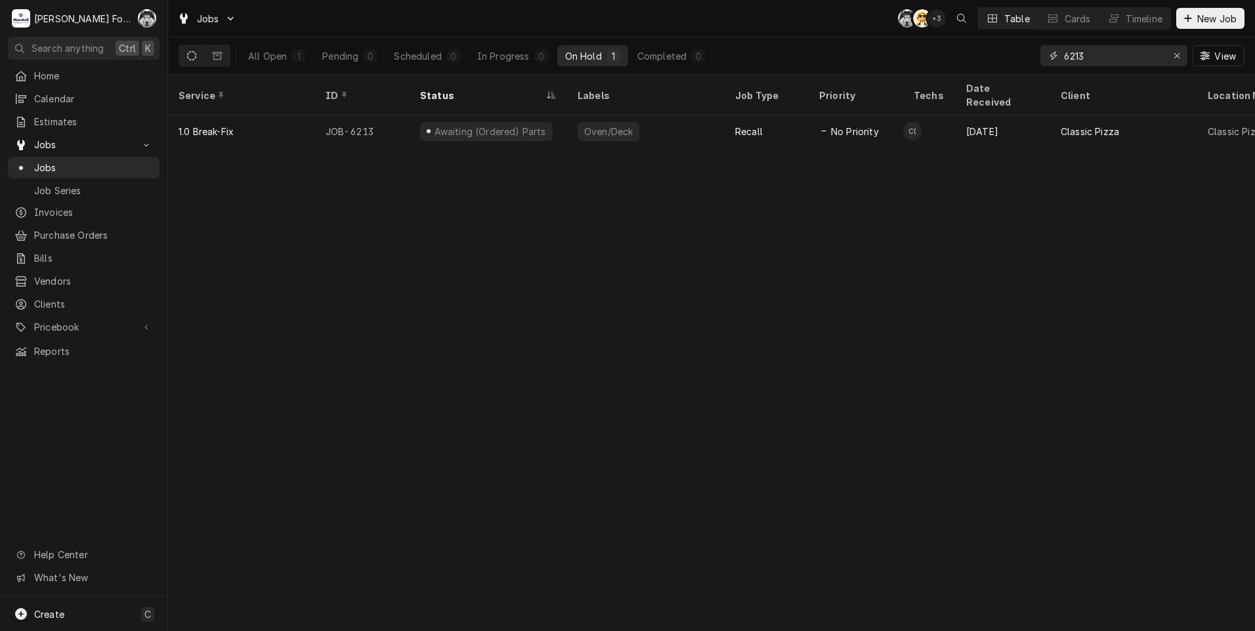
drag, startPoint x: 1125, startPoint y: 64, endPoint x: 893, endPoint y: 39, distance: 233.6
click at [971, 85] on div "Jobs C( AT + 3 Table Cards Timeline New Job All Open 1 Pending 0 Scheduled 0 In…" at bounding box center [711, 315] width 1087 height 631
type input "7542"
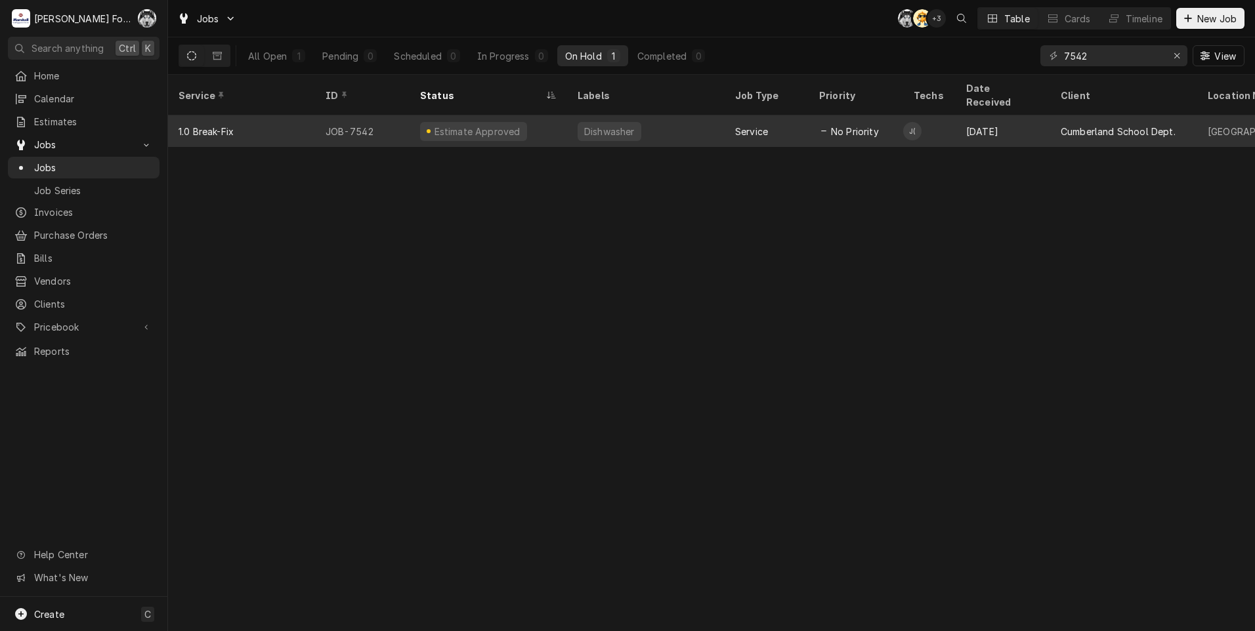
click at [533, 116] on div "Estimate Approved" at bounding box center [487, 130] width 157 height 31
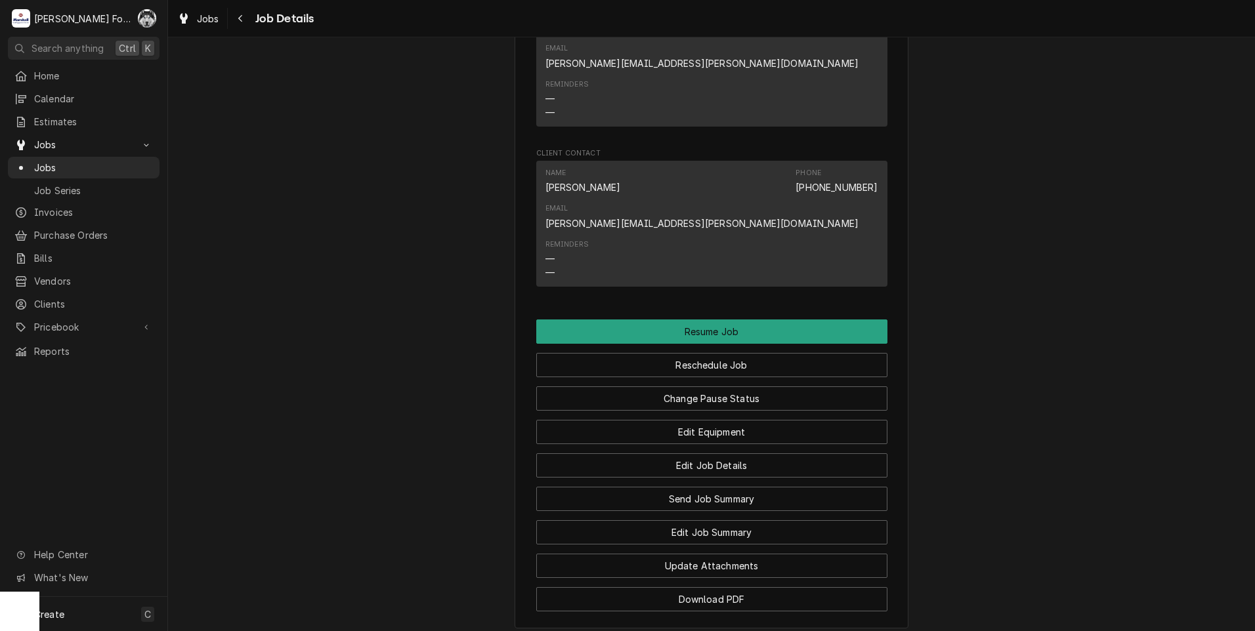
scroll to position [1969, 0]
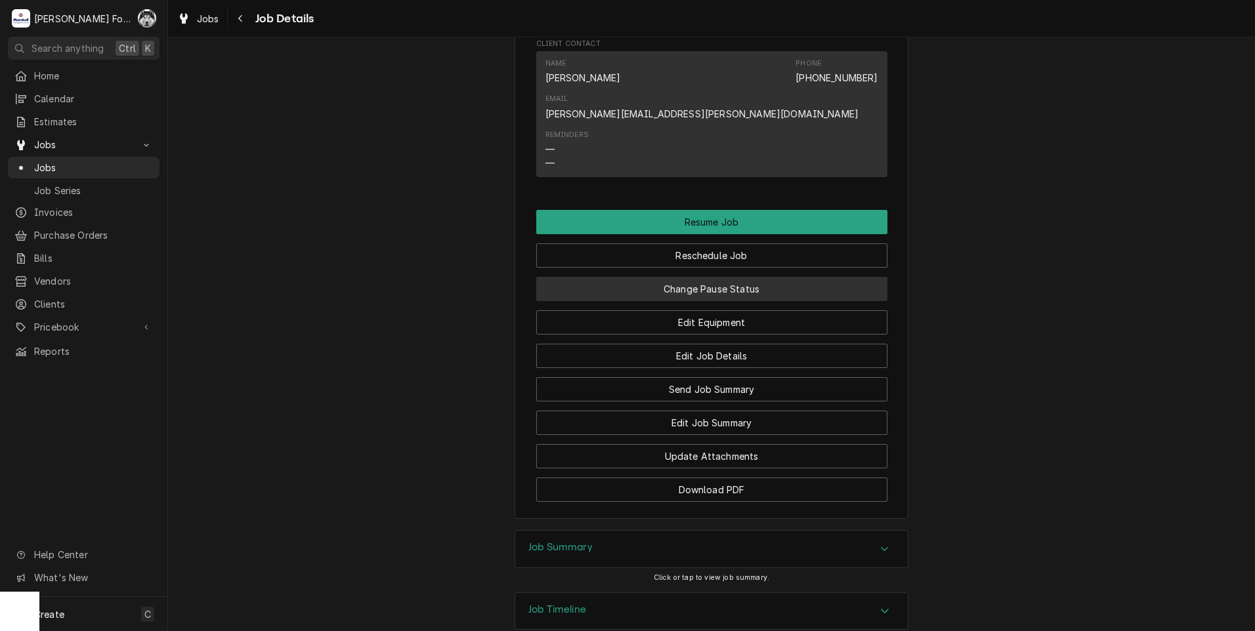
click at [686, 277] on button "Change Pause Status" at bounding box center [711, 289] width 351 height 24
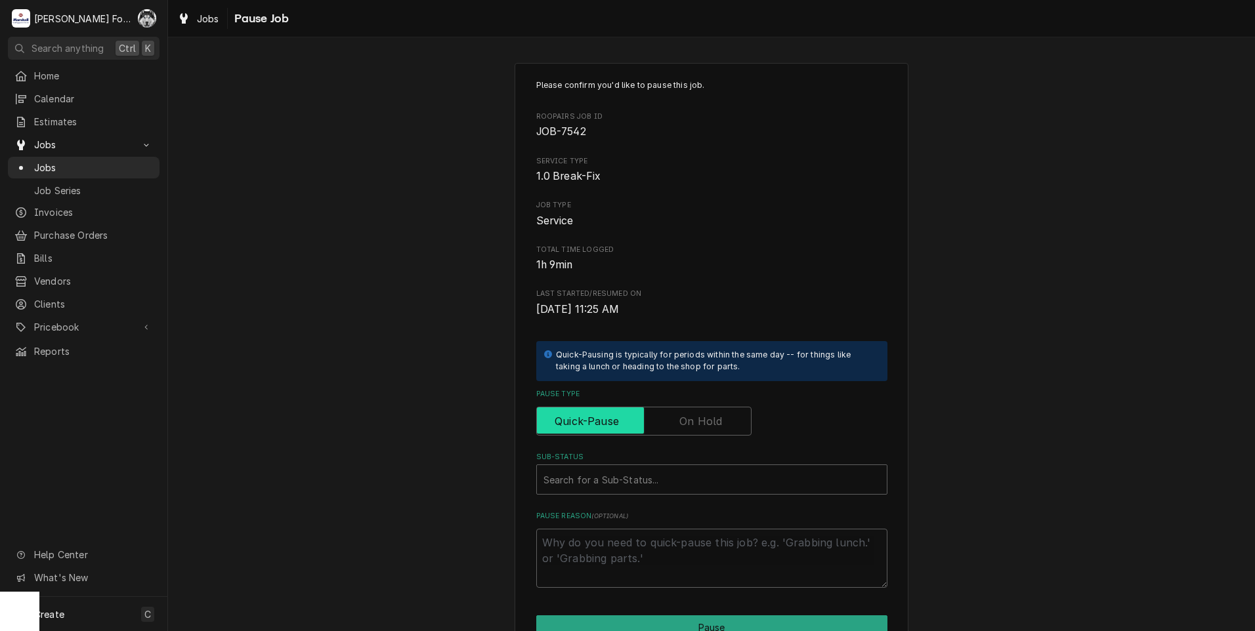
click at [661, 419] on input "Pause Type" at bounding box center [643, 421] width 203 height 29
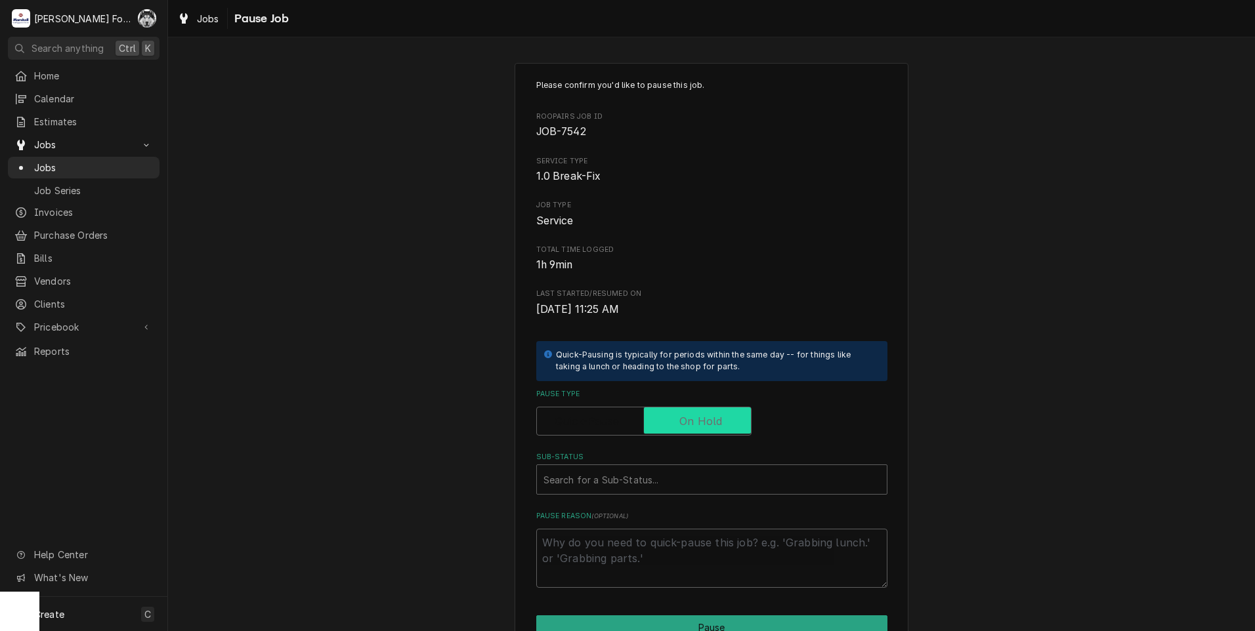
checkbox input "true"
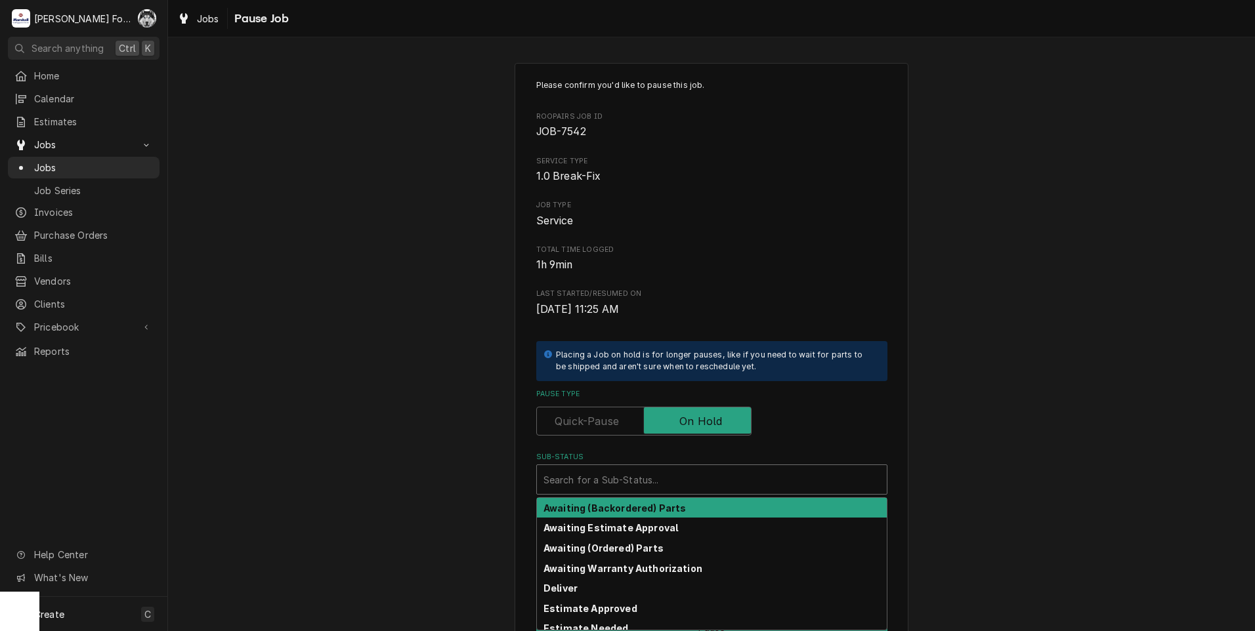
click at [644, 484] on div "Sub-Status" at bounding box center [711, 480] width 337 height 24
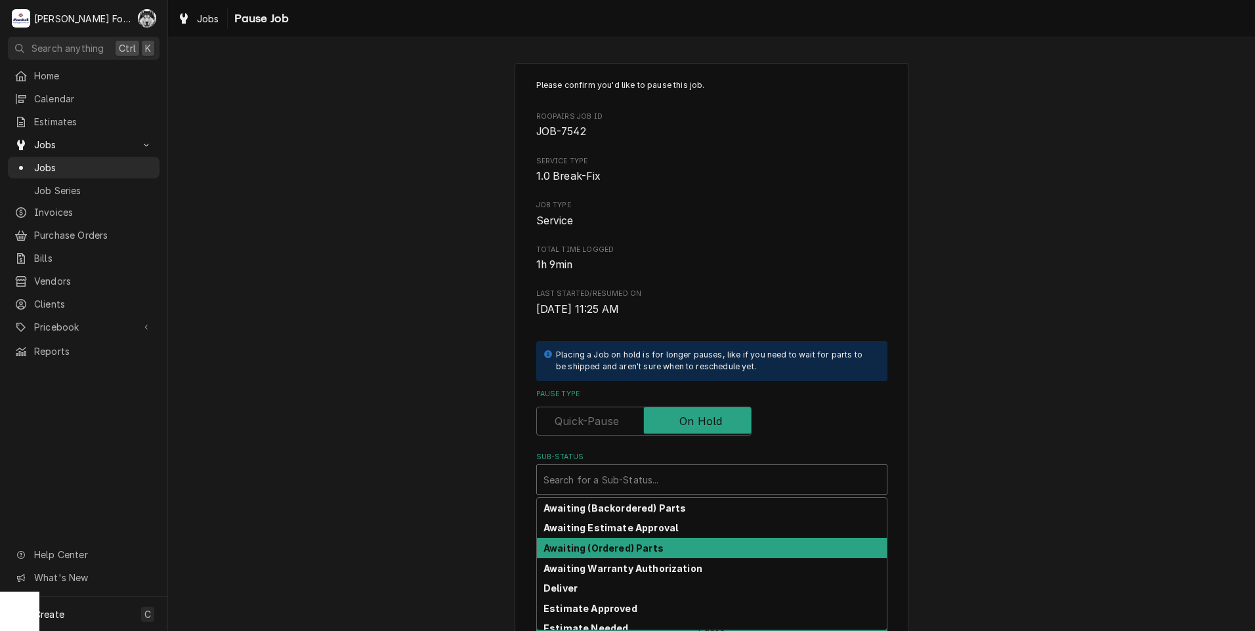
click at [605, 549] on strong "Awaiting (Ordered) Parts" at bounding box center [603, 548] width 120 height 11
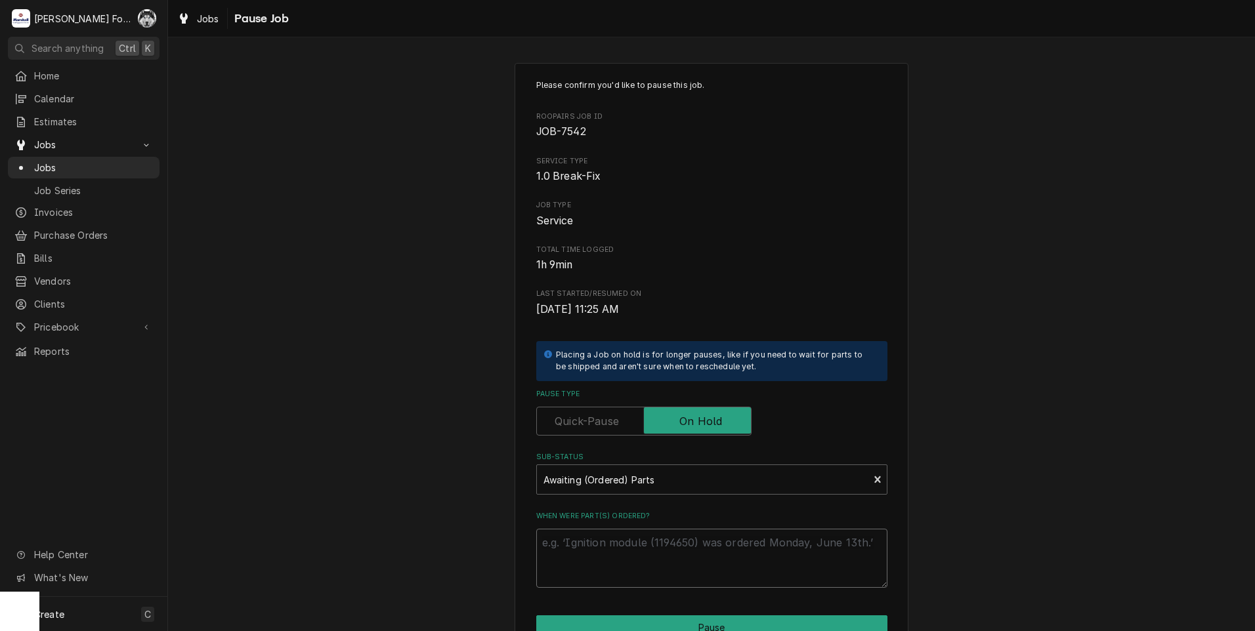
click at [606, 549] on textarea "When were part(s) ordered?" at bounding box center [711, 558] width 351 height 59
paste textarea "[DATE]"
type textarea "x"
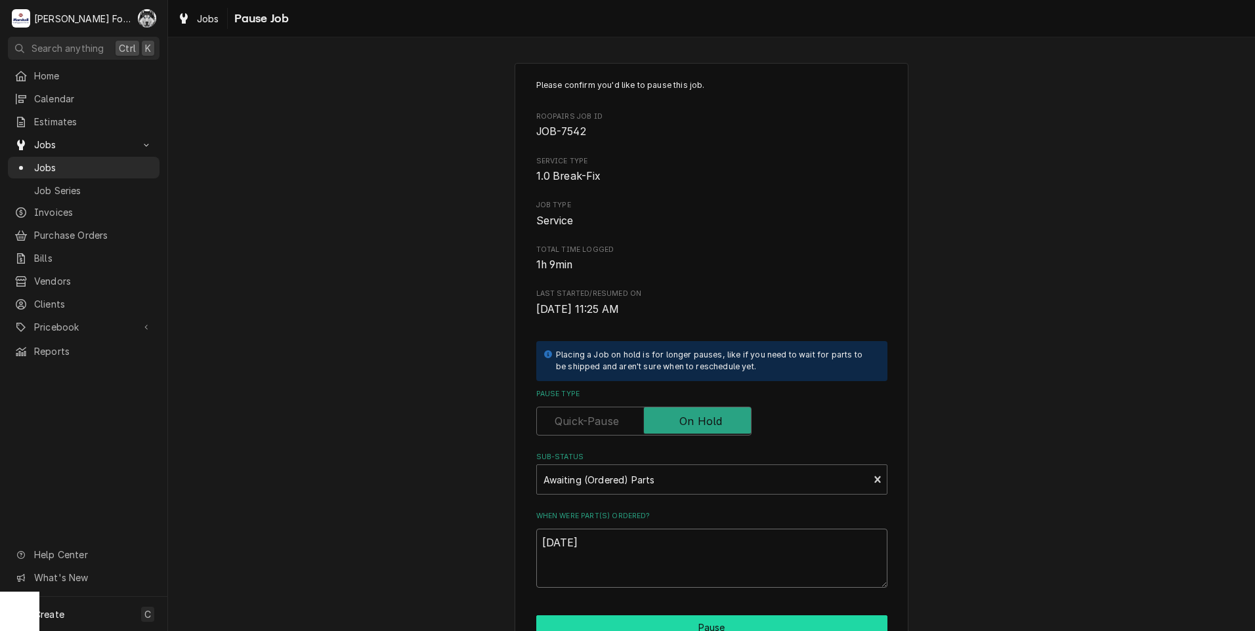
type textarea "[DATE]"
click at [623, 620] on button "Pause" at bounding box center [711, 628] width 351 height 24
type textarea "x"
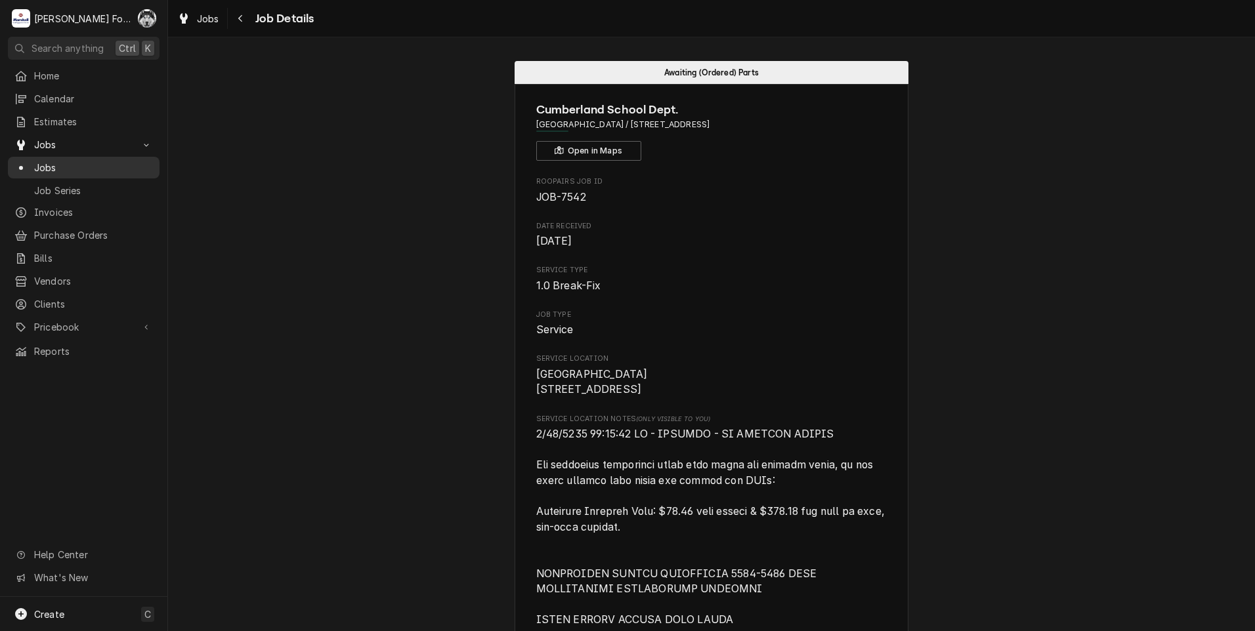
click at [42, 164] on span "Jobs" at bounding box center [93, 168] width 119 height 14
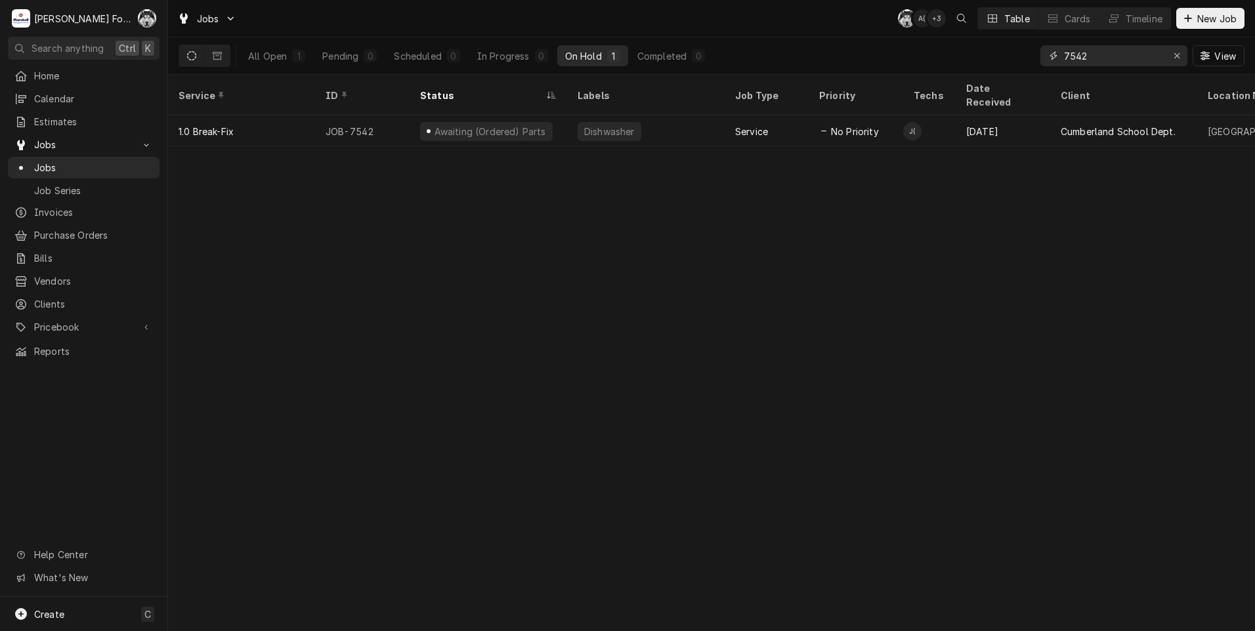
drag, startPoint x: 1093, startPoint y: 57, endPoint x: 1033, endPoint y: 65, distance: 60.9
click at [1033, 64] on div "All Open 1 Pending 0 Scheduled 0 In Progress 0 On Hold 1 Completed 0 7542 View" at bounding box center [711, 55] width 1066 height 37
type input "7"
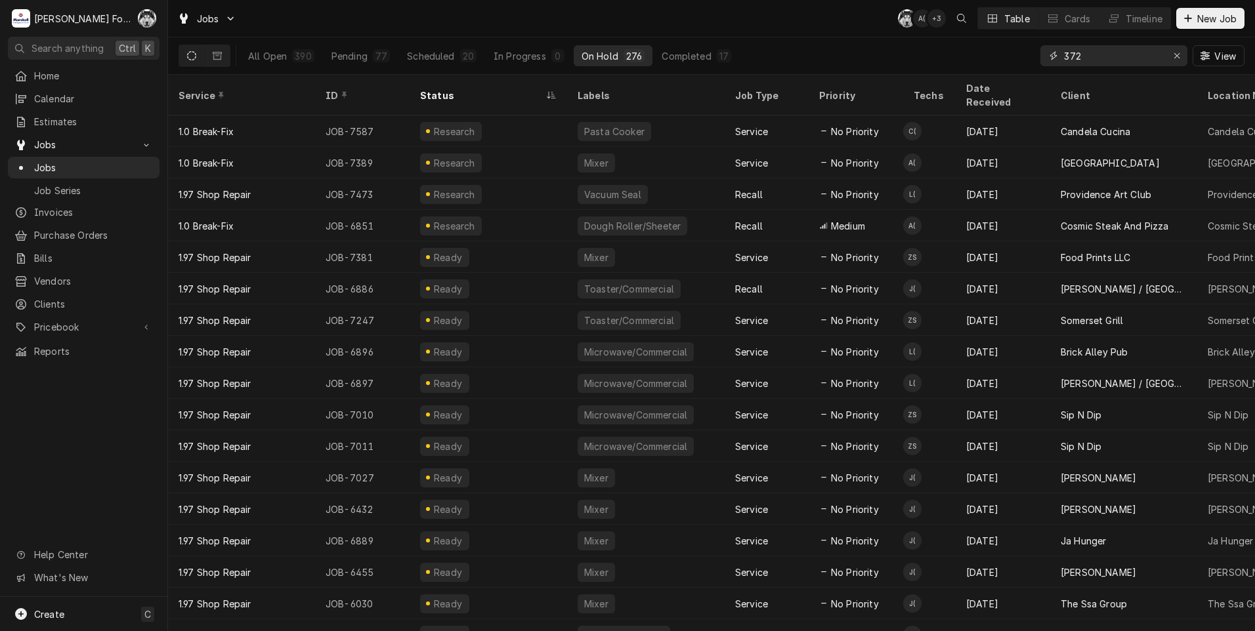
type input "372"
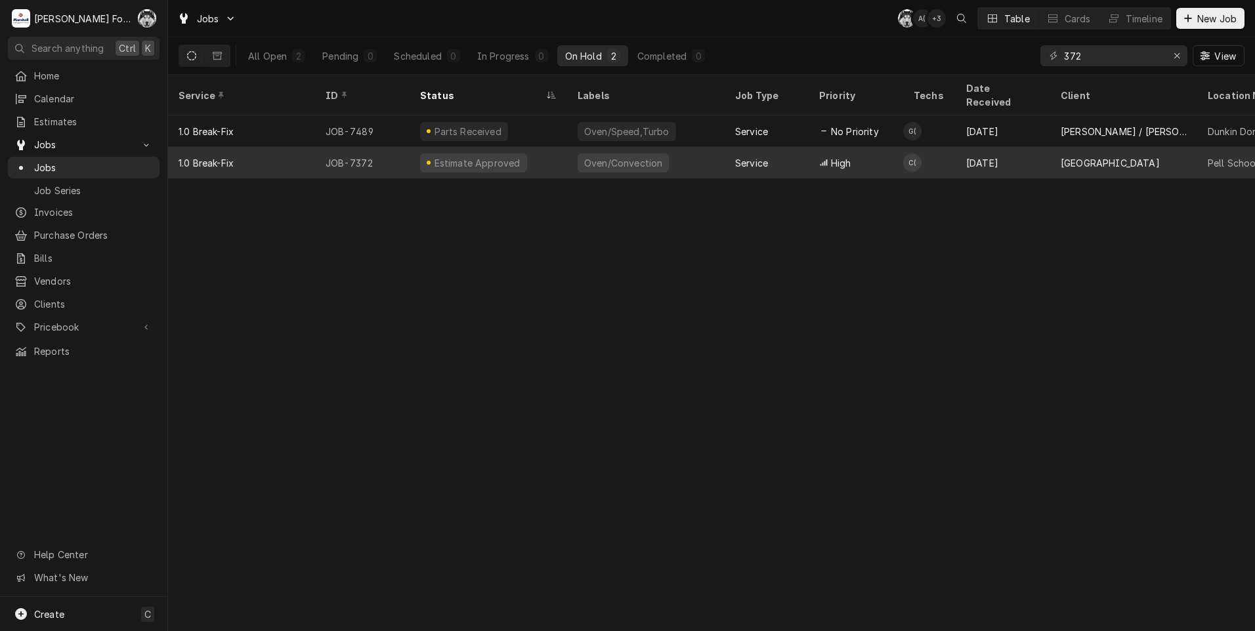
click at [486, 156] on div "Estimate Approved" at bounding box center [476, 163] width 89 height 14
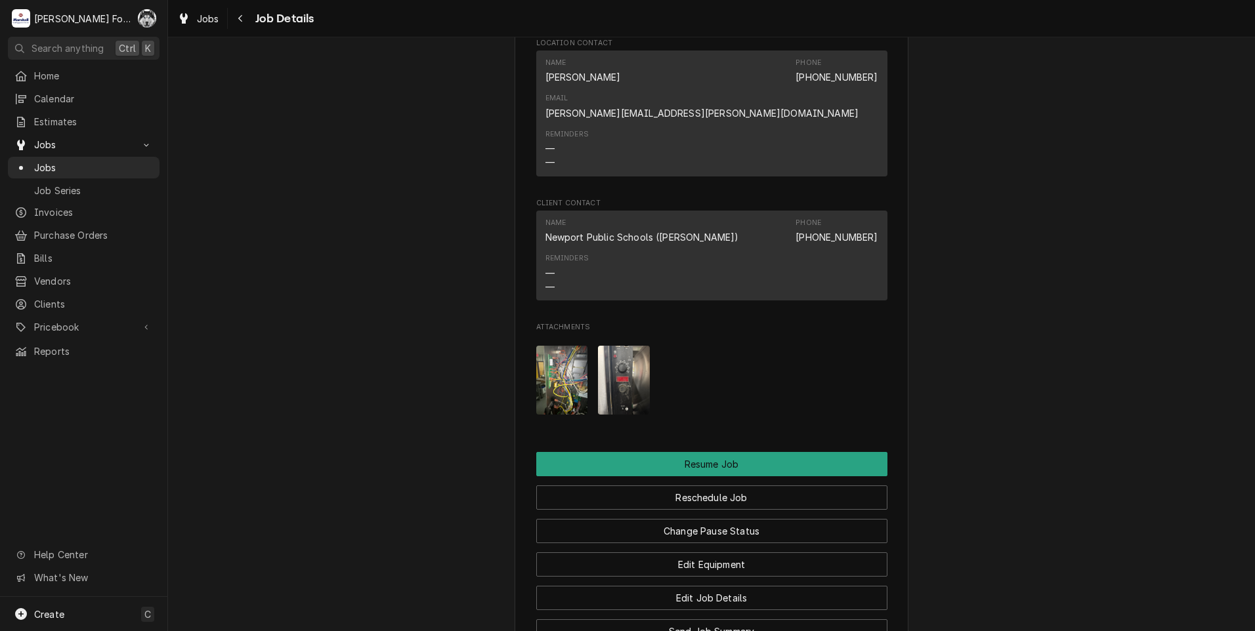
scroll to position [1531, 0]
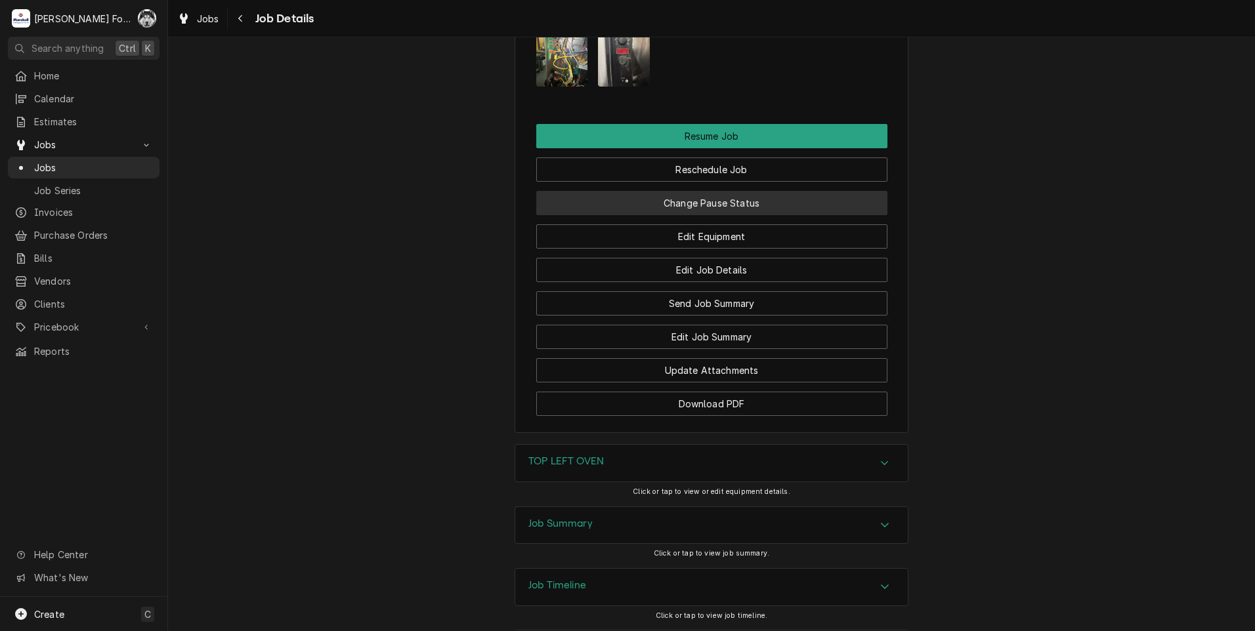
click at [690, 191] on button "Change Pause Status" at bounding box center [711, 203] width 351 height 24
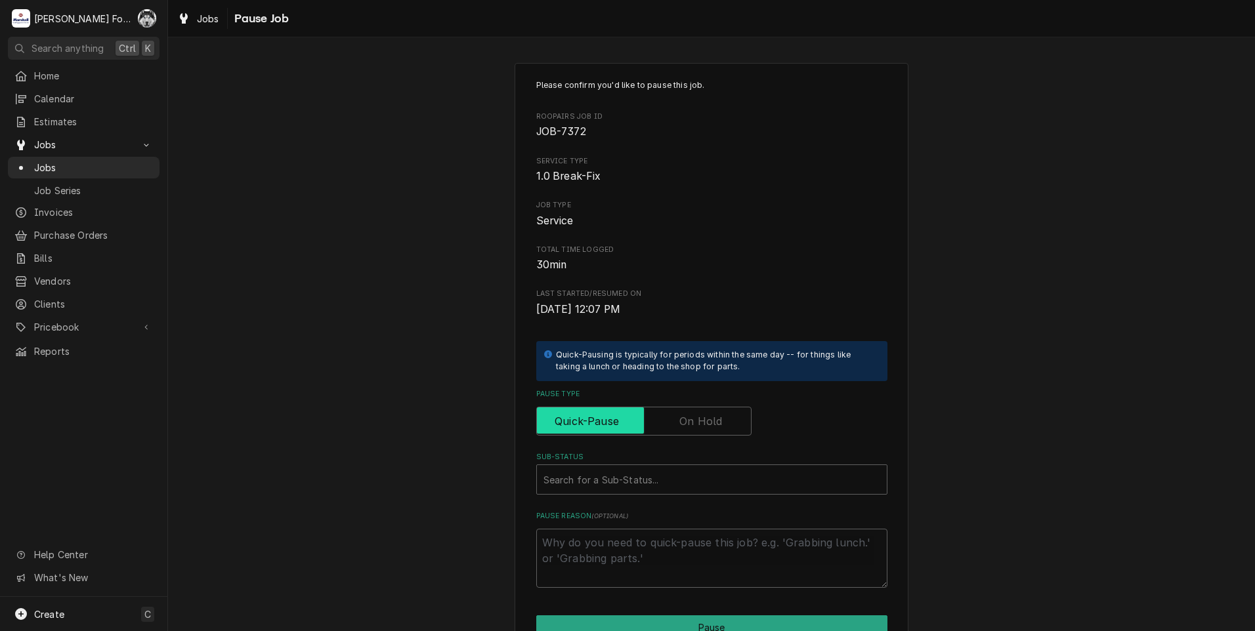
click at [669, 423] on input "Pause Type" at bounding box center [643, 421] width 203 height 29
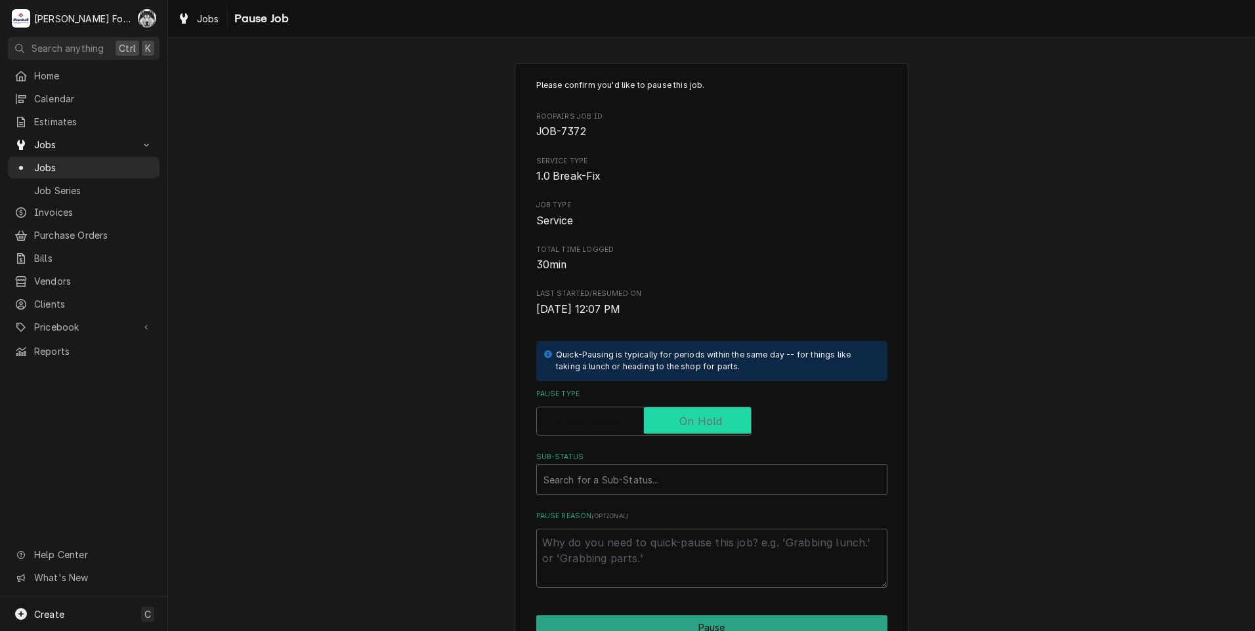
checkbox input "true"
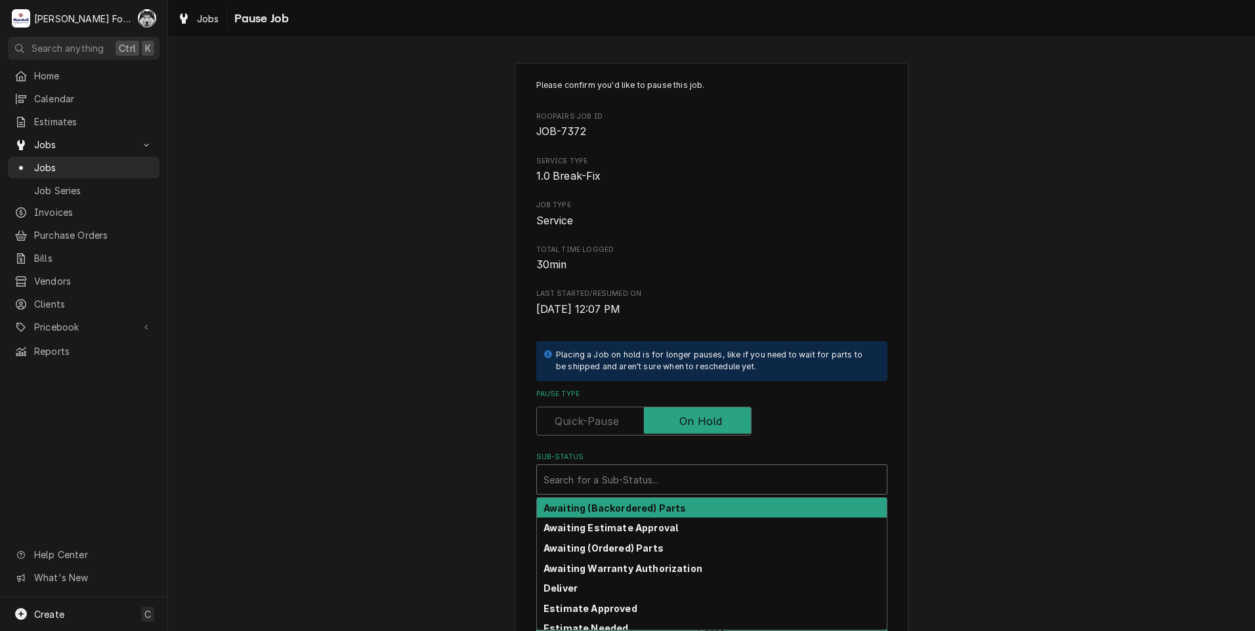
click at [627, 486] on div "Sub-Status" at bounding box center [711, 480] width 337 height 24
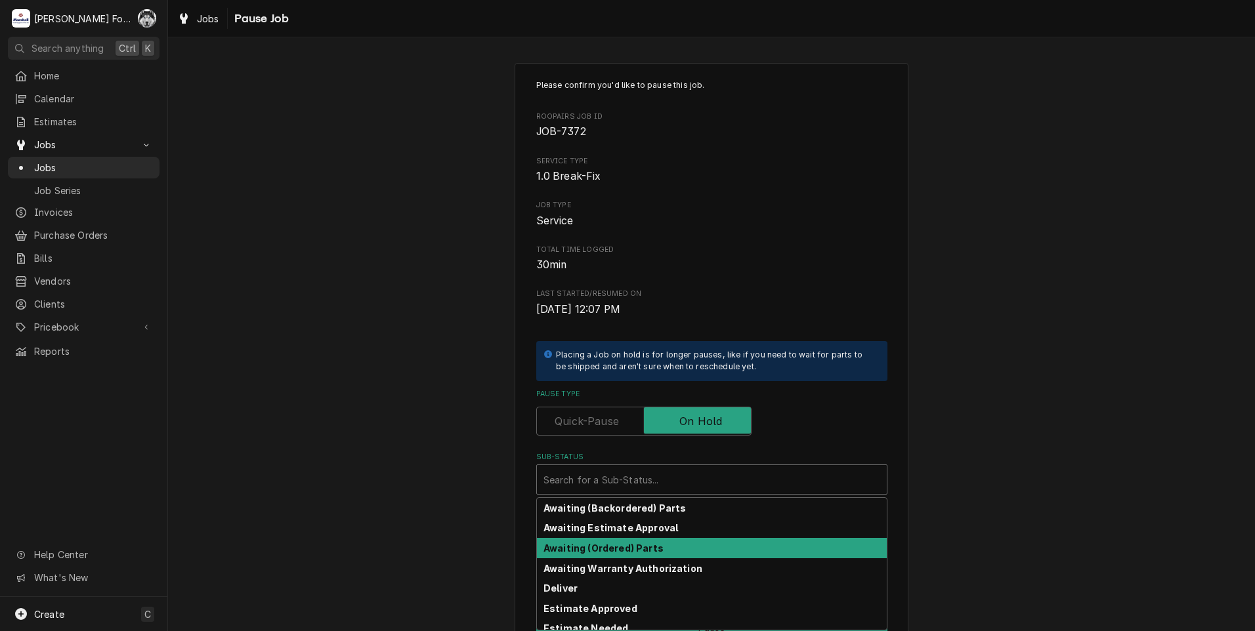
click at [604, 551] on strong "Awaiting (Ordered) Parts" at bounding box center [603, 548] width 120 height 11
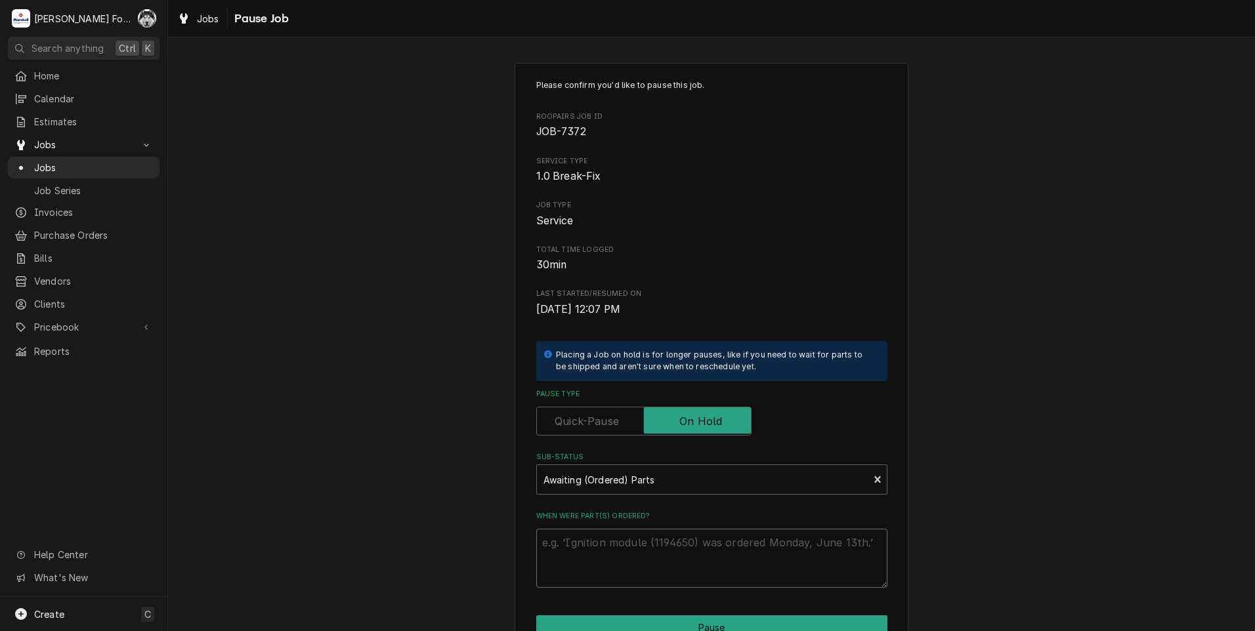
click at [605, 545] on textarea "When were part(s) ordered?" at bounding box center [711, 558] width 351 height 59
paste textarea "9/29/2025"
type textarea "x"
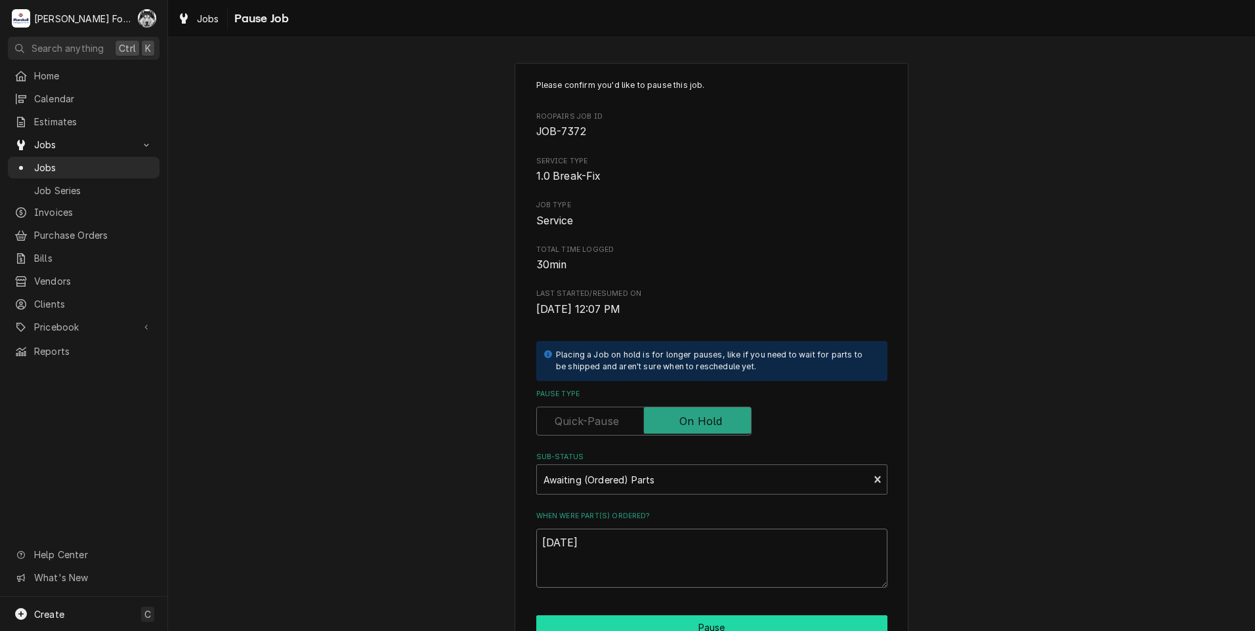
type textarea "9/29/2025"
click at [623, 619] on button "Pause" at bounding box center [711, 628] width 351 height 24
type textarea "x"
